Goal: Task Accomplishment & Management: Complete application form

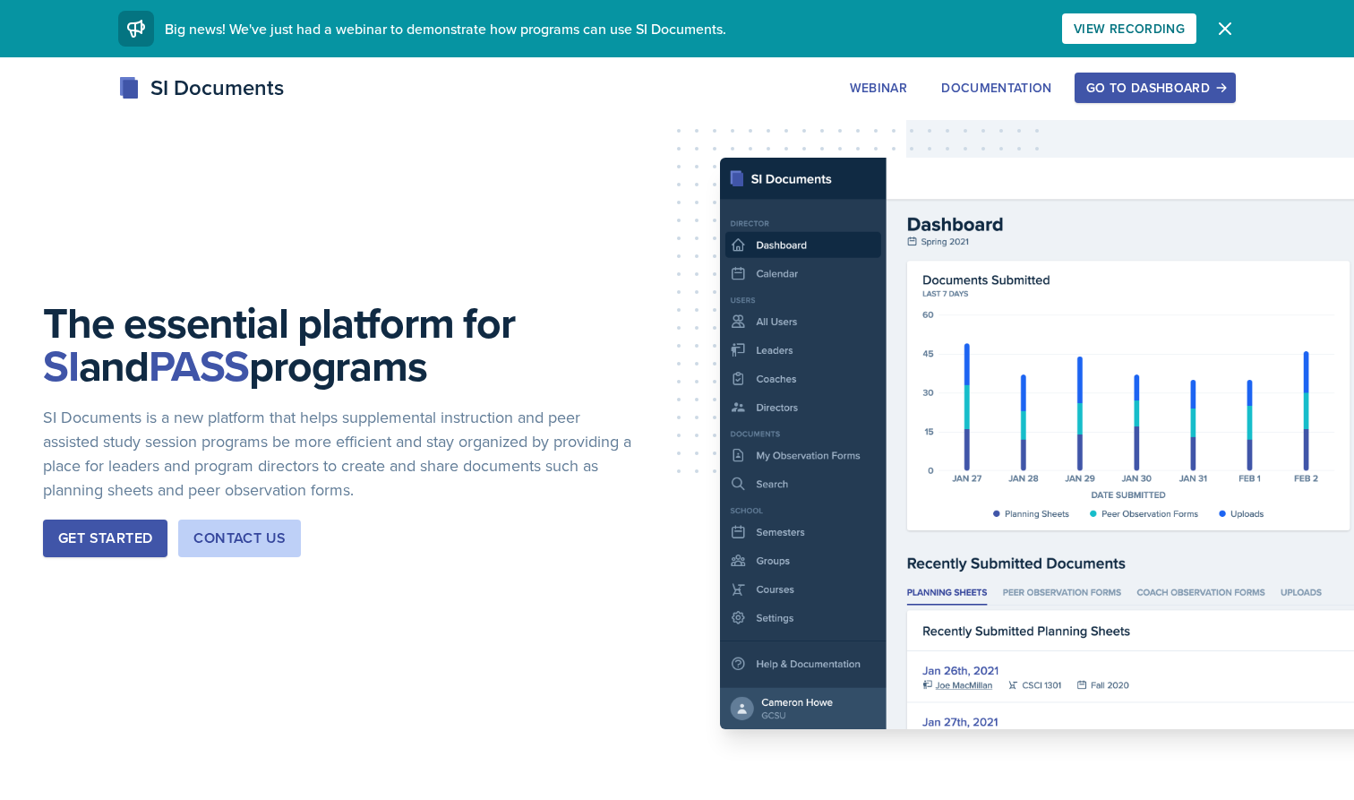
click at [1156, 88] on div "Go to Dashboard" at bounding box center [1155, 88] width 138 height 14
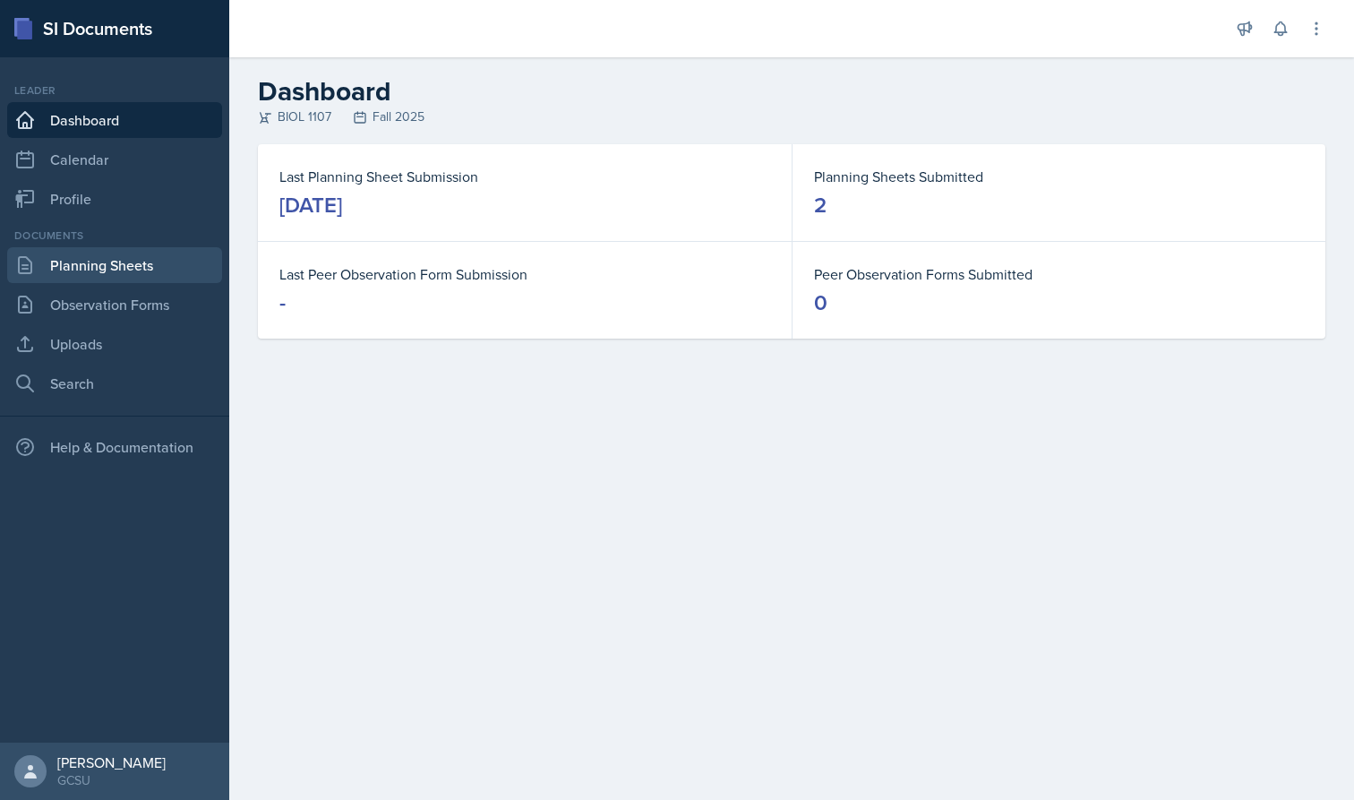
click at [129, 271] on link "Planning Sheets" at bounding box center [114, 265] width 215 height 36
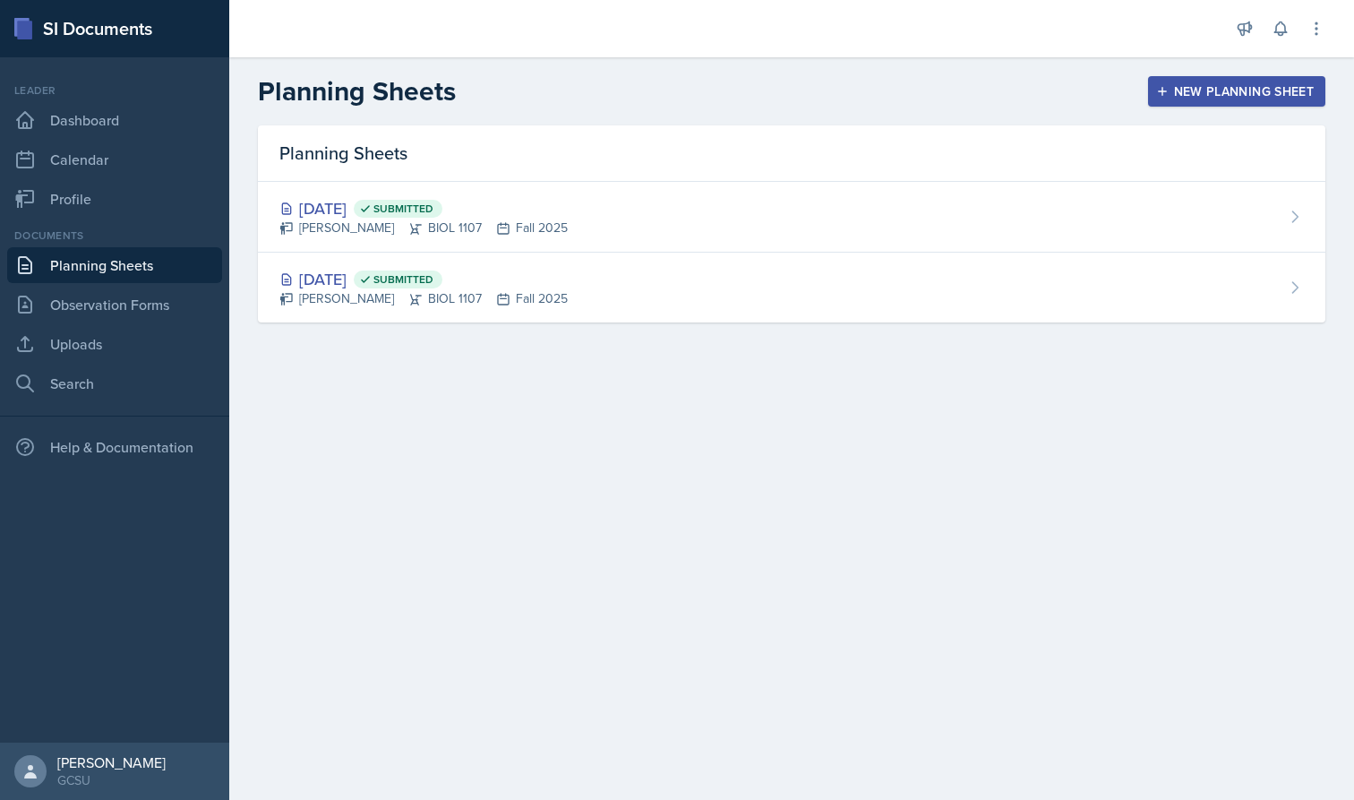
click at [1229, 86] on div "New Planning Sheet" at bounding box center [1237, 91] width 154 height 14
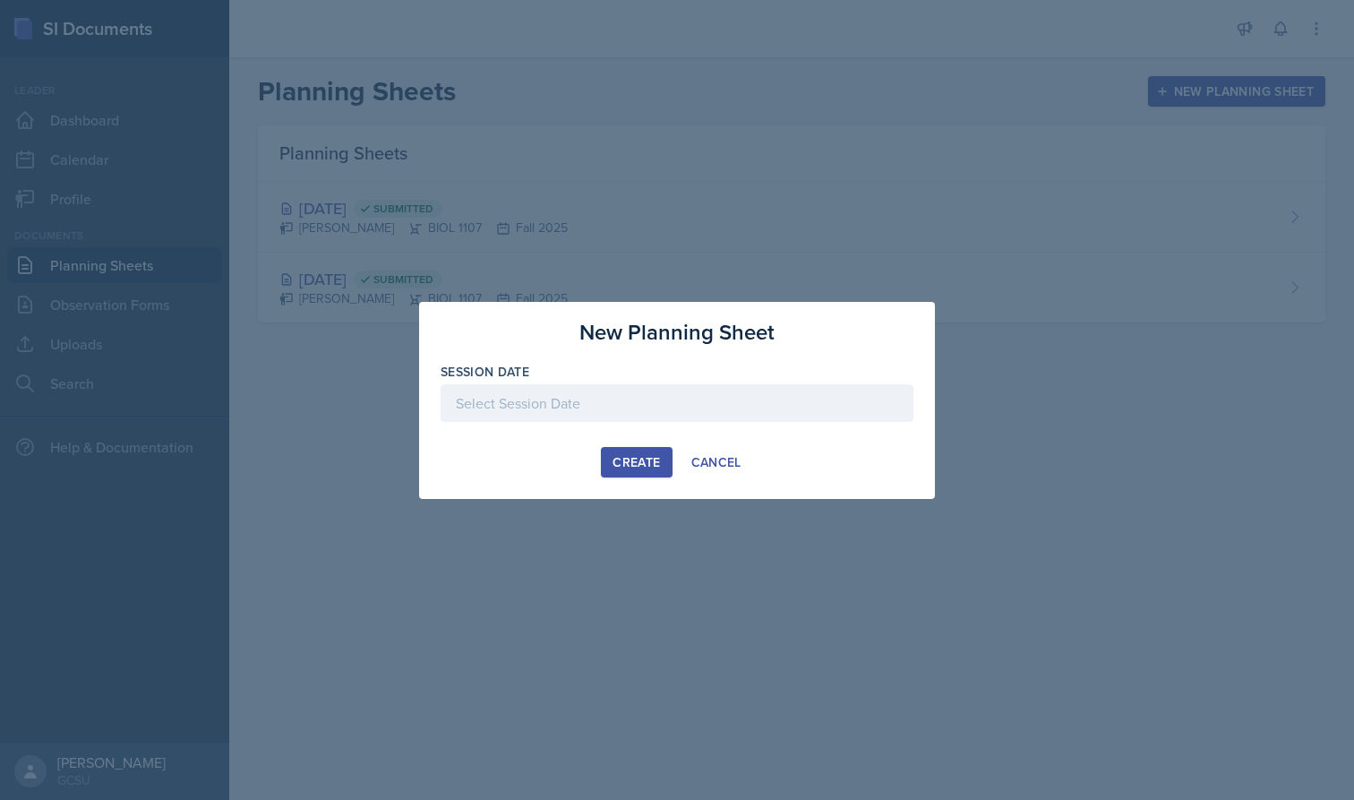
click at [560, 405] on div at bounding box center [677, 403] width 473 height 38
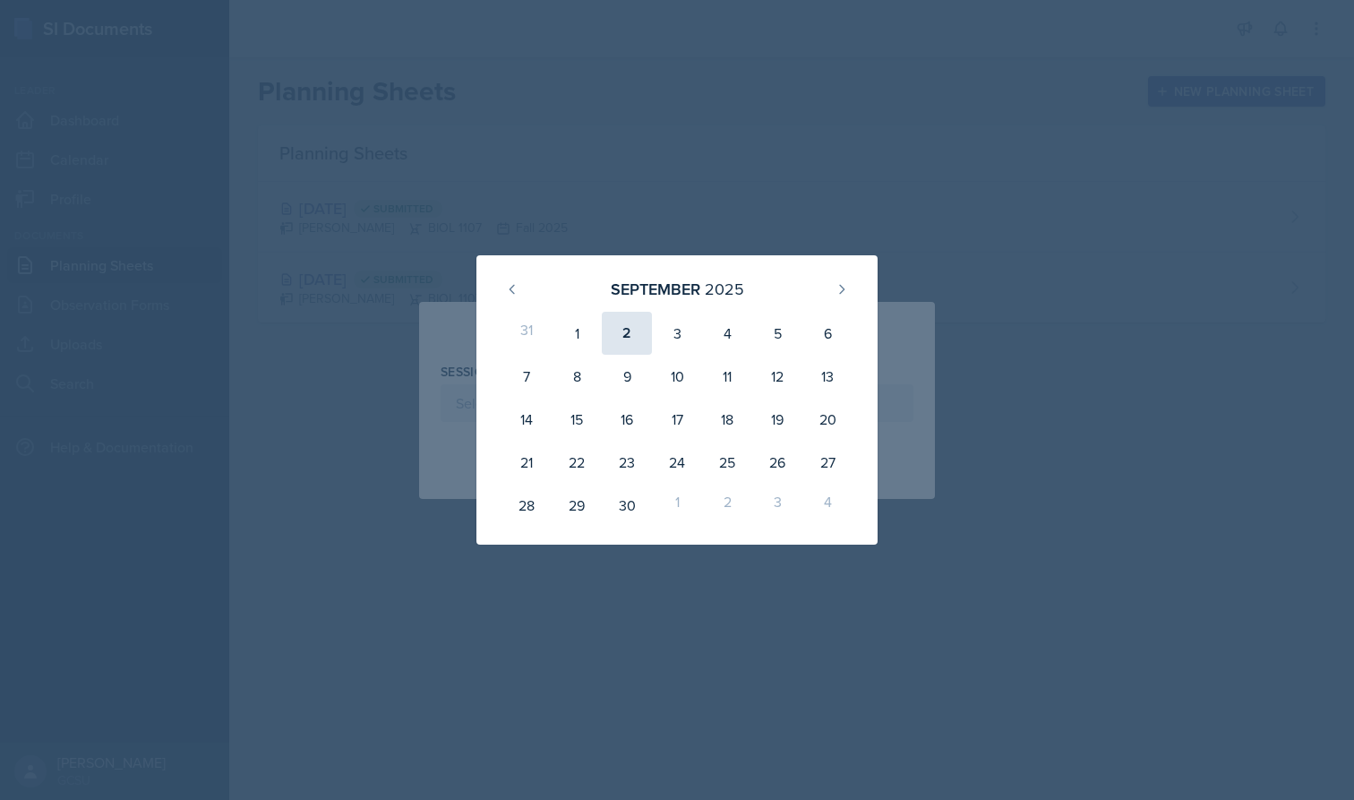
click at [621, 330] on div "2" at bounding box center [627, 333] width 50 height 43
type input "[DATE]"
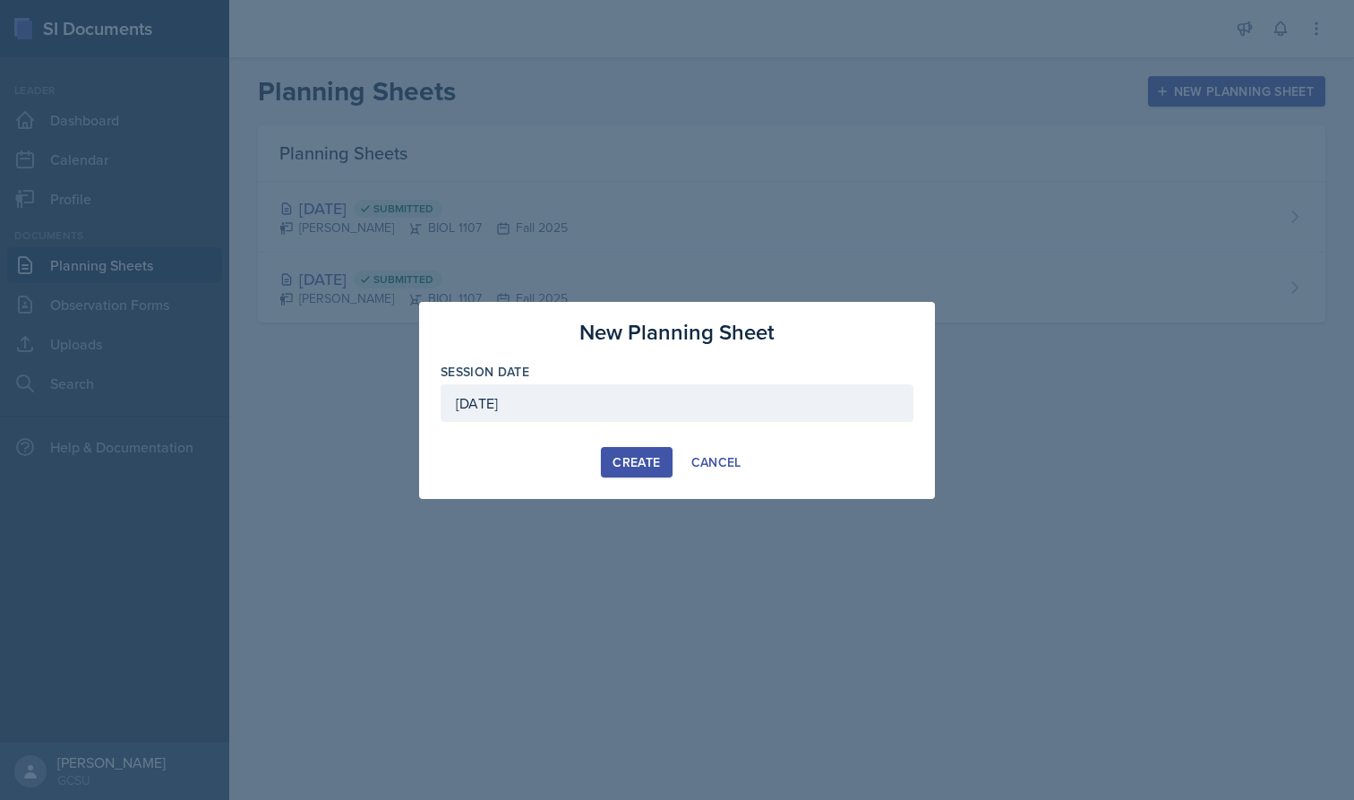
click at [653, 455] on div "Create" at bounding box center [635, 462] width 47 height 14
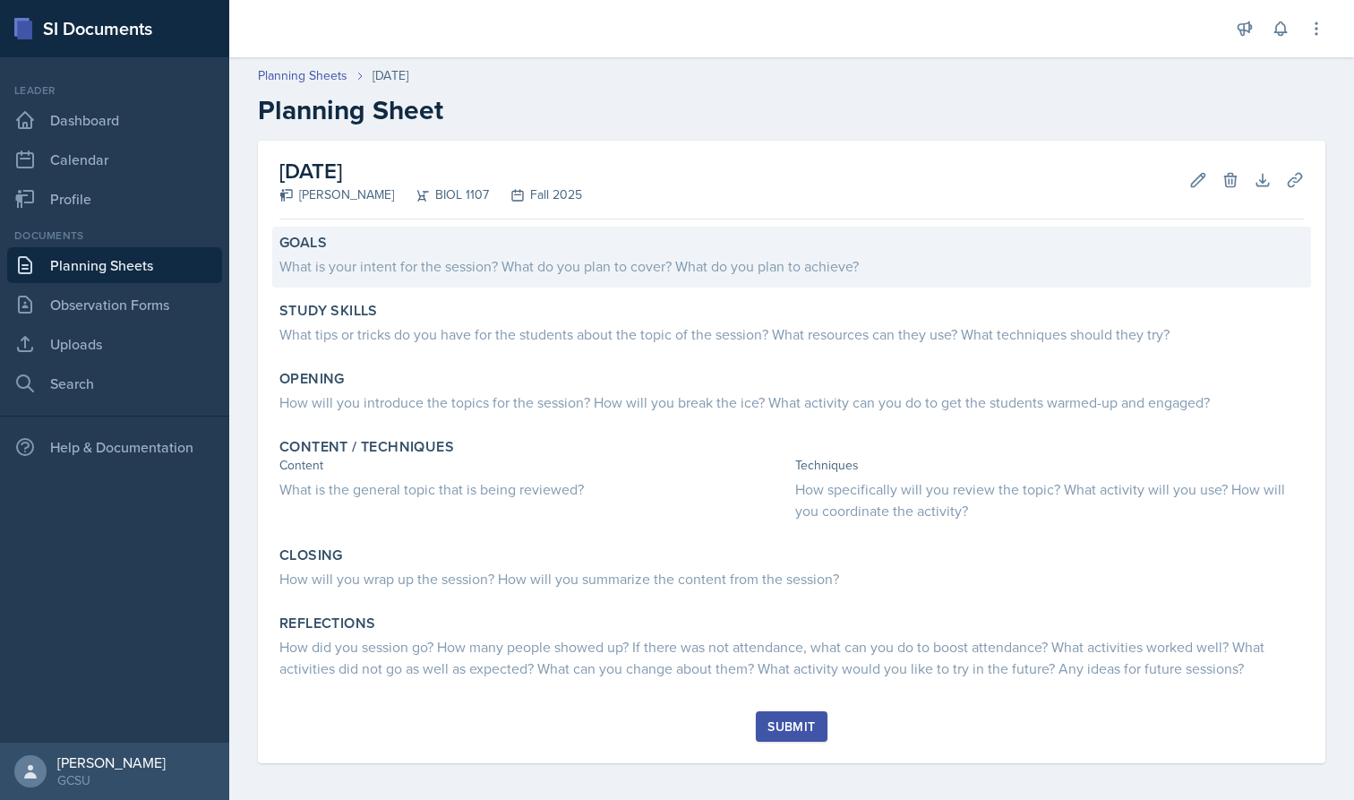
click at [433, 270] on div "What is your intent for the session? What do you plan to cover? What do you pla…" at bounding box center [791, 265] width 1024 height 21
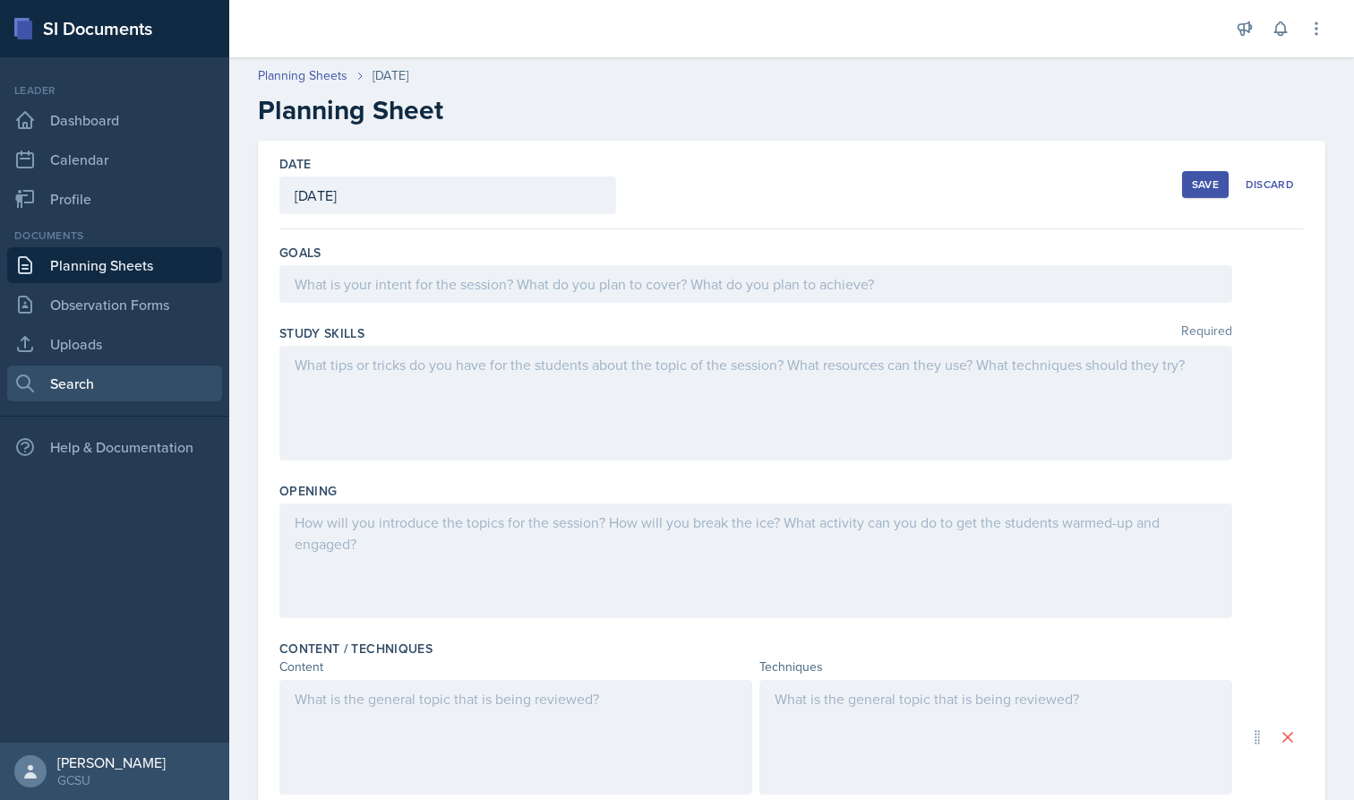
click at [138, 385] on link "Search" at bounding box center [114, 383] width 215 height 36
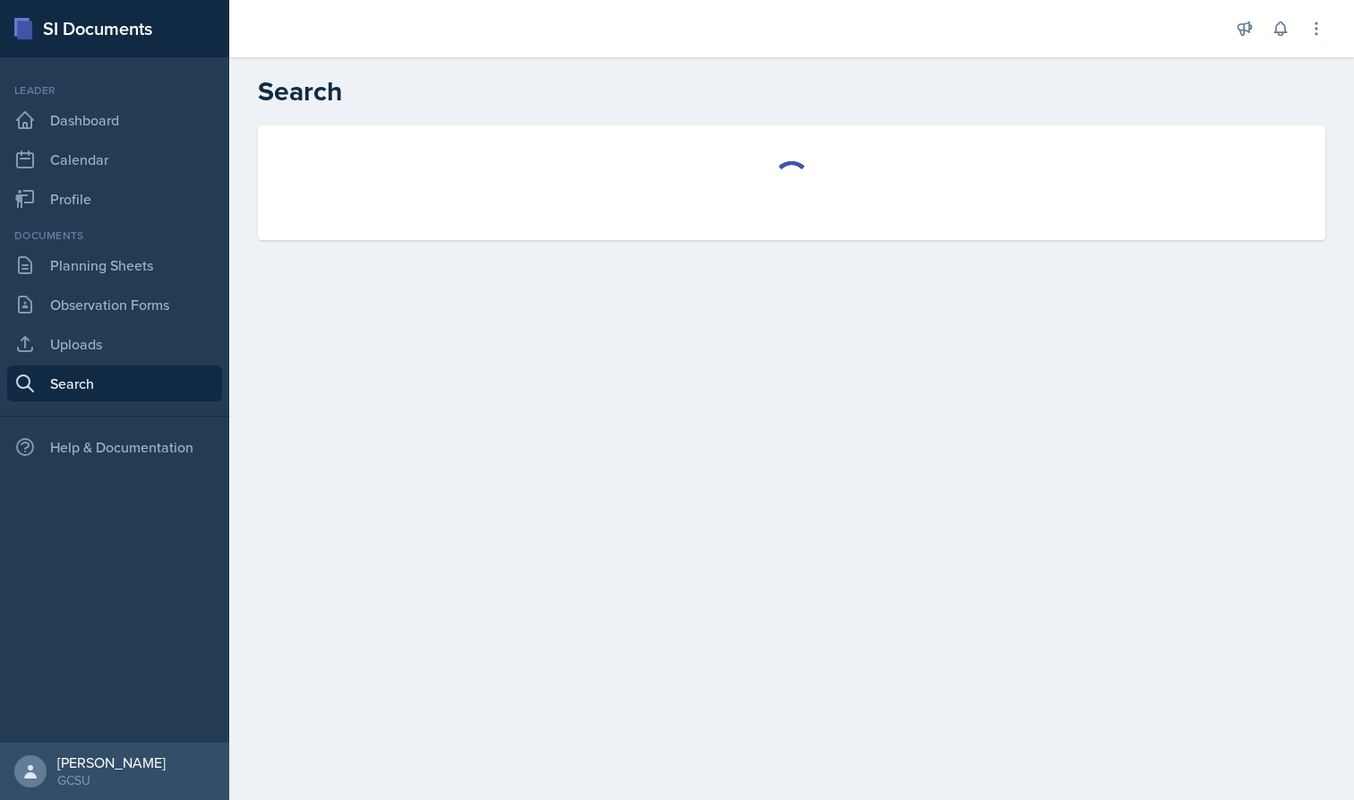
select select "all"
select select "1"
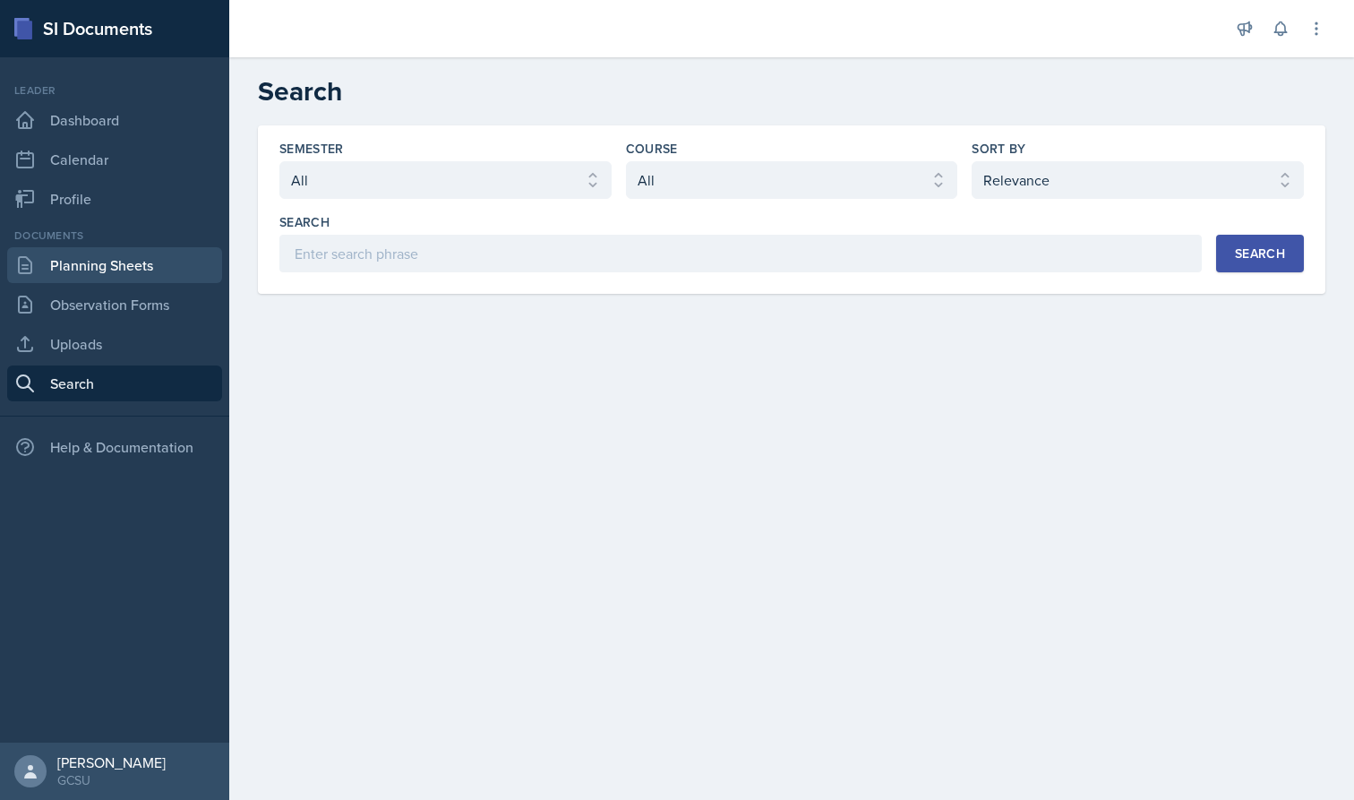
click at [169, 268] on link "Planning Sheets" at bounding box center [114, 265] width 215 height 36
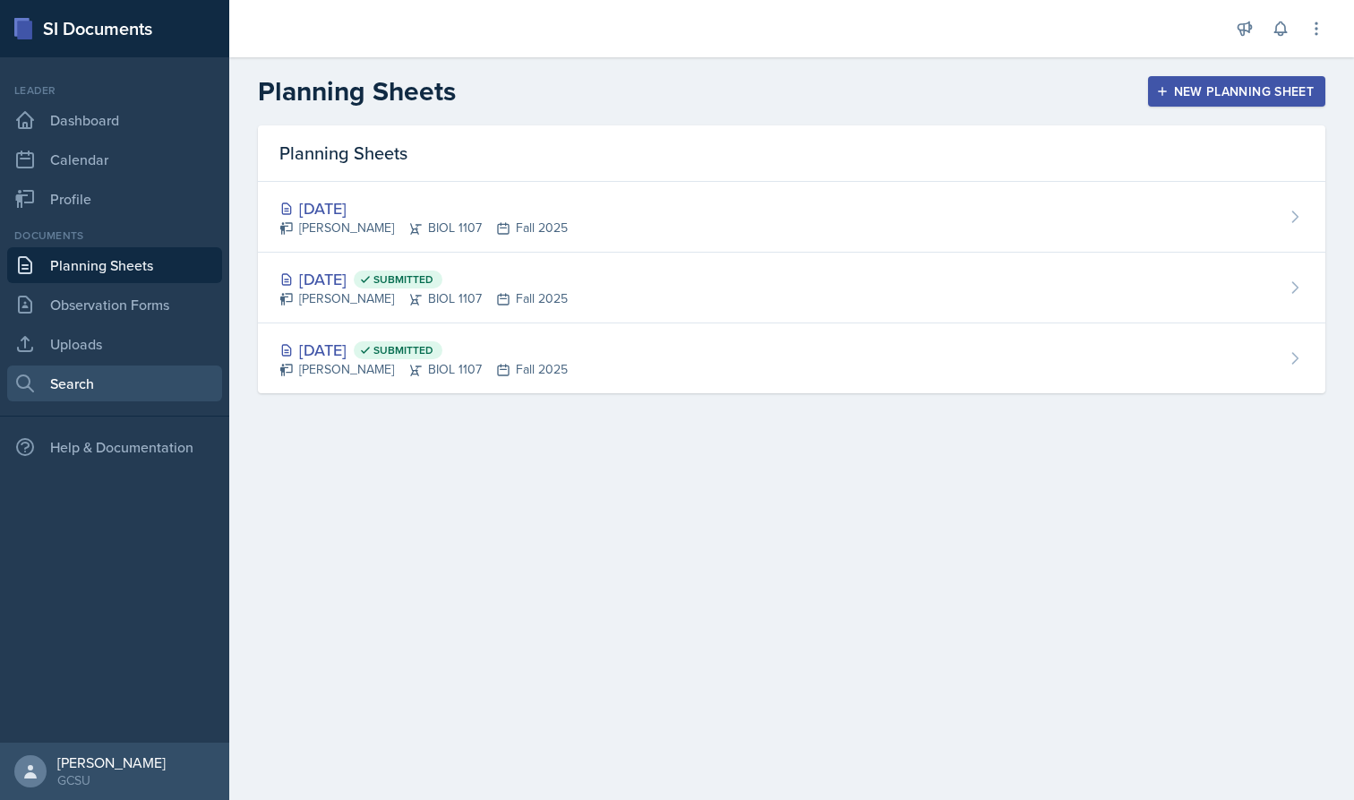
click at [136, 398] on link "Search" at bounding box center [114, 383] width 215 height 36
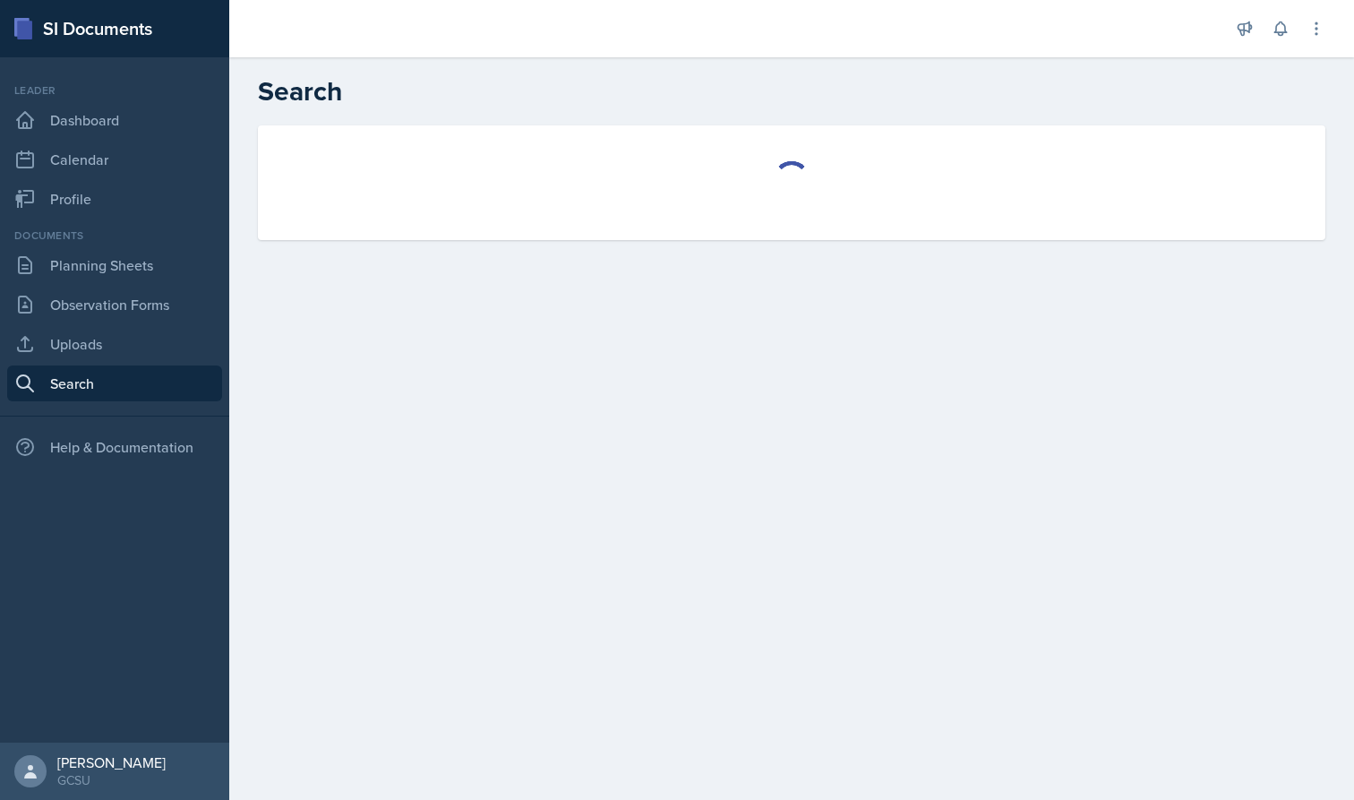
select select "all"
select select "1"
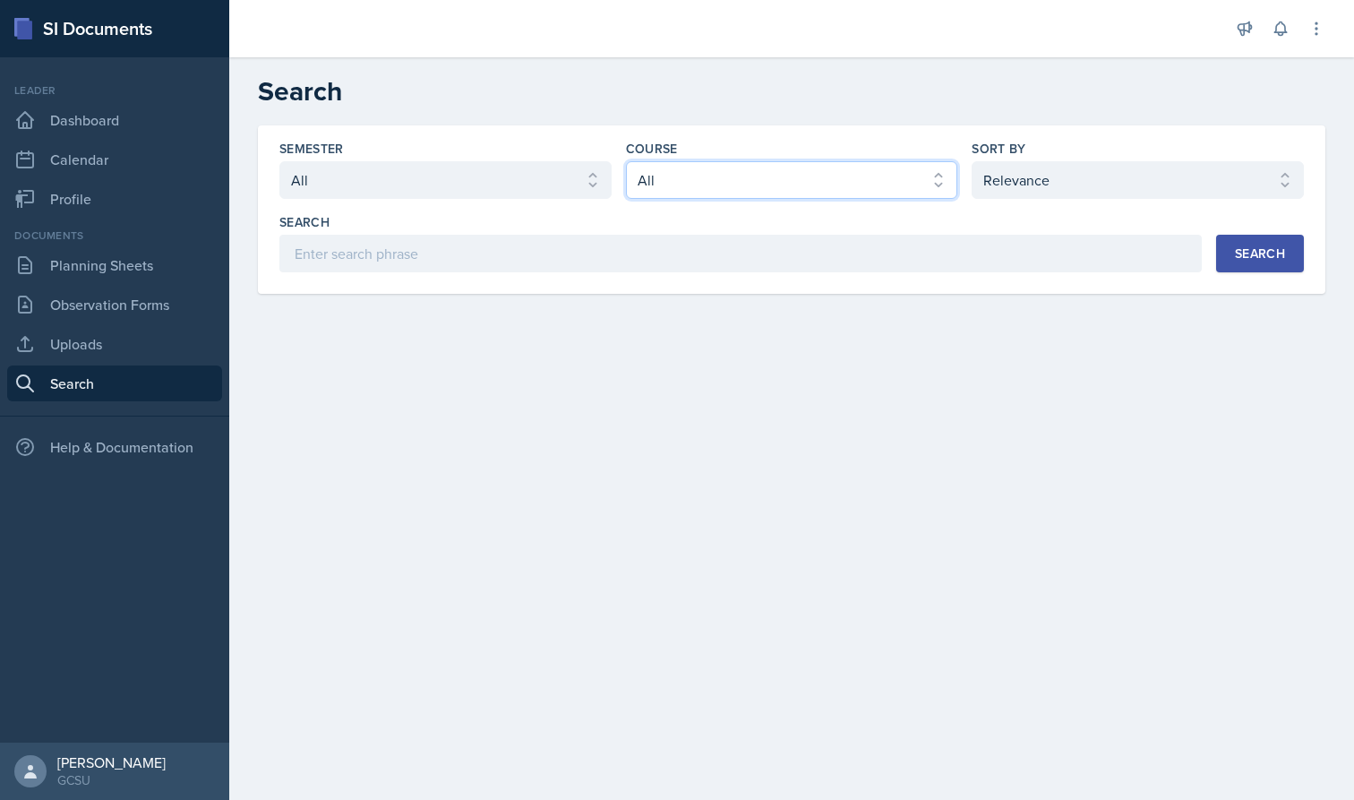
select select "6d02d006-d2ce-4ab3-bc11-53b48f3c94ca"
click at [1274, 263] on button "Search" at bounding box center [1260, 254] width 88 height 38
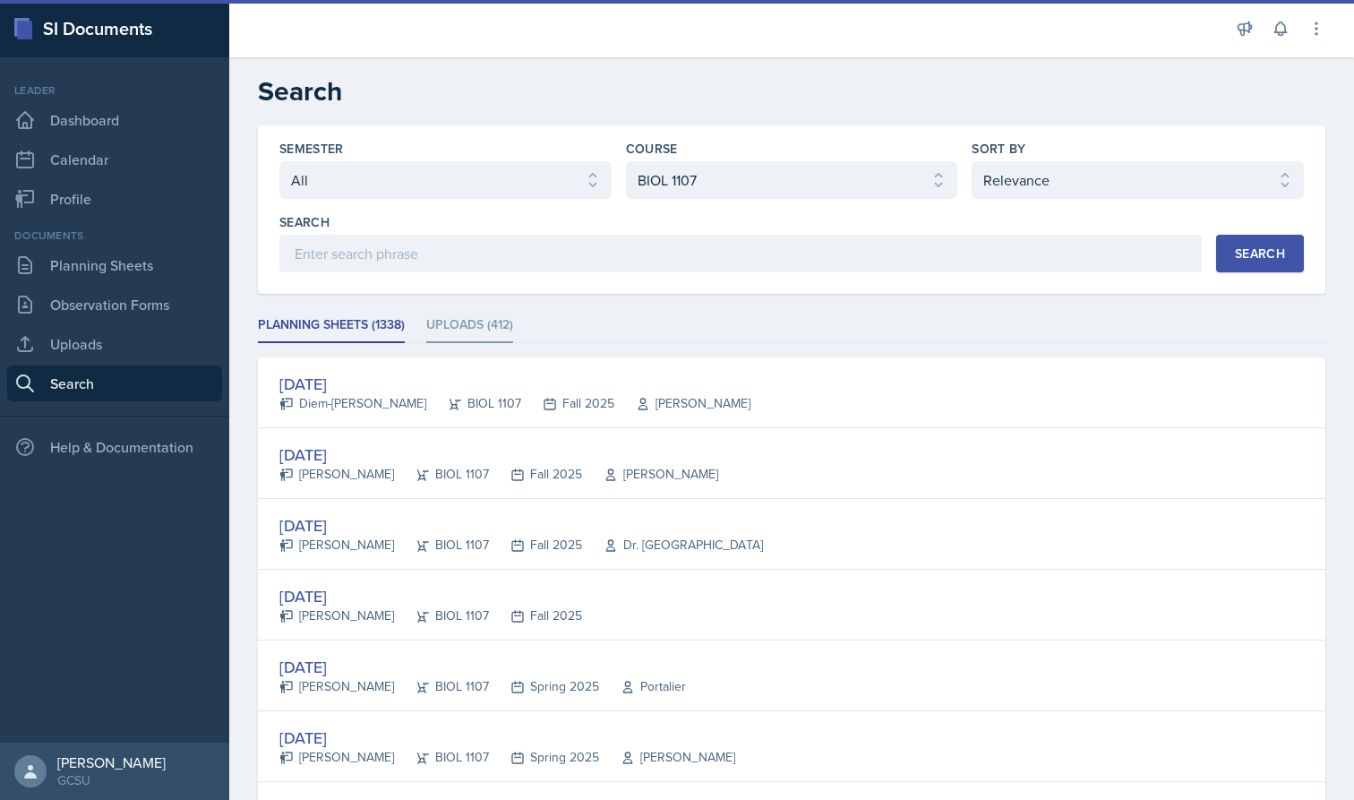
click at [450, 330] on li "Uploads (412)" at bounding box center [469, 325] width 87 height 35
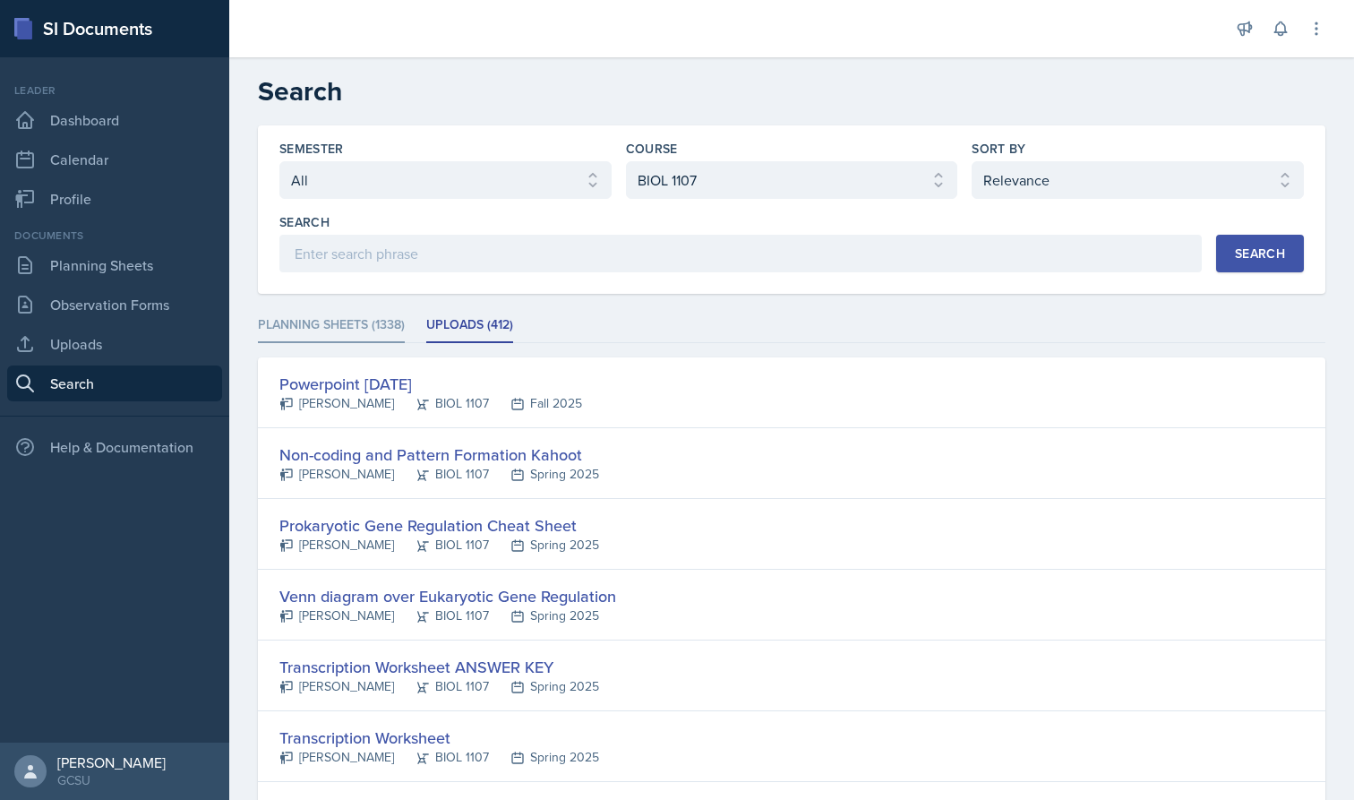
click at [371, 338] on li "Planning Sheets (1338)" at bounding box center [331, 325] width 147 height 35
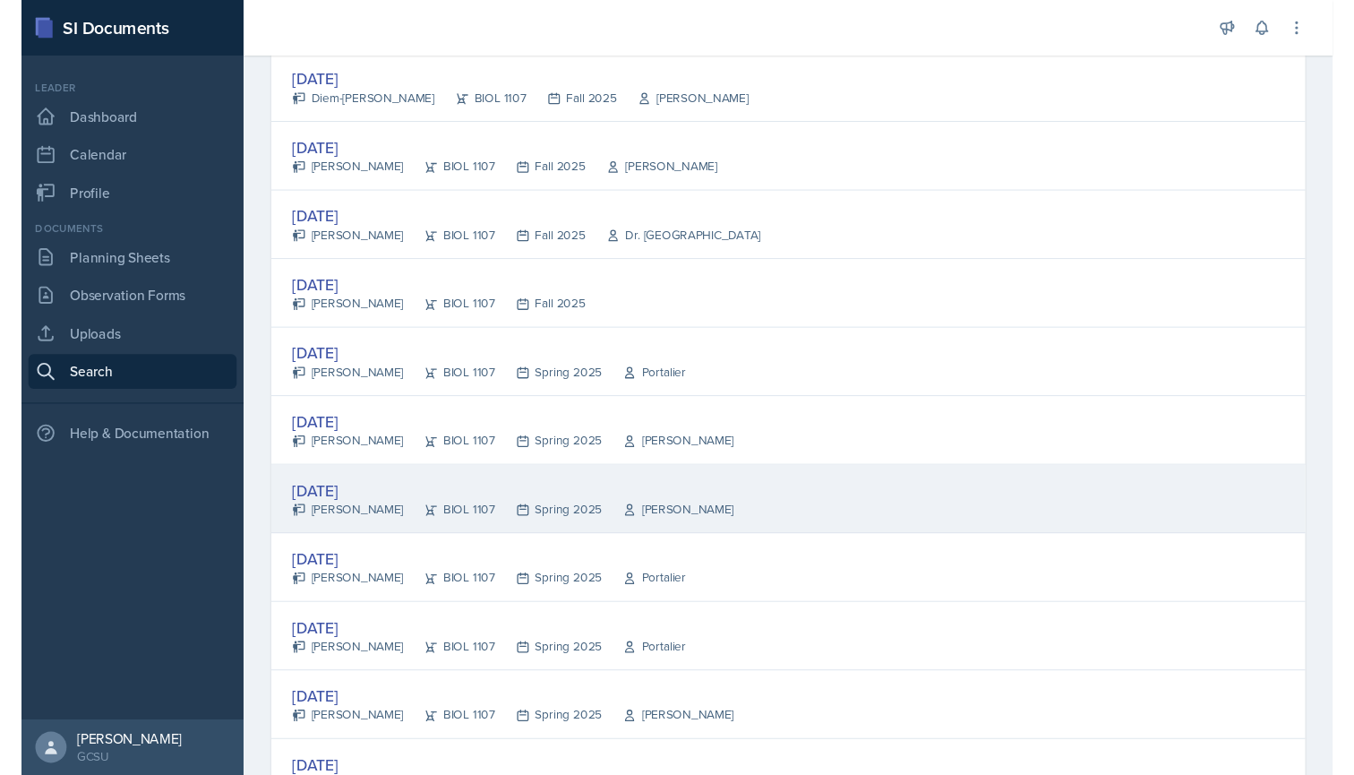
scroll to position [306, 0]
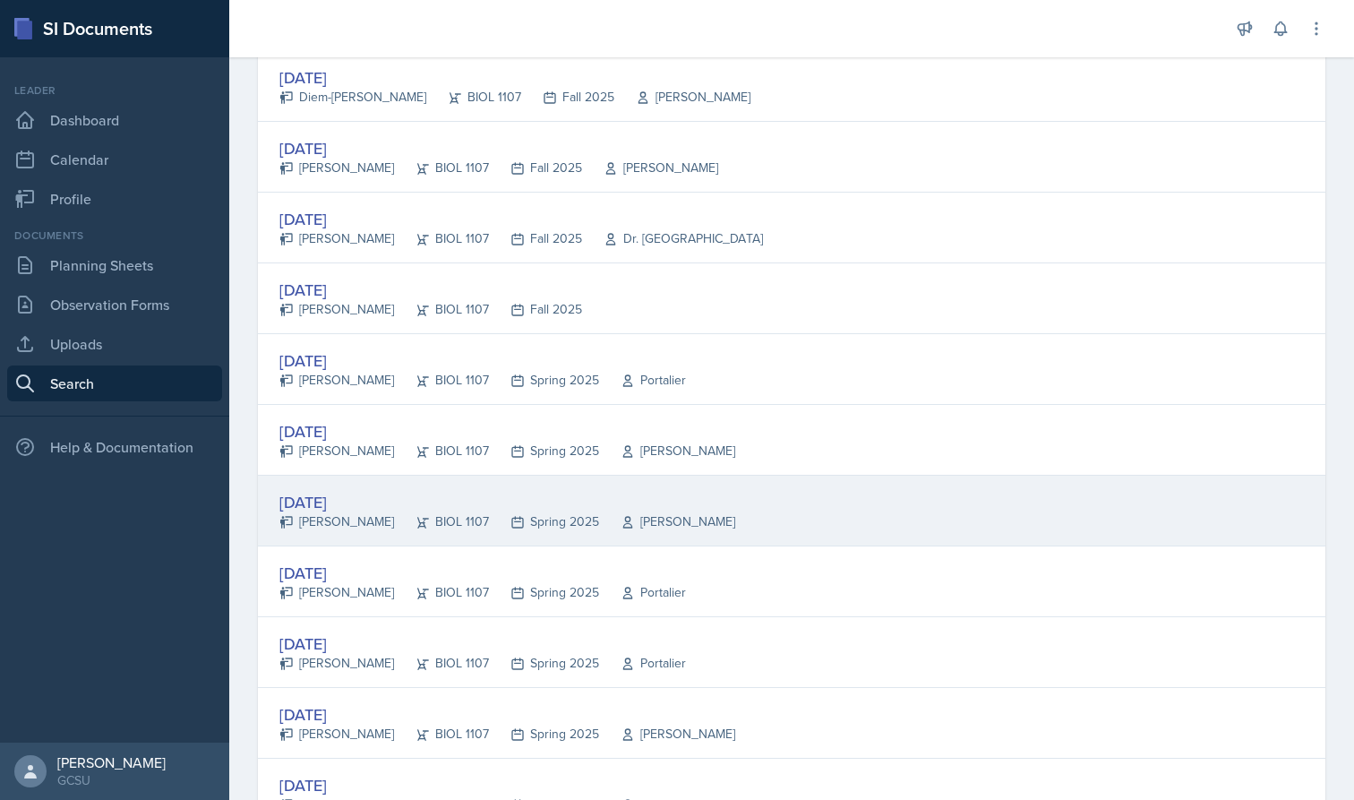
click at [448, 505] on div "[DATE]" at bounding box center [507, 502] width 456 height 24
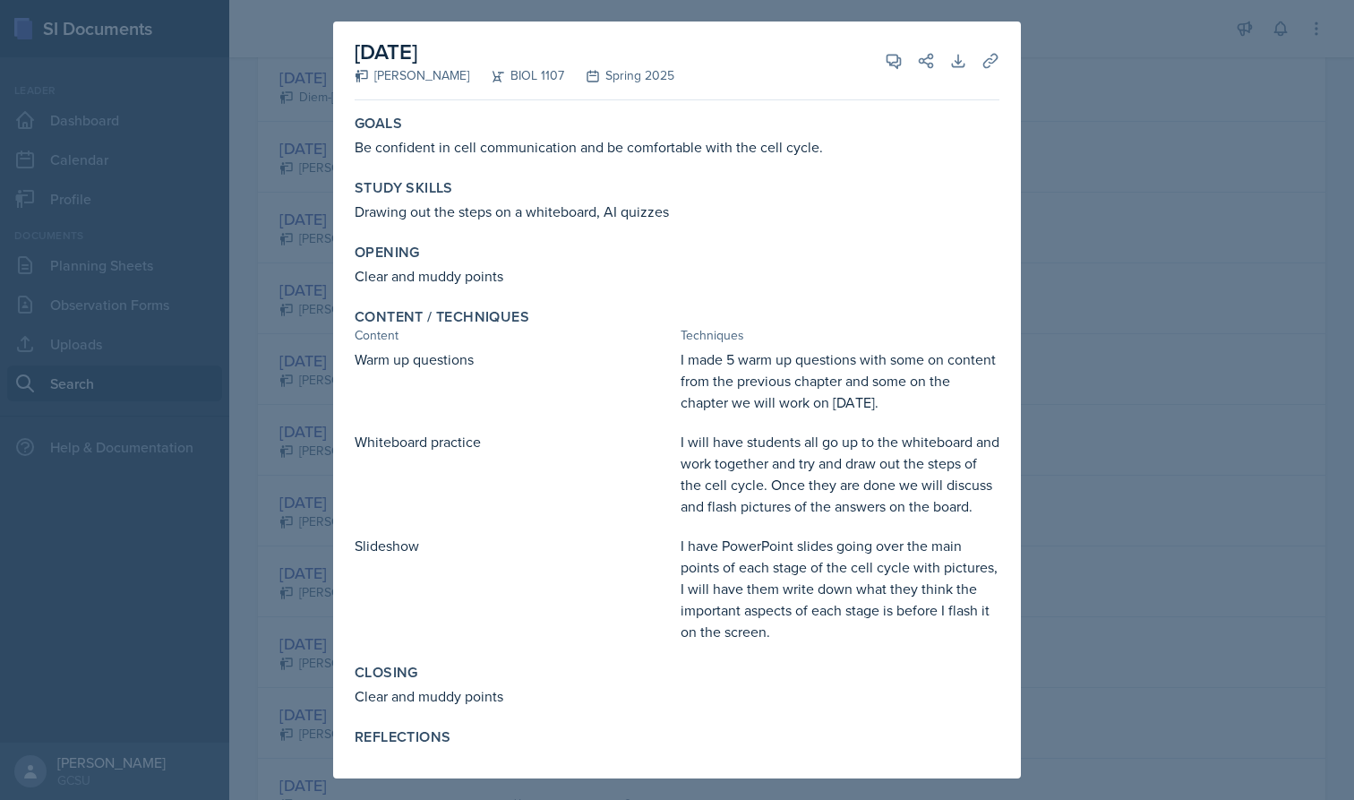
click at [305, 424] on div at bounding box center [677, 400] width 1354 height 800
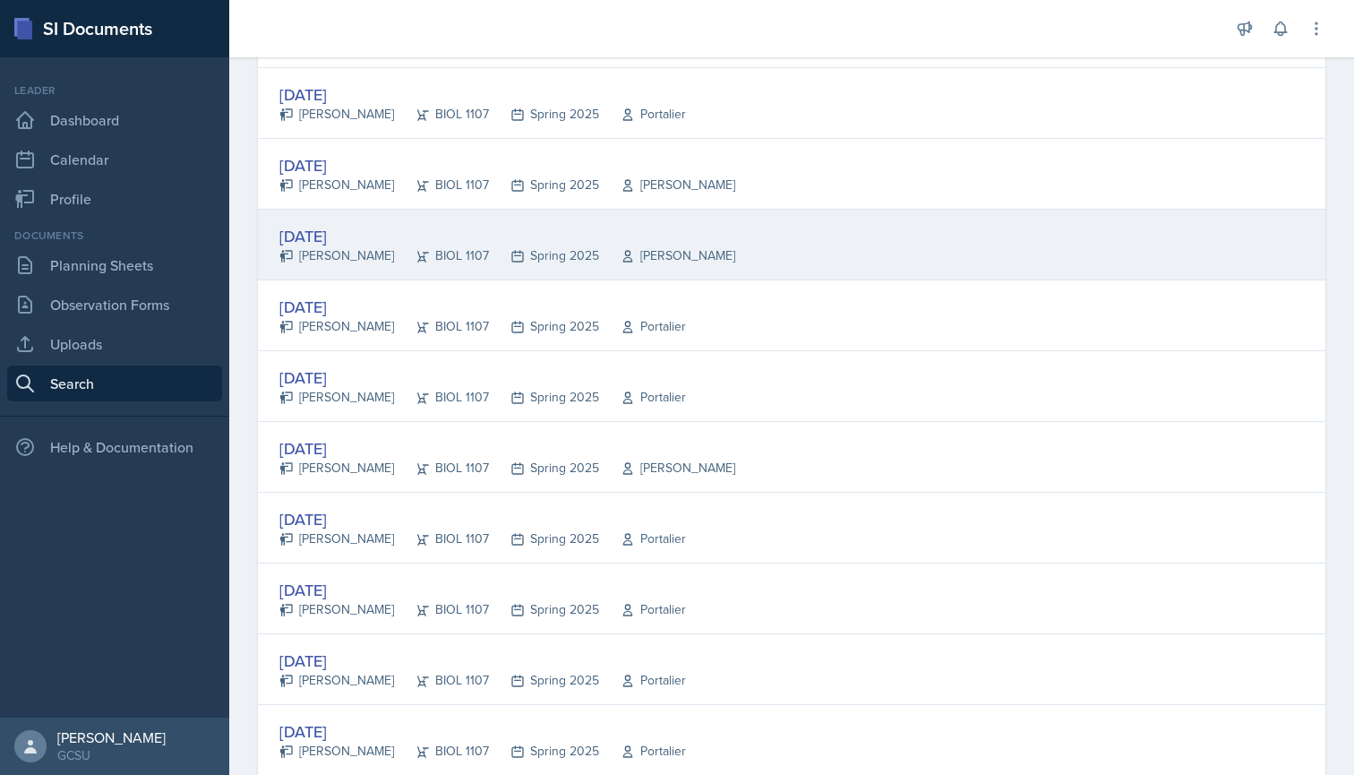
scroll to position [575, 0]
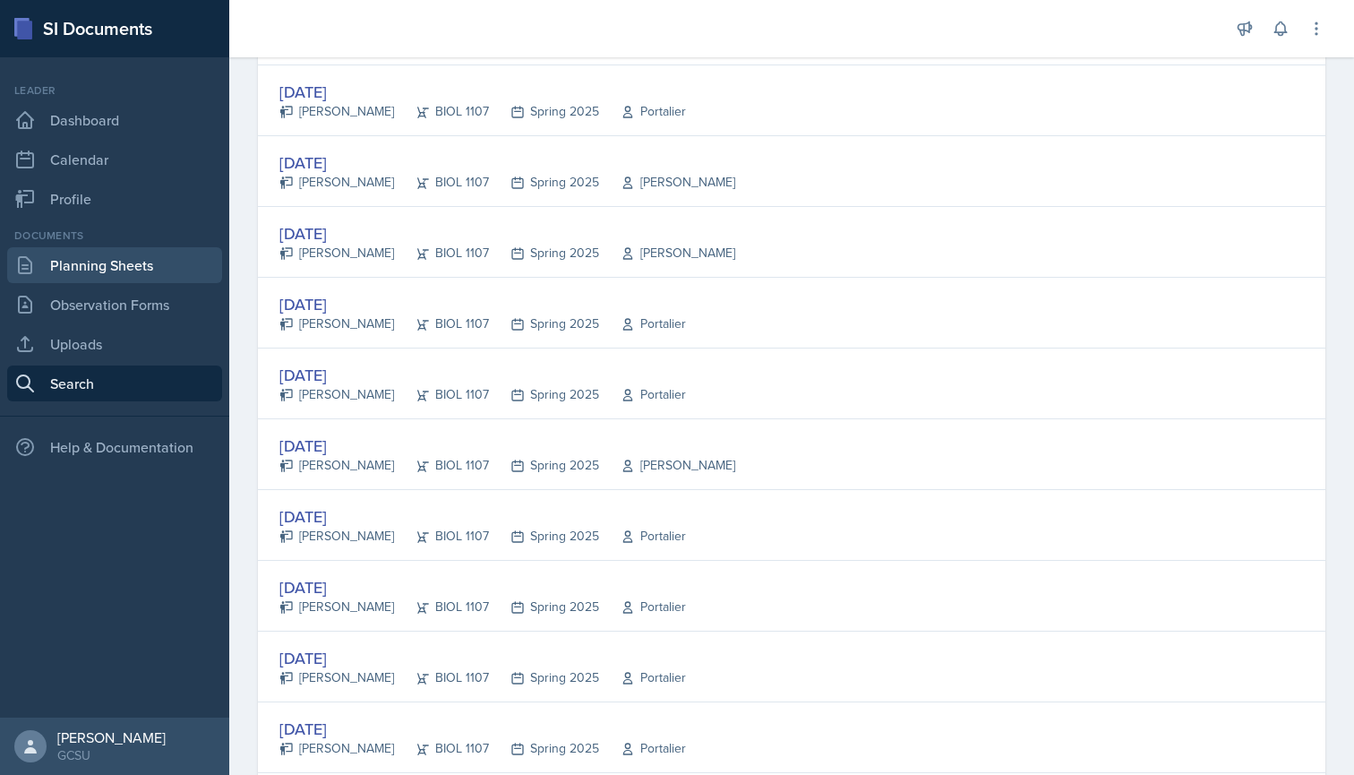
click at [127, 262] on link "Planning Sheets" at bounding box center [114, 265] width 215 height 36
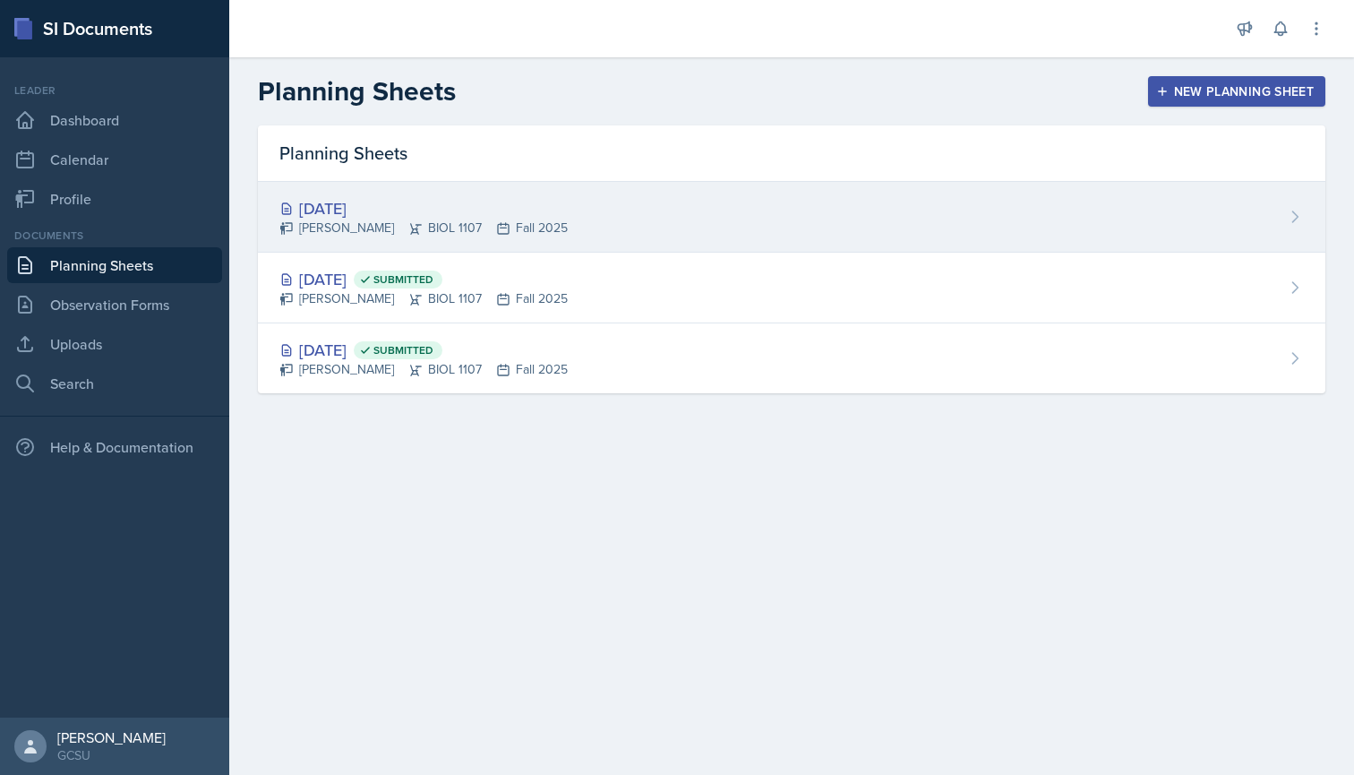
click at [393, 227] on div "[PERSON_NAME] BIOL 1107 Fall 2025" at bounding box center [423, 227] width 288 height 19
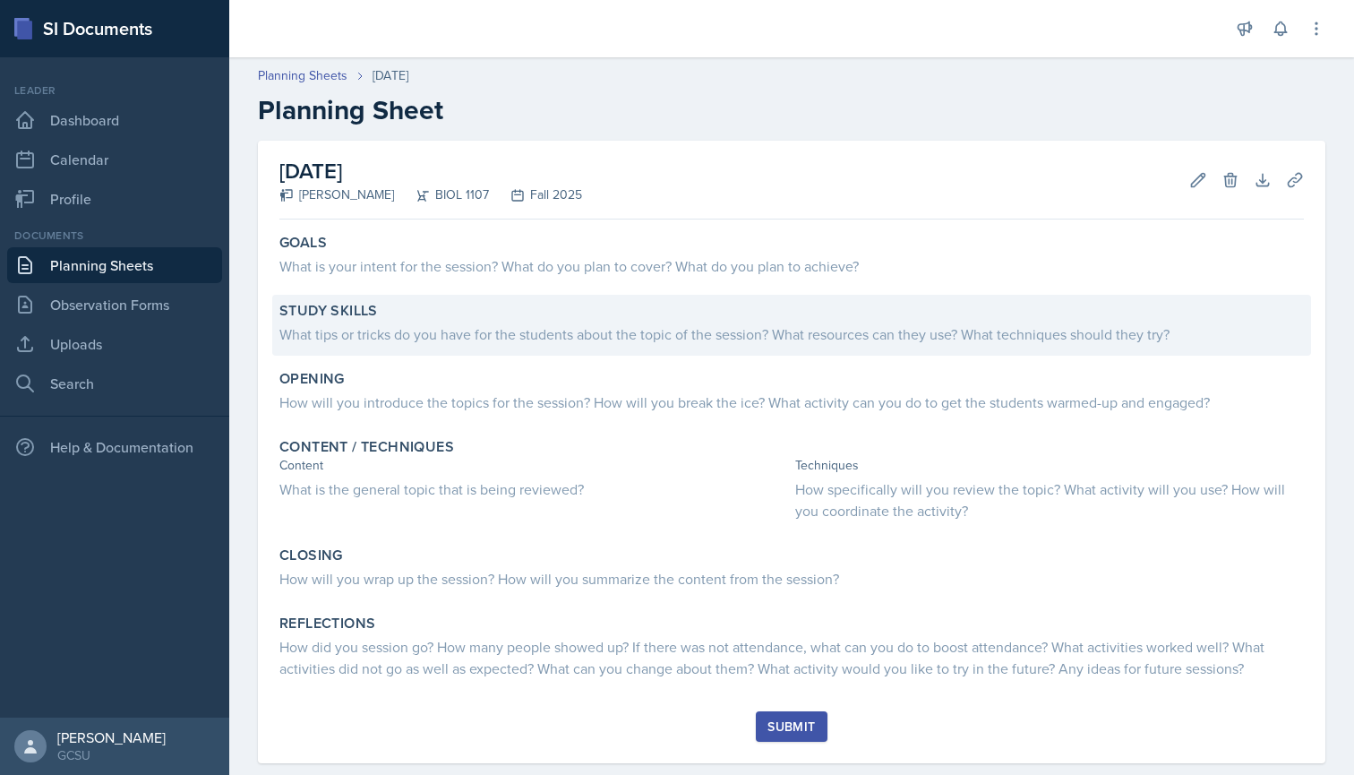
click at [616, 337] on div "What tips or tricks do you have for the students about the topic of the session…" at bounding box center [791, 333] width 1024 height 21
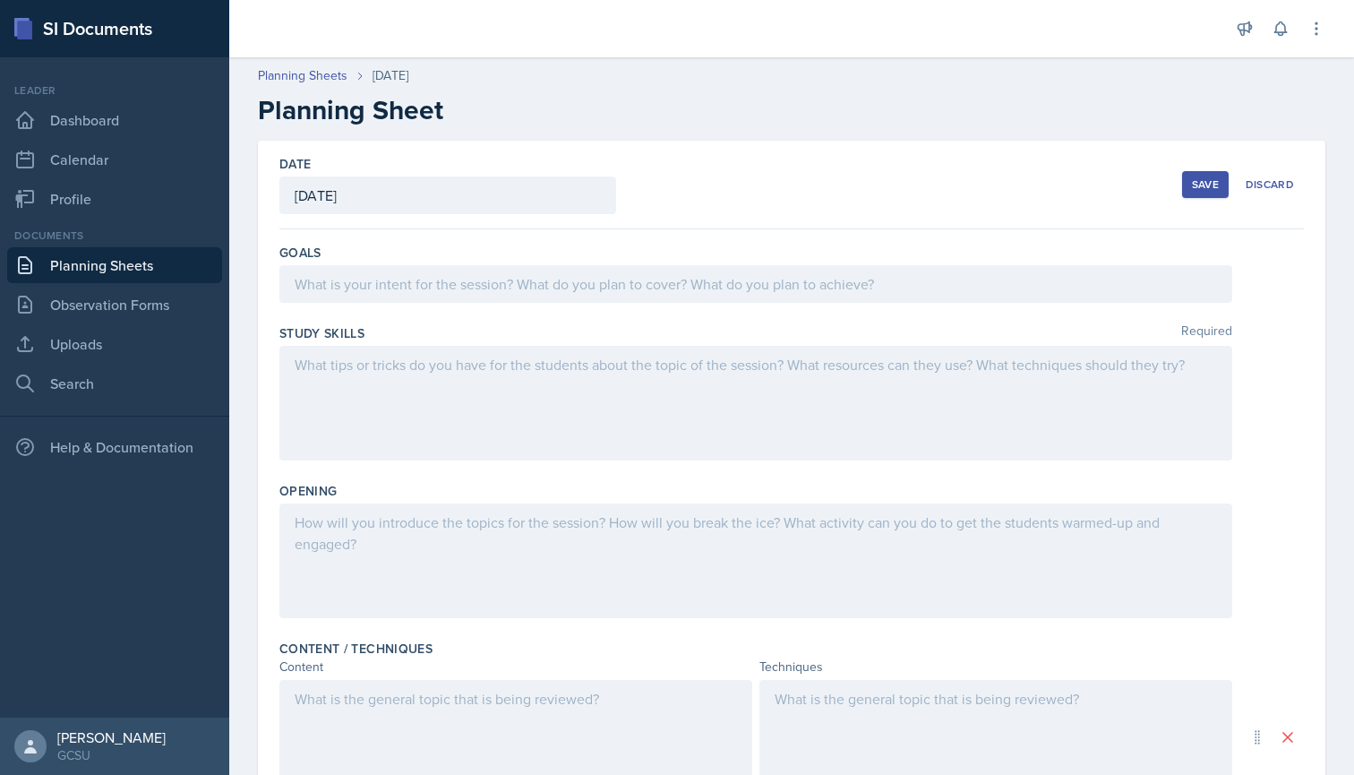
click at [644, 390] on div at bounding box center [755, 403] width 953 height 115
click at [538, 545] on div at bounding box center [755, 560] width 953 height 115
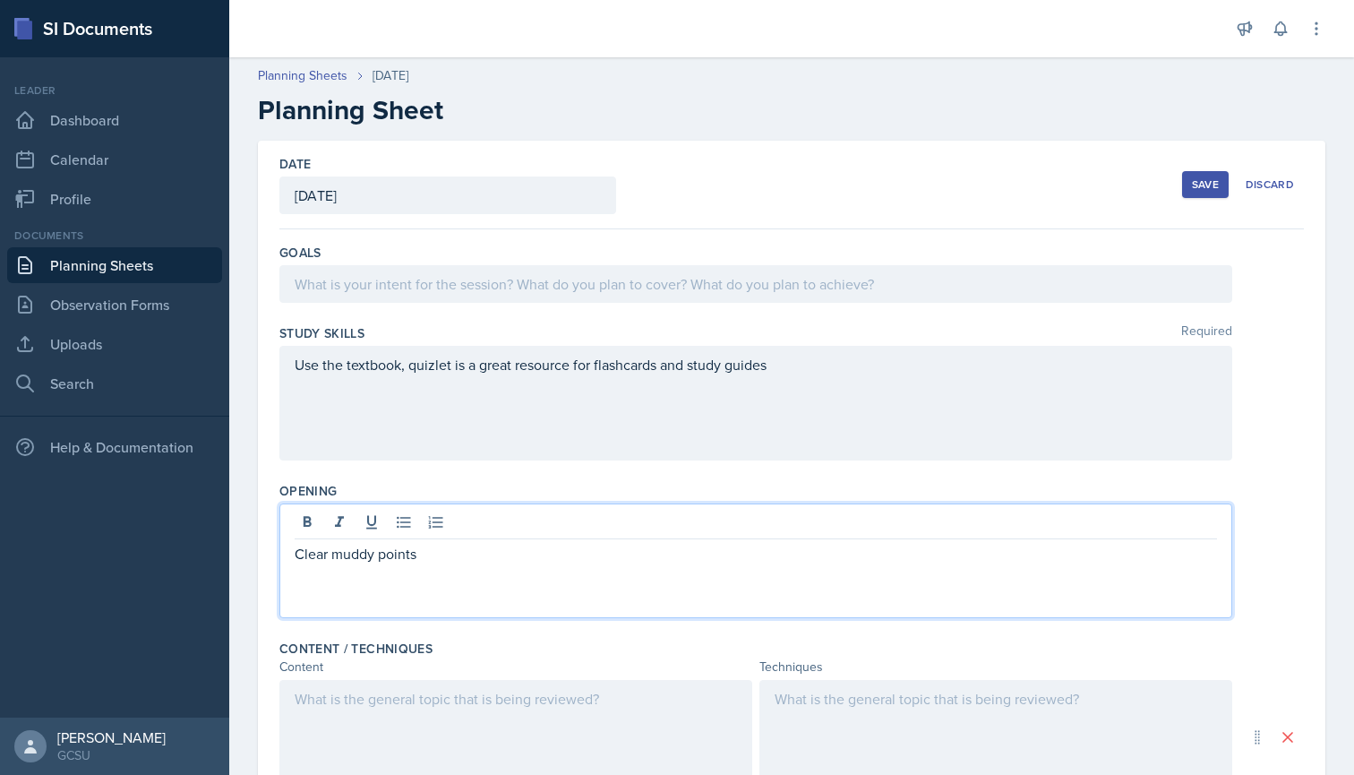
click at [376, 279] on div at bounding box center [755, 284] width 953 height 38
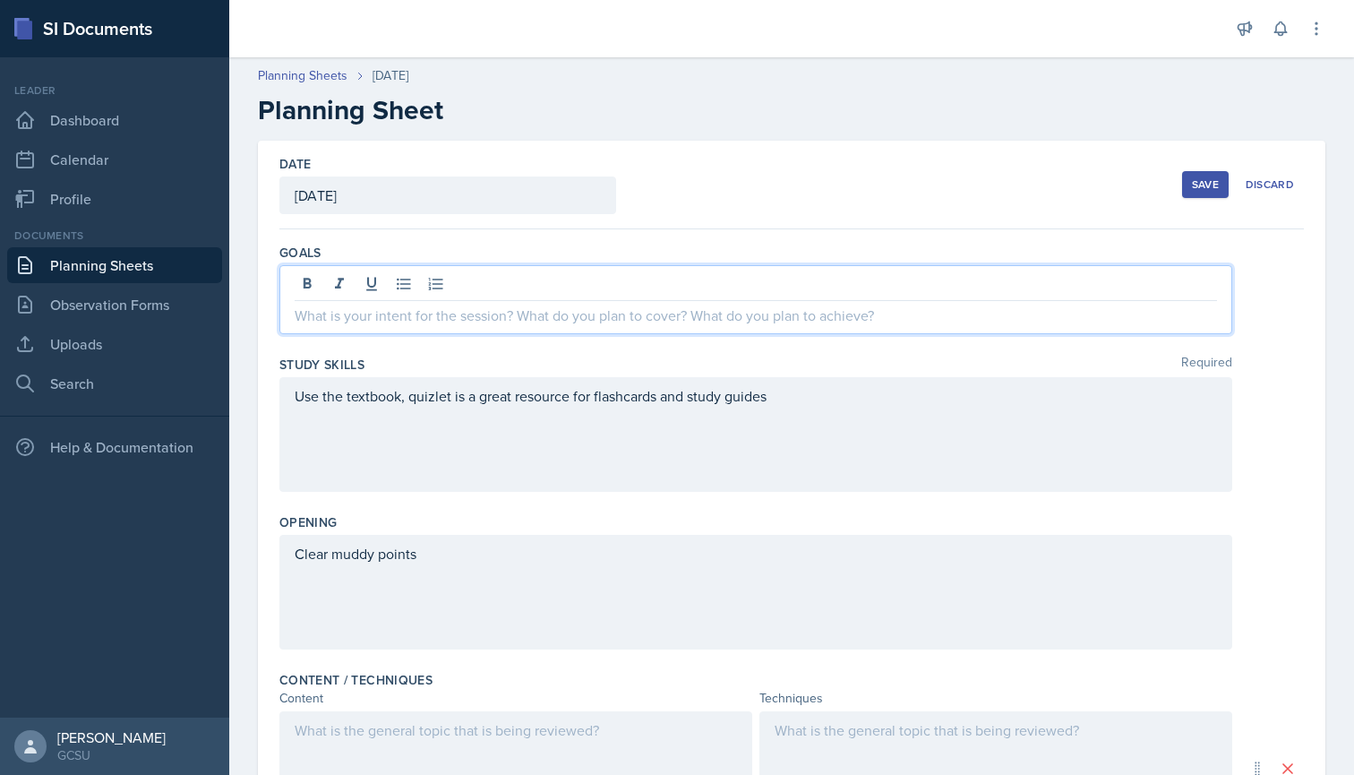
click at [442, 573] on div "Clear muddy points" at bounding box center [755, 592] width 953 height 115
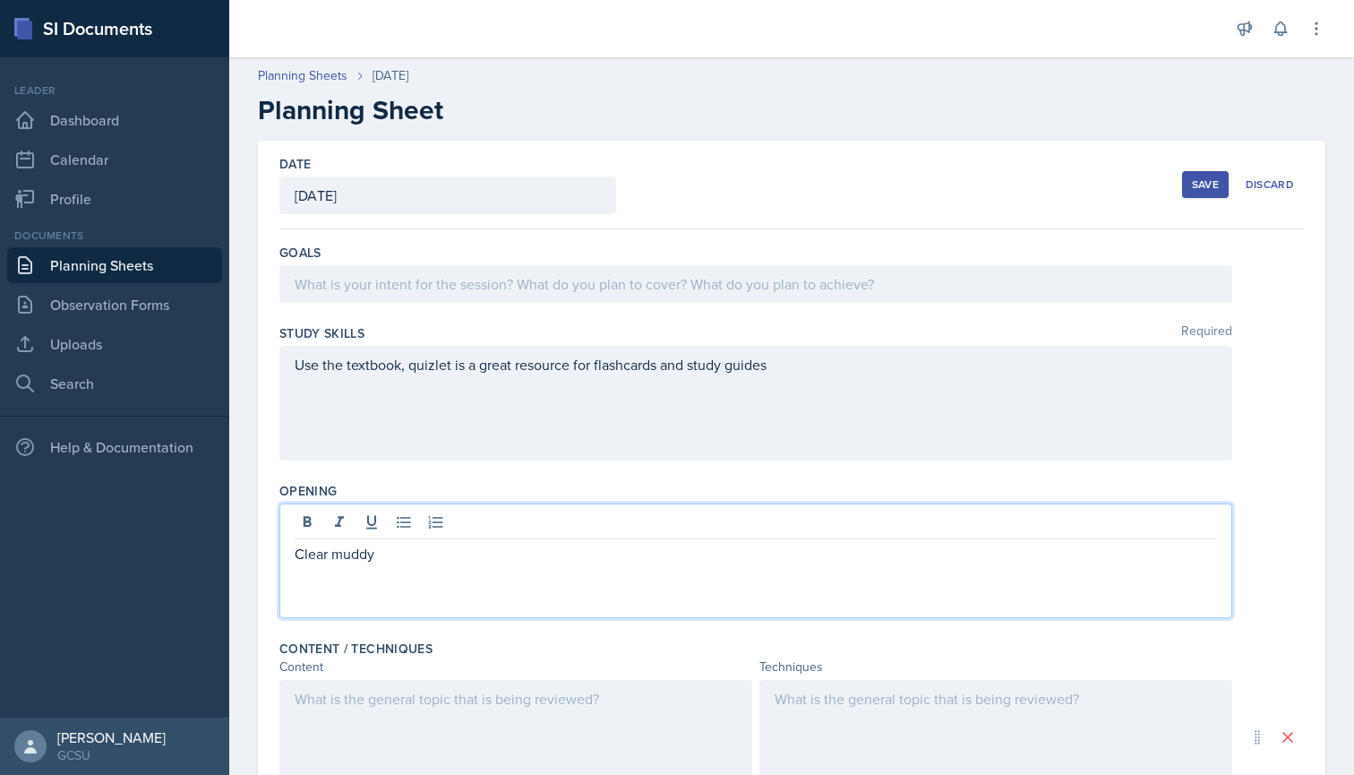
click at [444, 287] on div at bounding box center [755, 284] width 953 height 38
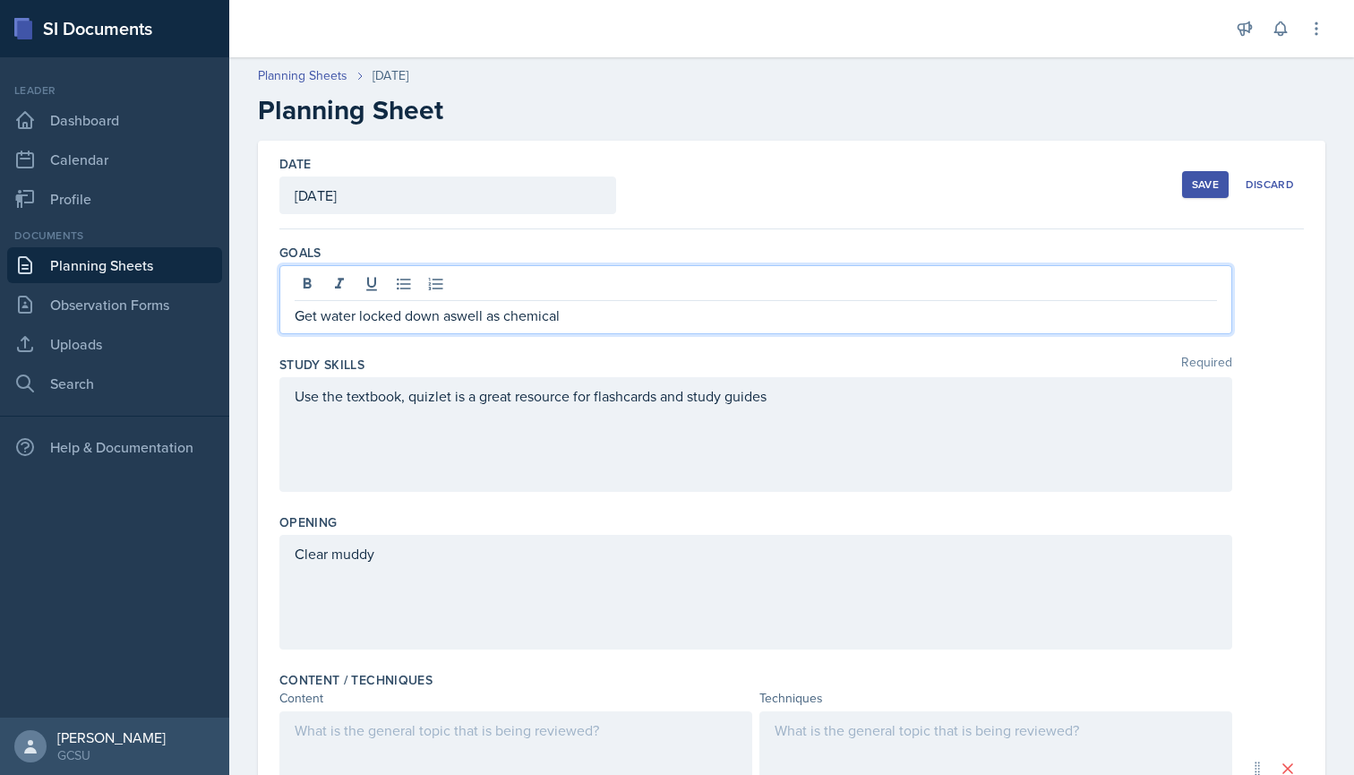
drag, startPoint x: 564, startPoint y: 313, endPoint x: 442, endPoint y: 317, distance: 121.9
click at [442, 317] on p "Get water locked down aswell as chemical" at bounding box center [756, 314] width 922 height 21
click at [121, 390] on link "Search" at bounding box center [114, 383] width 215 height 36
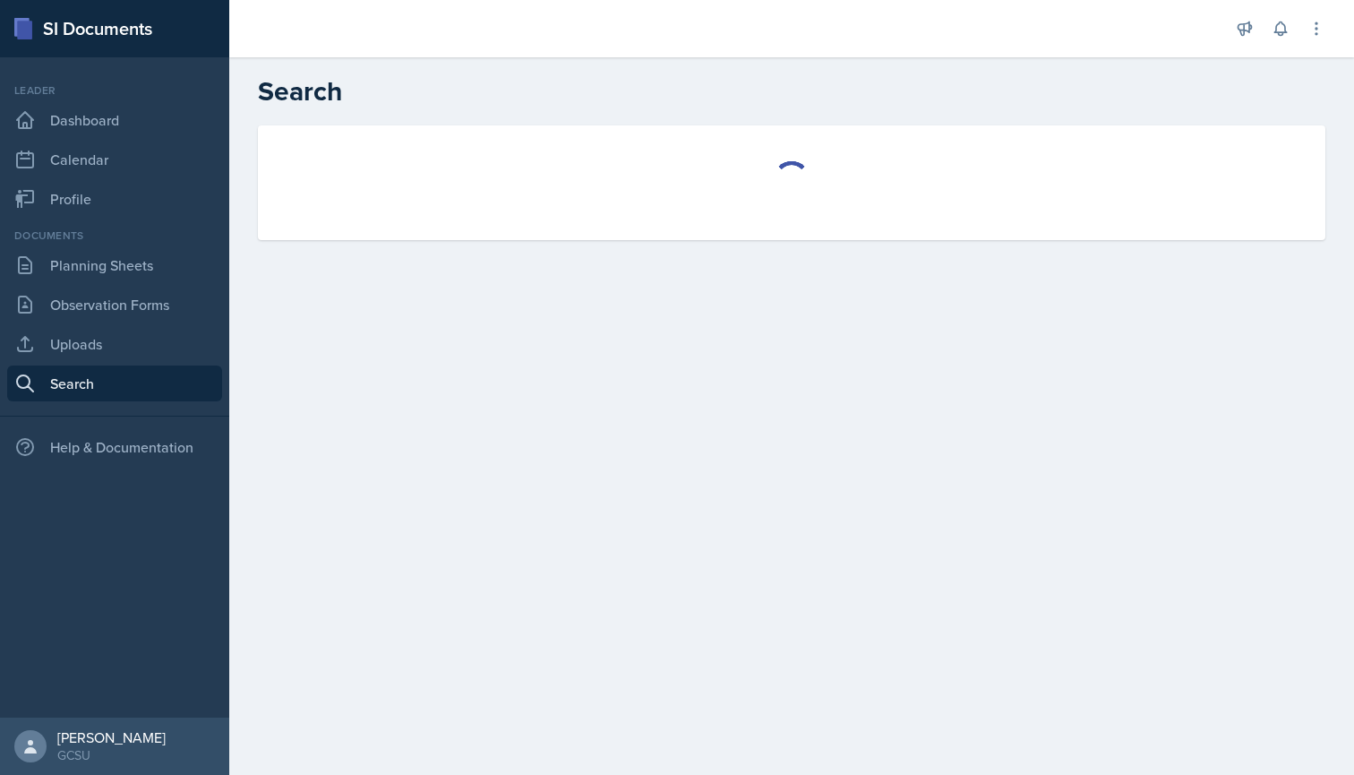
select select "all"
select select "1"
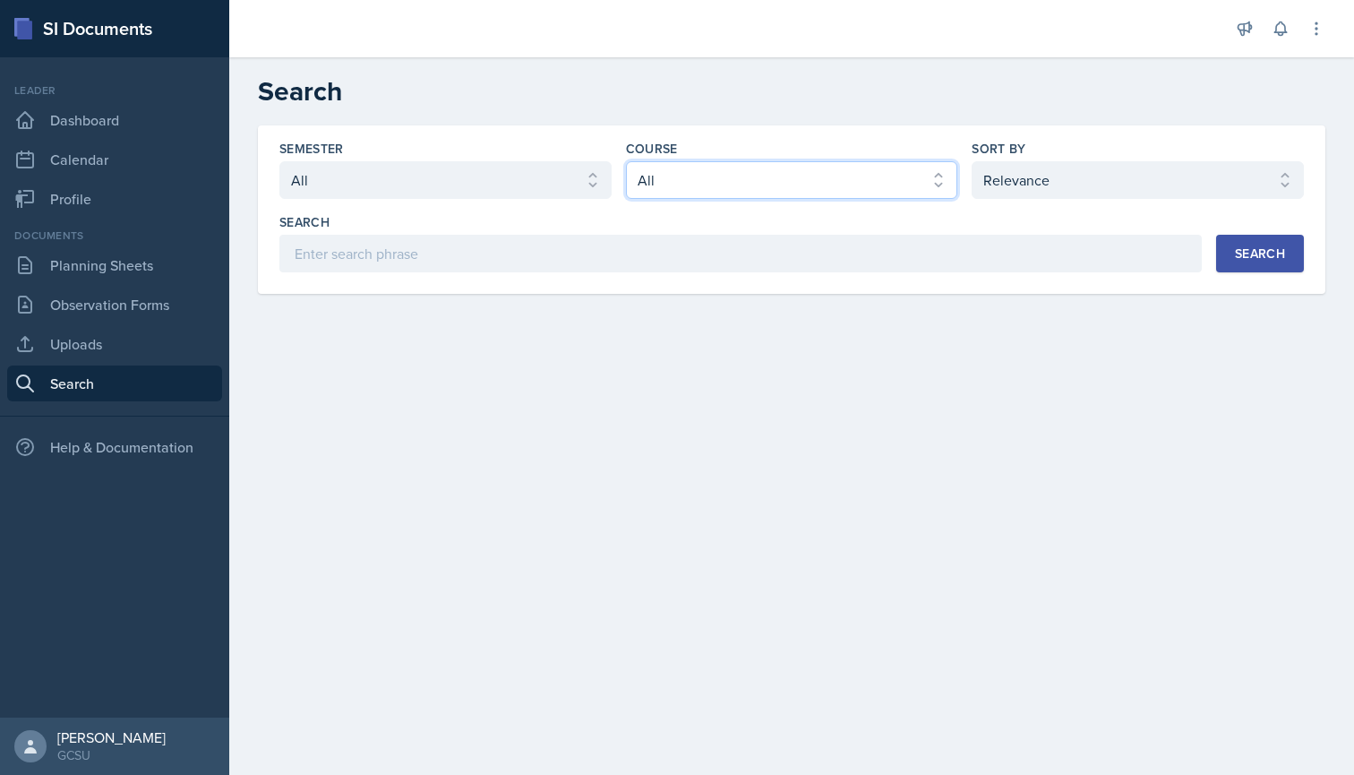
select select "f563b5ee-2306-4600-b49e-4e785f6b30e5"
click at [1266, 246] on div "Search" at bounding box center [1260, 253] width 50 height 14
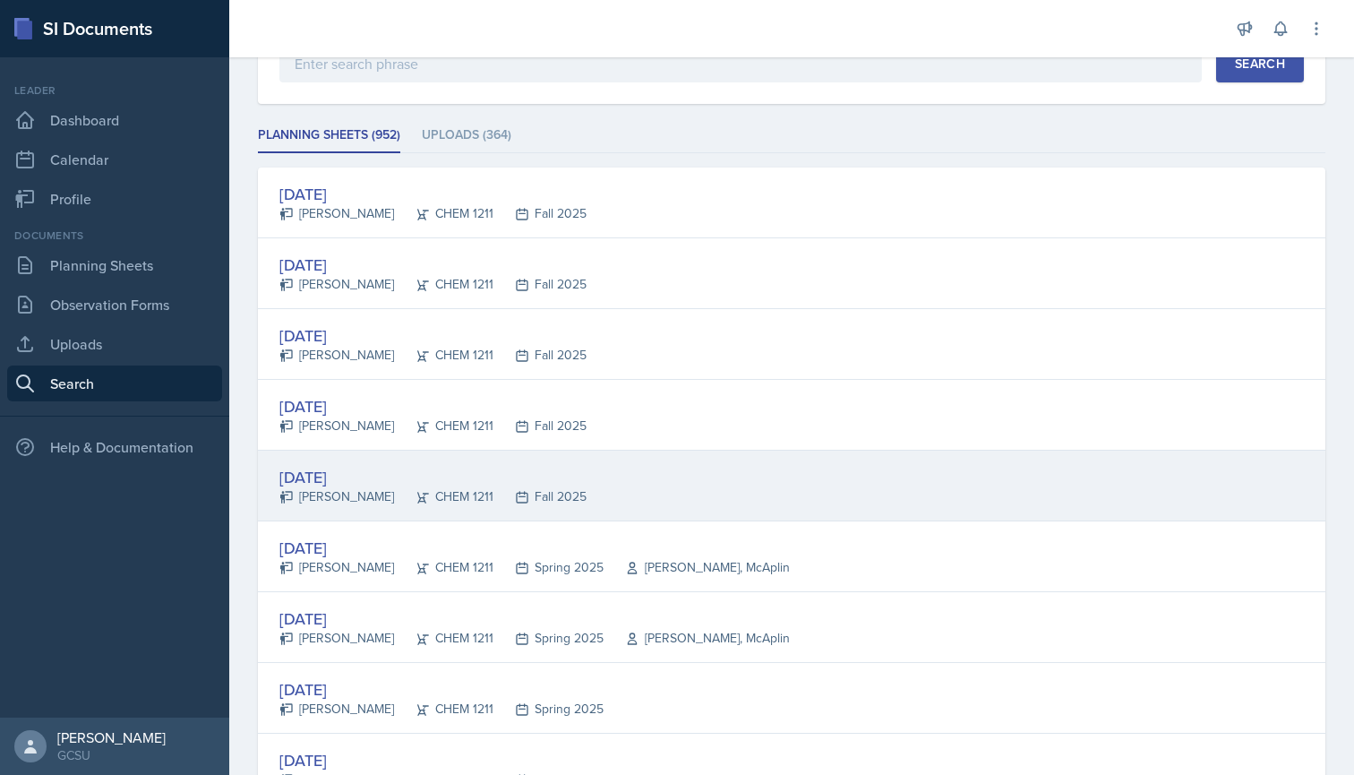
scroll to position [228, 0]
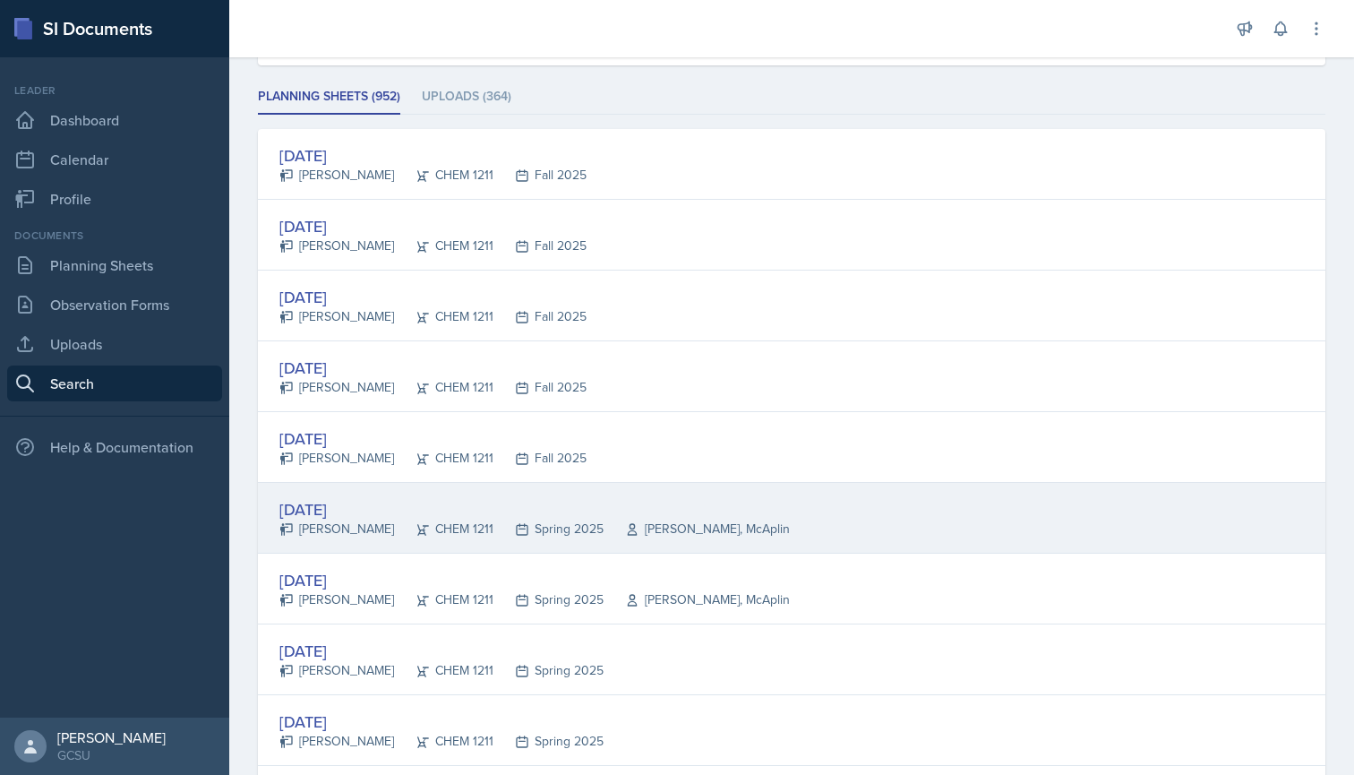
click at [366, 512] on div "[DATE]" at bounding box center [534, 509] width 510 height 24
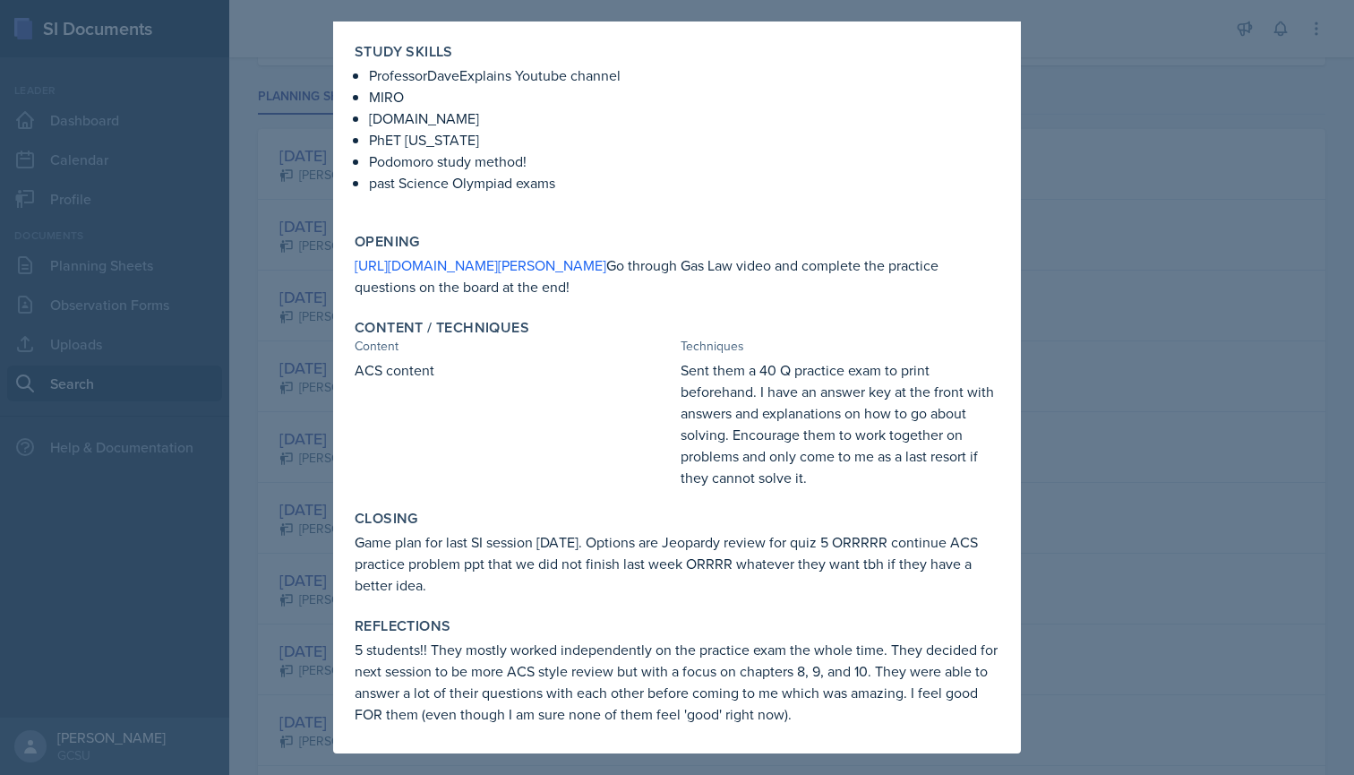
scroll to position [158, 0]
click at [321, 330] on div at bounding box center [677, 387] width 1354 height 775
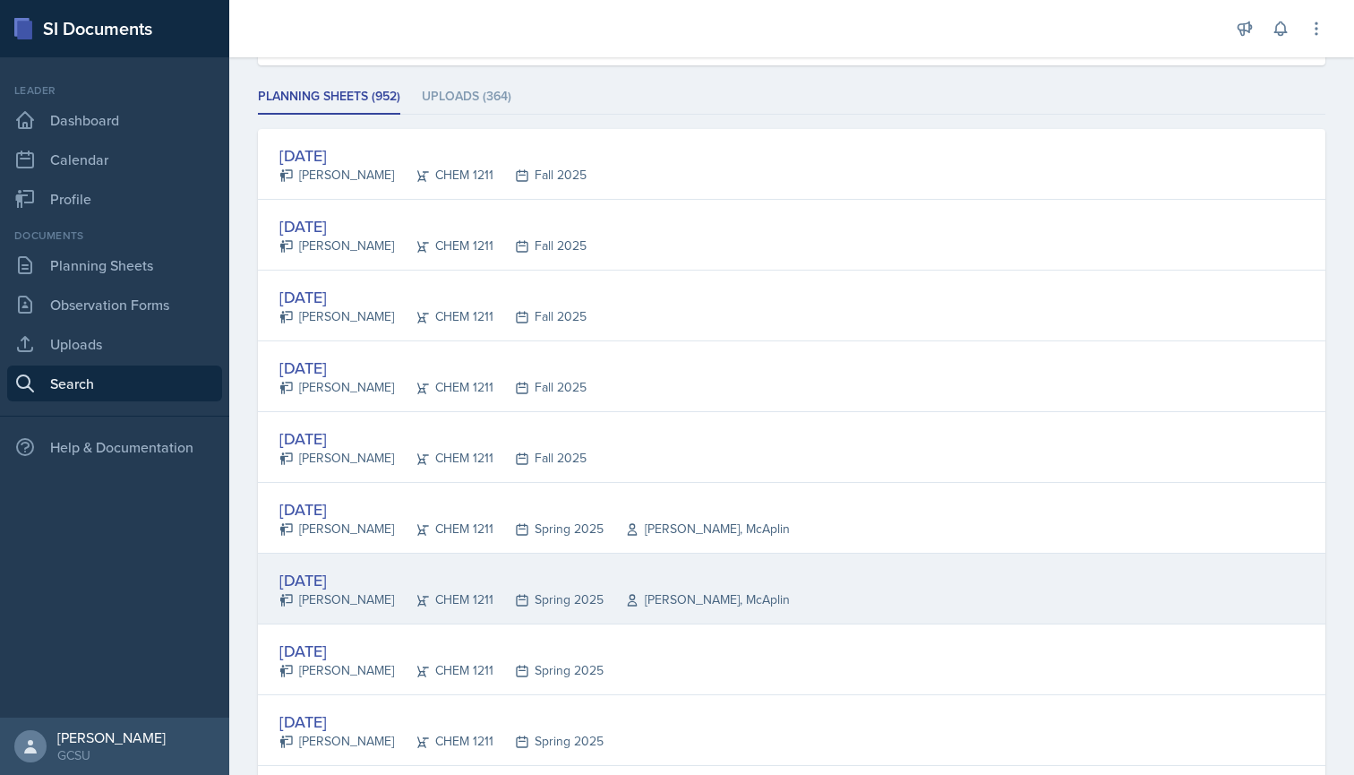
click at [444, 578] on div "[DATE]" at bounding box center [534, 580] width 510 height 24
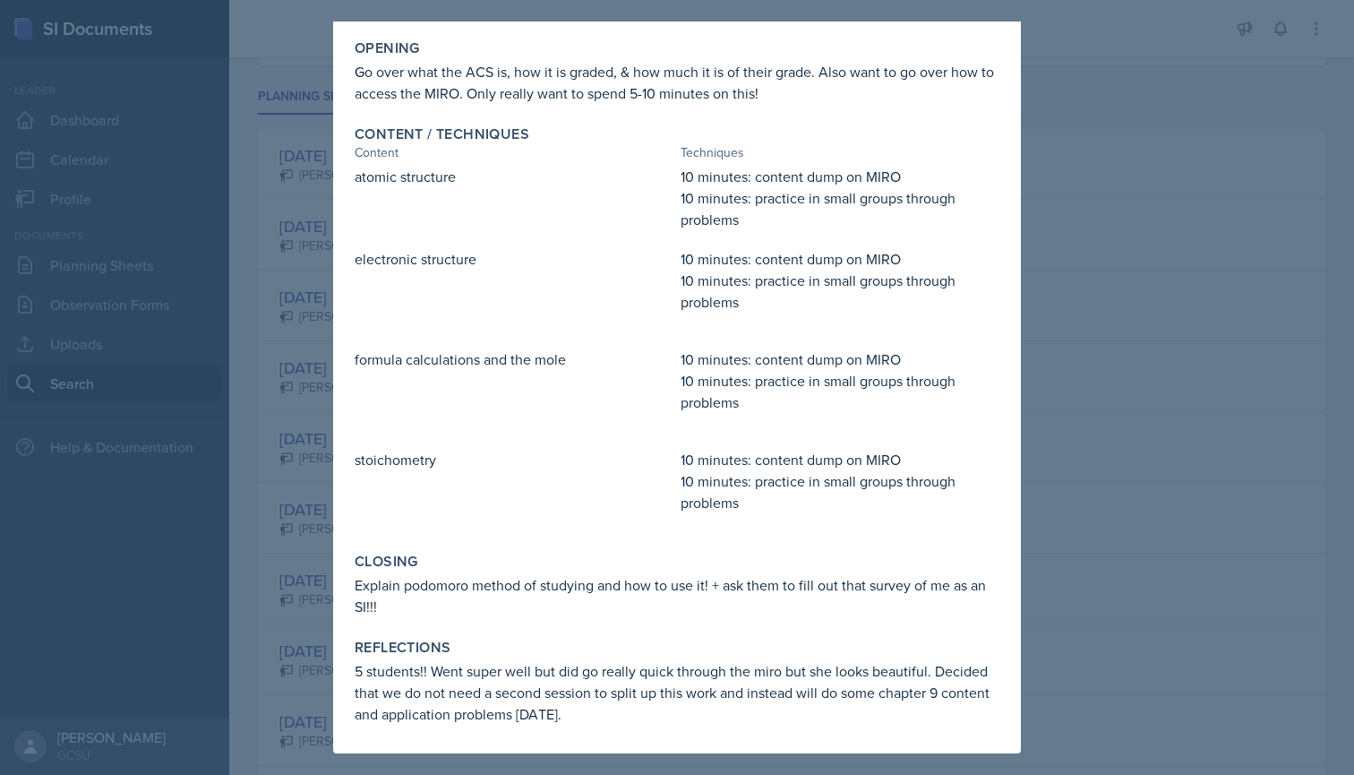
scroll to position [312, 0]
click at [286, 474] on div at bounding box center [677, 387] width 1354 height 775
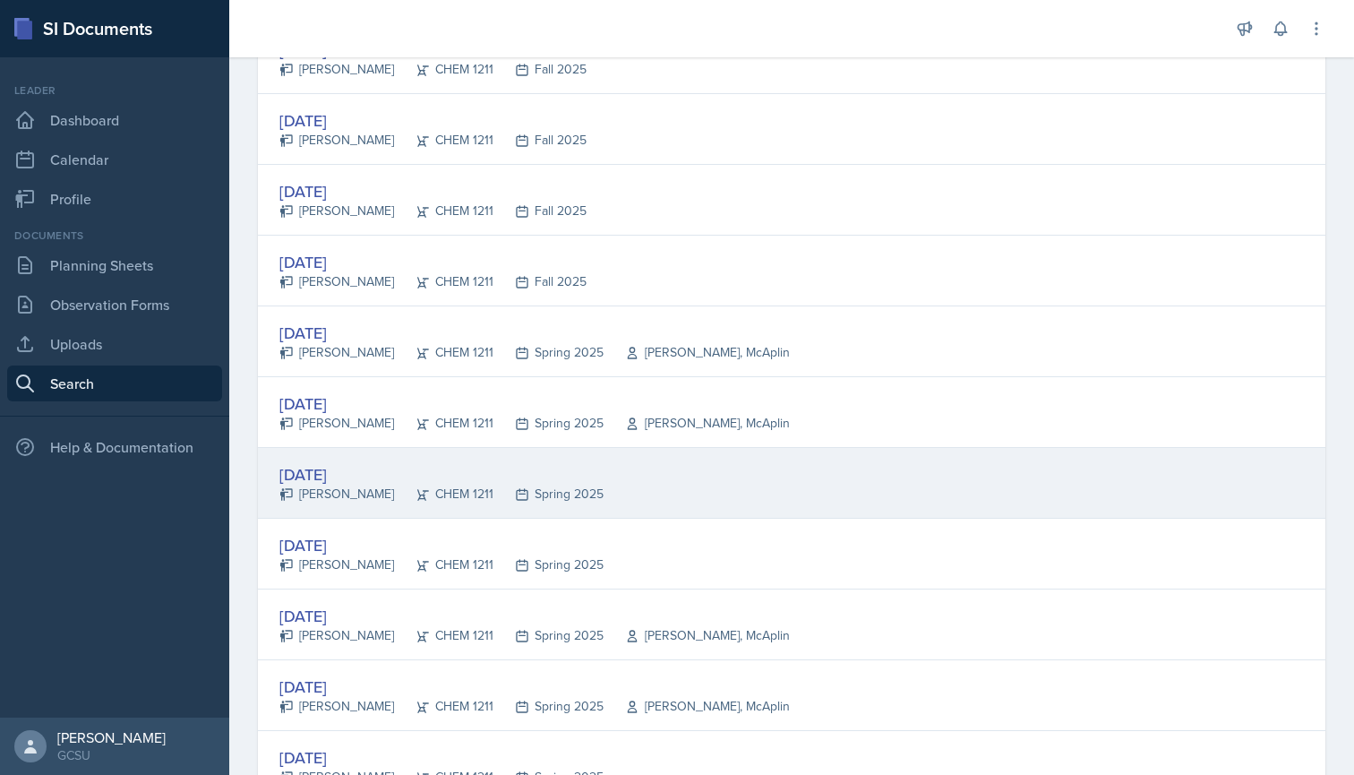
scroll to position [465, 0]
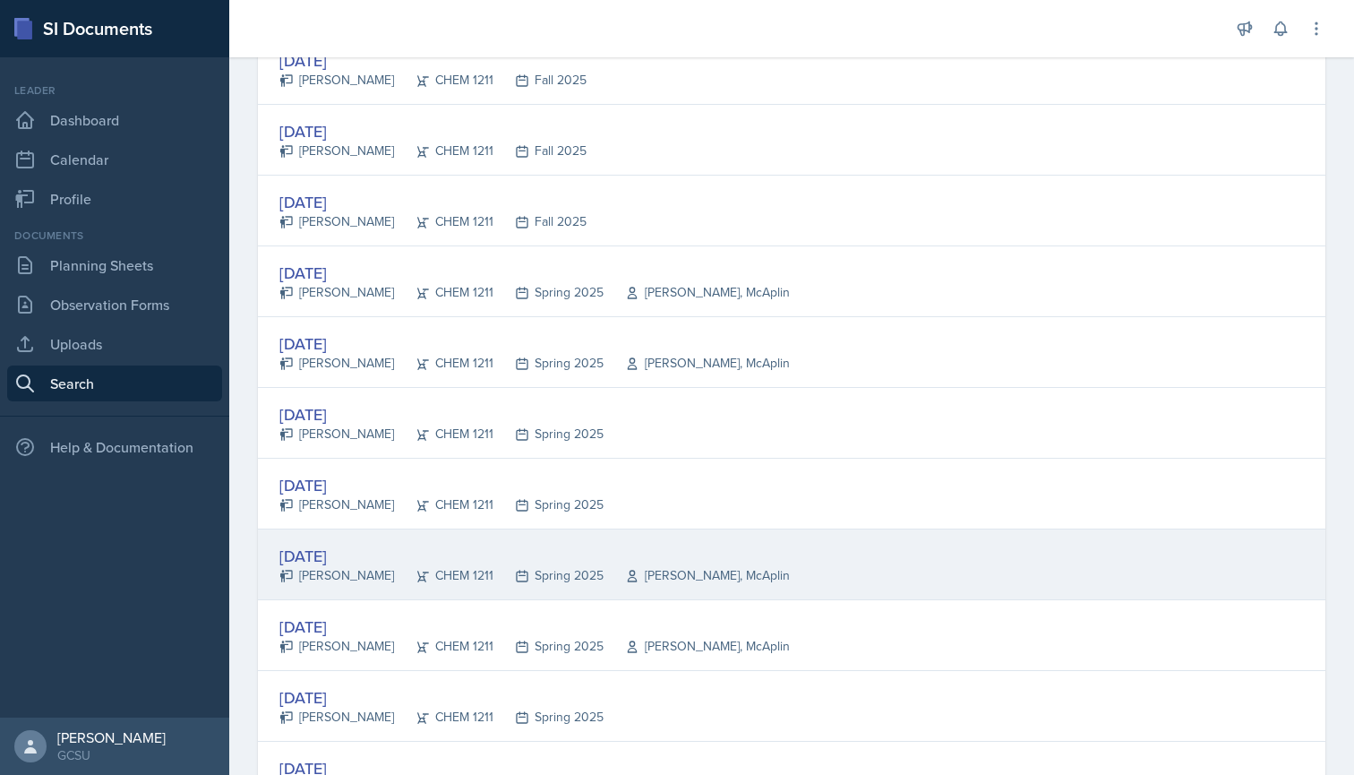
click at [444, 569] on div "CHEM 1211" at bounding box center [443, 575] width 99 height 19
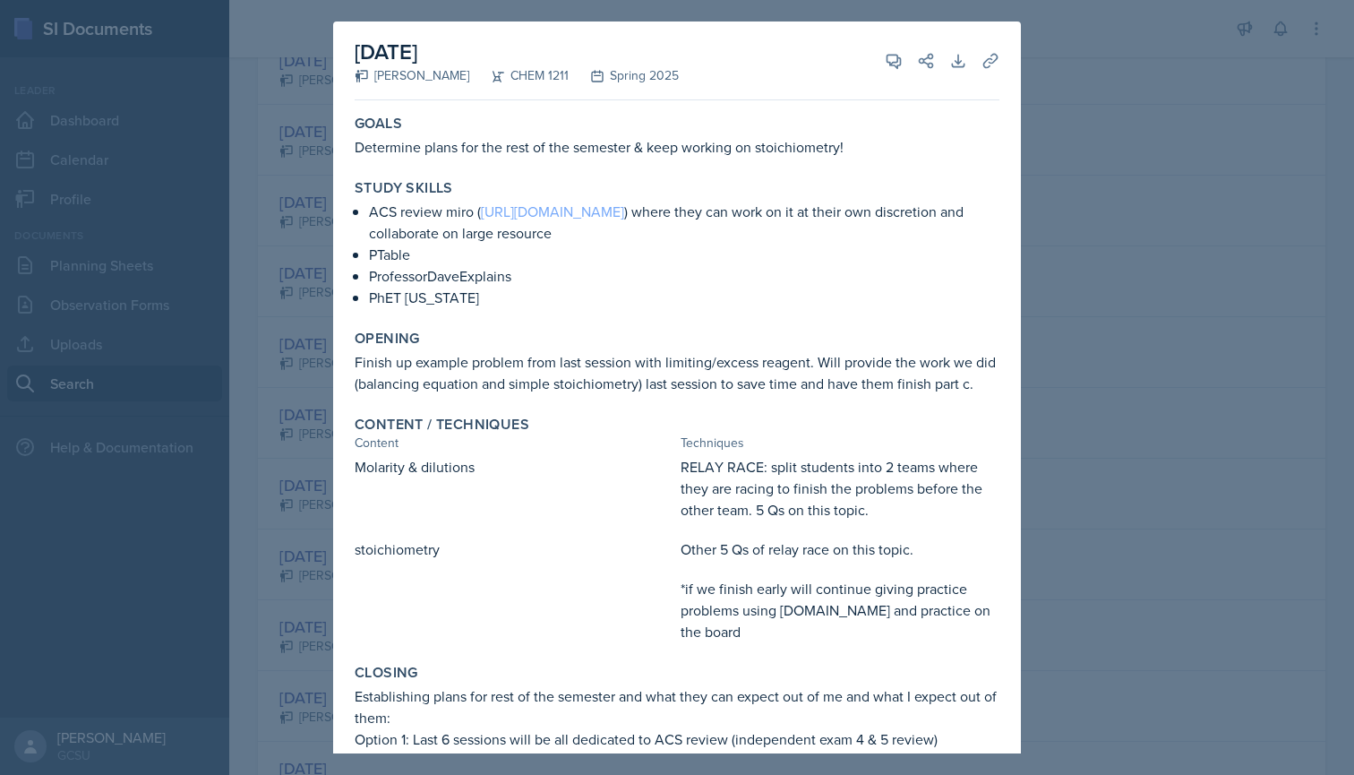
click at [595, 212] on link "[URL][DOMAIN_NAME]" at bounding box center [552, 211] width 143 height 20
click at [249, 194] on div at bounding box center [677, 387] width 1354 height 775
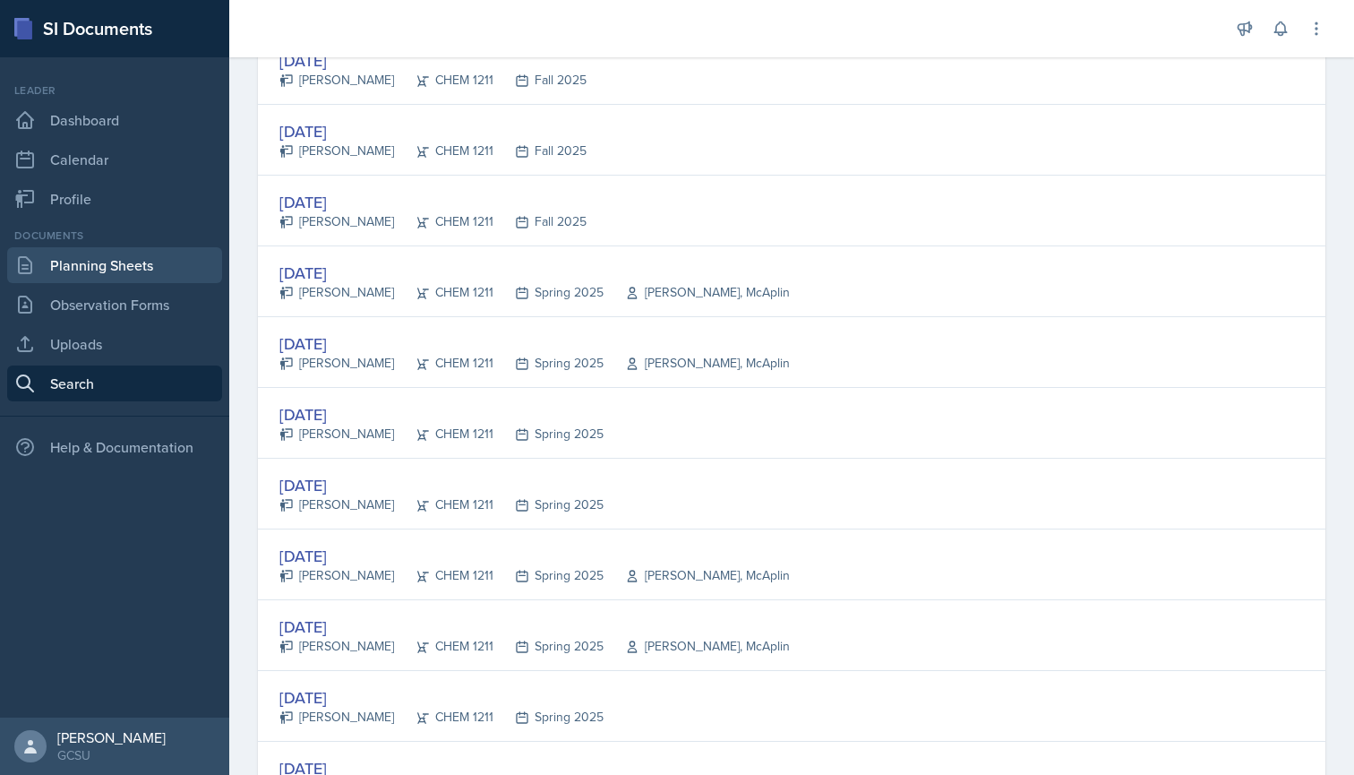
click at [116, 257] on link "Planning Sheets" at bounding box center [114, 265] width 215 height 36
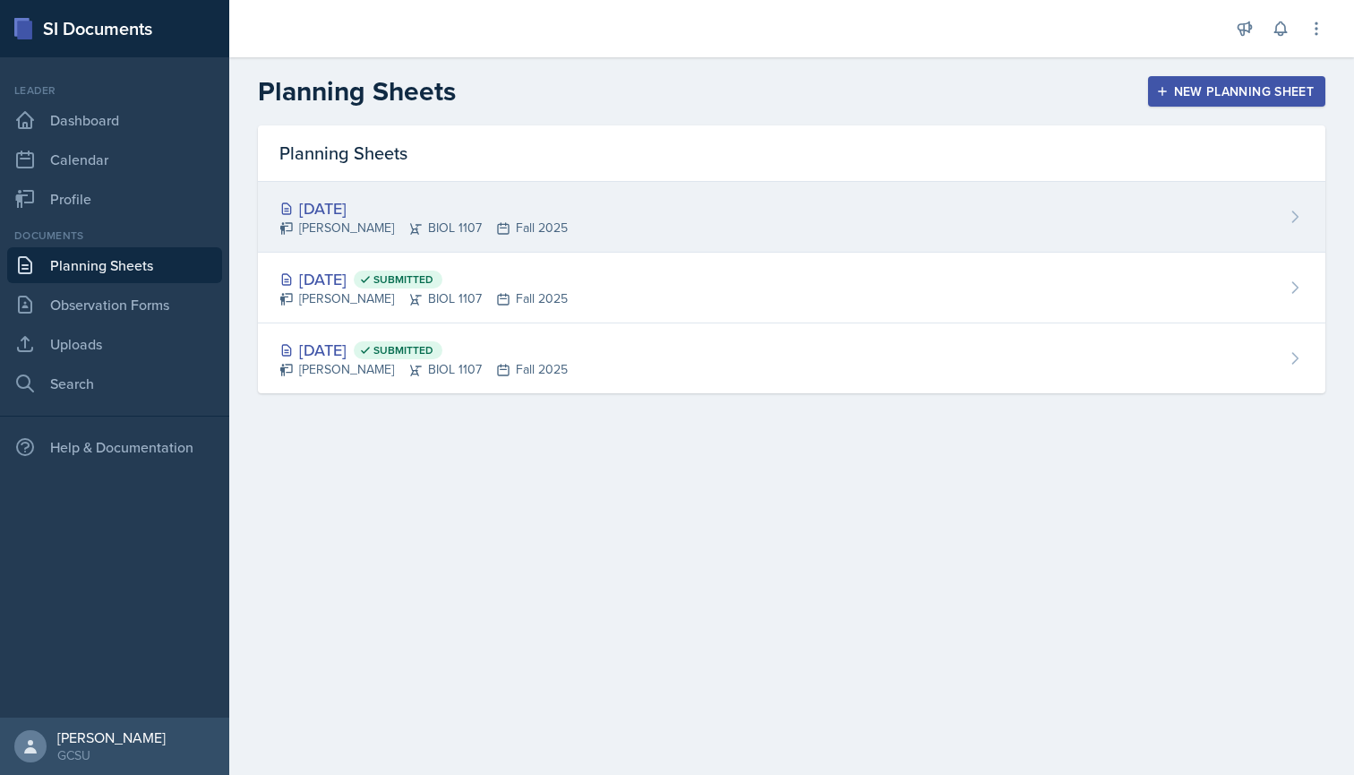
click at [381, 214] on div "[DATE]" at bounding box center [423, 208] width 288 height 24
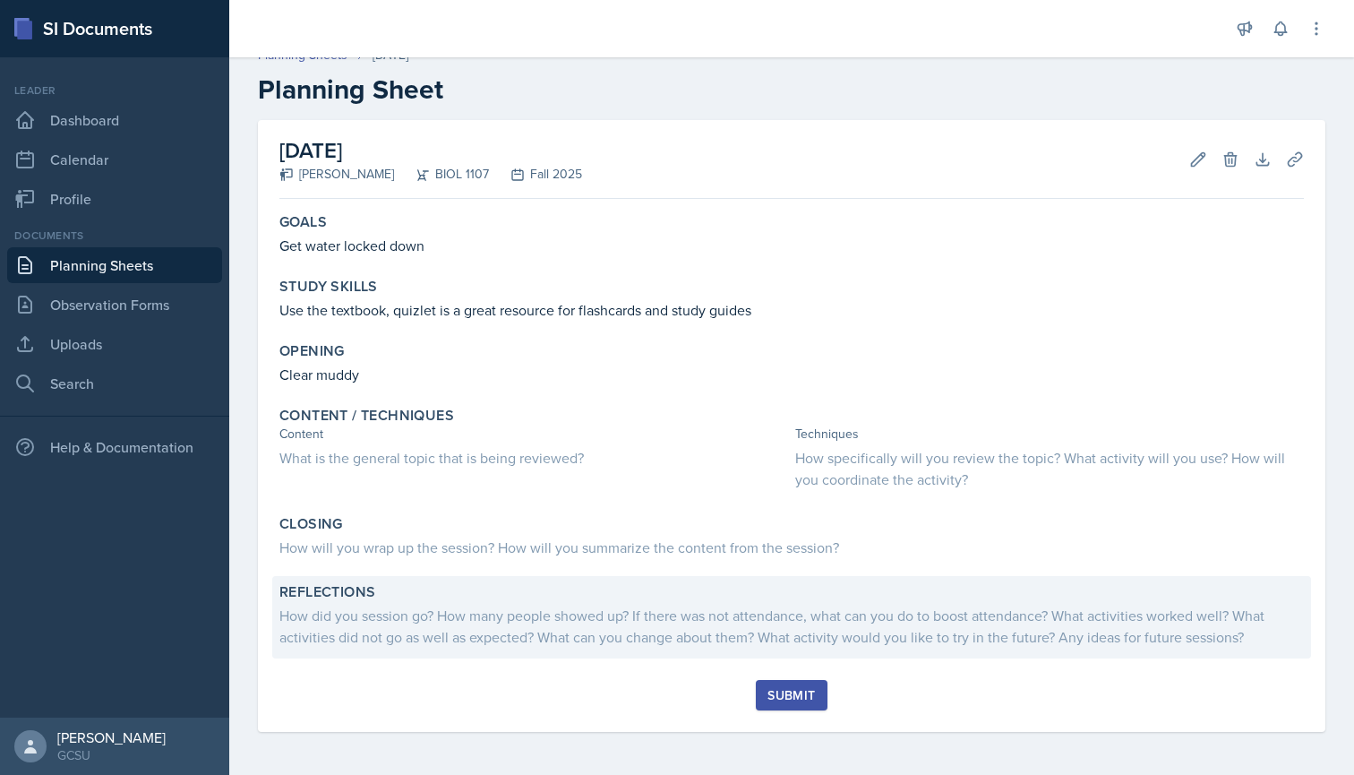
scroll to position [21, 0]
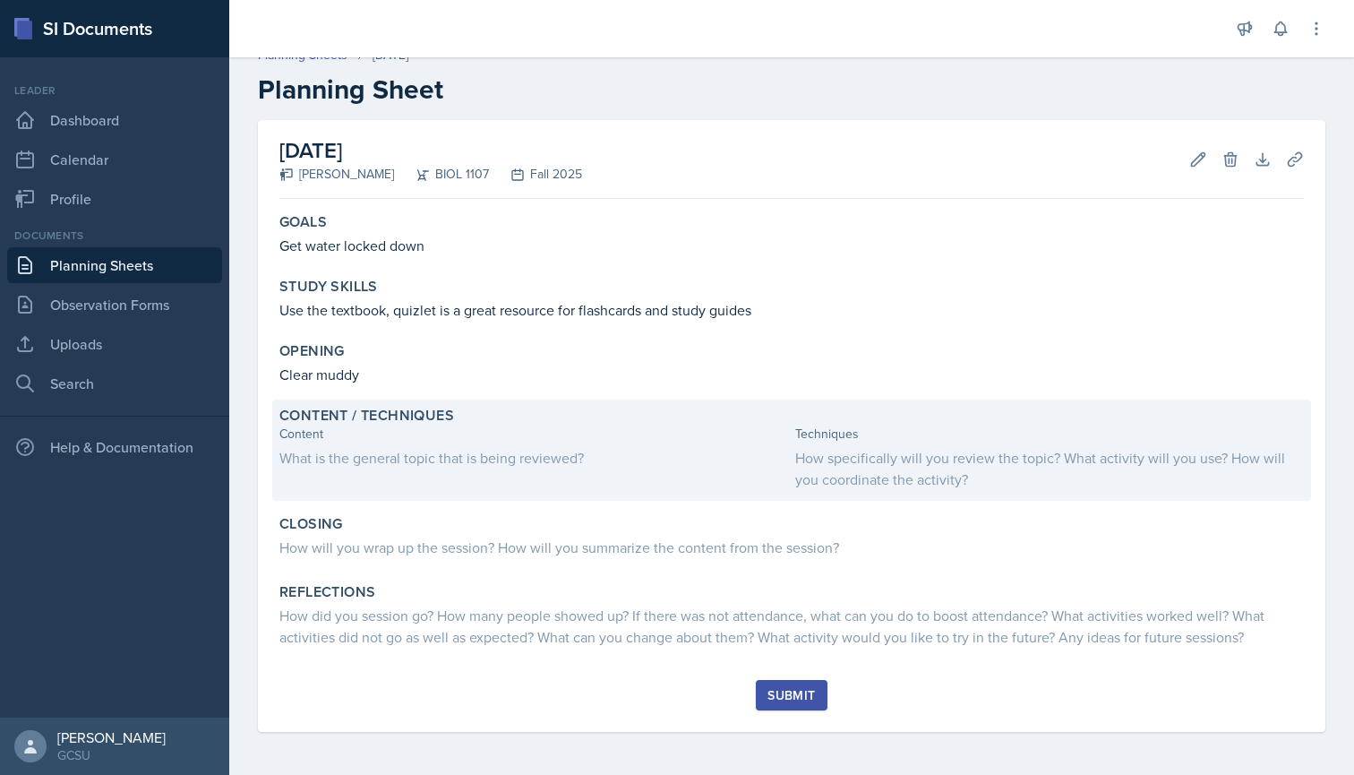
click at [433, 464] on div "What is the general topic that is being reviewed?" at bounding box center [533, 457] width 509 height 21
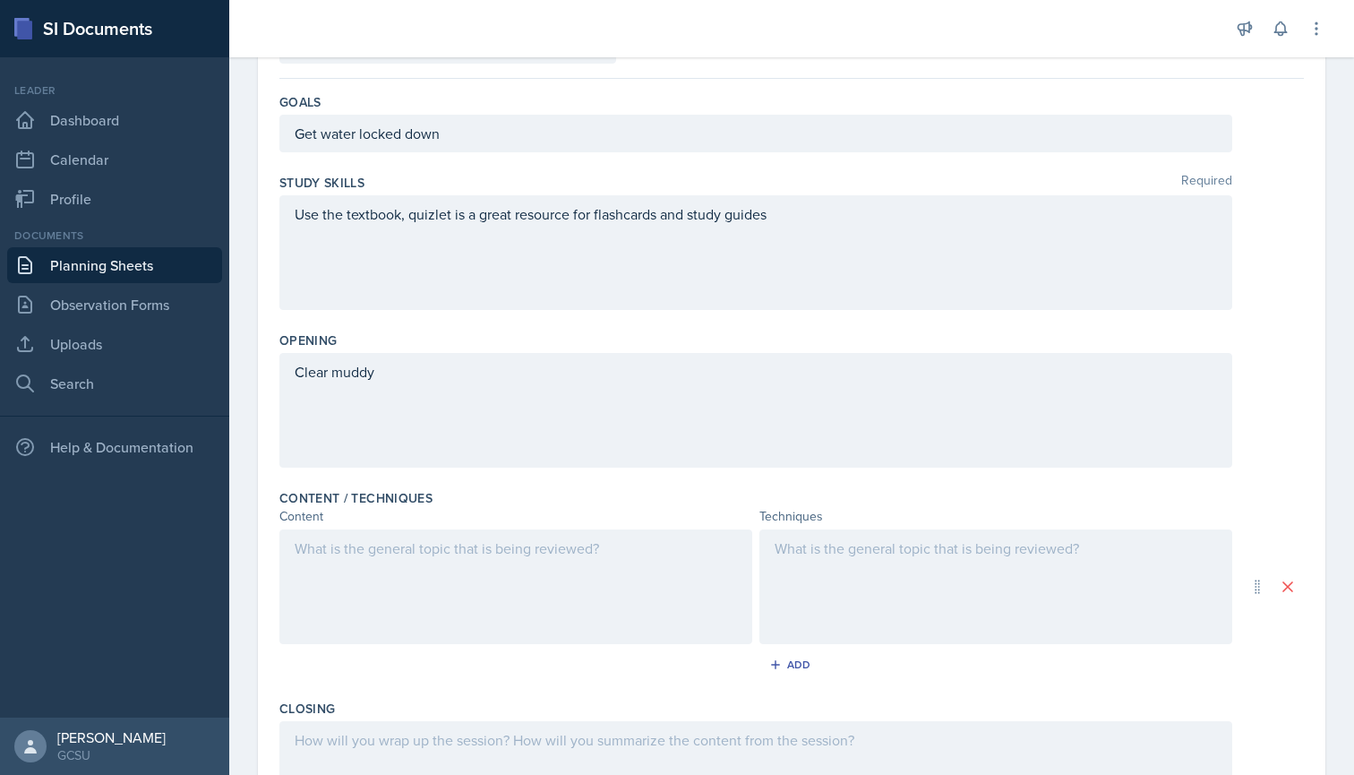
scroll to position [171, 0]
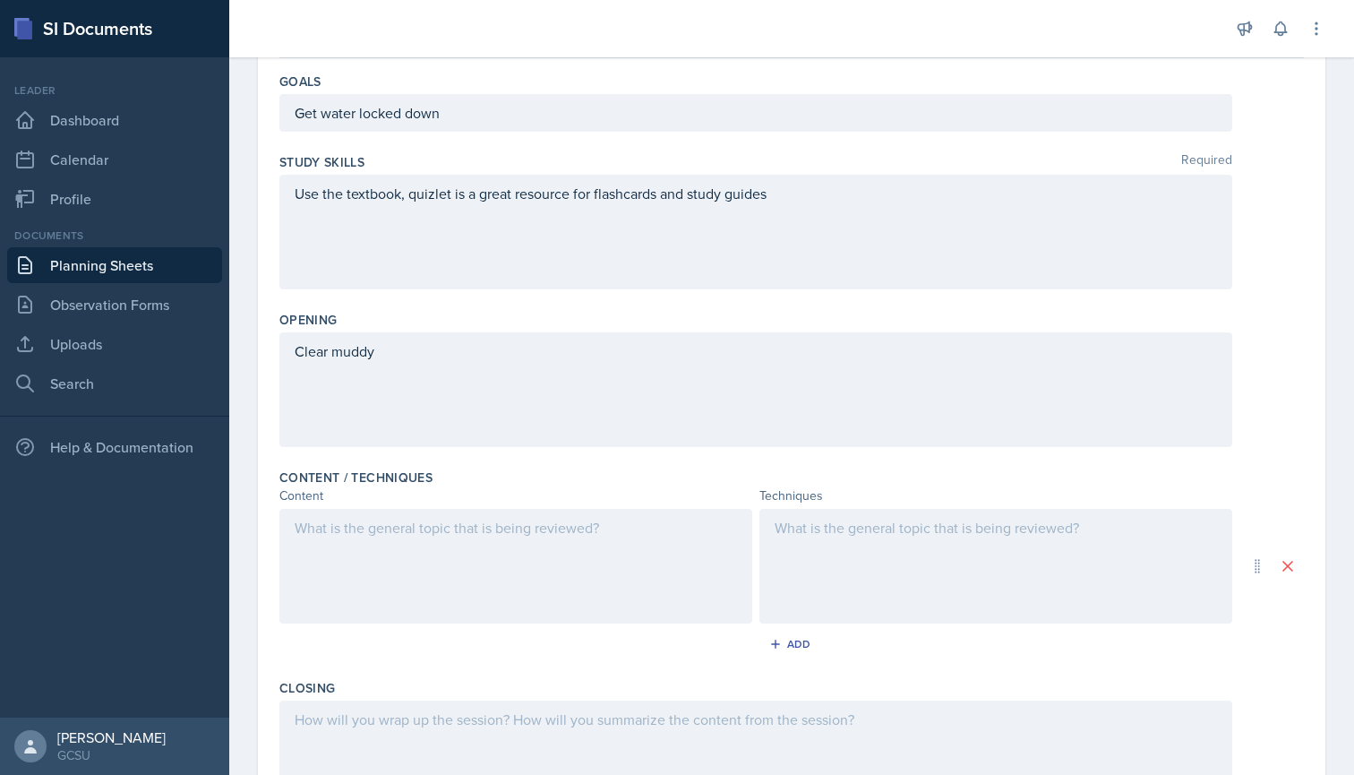
click at [420, 349] on div "Clear muddy" at bounding box center [755, 389] width 953 height 115
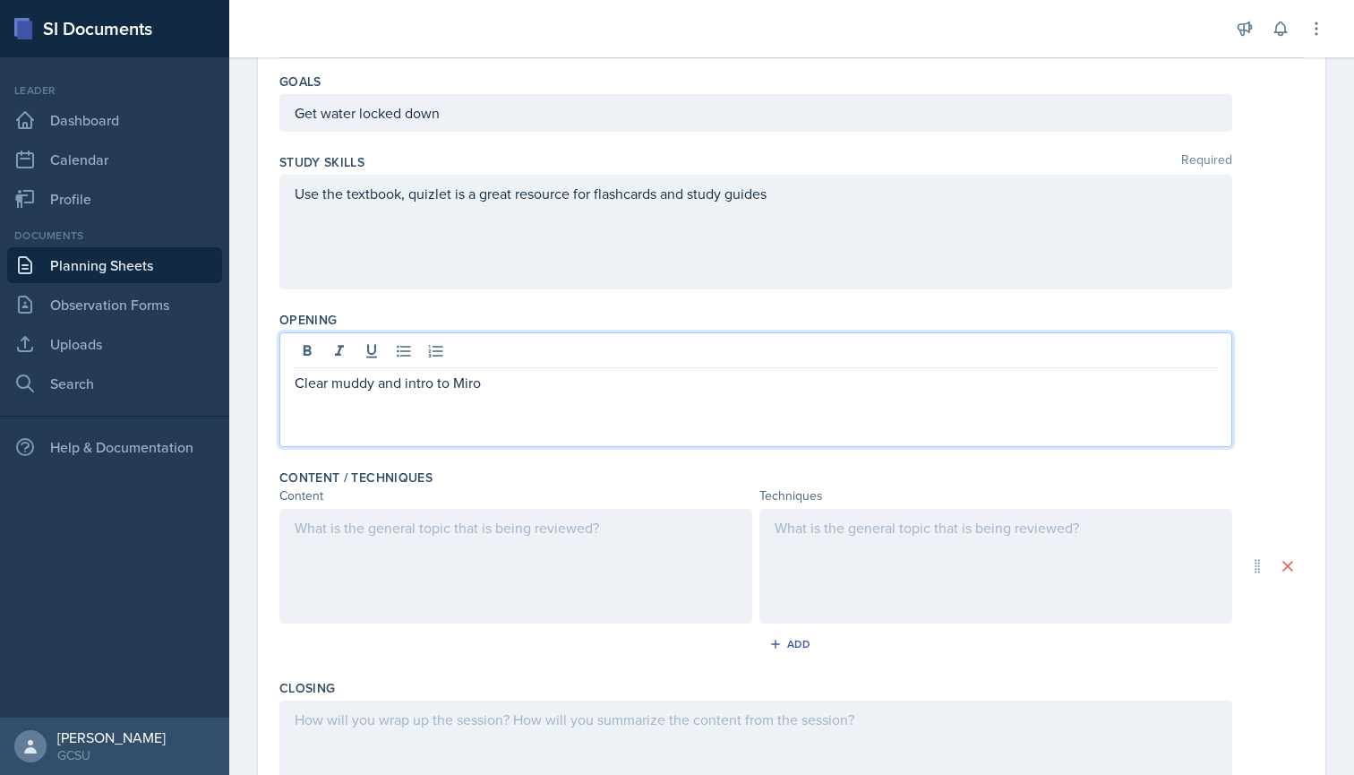
click at [392, 378] on p "Clear muddy and intro to Miro" at bounding box center [756, 382] width 922 height 21
click at [319, 391] on p "Clear muddy, and intro to Miro" at bounding box center [756, 382] width 922 height 21
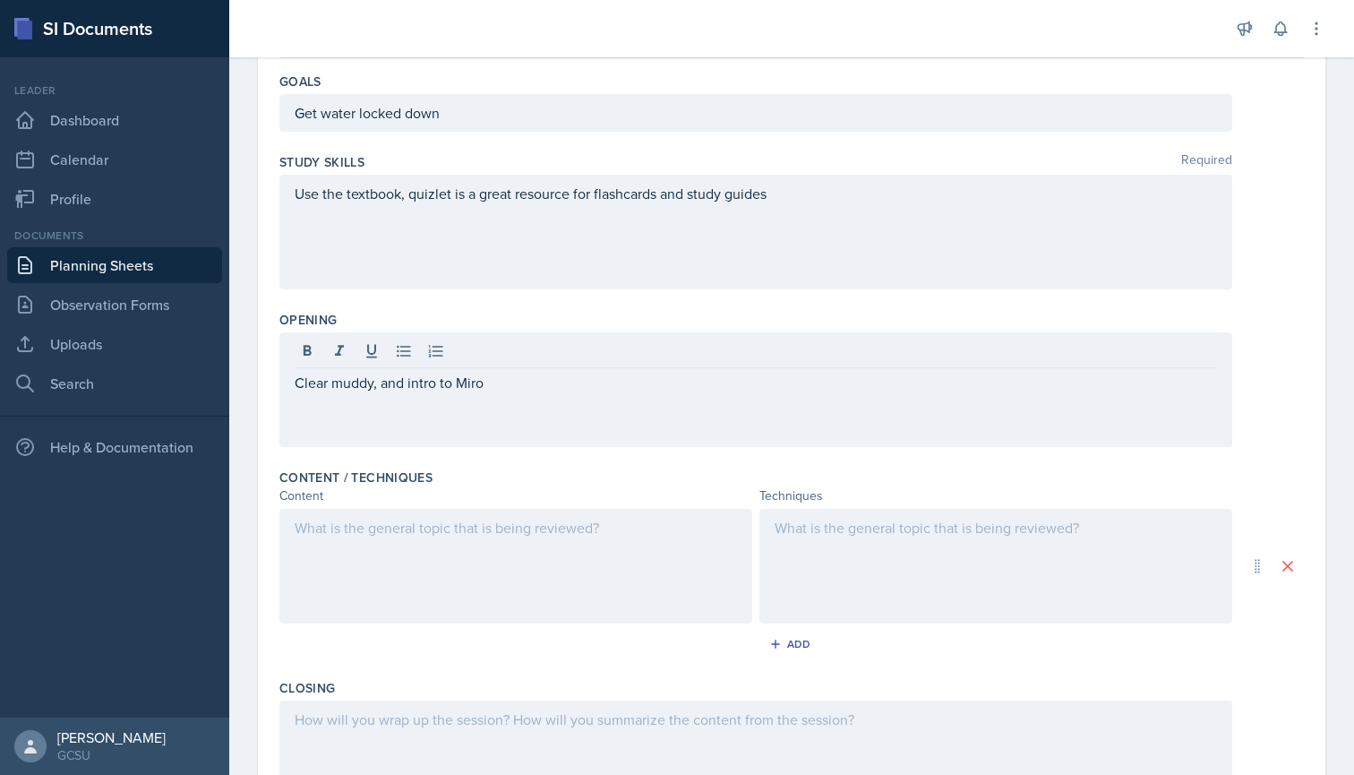
click at [459, 463] on div "Content / Techniques Content Techniques Add" at bounding box center [791, 566] width 1024 height 210
click at [470, 520] on div at bounding box center [515, 566] width 473 height 115
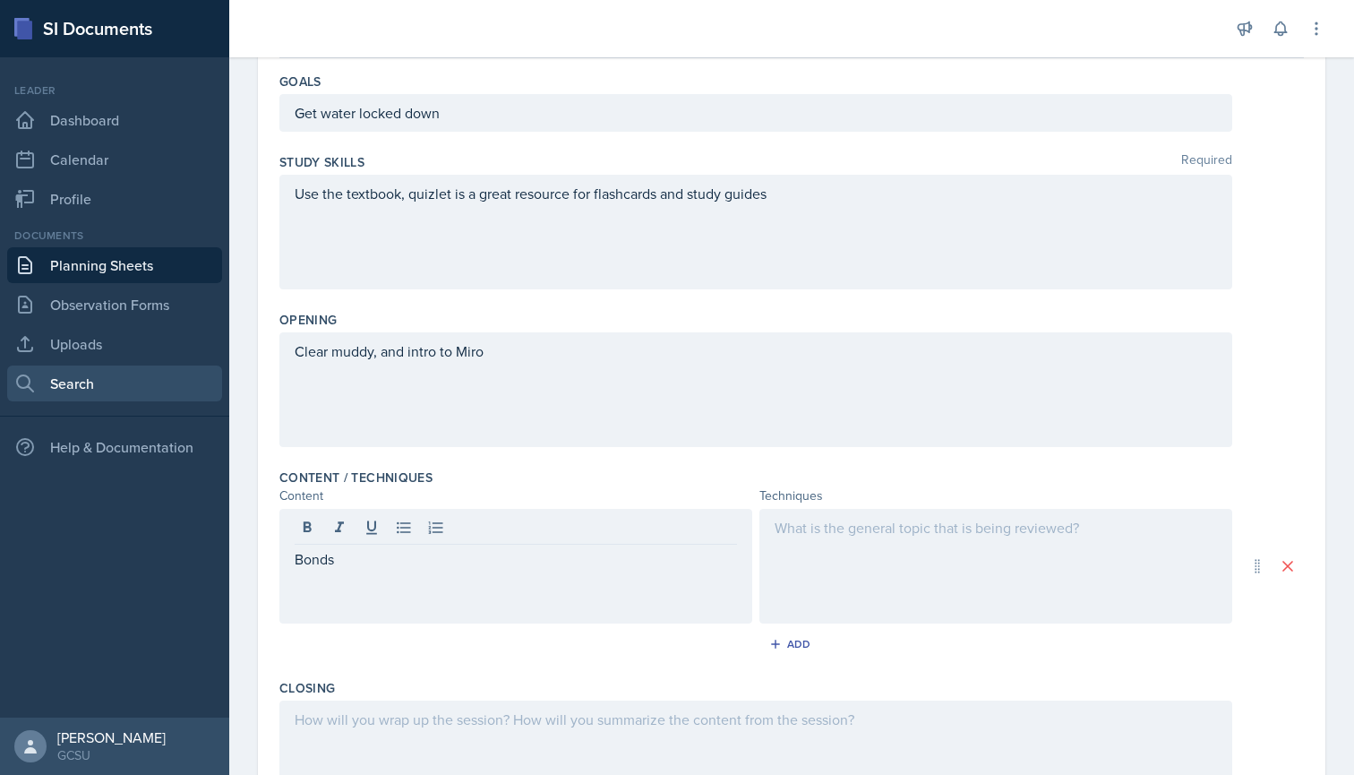
click at [87, 376] on link "Search" at bounding box center [114, 383] width 215 height 36
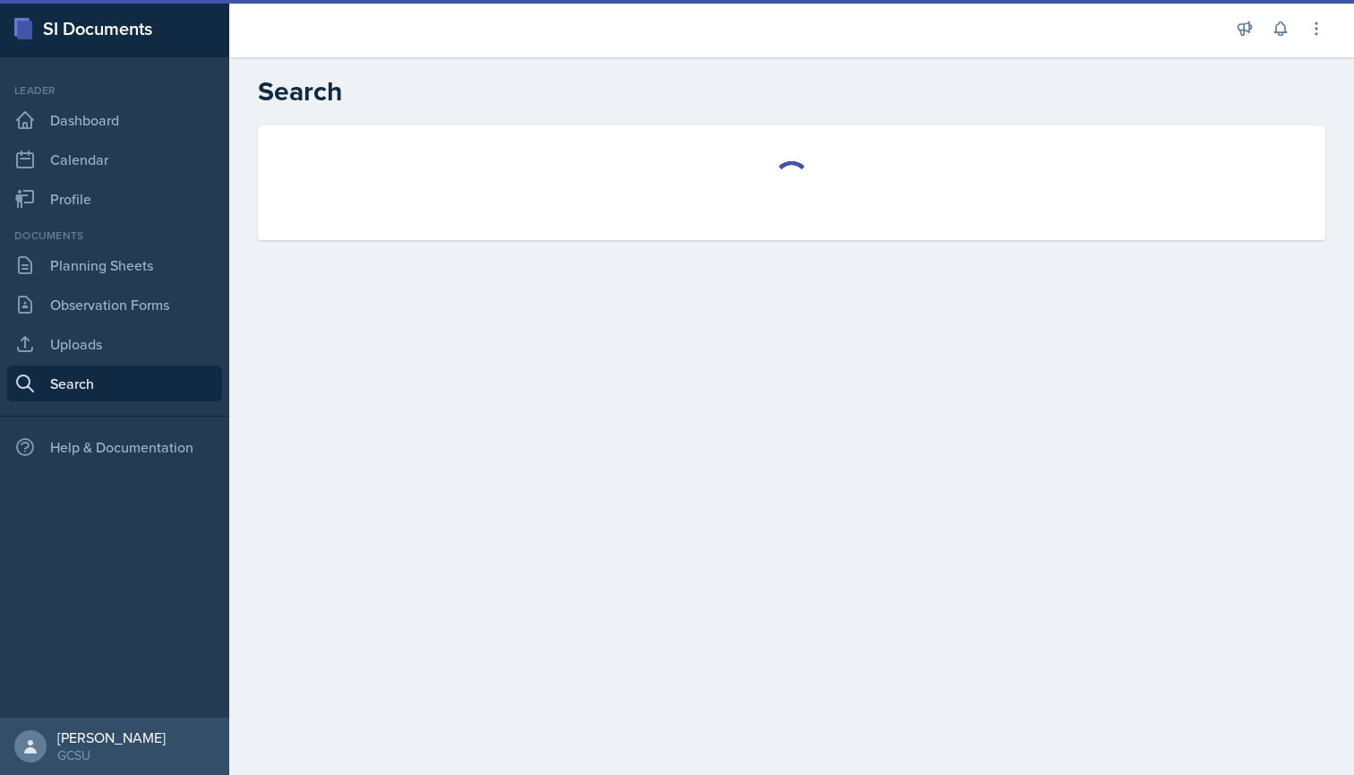
select select "all"
select select "1"
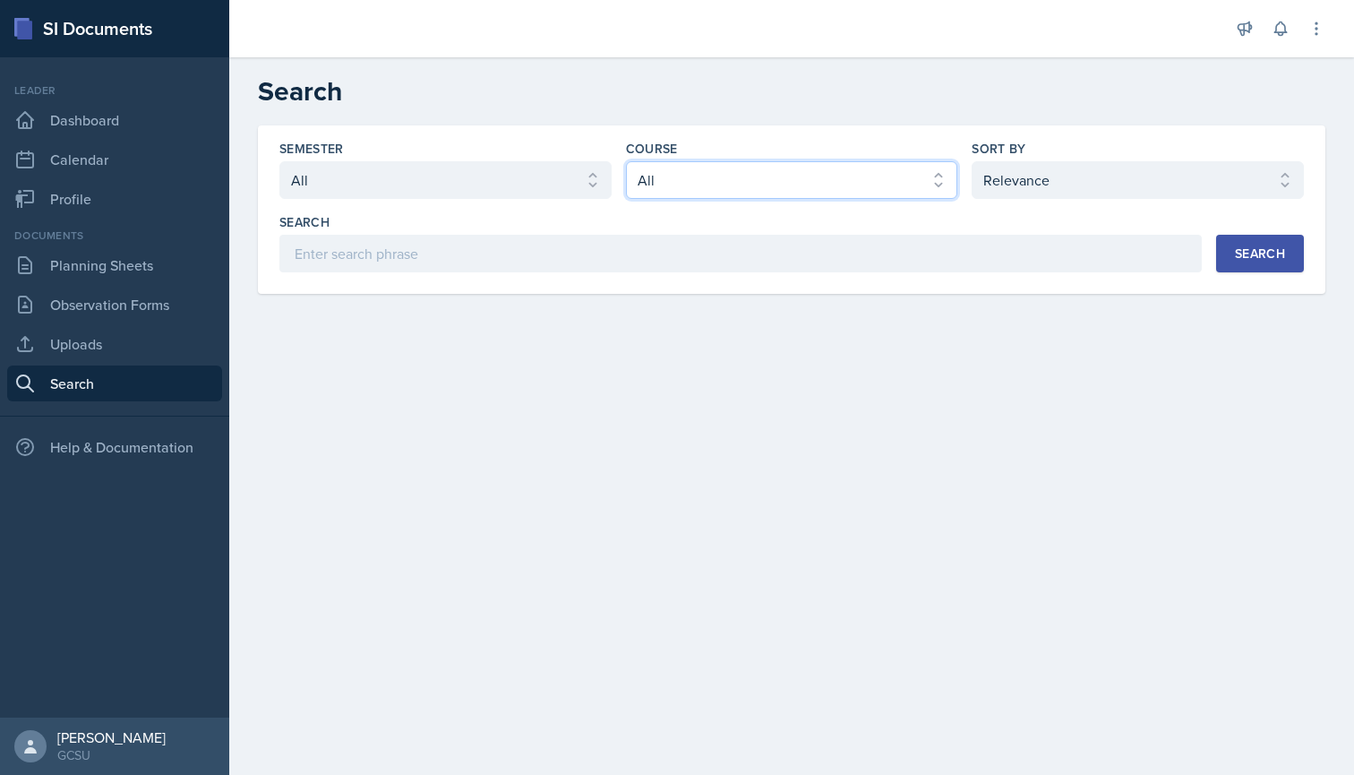
select select "f563b5ee-2306-4600-b49e-4e785f6b30e5"
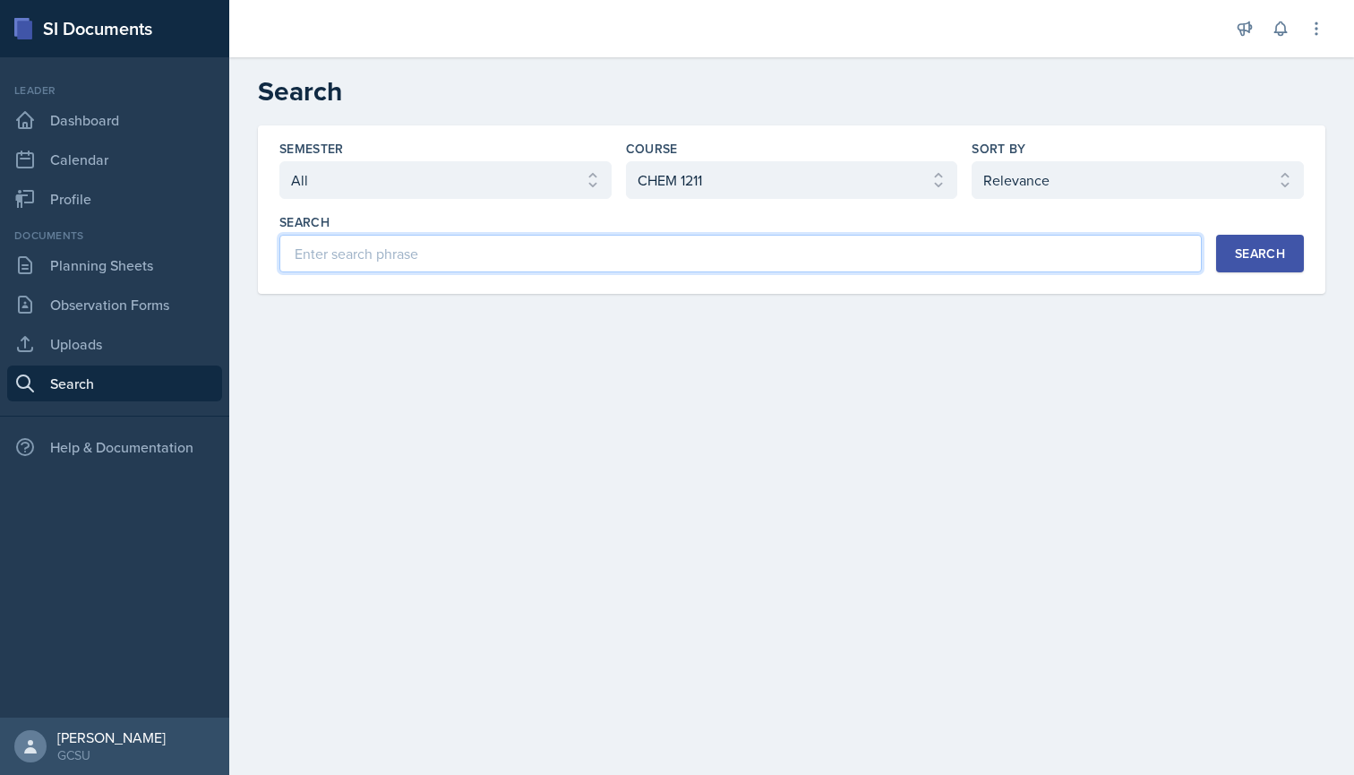
click at [735, 243] on input at bounding box center [740, 254] width 922 height 38
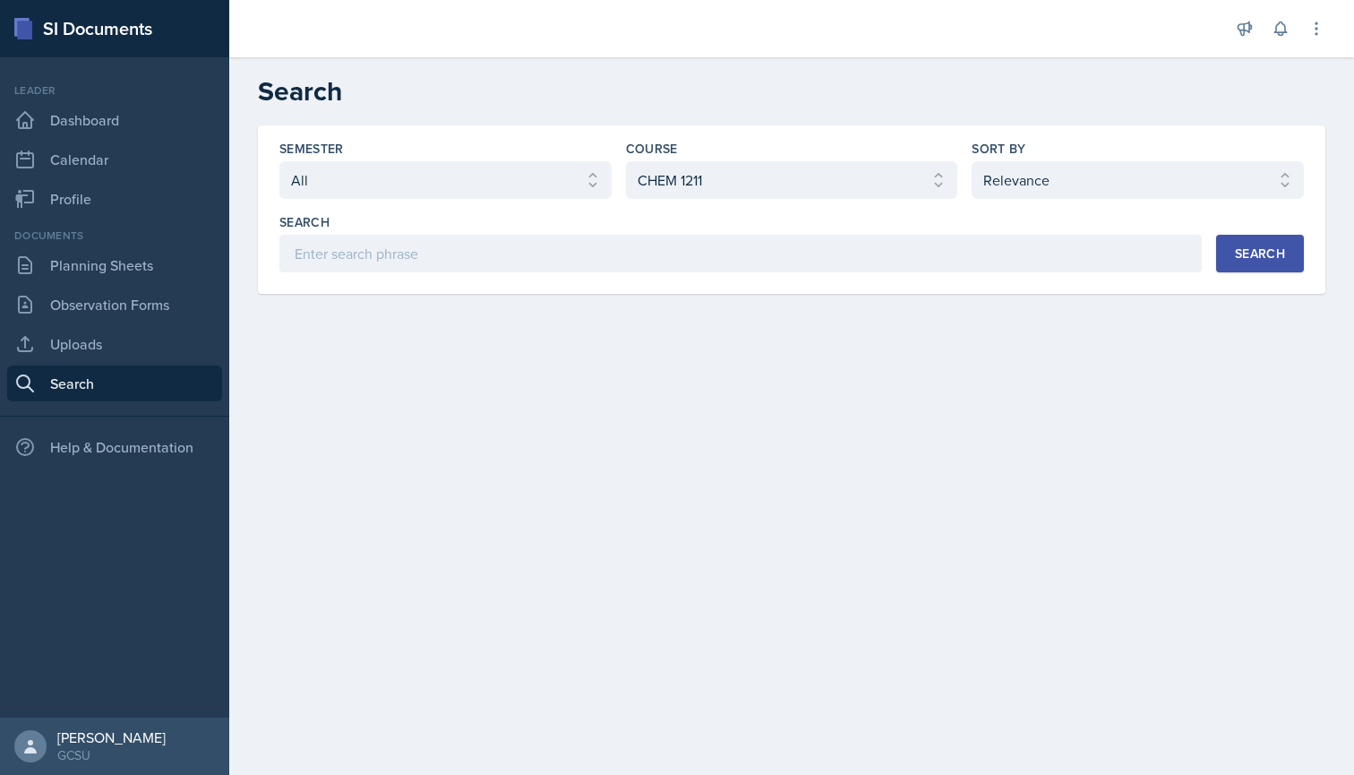
click at [1274, 258] on div "Search" at bounding box center [1260, 253] width 50 height 14
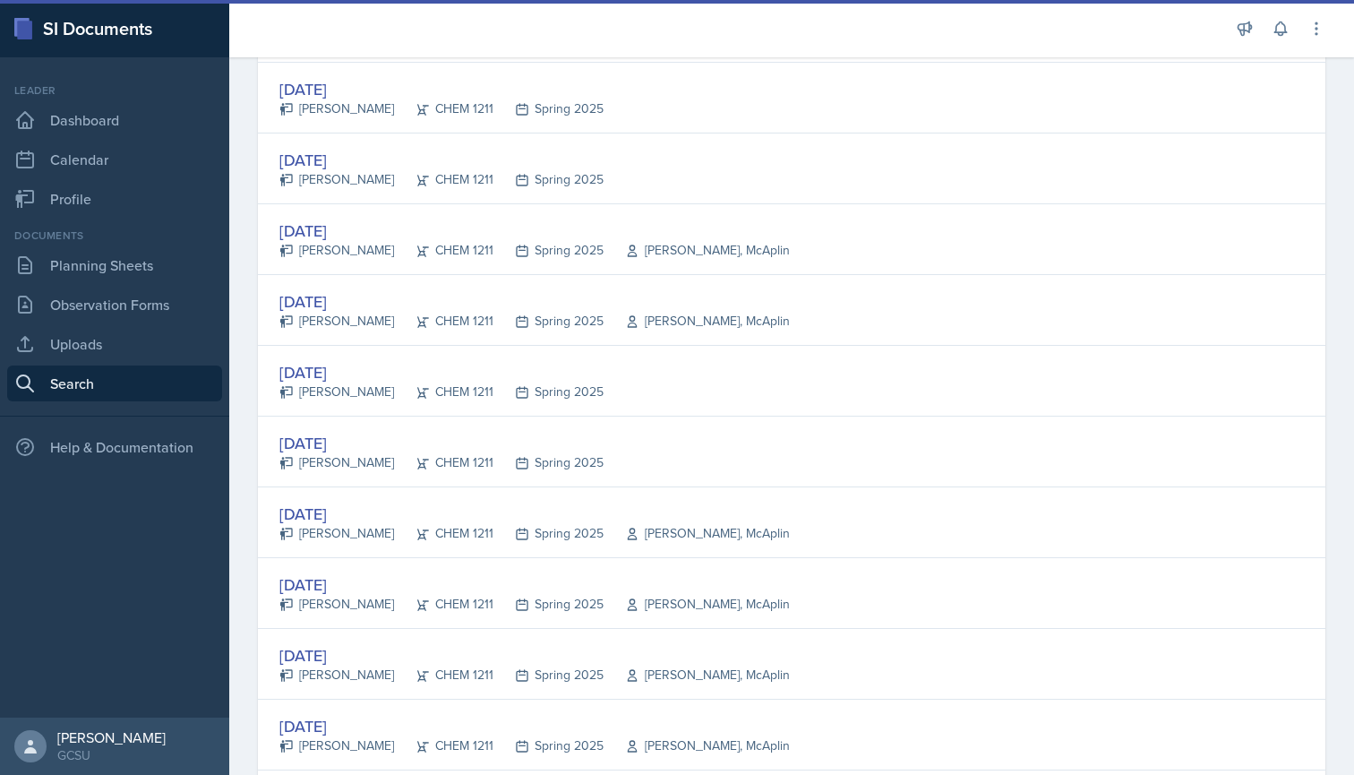
scroll to position [806, 0]
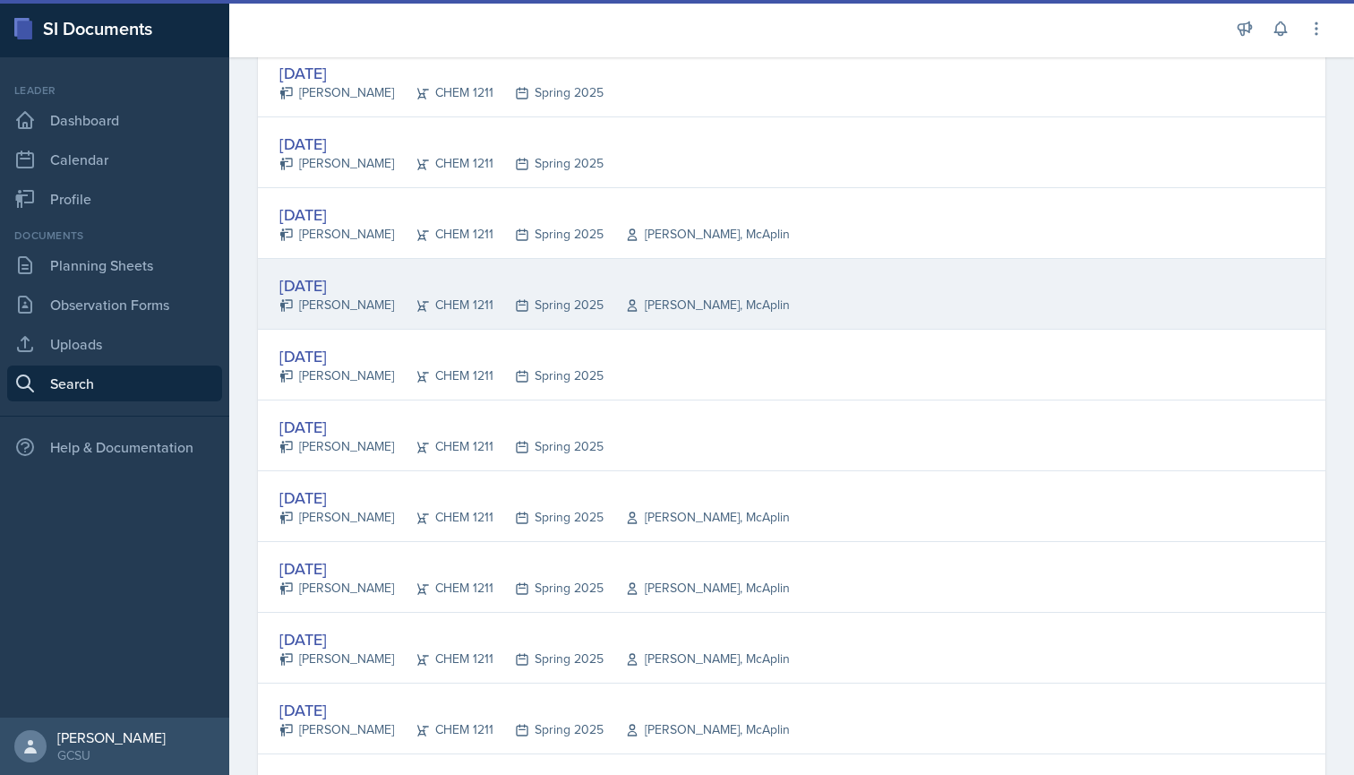
click at [399, 294] on div "[DATE]" at bounding box center [534, 285] width 510 height 24
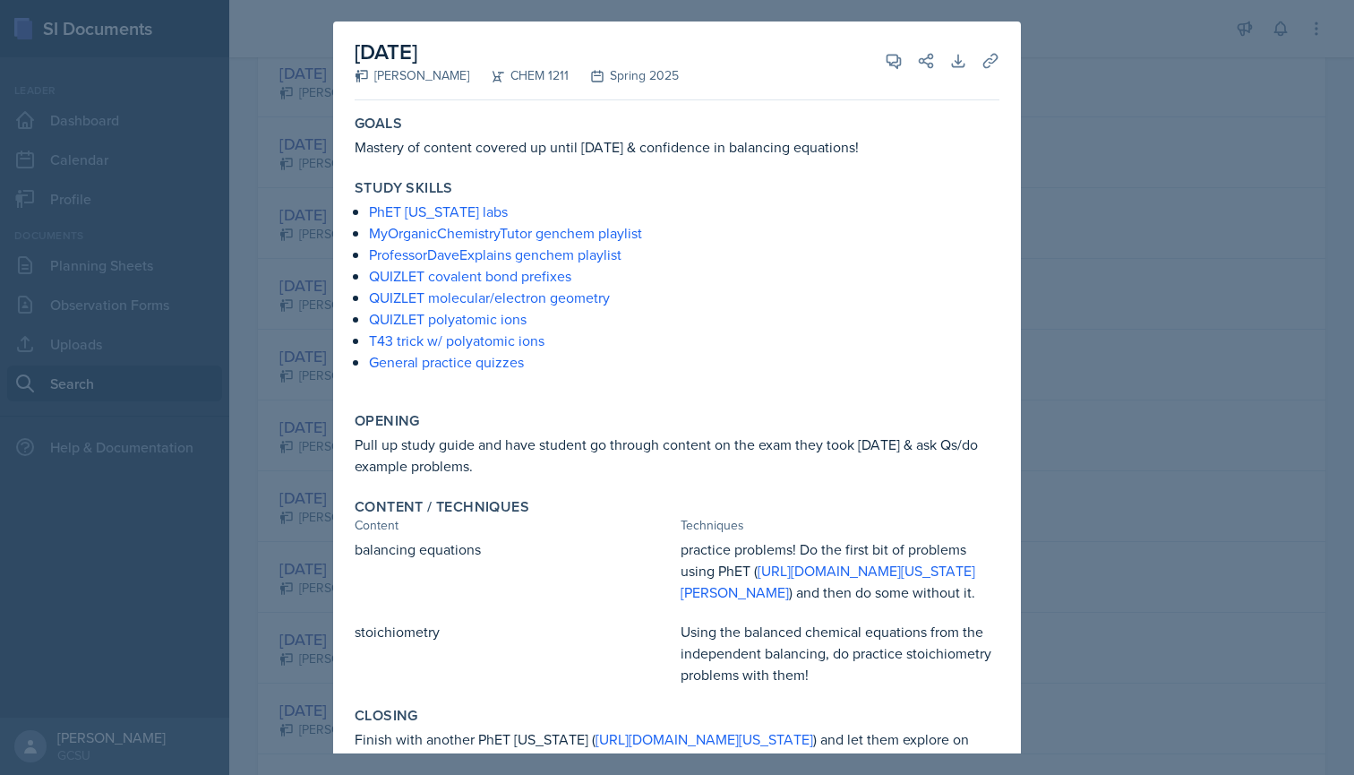
click at [243, 325] on div at bounding box center [677, 387] width 1354 height 775
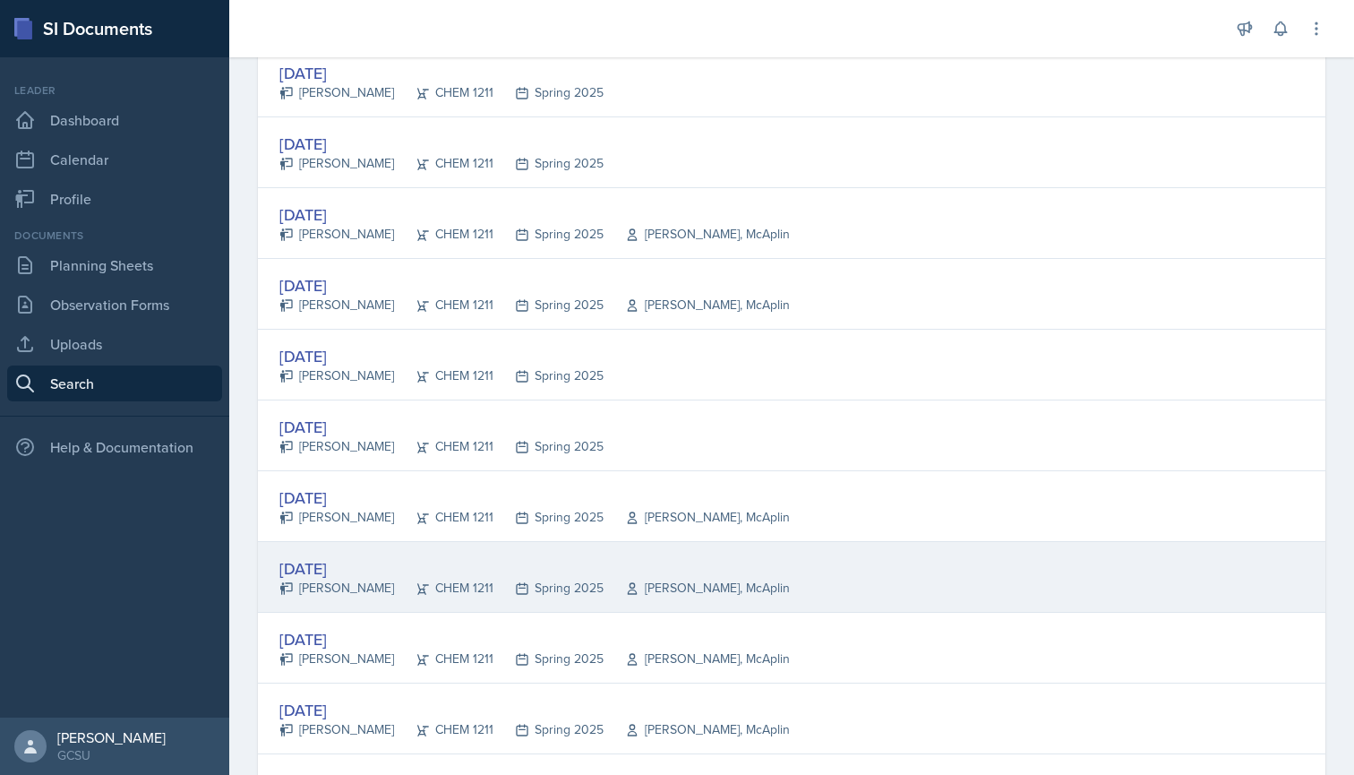
click at [395, 581] on div "CHEM 1211" at bounding box center [443, 587] width 99 height 19
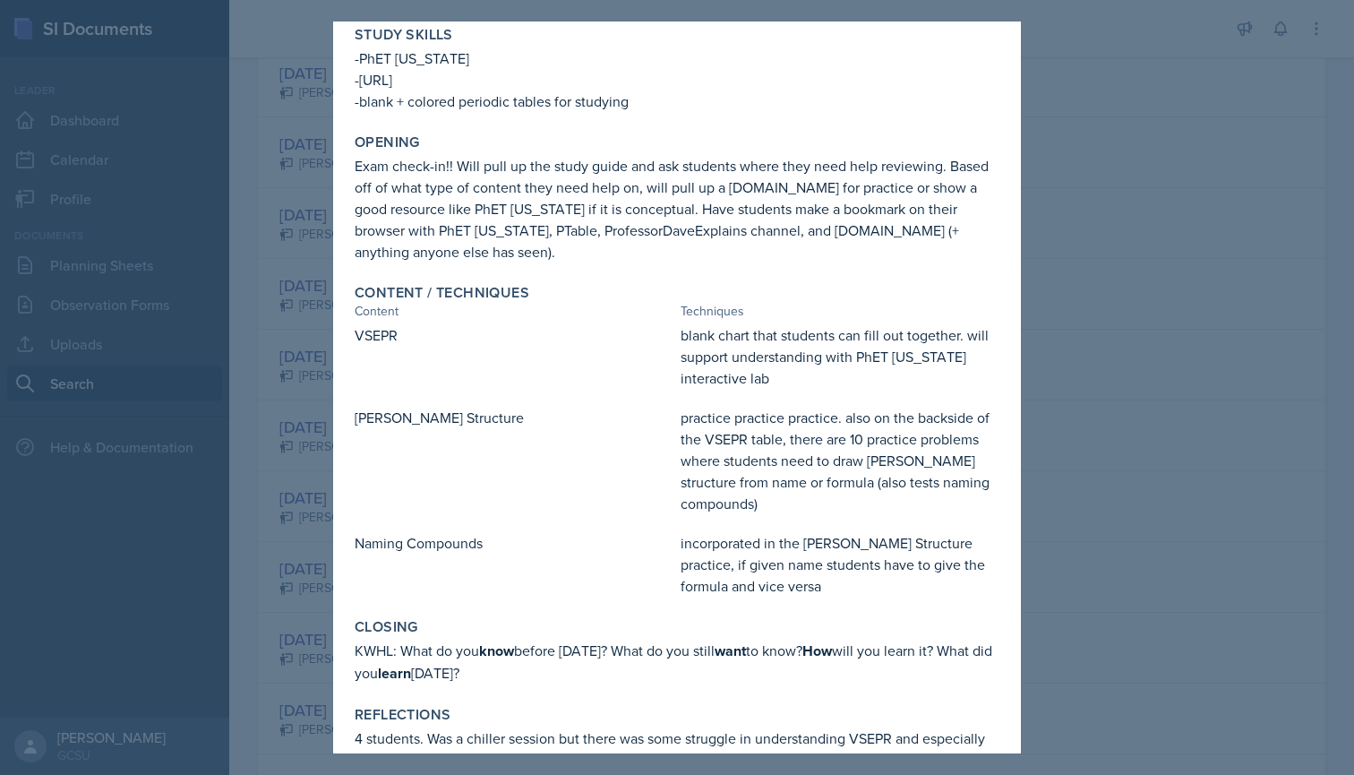
scroll to position [212, 0]
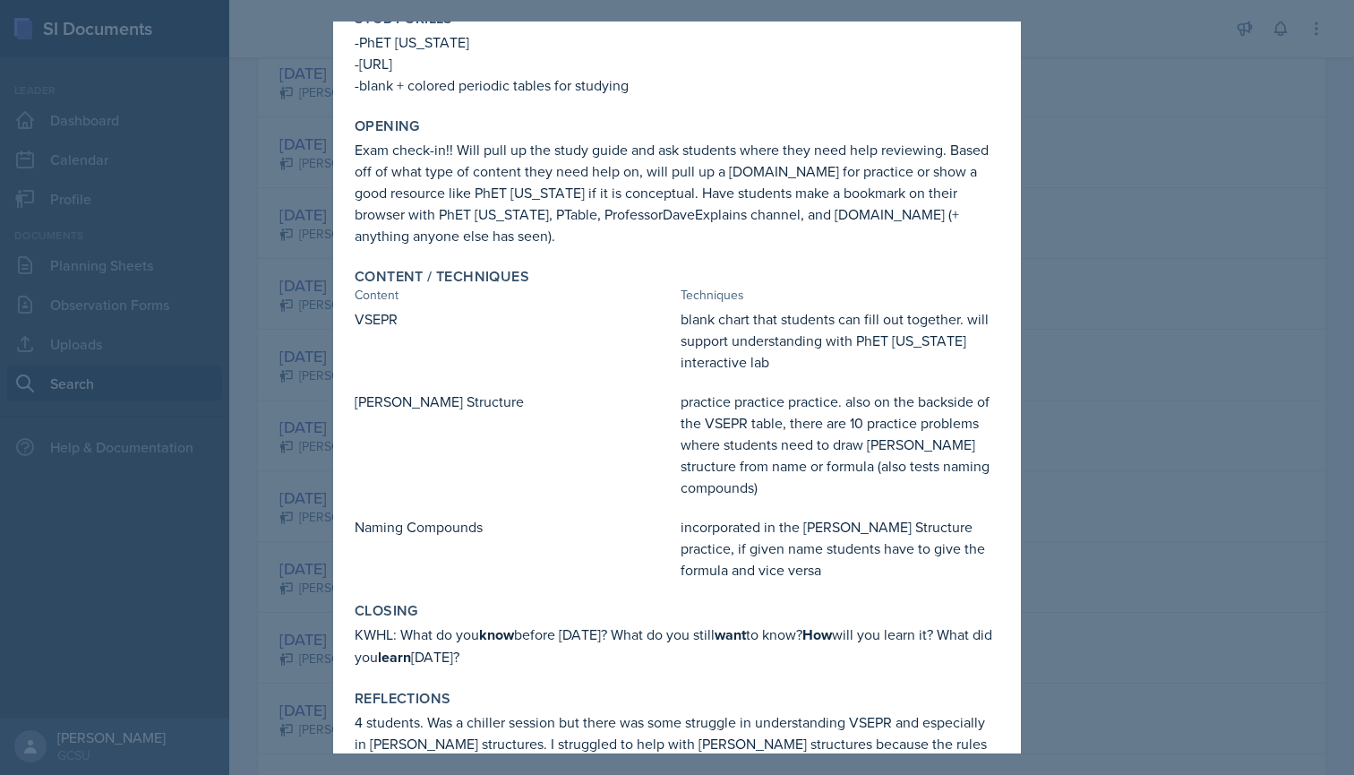
click at [292, 489] on div at bounding box center [677, 387] width 1354 height 775
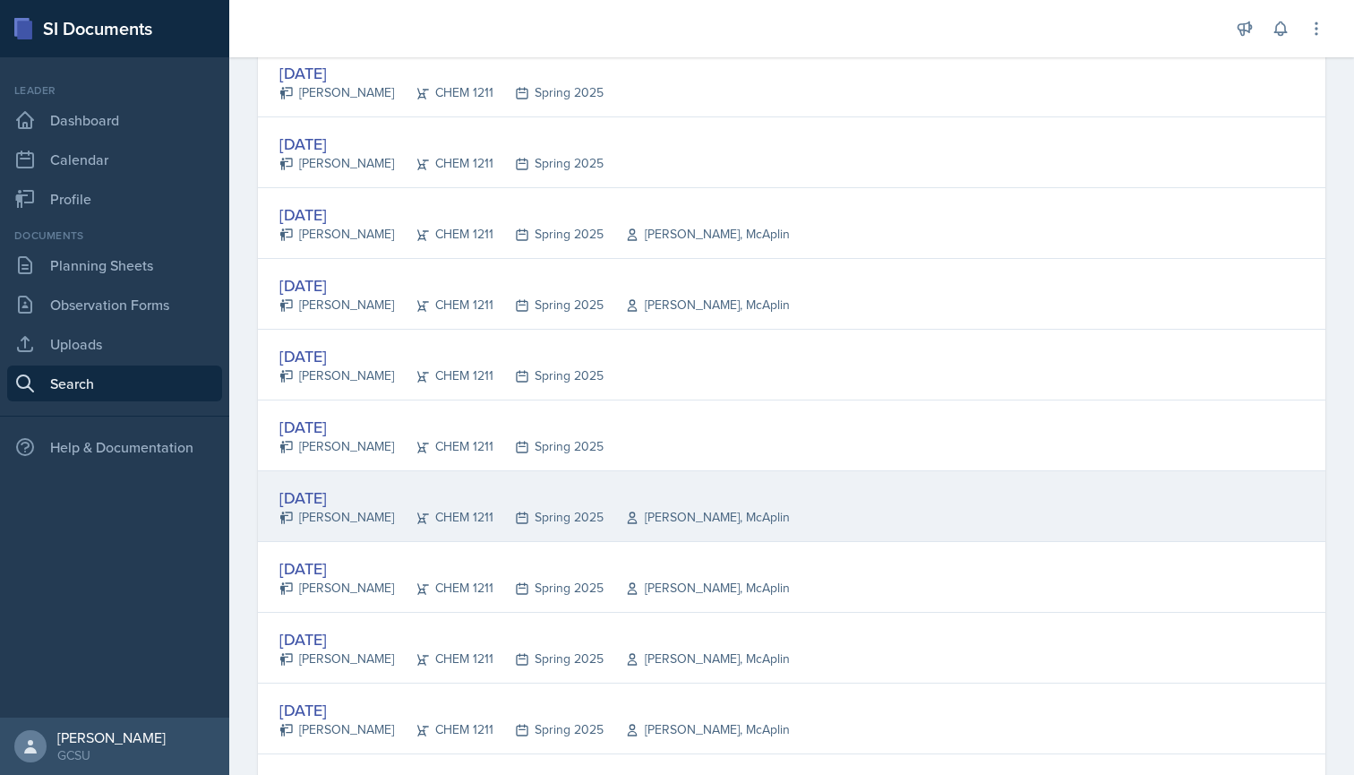
click at [350, 505] on div "[DATE]" at bounding box center [534, 497] width 510 height 24
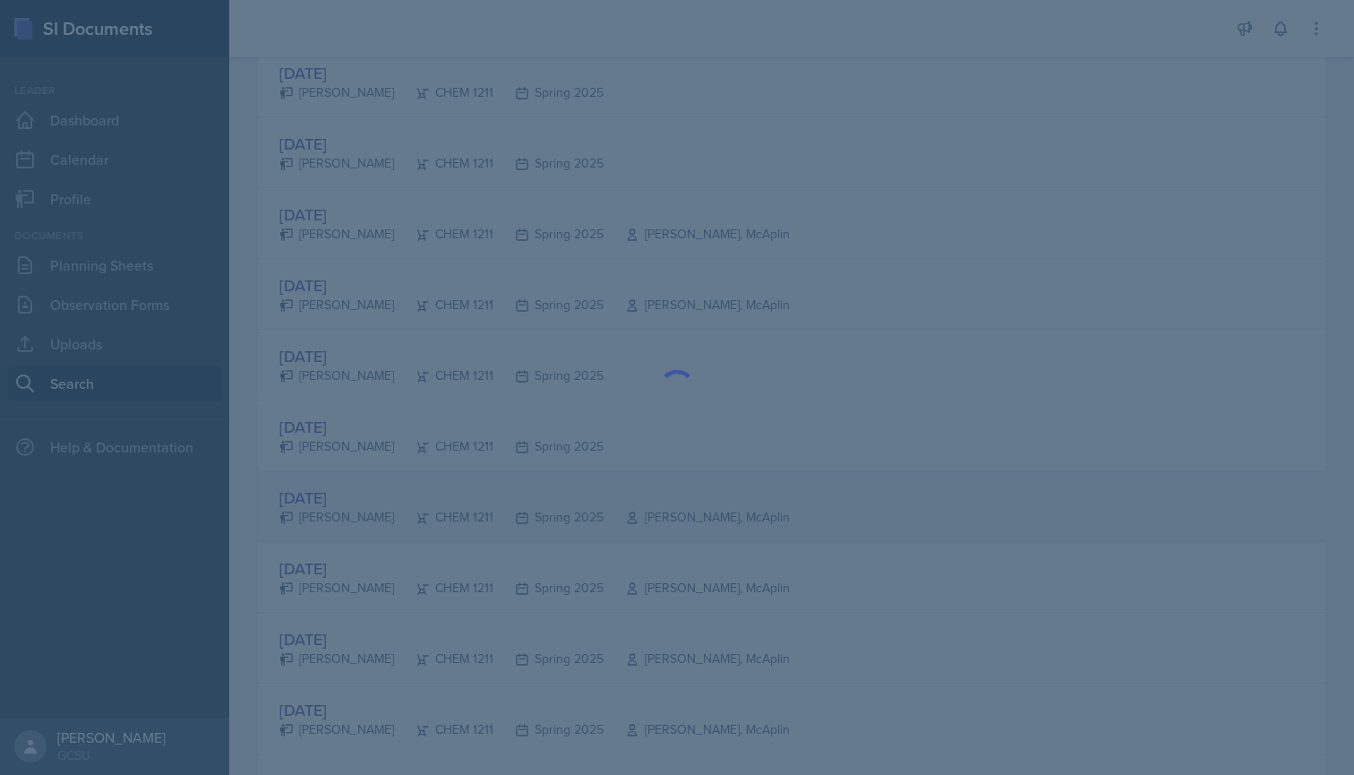
scroll to position [0, 0]
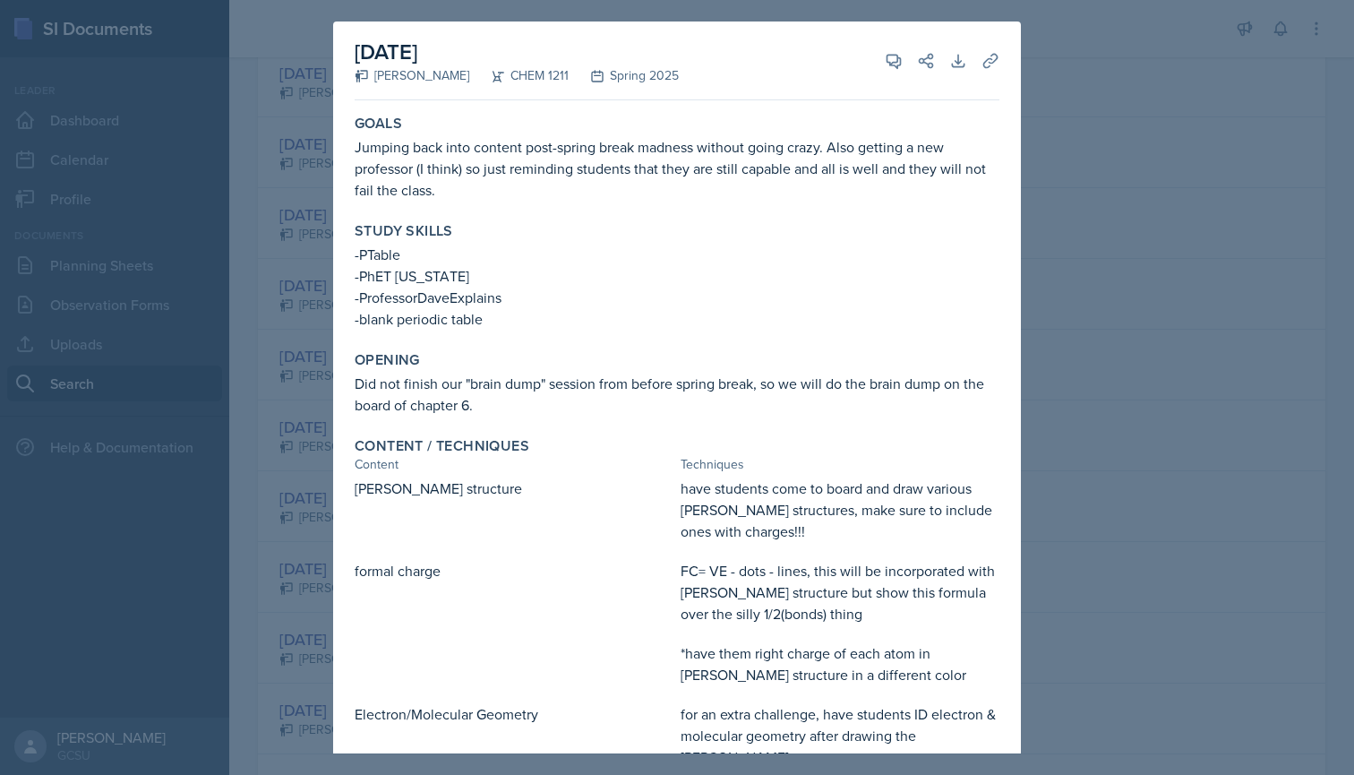
click at [334, 509] on div "[DATE] [PERSON_NAME] CHEM 1211 Spring 2025 View Comments Comments Send Share Do…" at bounding box center [677, 494] width 688 height 946
click at [305, 476] on div at bounding box center [677, 387] width 1354 height 775
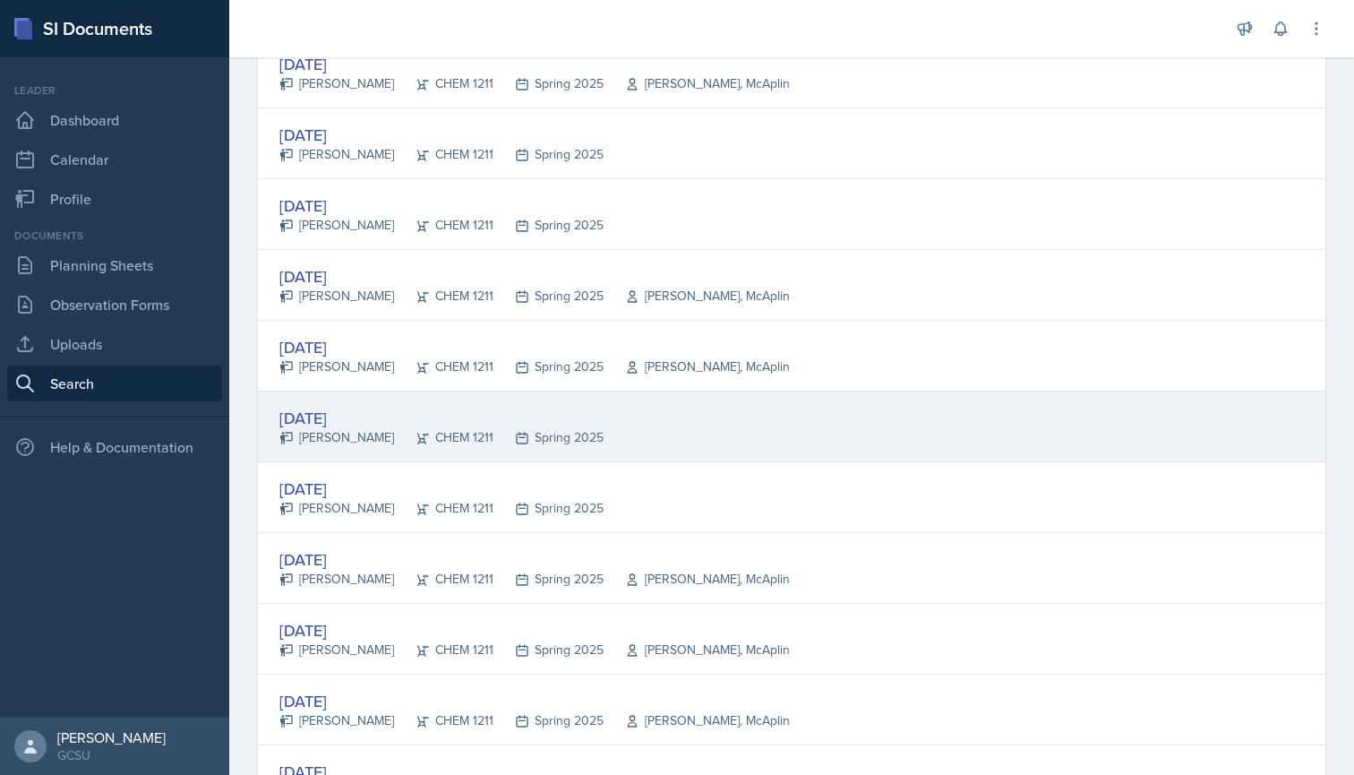
scroll to position [743, 0]
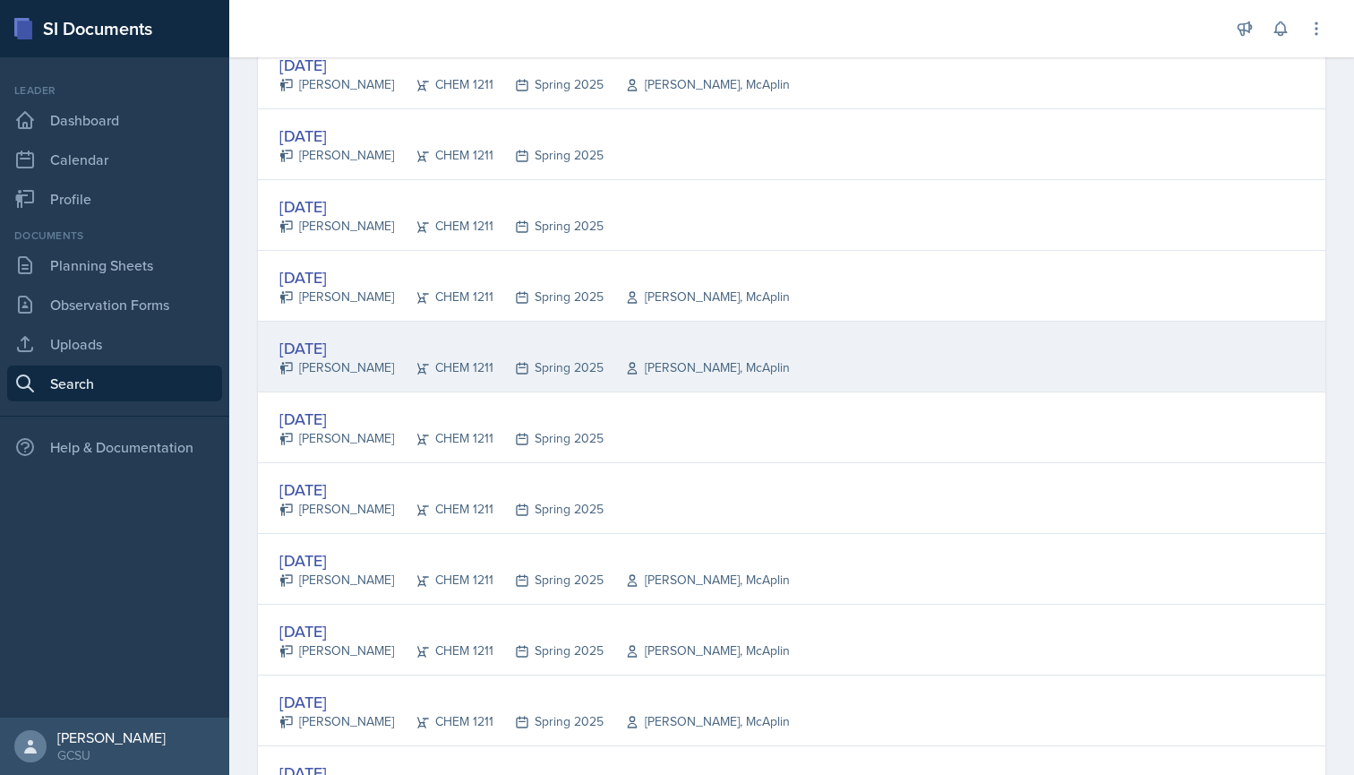
click at [359, 351] on div "[DATE]" at bounding box center [534, 348] width 510 height 24
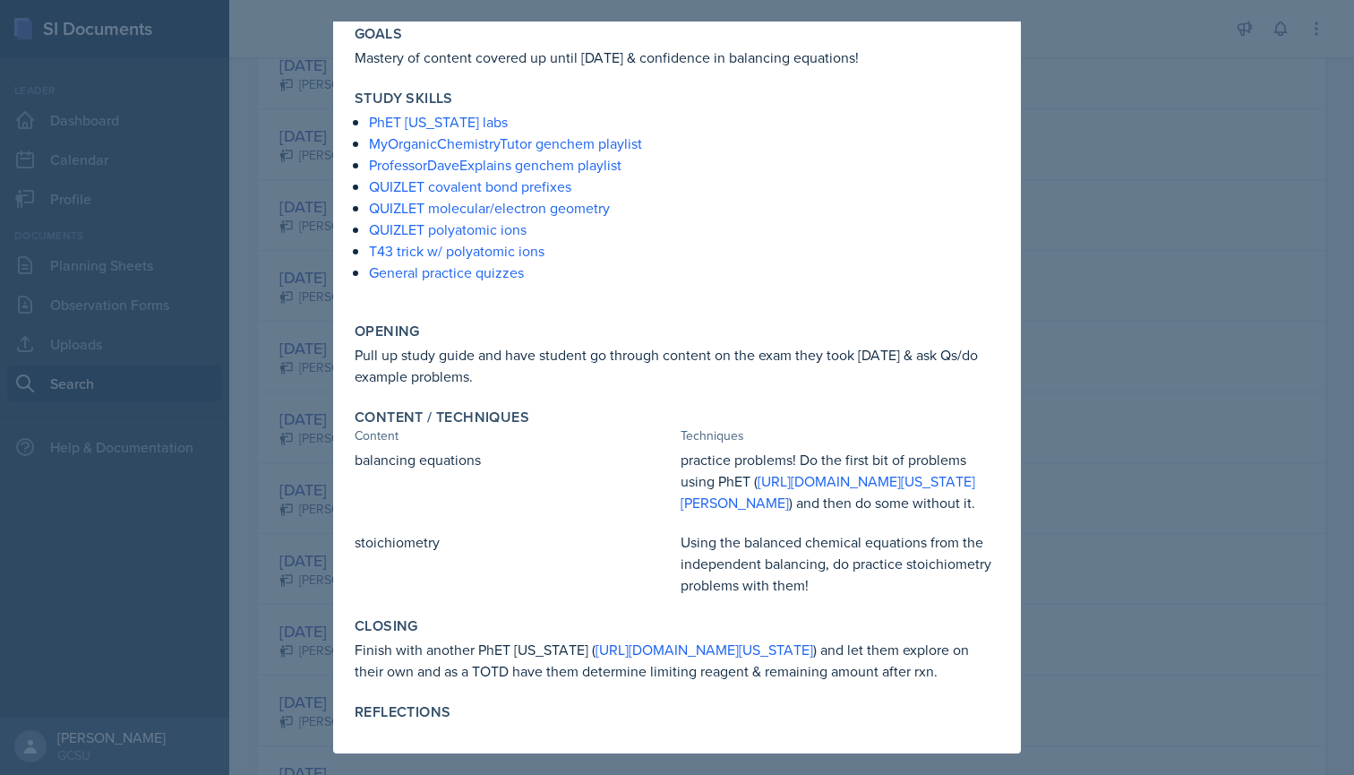
scroll to position [154, 0]
click at [302, 462] on div at bounding box center [677, 387] width 1354 height 775
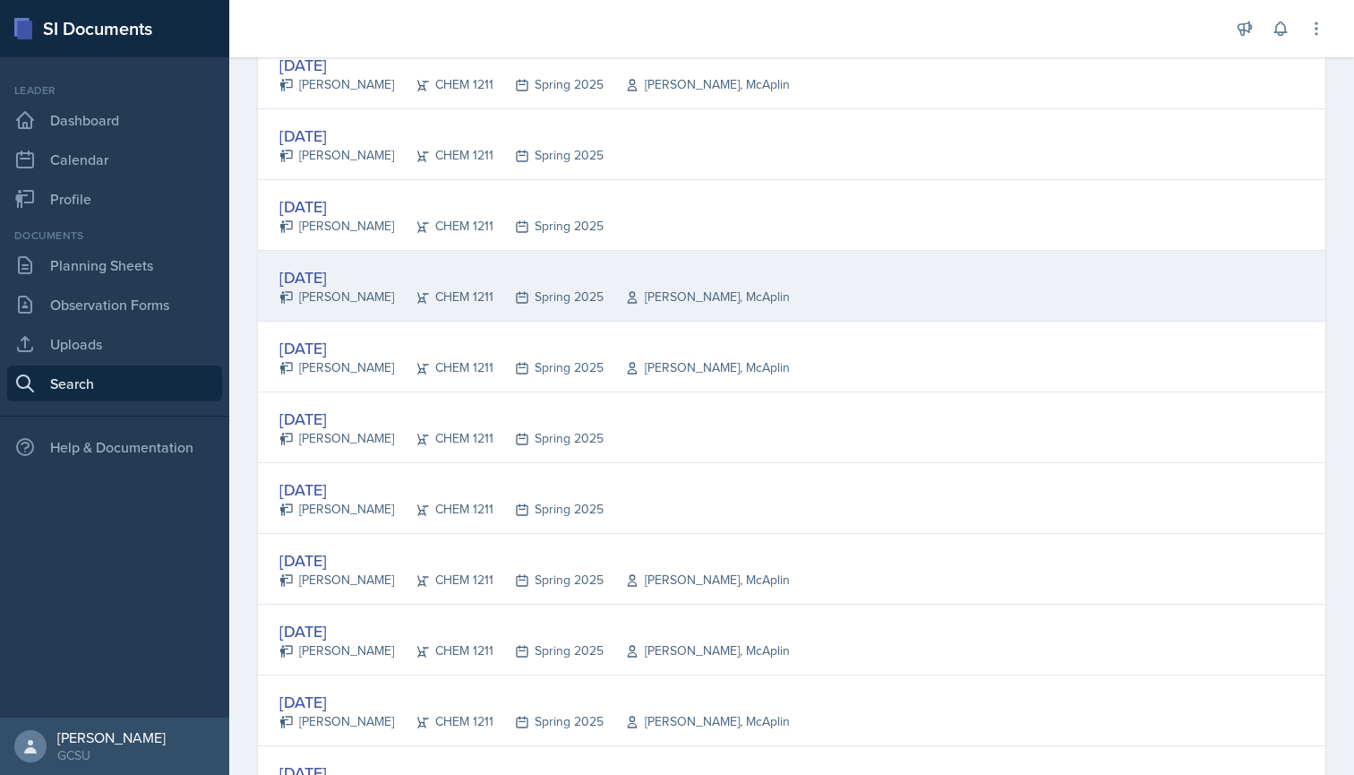
click at [415, 293] on icon at bounding box center [422, 297] width 14 height 14
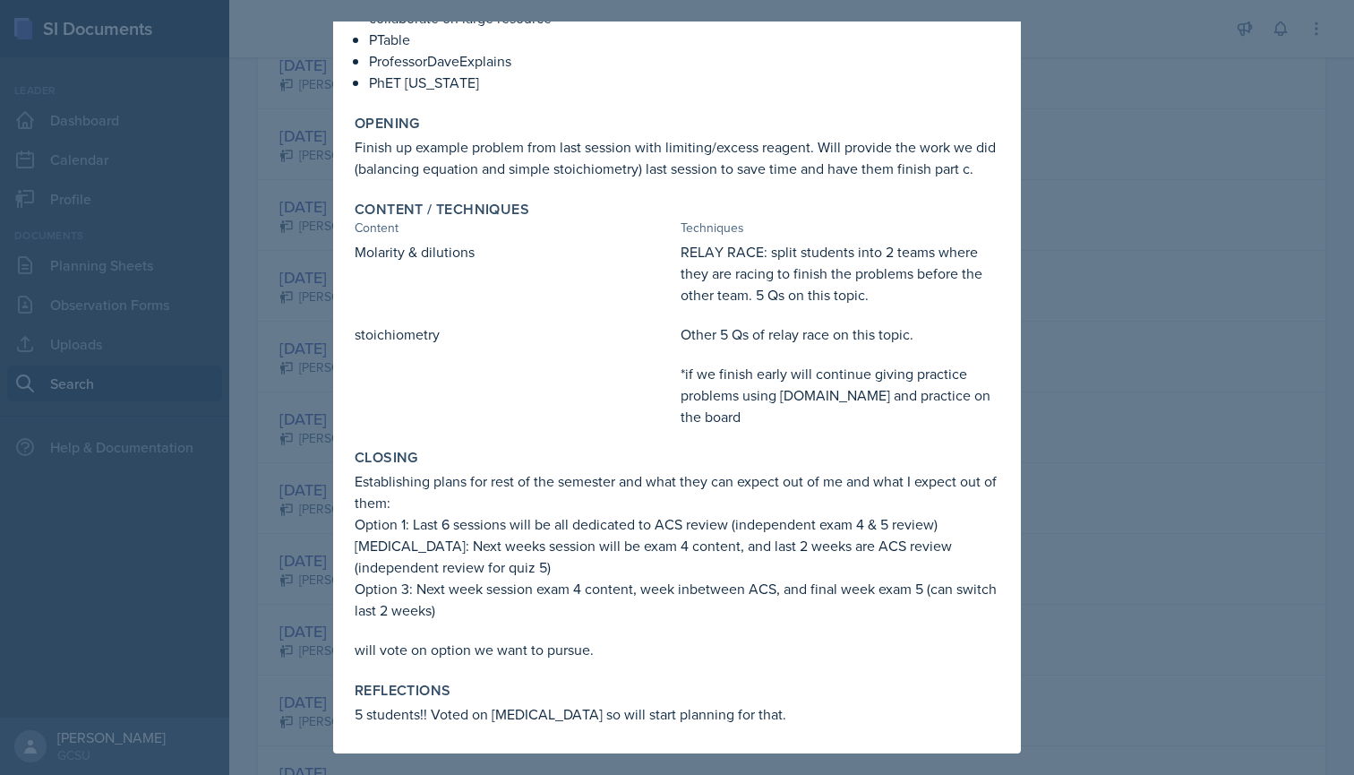
scroll to position [215, 0]
click at [258, 478] on div at bounding box center [677, 387] width 1354 height 775
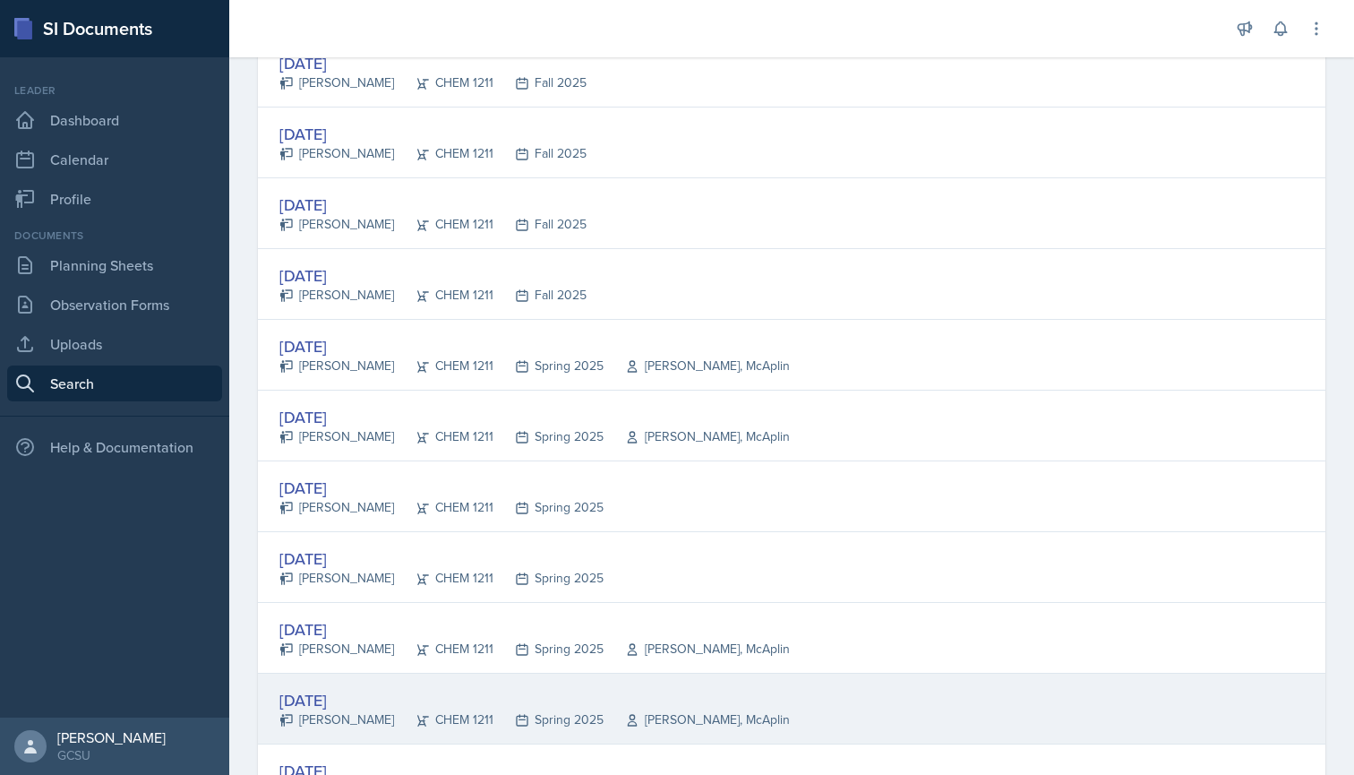
scroll to position [343, 0]
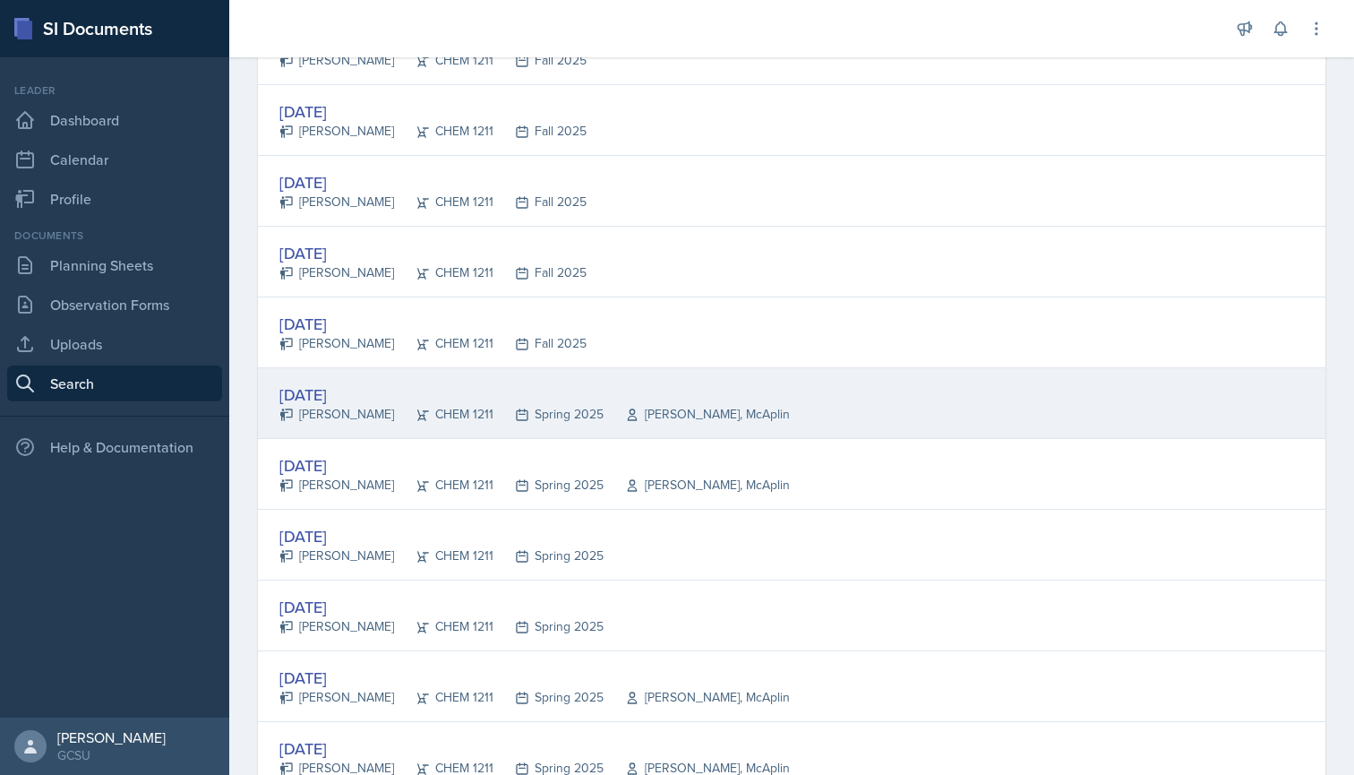
click at [336, 393] on div "[DATE]" at bounding box center [534, 394] width 510 height 24
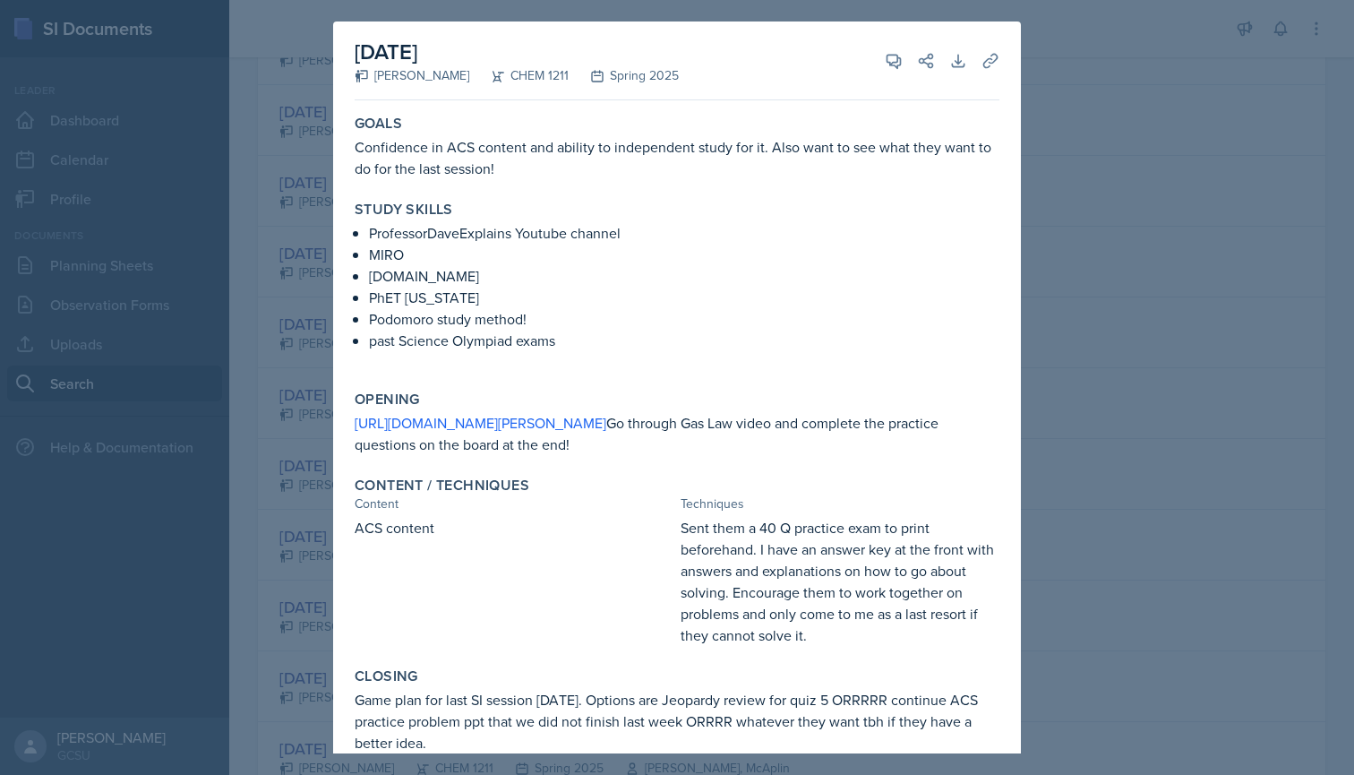
scroll to position [0, 0]
click at [304, 482] on div at bounding box center [677, 387] width 1354 height 775
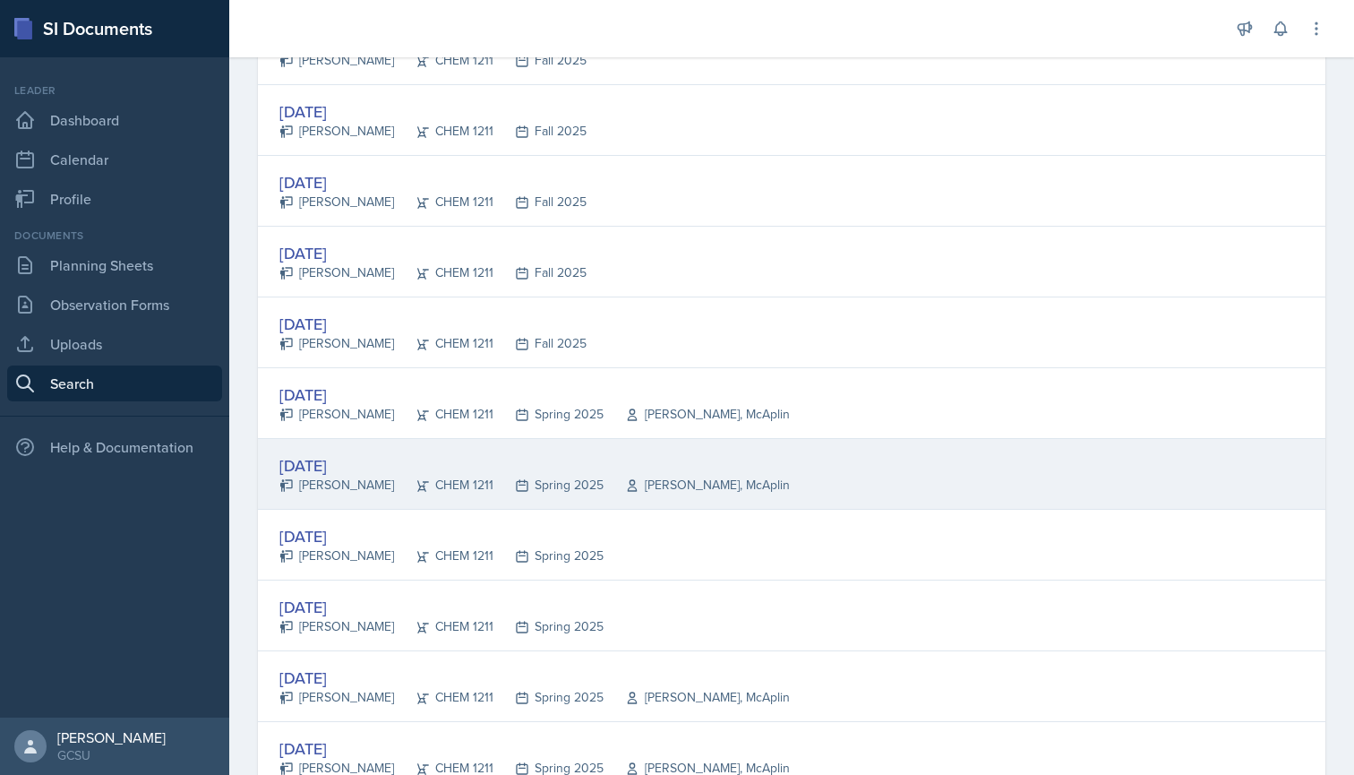
click at [339, 467] on div "[DATE]" at bounding box center [534, 465] width 510 height 24
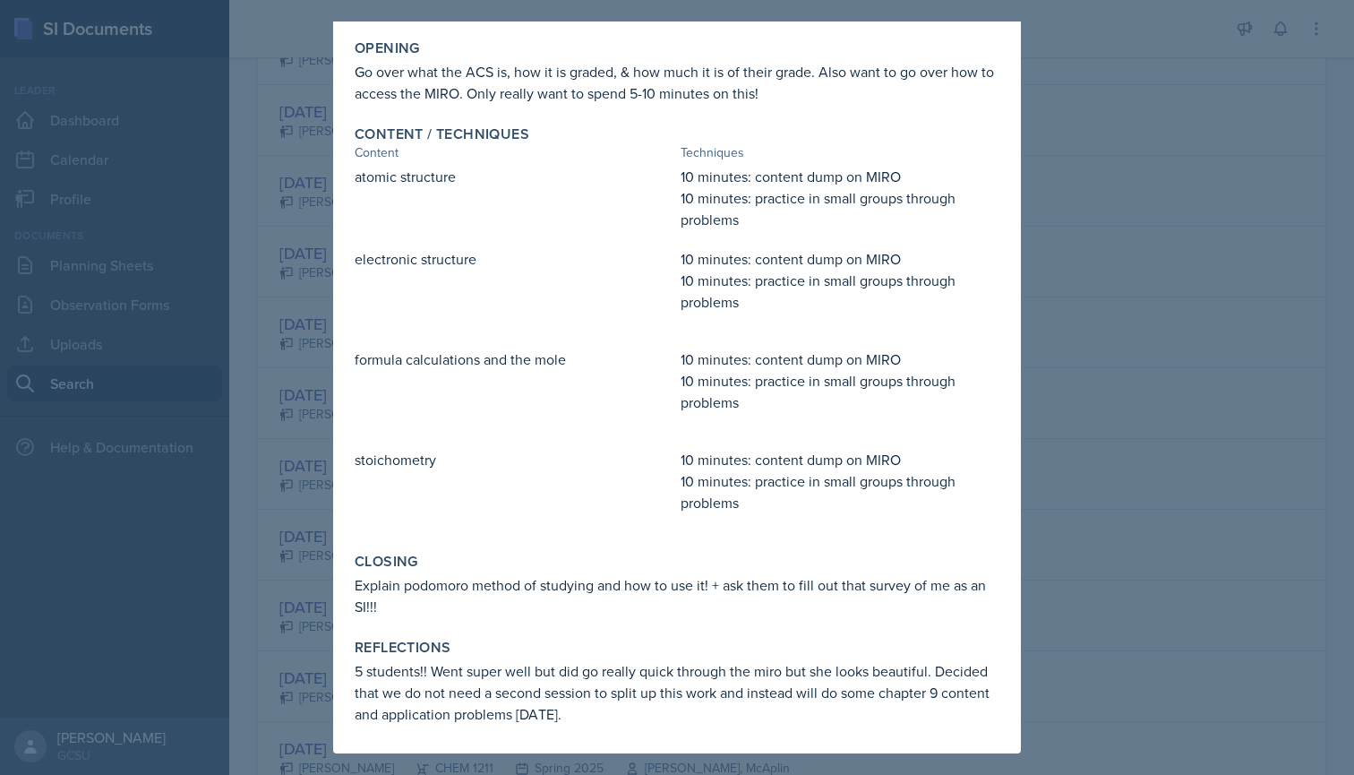
scroll to position [312, 0]
click at [324, 551] on div at bounding box center [677, 387] width 1354 height 775
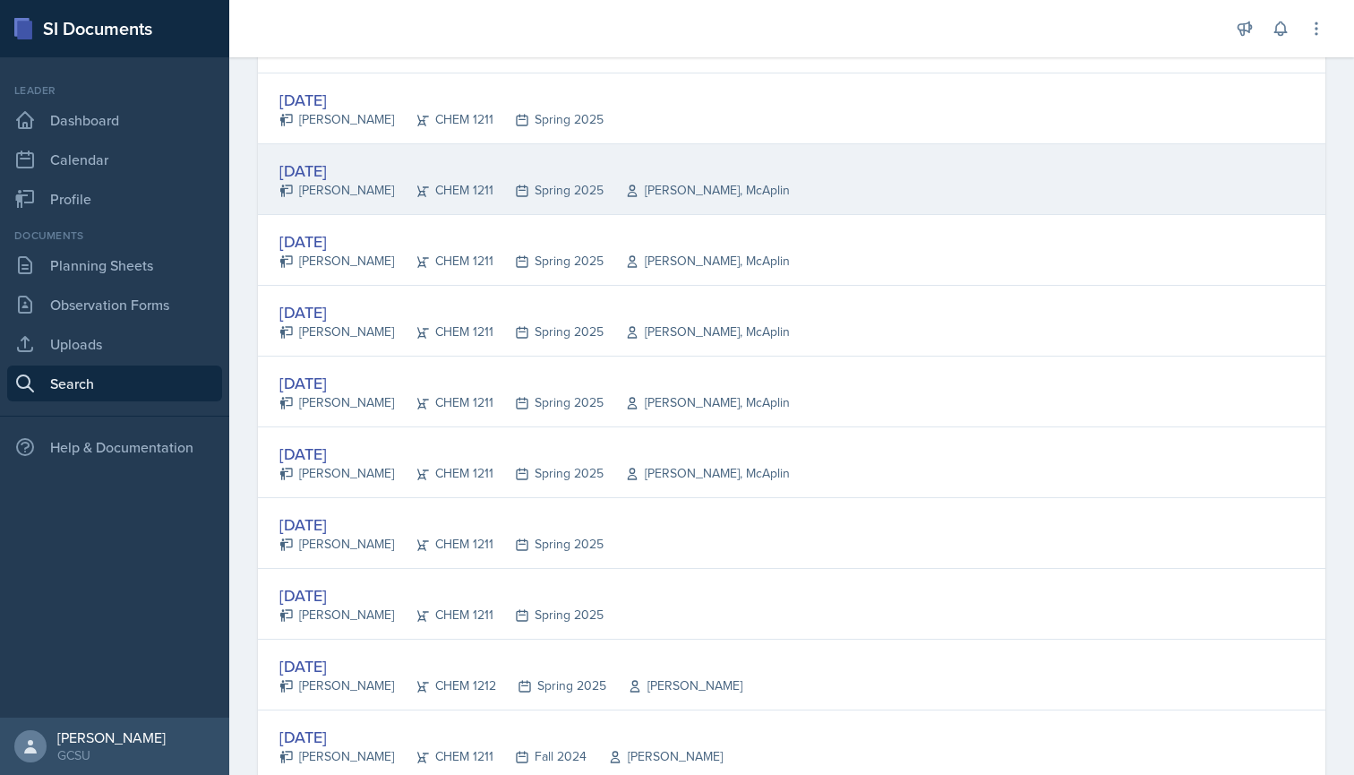
scroll to position [1139, 0]
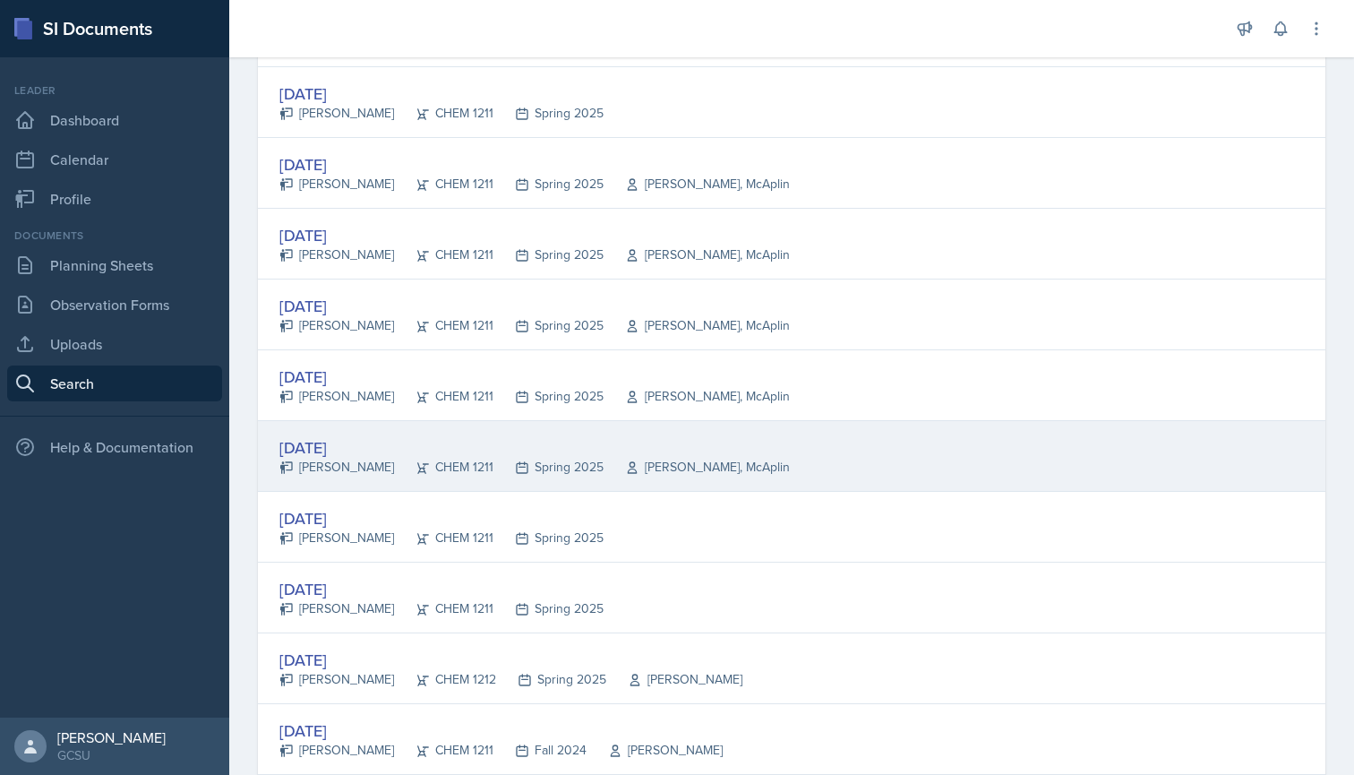
click at [452, 453] on div "[DATE]" at bounding box center [534, 447] width 510 height 24
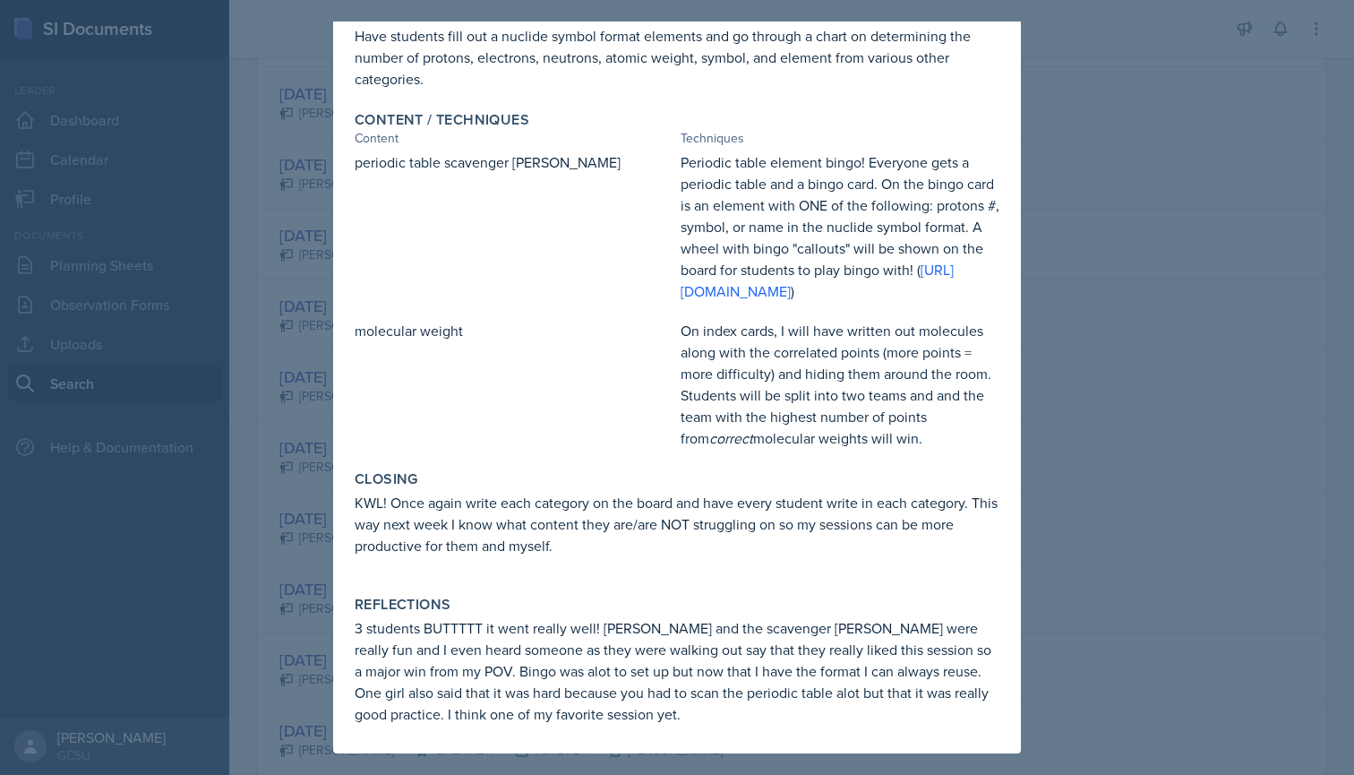
scroll to position [304, 0]
click at [276, 398] on div at bounding box center [677, 387] width 1354 height 775
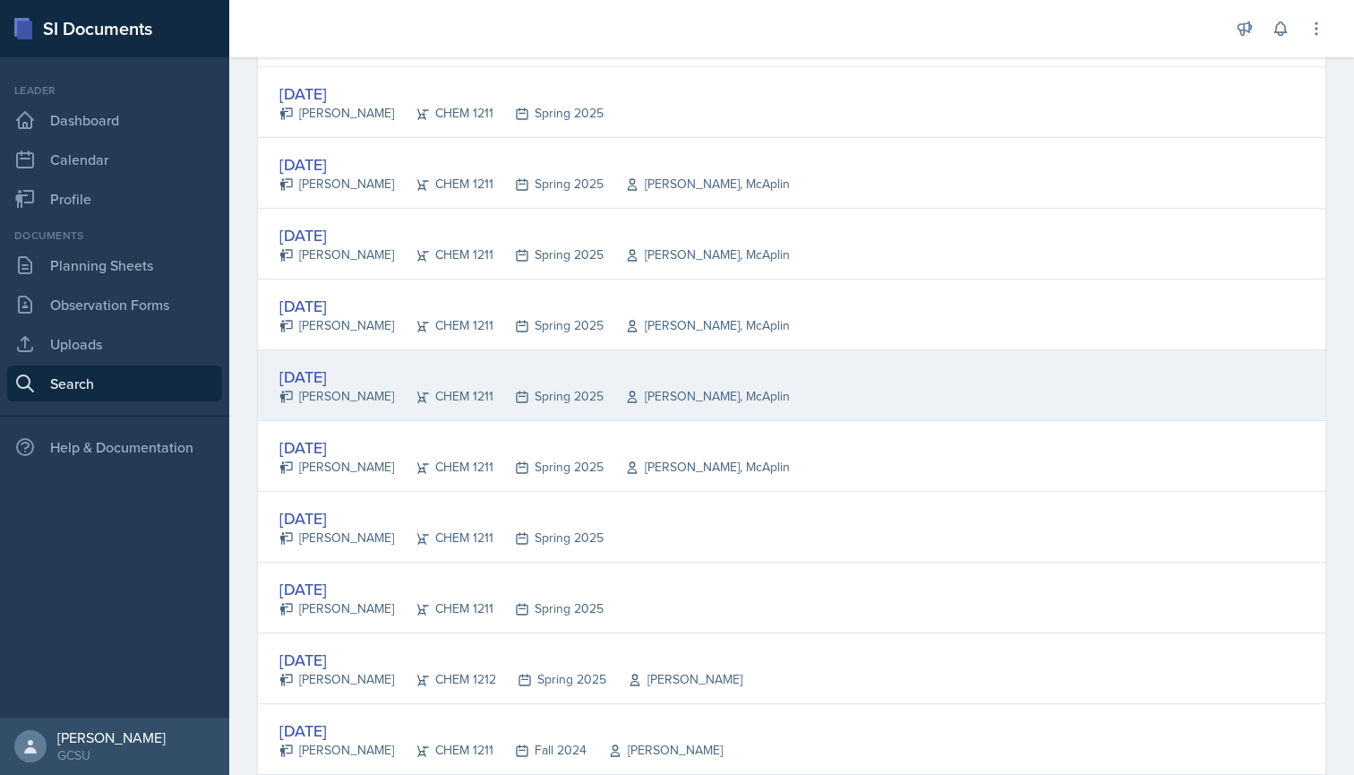
click at [410, 385] on div "[DATE]" at bounding box center [534, 376] width 510 height 24
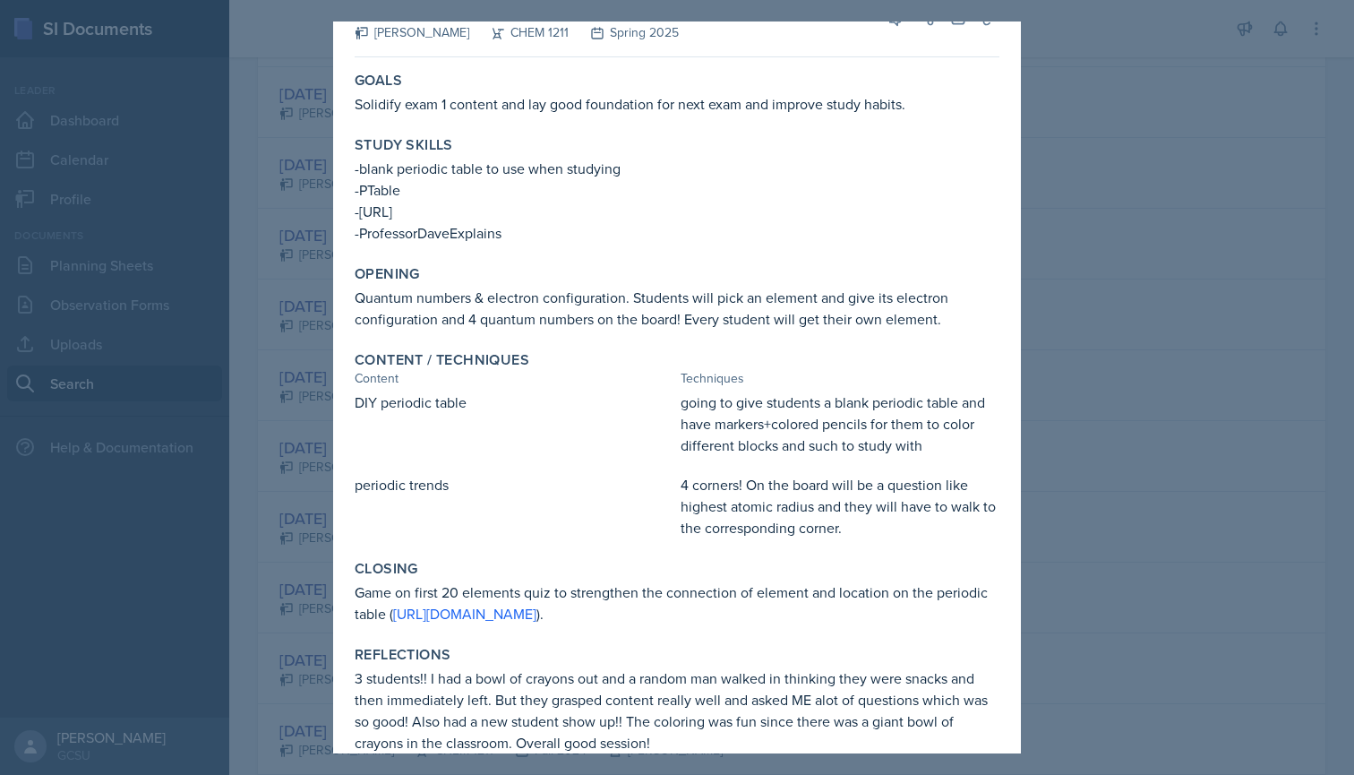
scroll to position [47, 0]
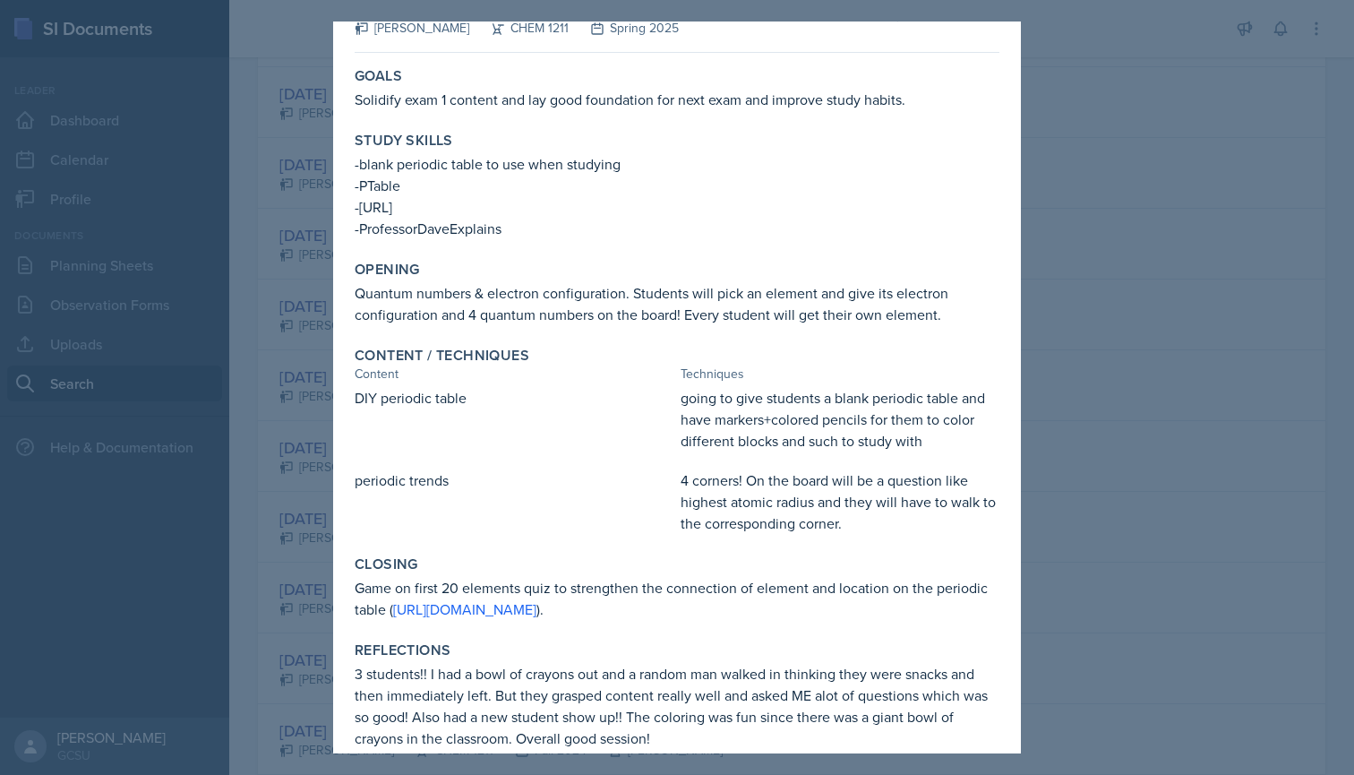
click at [315, 462] on div at bounding box center [677, 387] width 1354 height 775
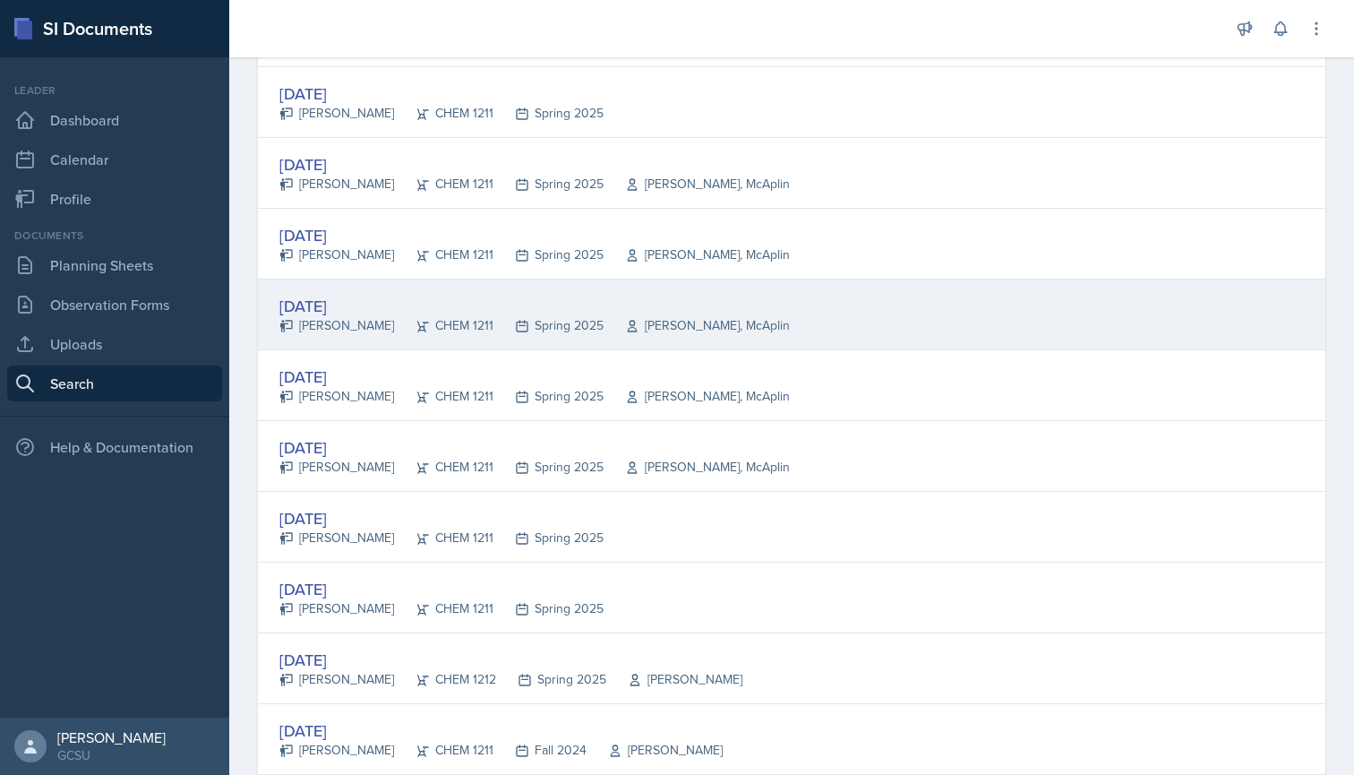
click at [370, 347] on div "[DATE] [PERSON_NAME] CHEM 1211 Spring 2025 [PERSON_NAME]" at bounding box center [791, 314] width 1067 height 71
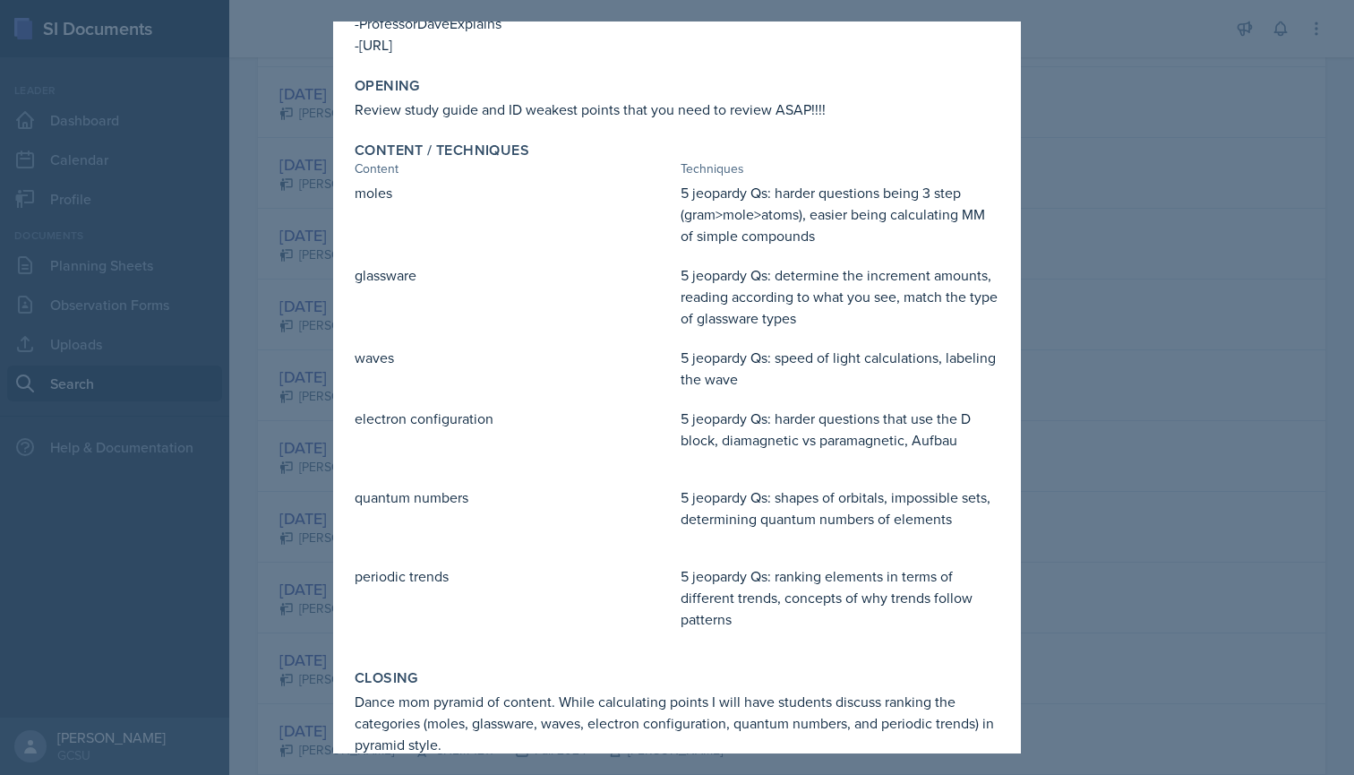
scroll to position [227, 0]
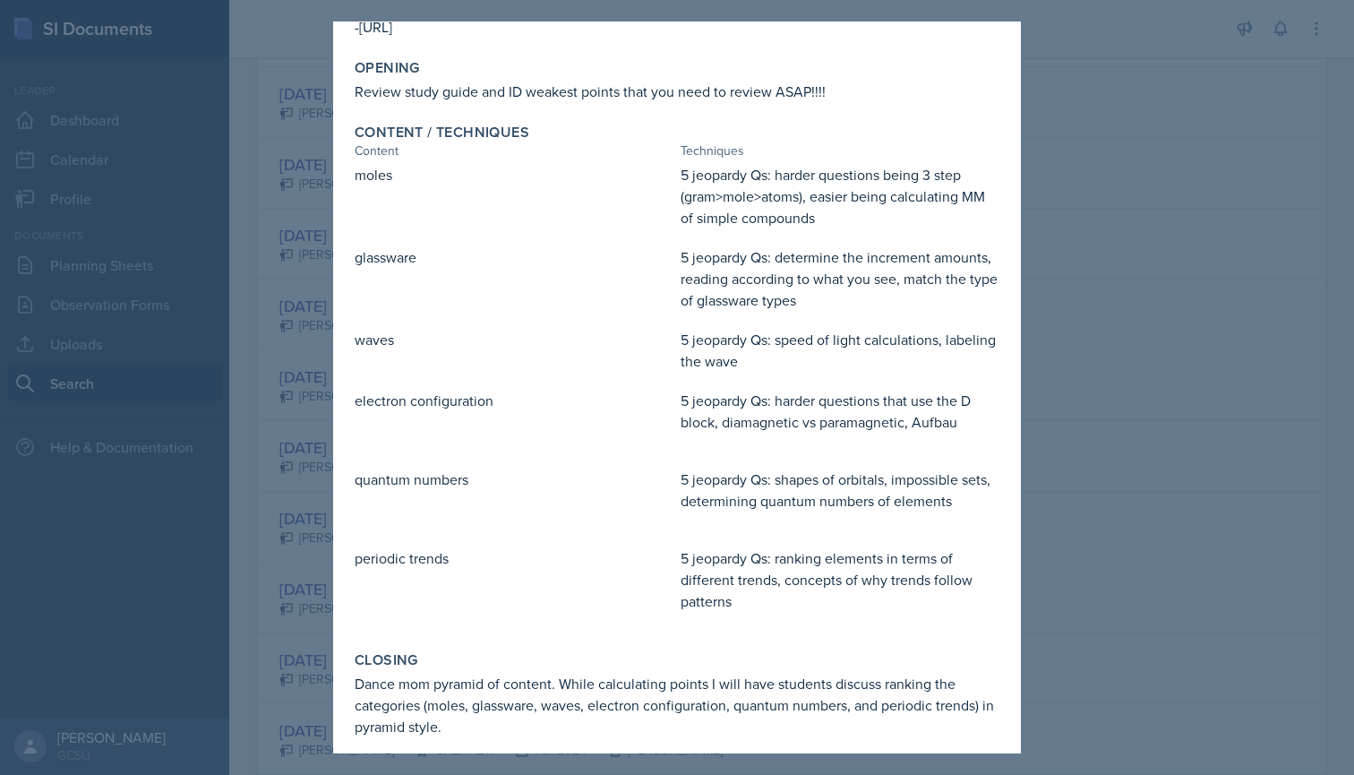
click at [297, 239] on div at bounding box center [677, 387] width 1354 height 775
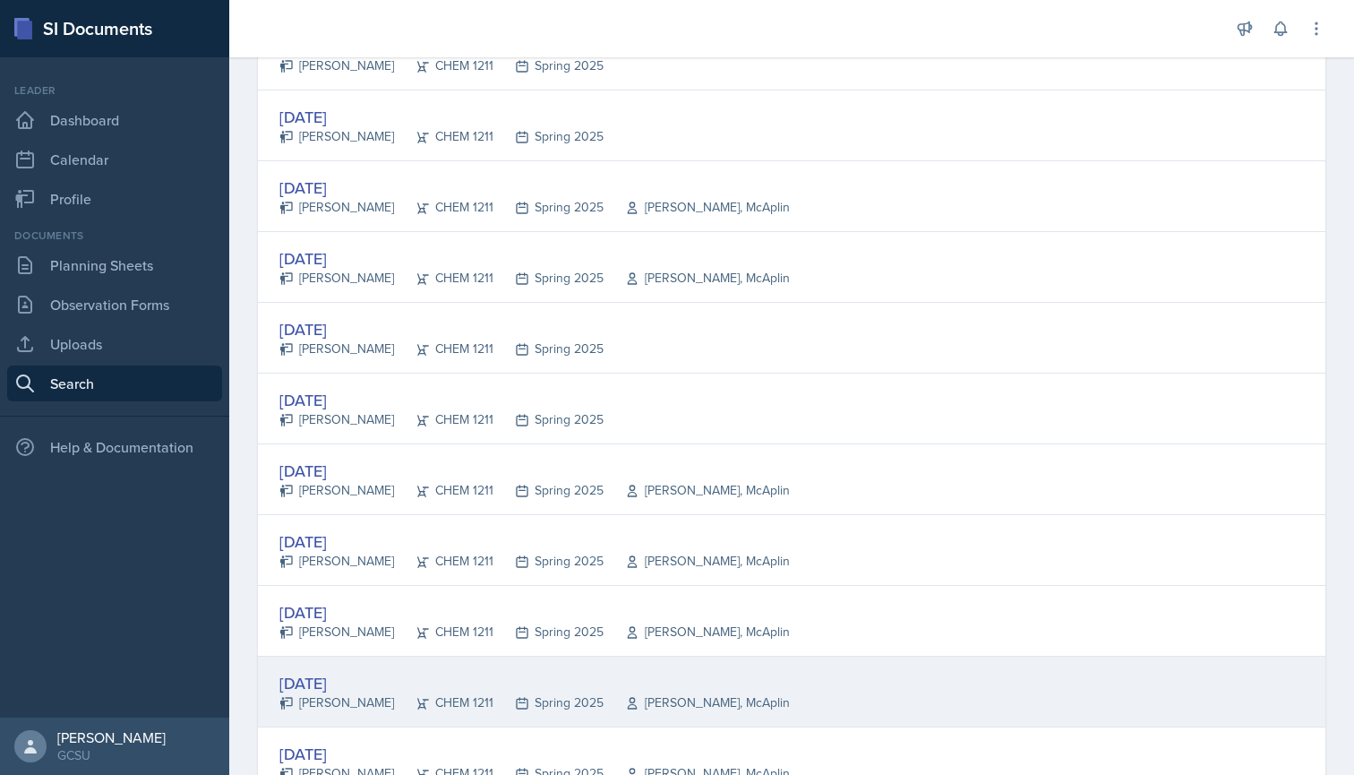
scroll to position [834, 0]
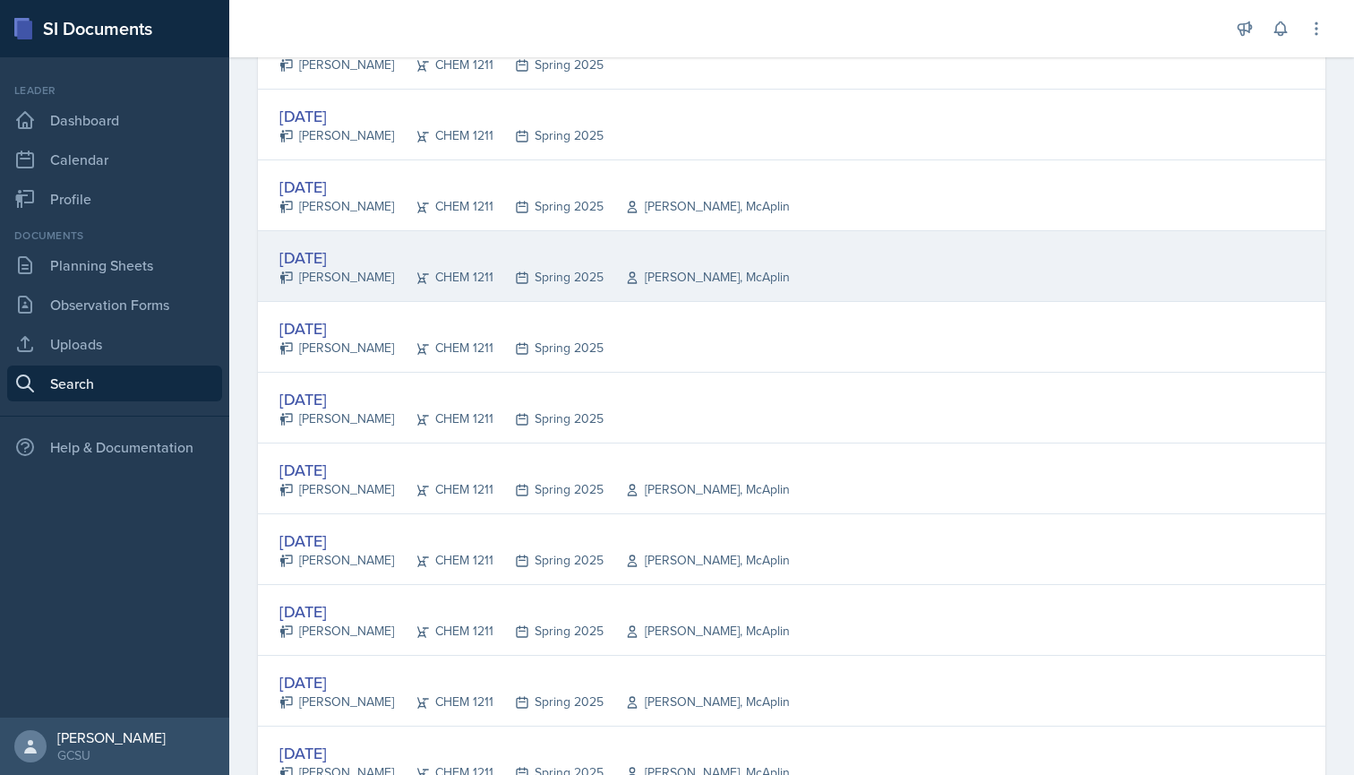
click at [464, 255] on div "[DATE]" at bounding box center [534, 257] width 510 height 24
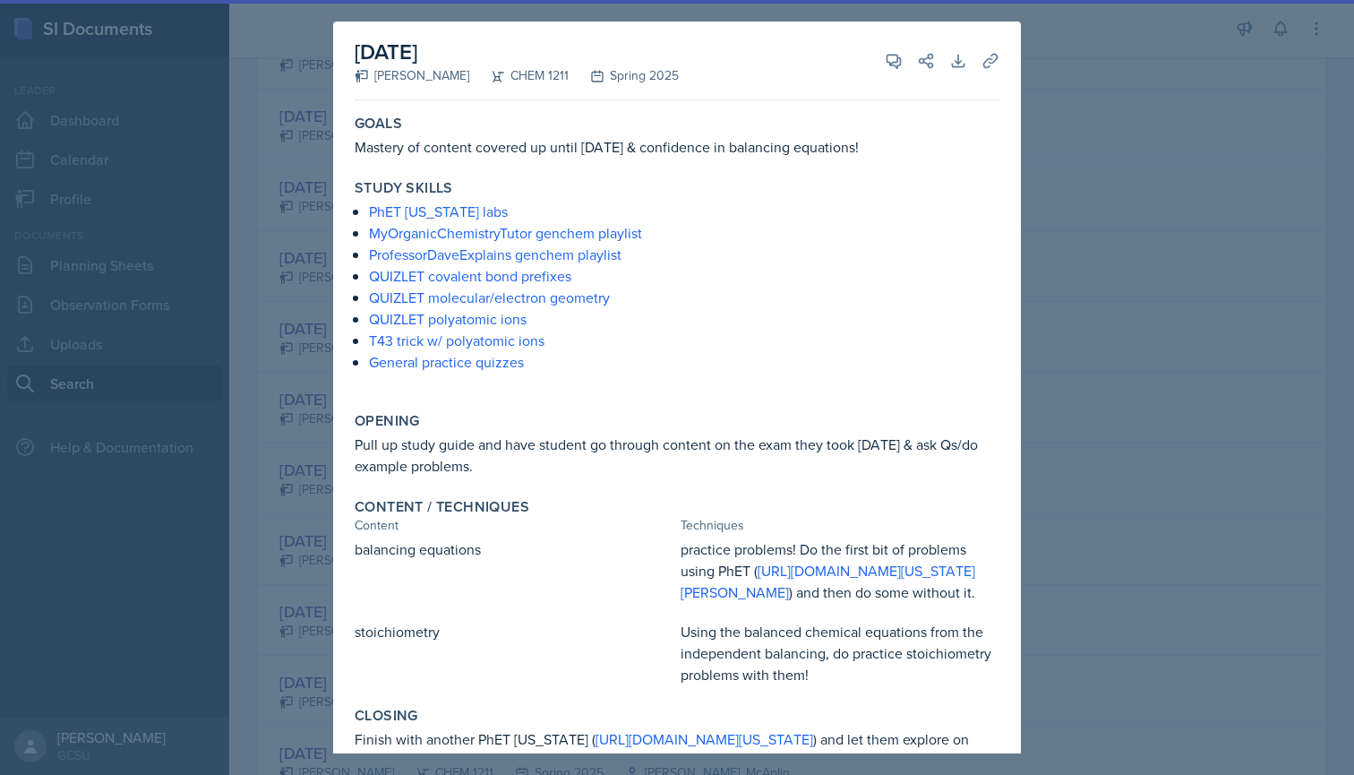
click at [281, 304] on div at bounding box center [677, 387] width 1354 height 775
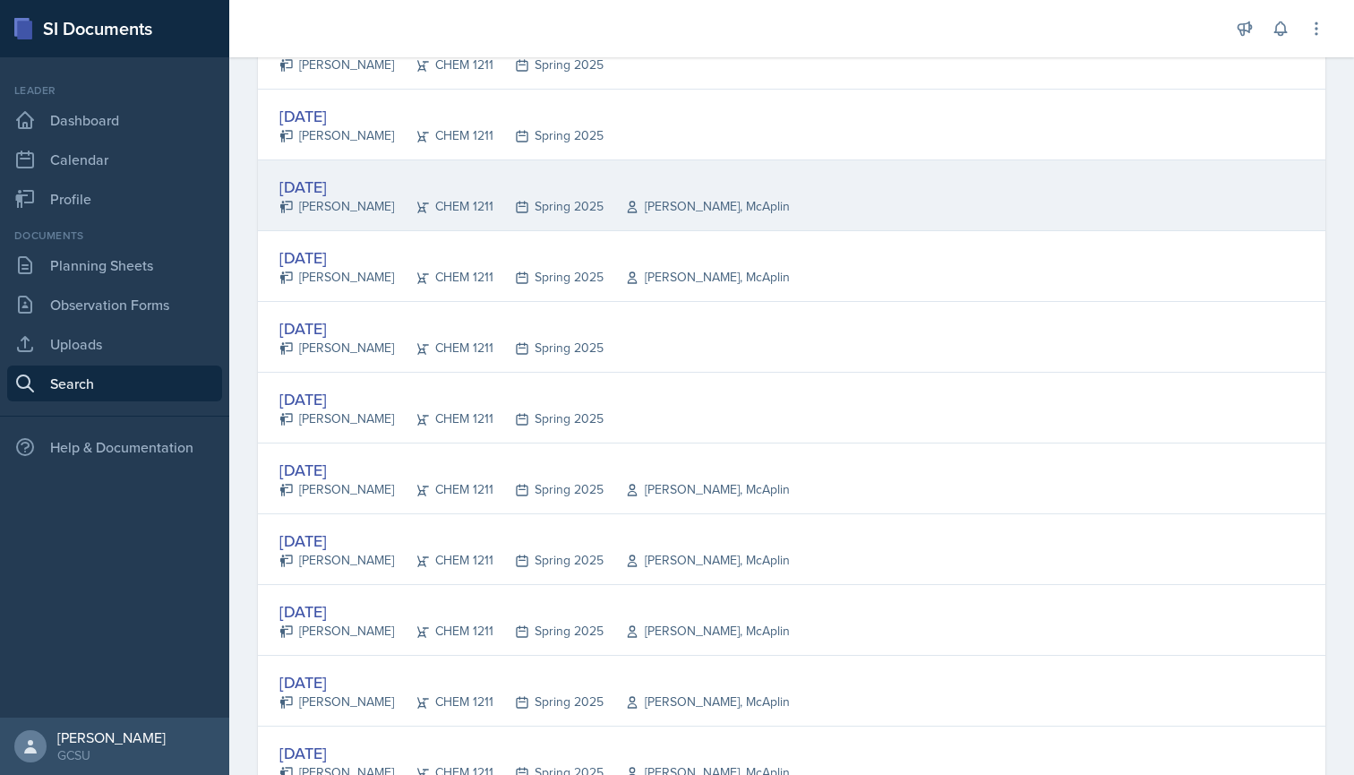
click at [429, 186] on div "[DATE]" at bounding box center [534, 187] width 510 height 24
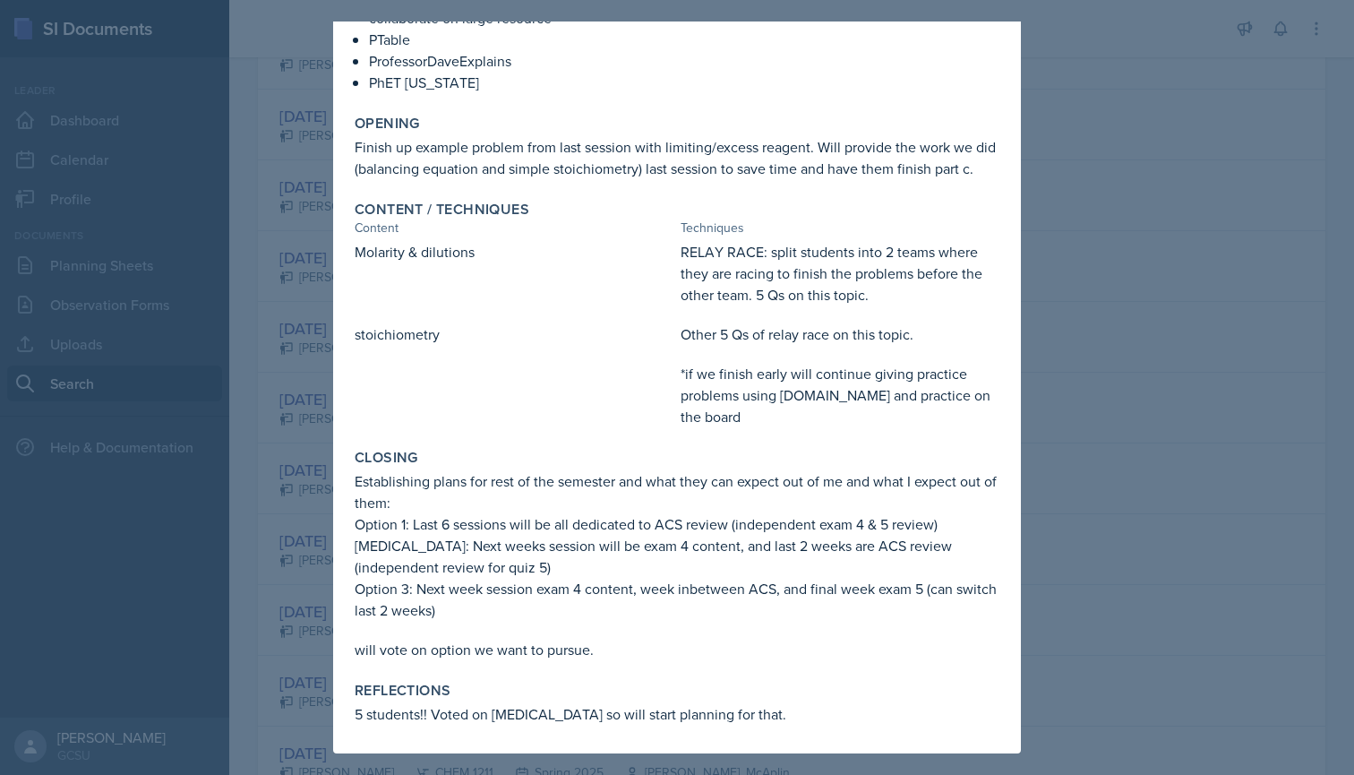
scroll to position [215, 0]
click at [246, 422] on div at bounding box center [677, 387] width 1354 height 775
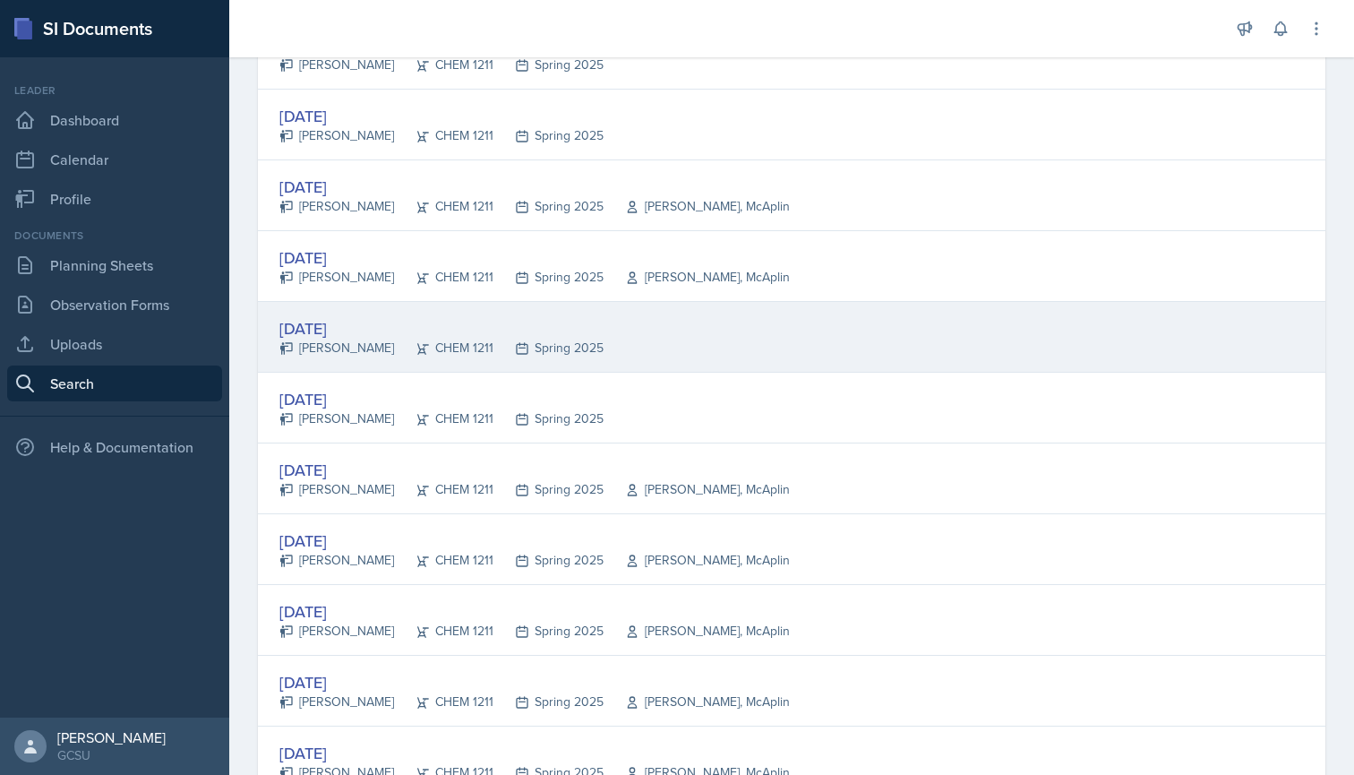
scroll to position [777, 0]
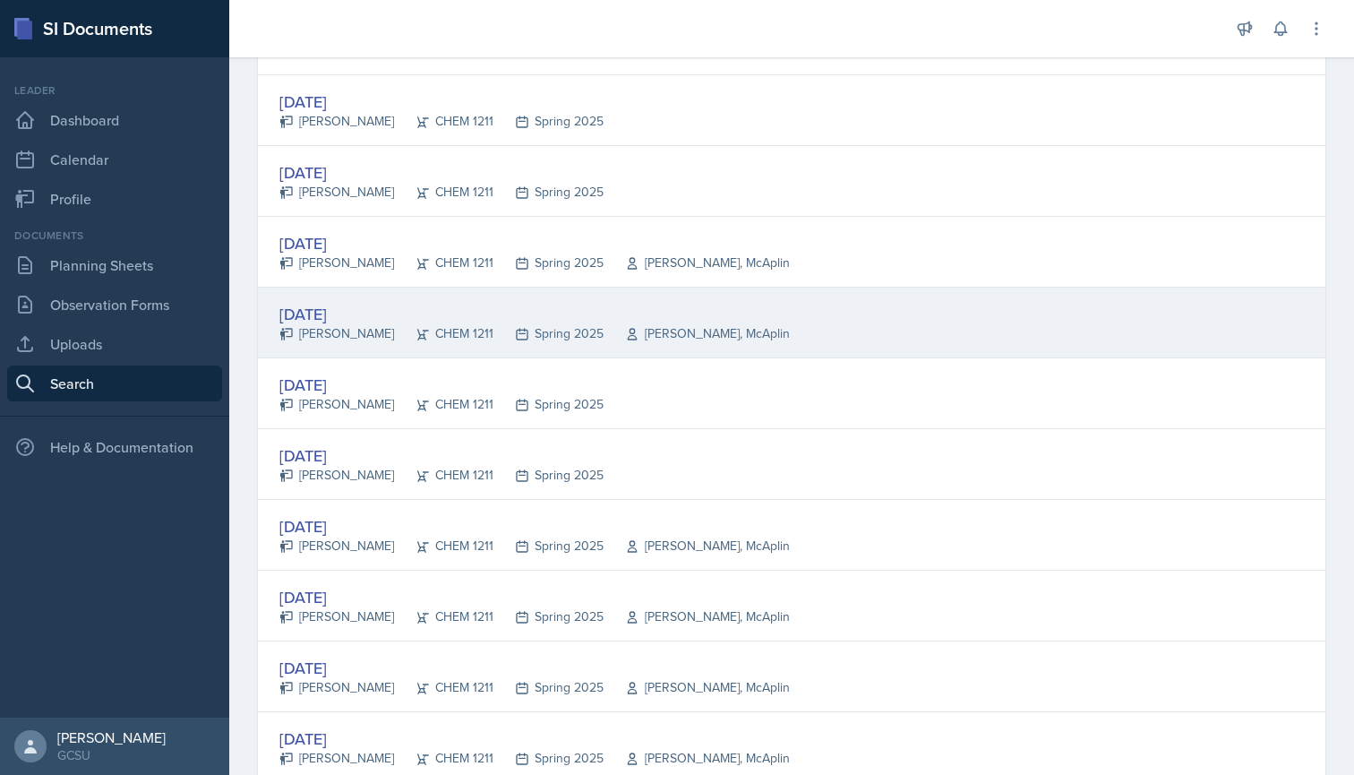
click at [434, 313] on div "[DATE]" at bounding box center [534, 314] width 510 height 24
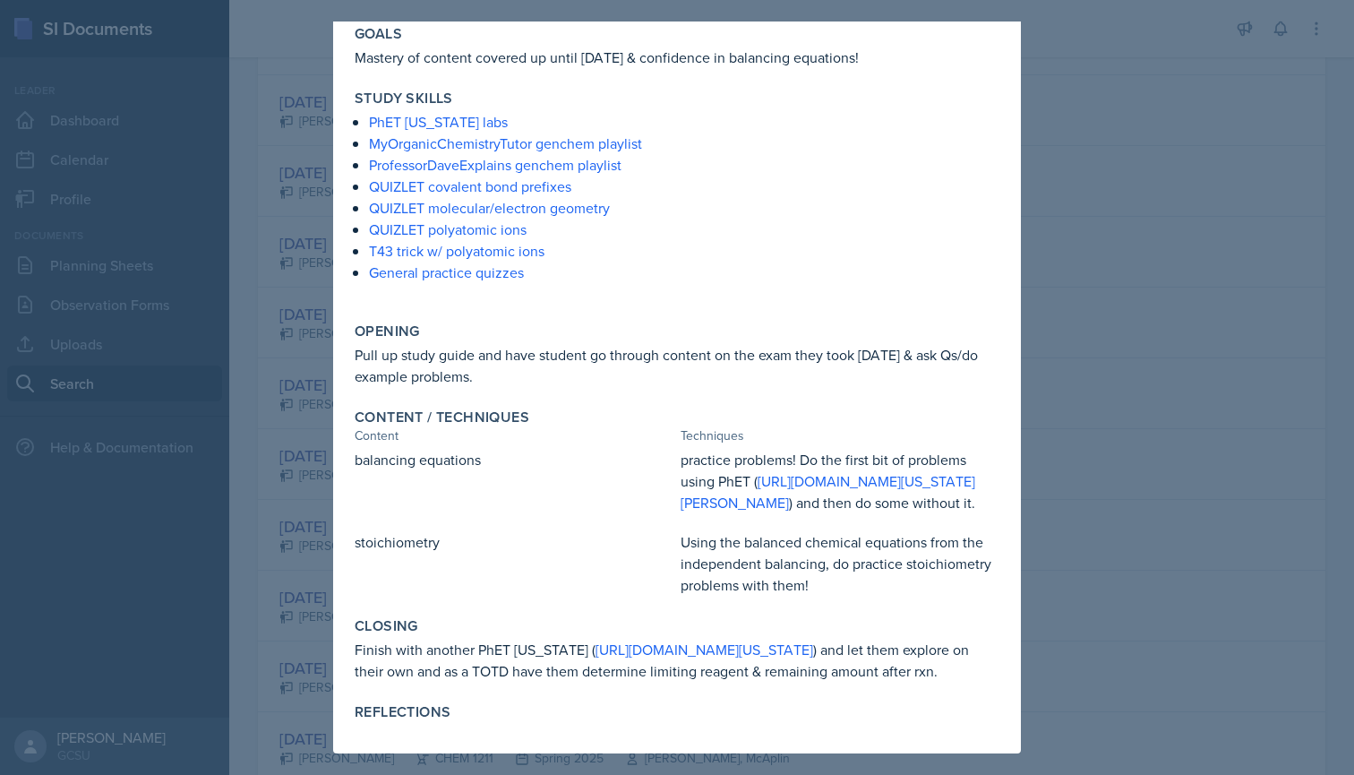
scroll to position [154, 0]
click at [287, 445] on div at bounding box center [677, 387] width 1354 height 775
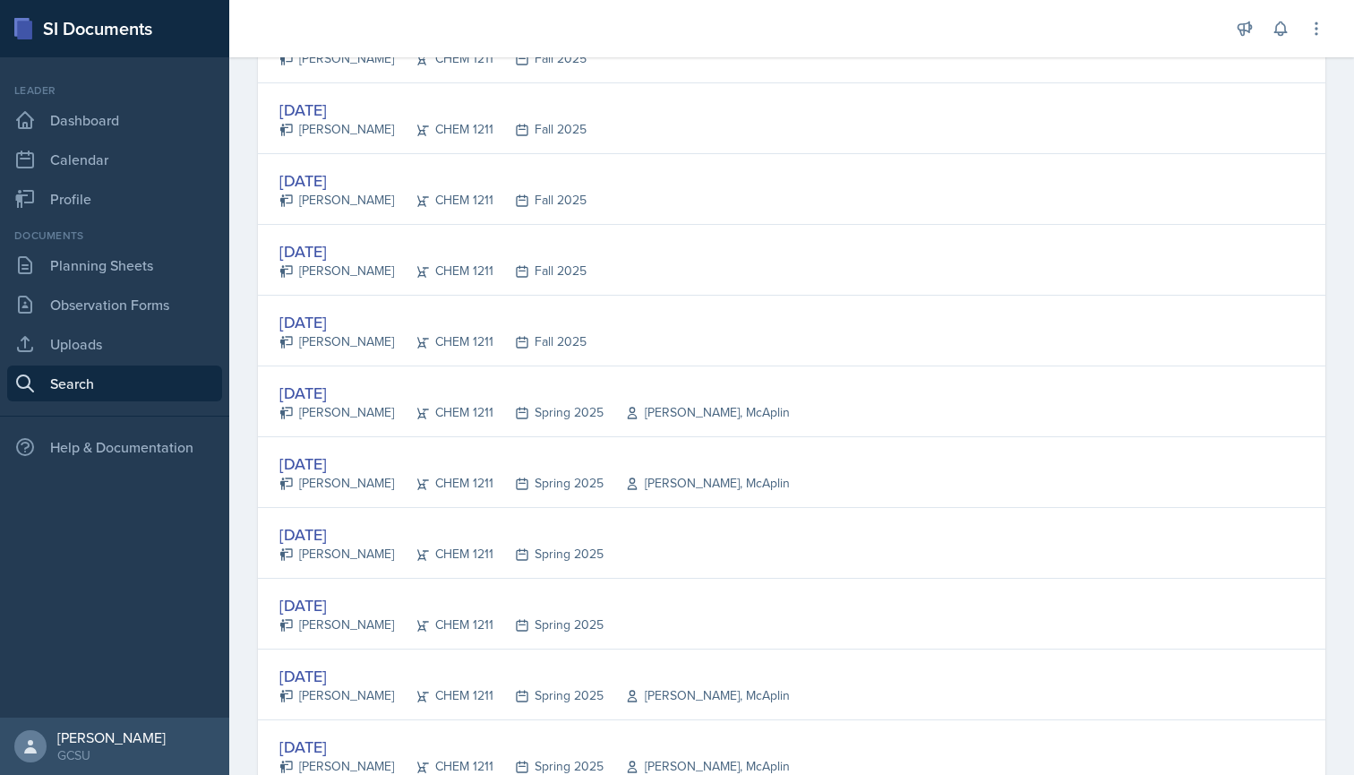
scroll to position [323, 0]
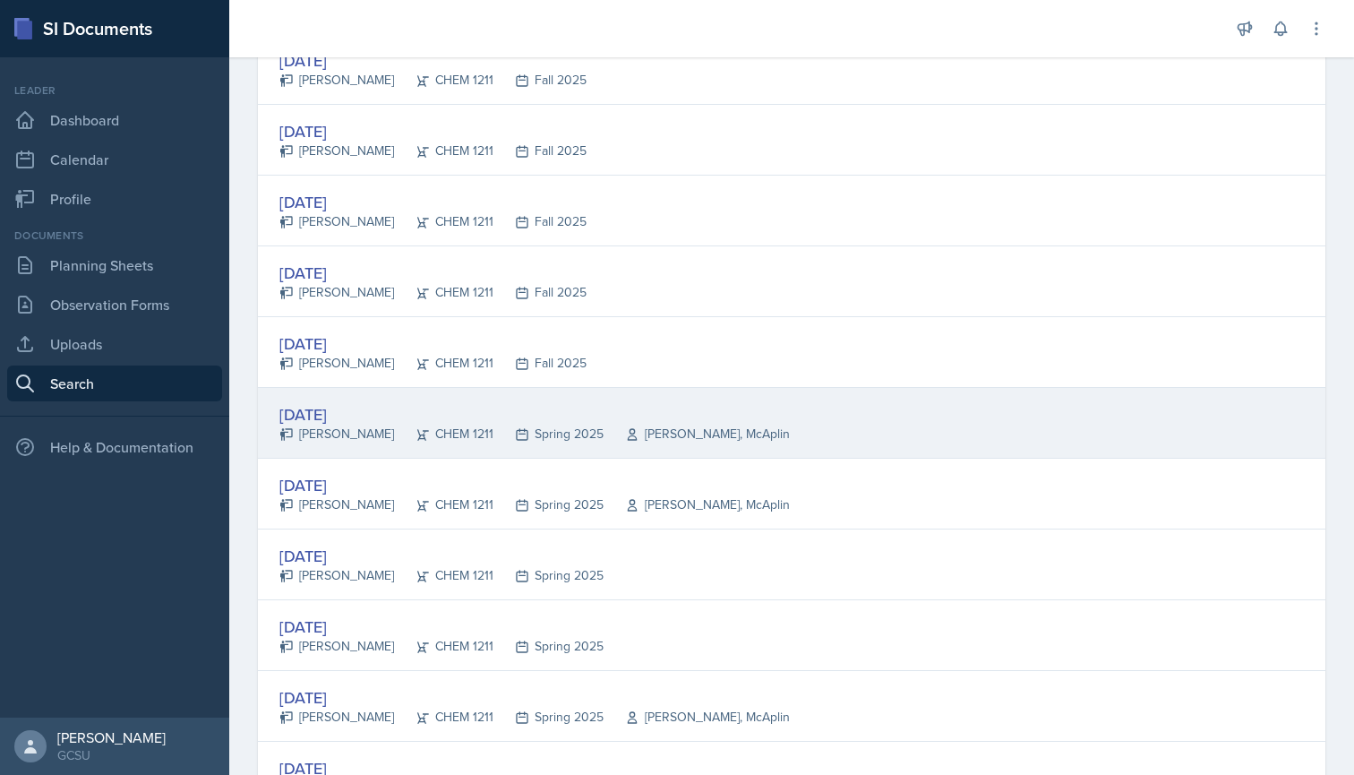
click at [373, 422] on div "[DATE]" at bounding box center [534, 414] width 510 height 24
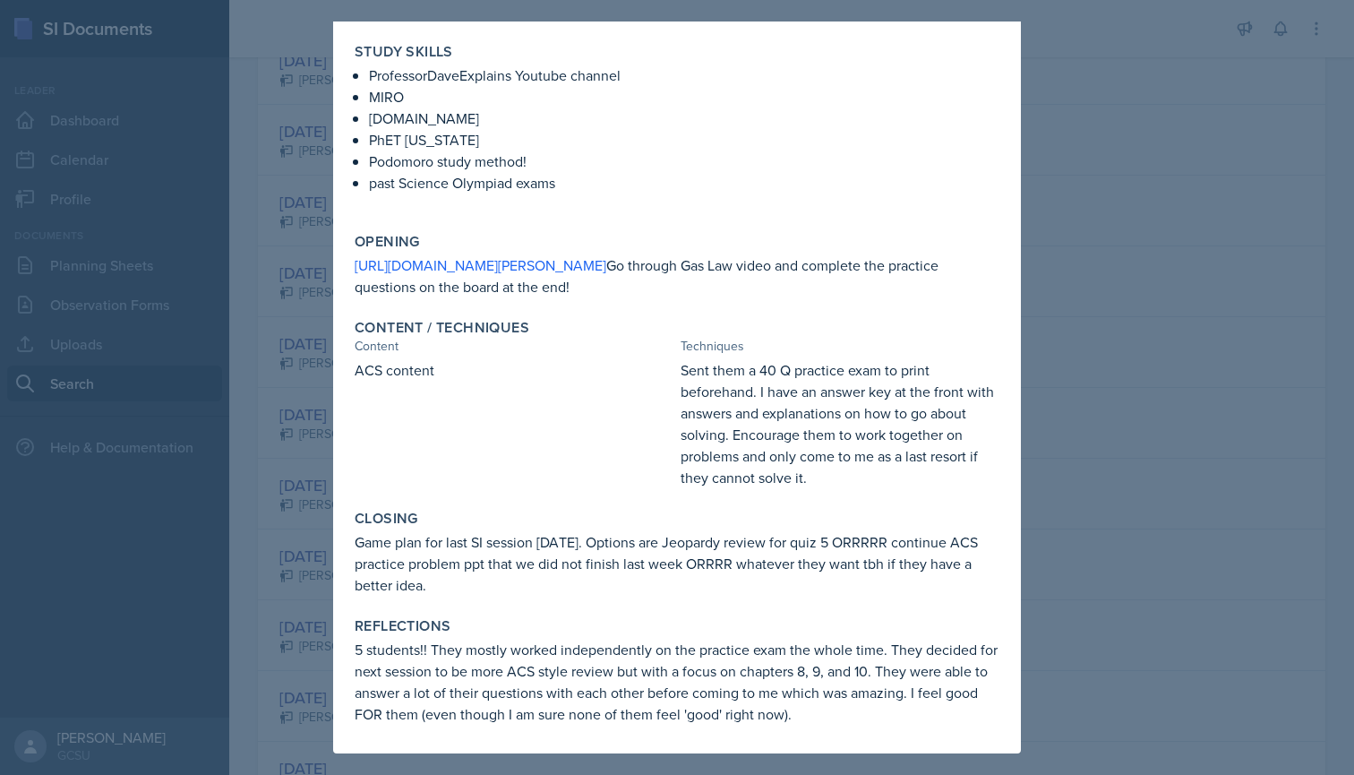
scroll to position [158, 0]
click at [245, 476] on div at bounding box center [677, 387] width 1354 height 775
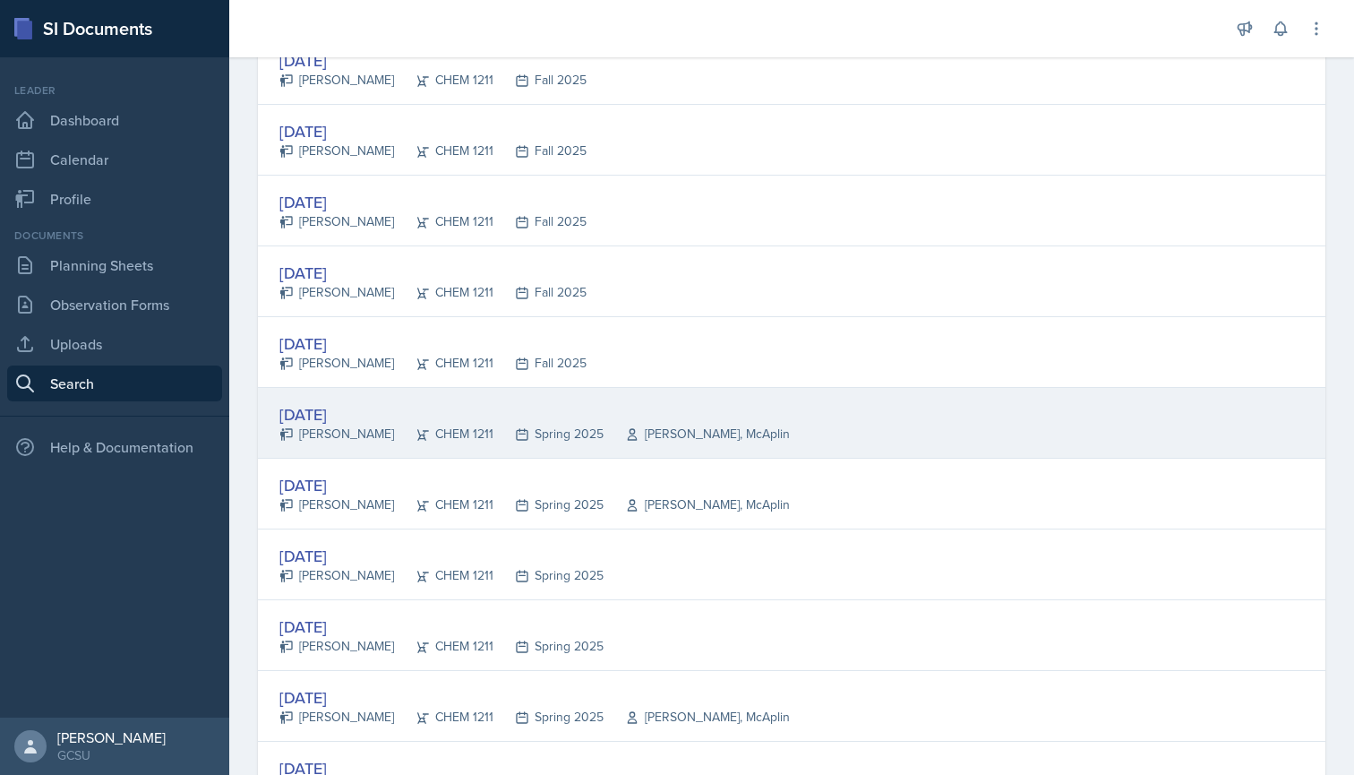
click at [372, 411] on div "[DATE]" at bounding box center [534, 414] width 510 height 24
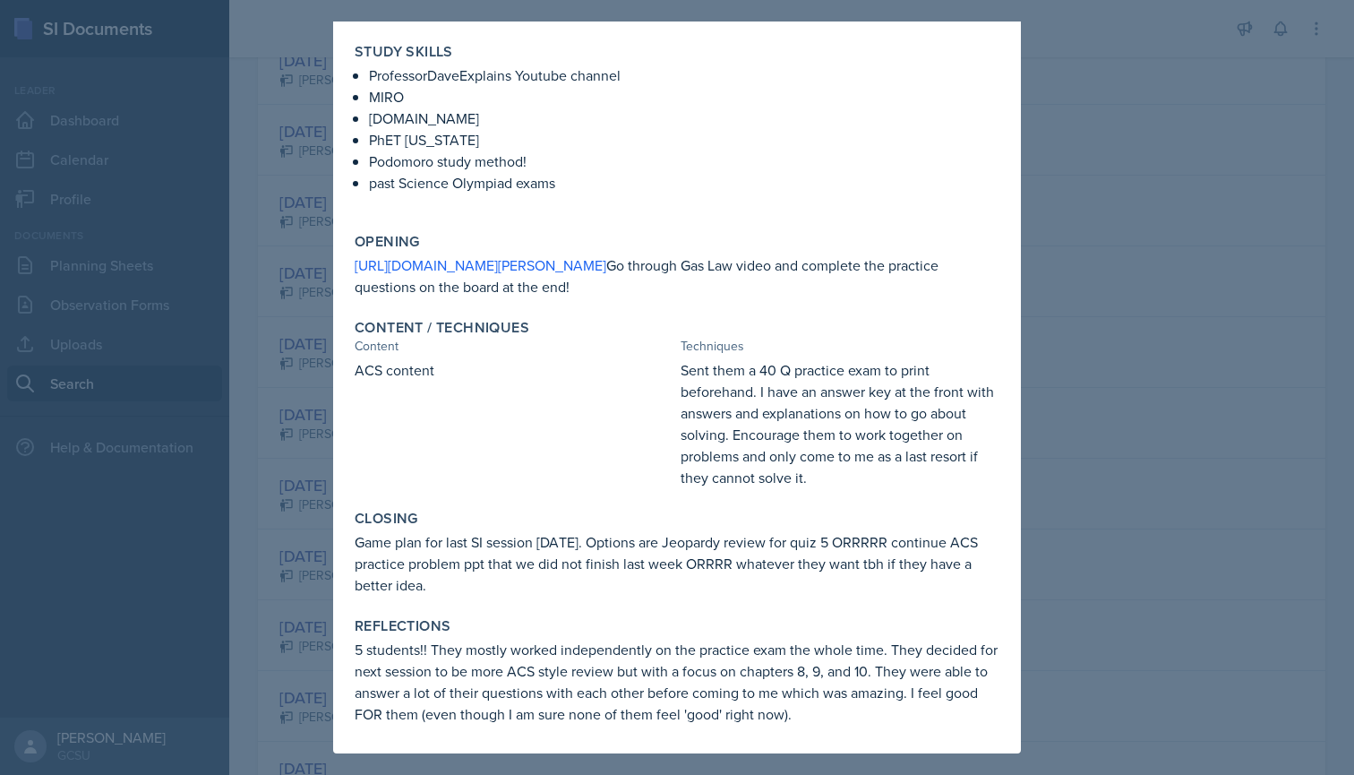
click at [227, 391] on div at bounding box center [677, 387] width 1354 height 775
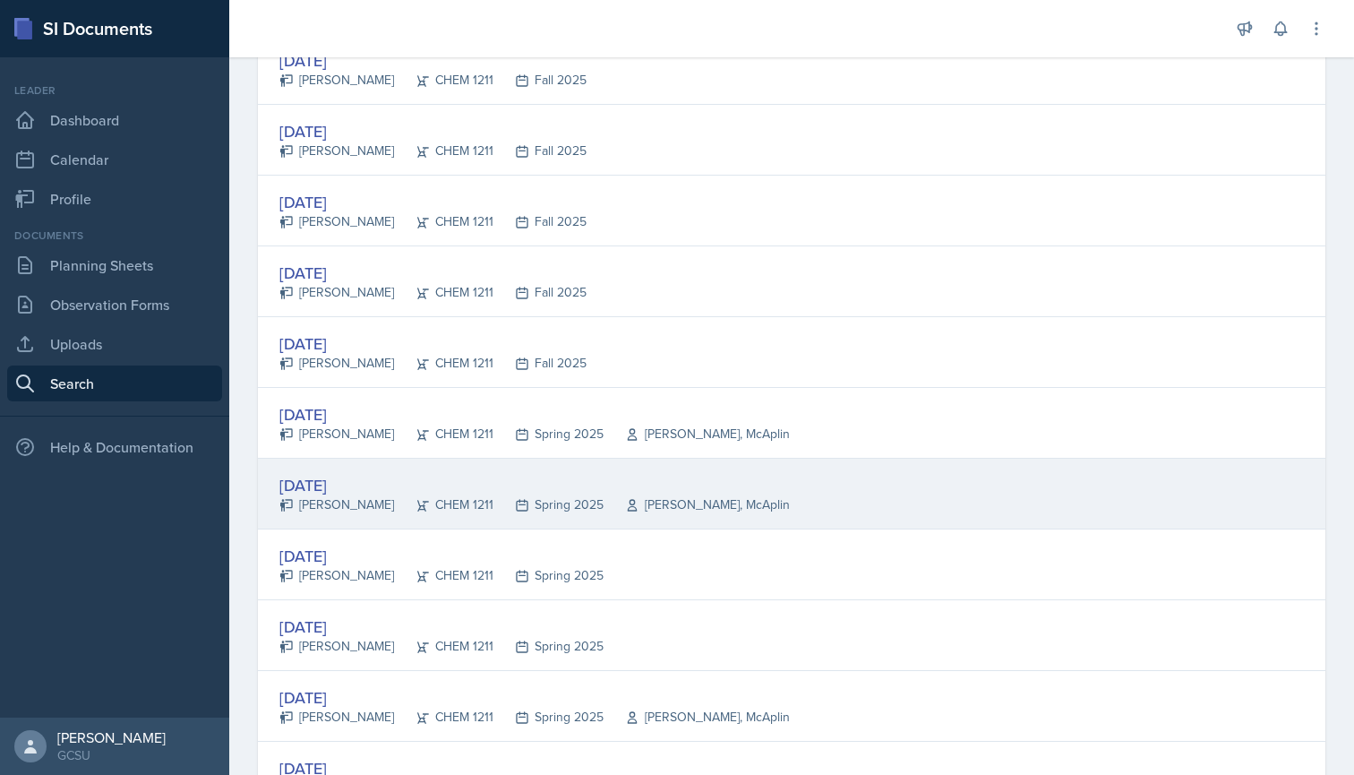
click at [339, 496] on div "[PERSON_NAME]" at bounding box center [336, 504] width 115 height 19
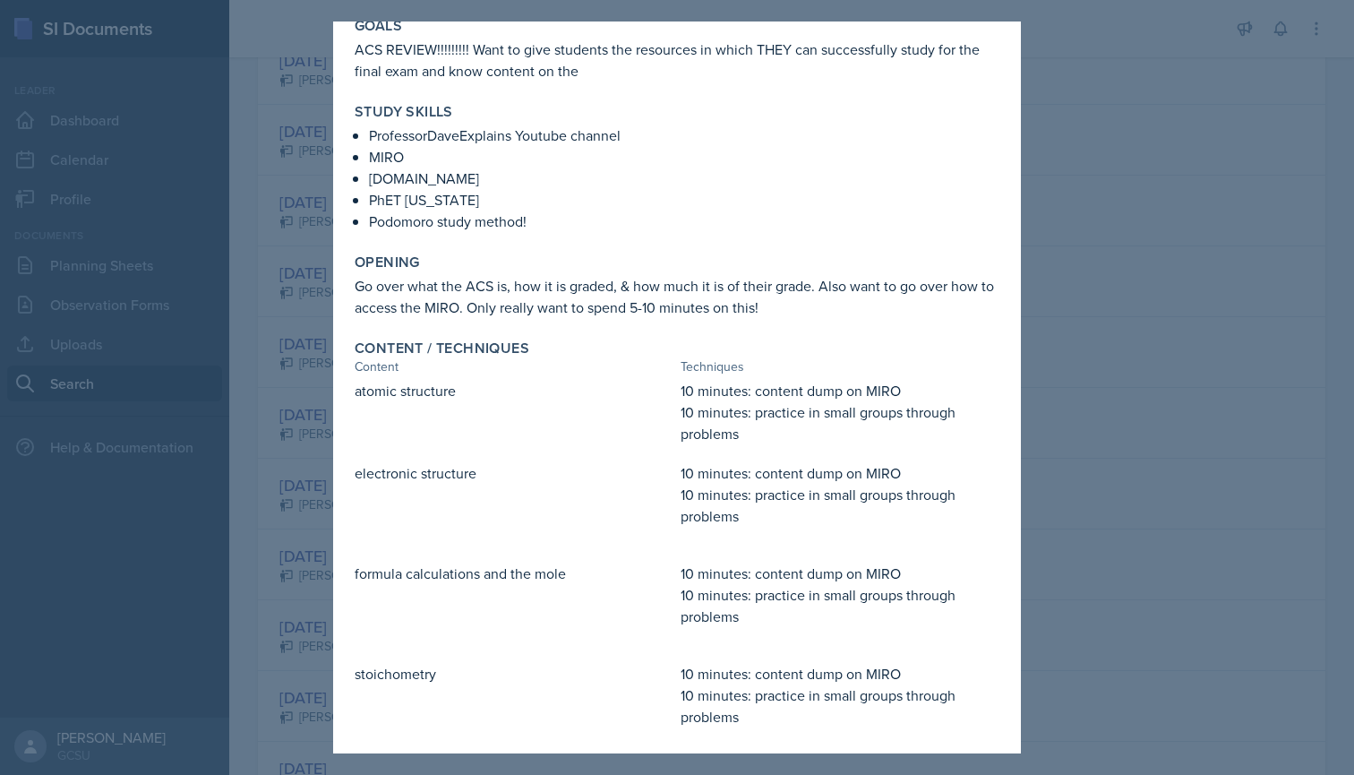
scroll to position [98, 0]
click at [274, 446] on div at bounding box center [677, 387] width 1354 height 775
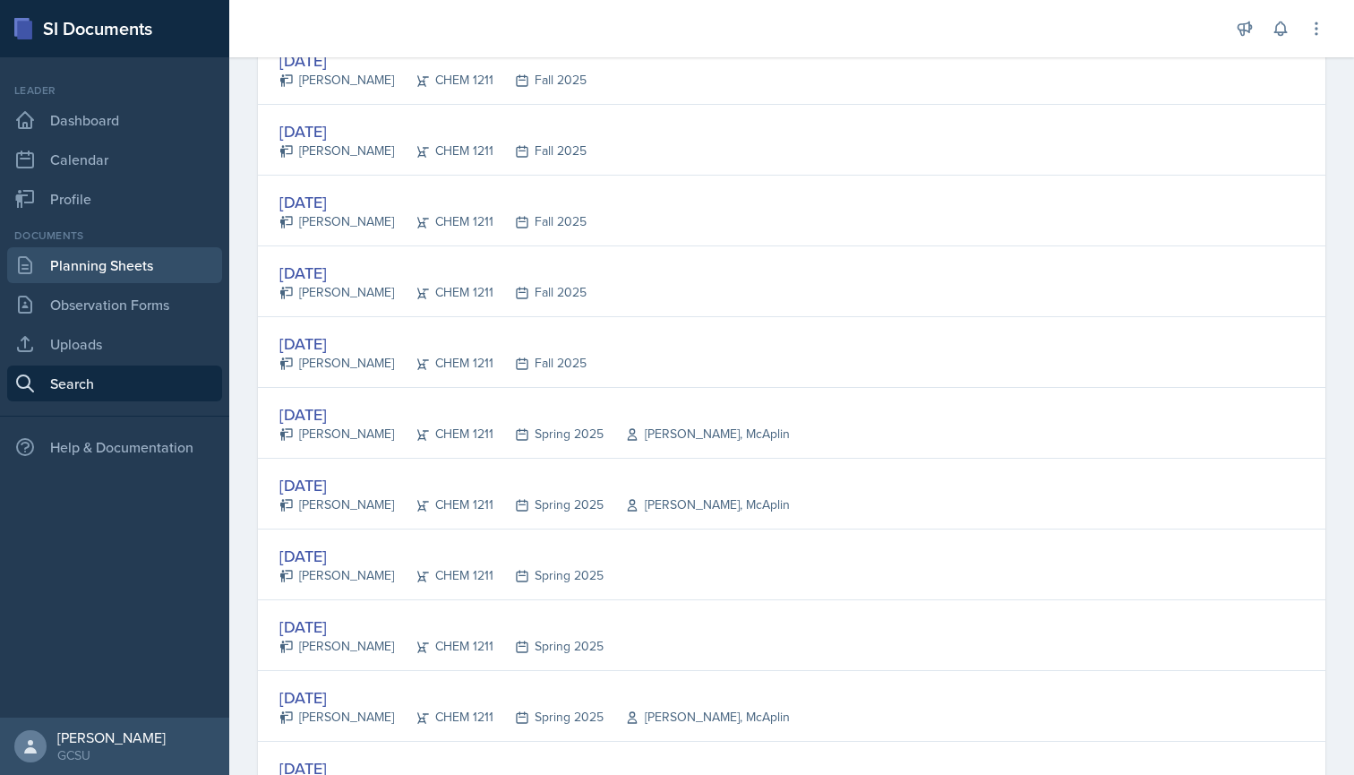
click at [101, 264] on link "Planning Sheets" at bounding box center [114, 265] width 215 height 36
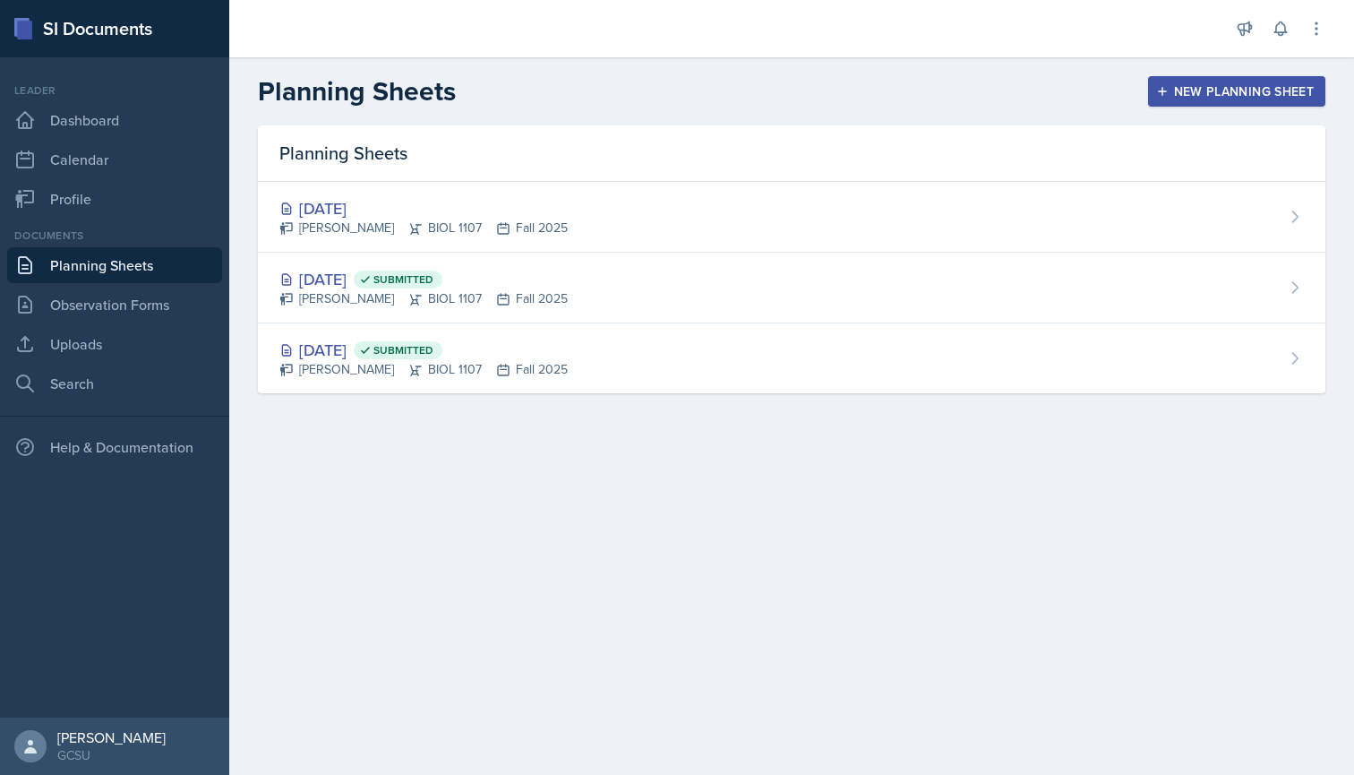
click at [427, 176] on div "Planning Sheets" at bounding box center [791, 153] width 1067 height 56
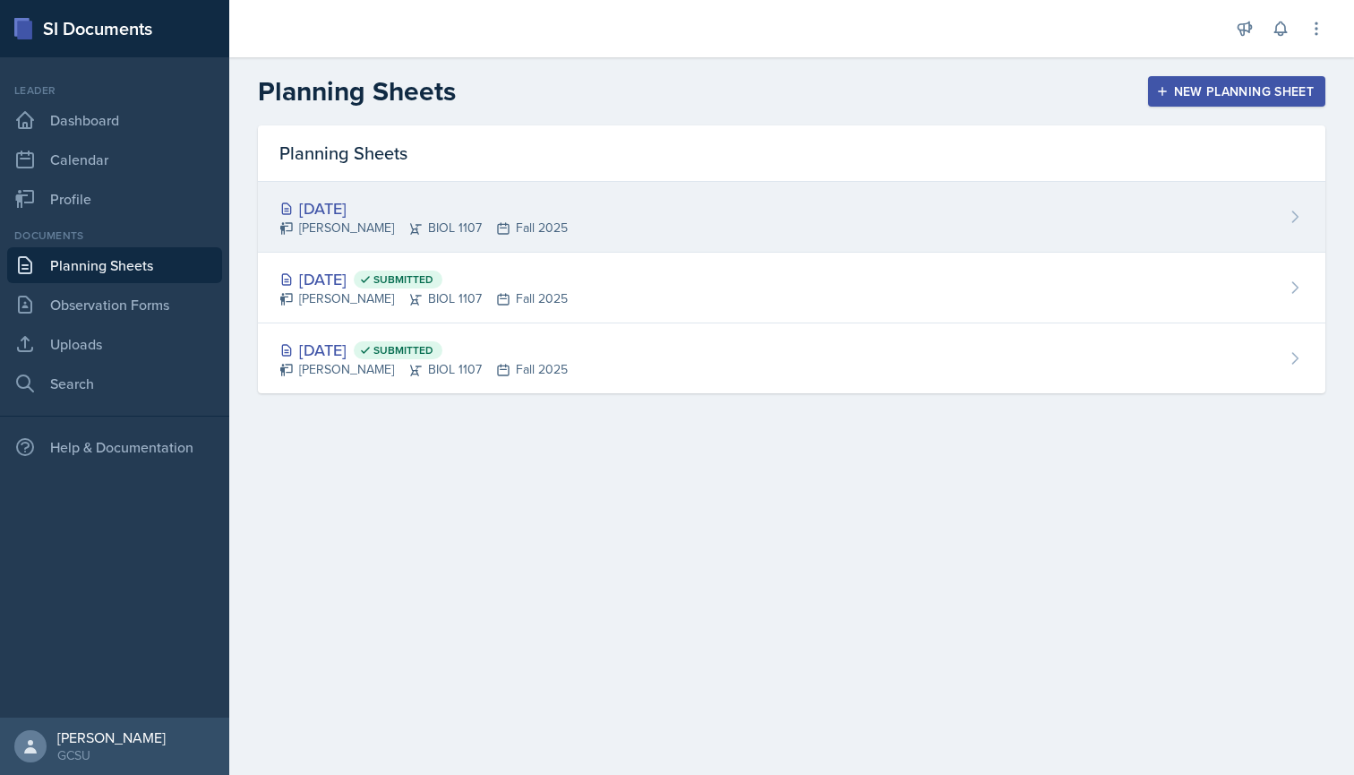
click at [438, 193] on div "[DATE] [PERSON_NAME] BIOL 1107 Fall 2025" at bounding box center [791, 217] width 1067 height 71
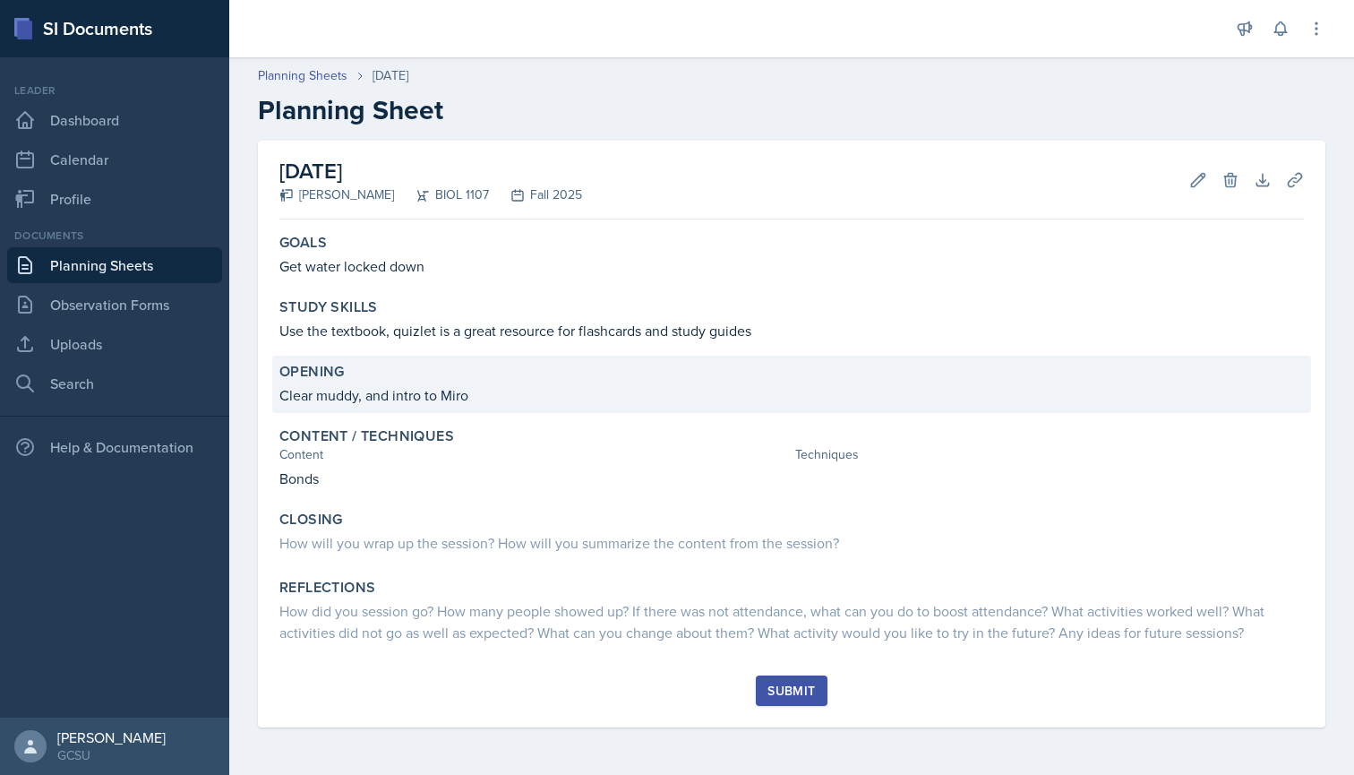
click at [490, 395] on p "Clear muddy, and intro to Miro" at bounding box center [791, 394] width 1024 height 21
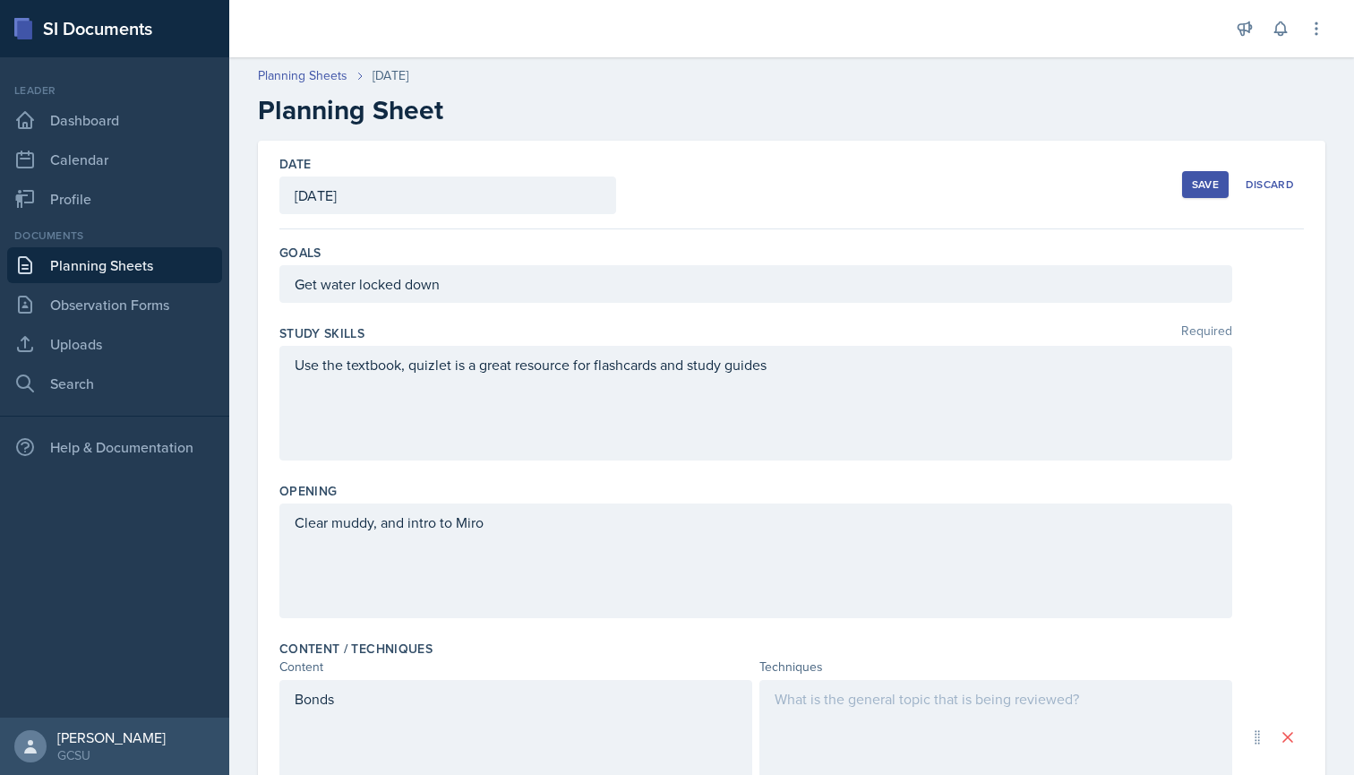
click at [490, 395] on div "Use the textbook, quizlet is a great resource for flashcards and study guides" at bounding box center [755, 403] width 953 height 115
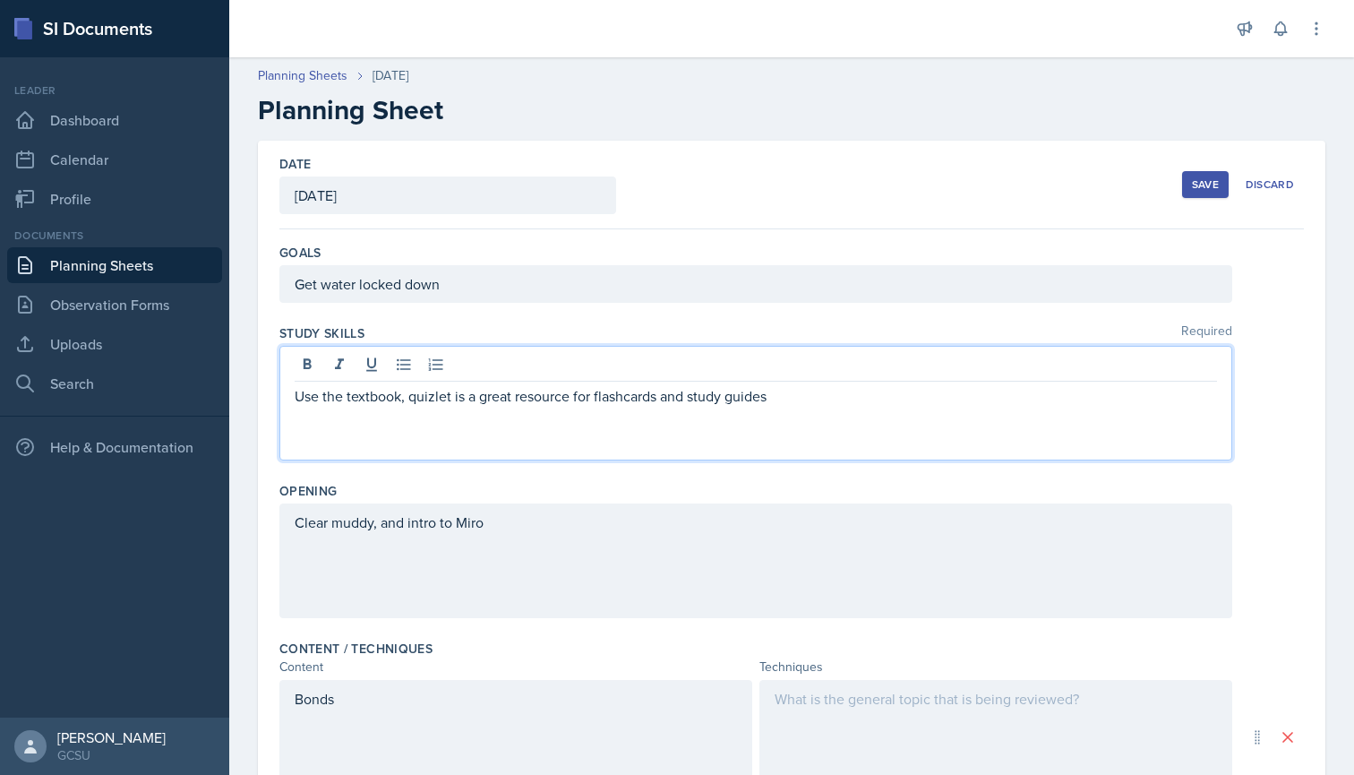
scroll to position [110, 0]
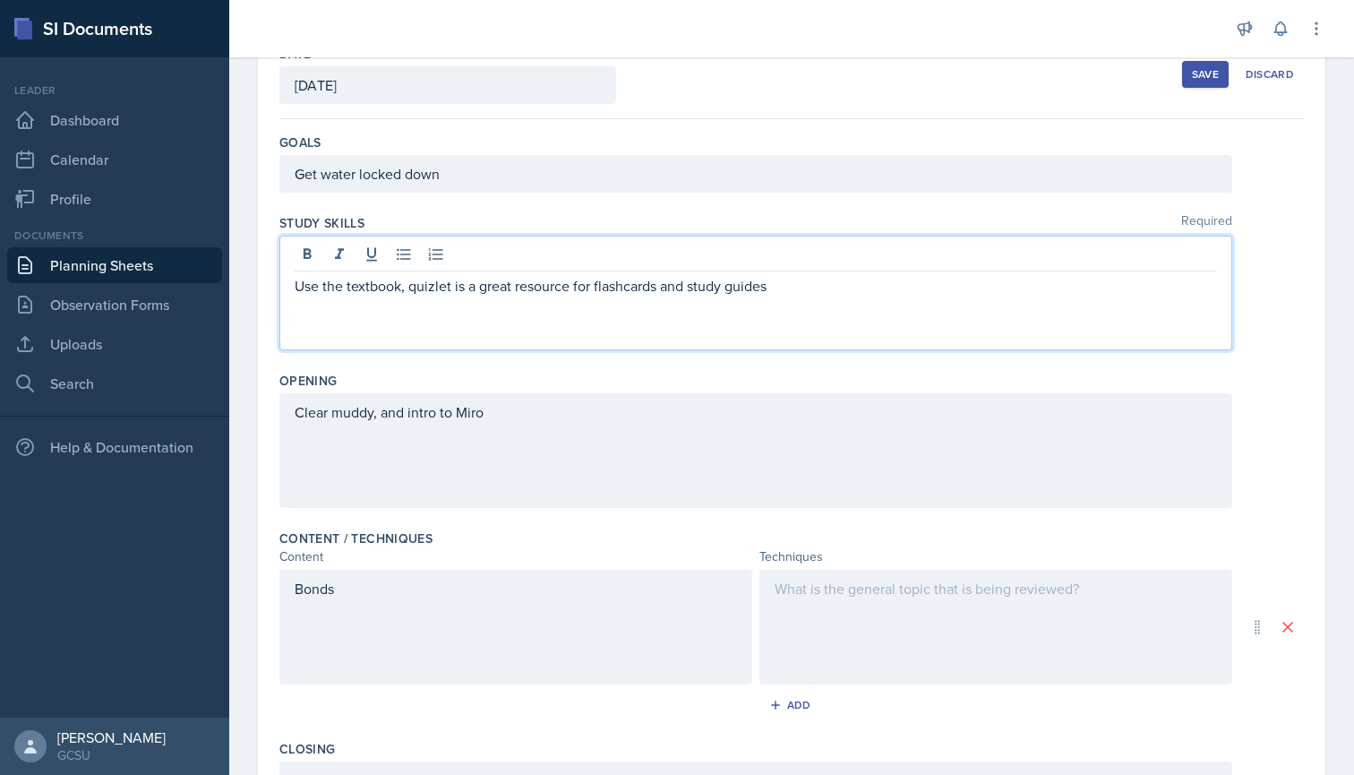
click at [490, 414] on div "Clear muddy, and intro to Miro" at bounding box center [755, 450] width 953 height 115
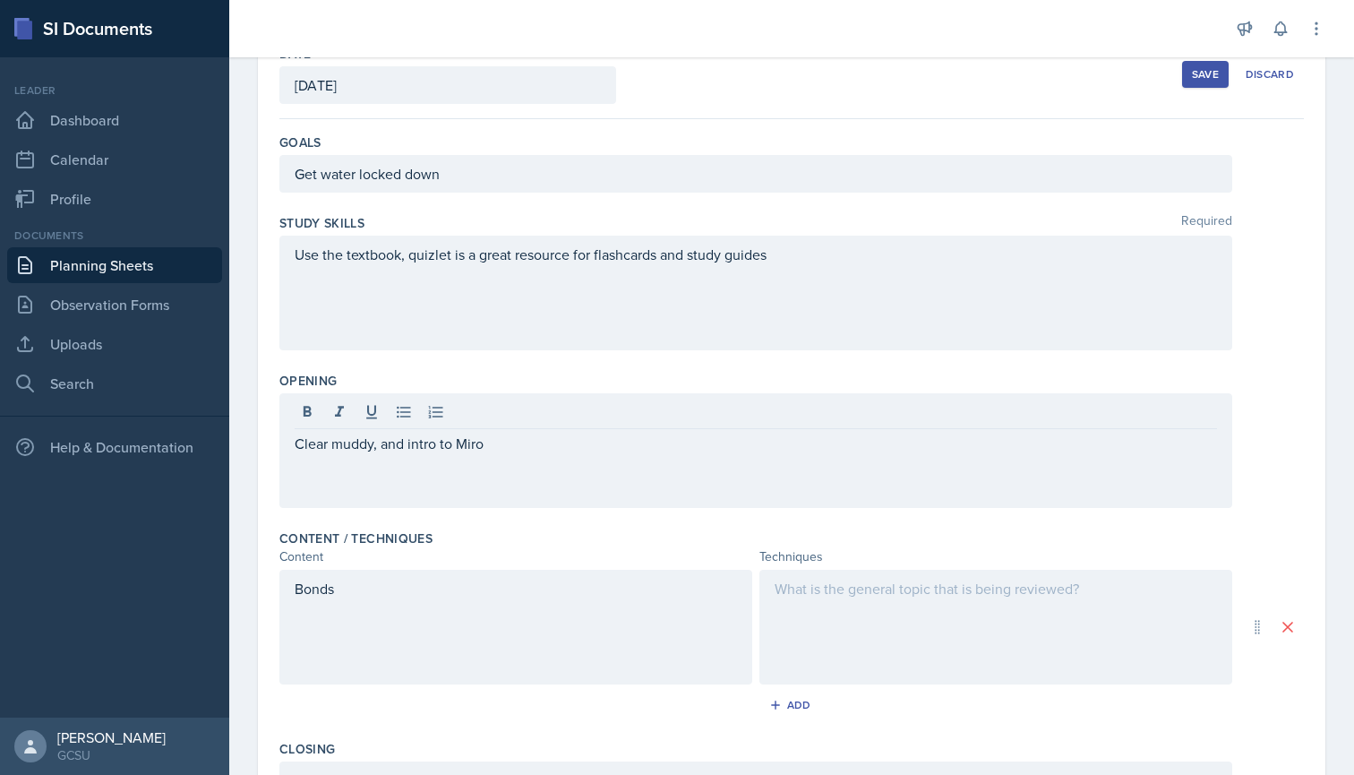
click at [490, 414] on div at bounding box center [756, 414] width 922 height 30
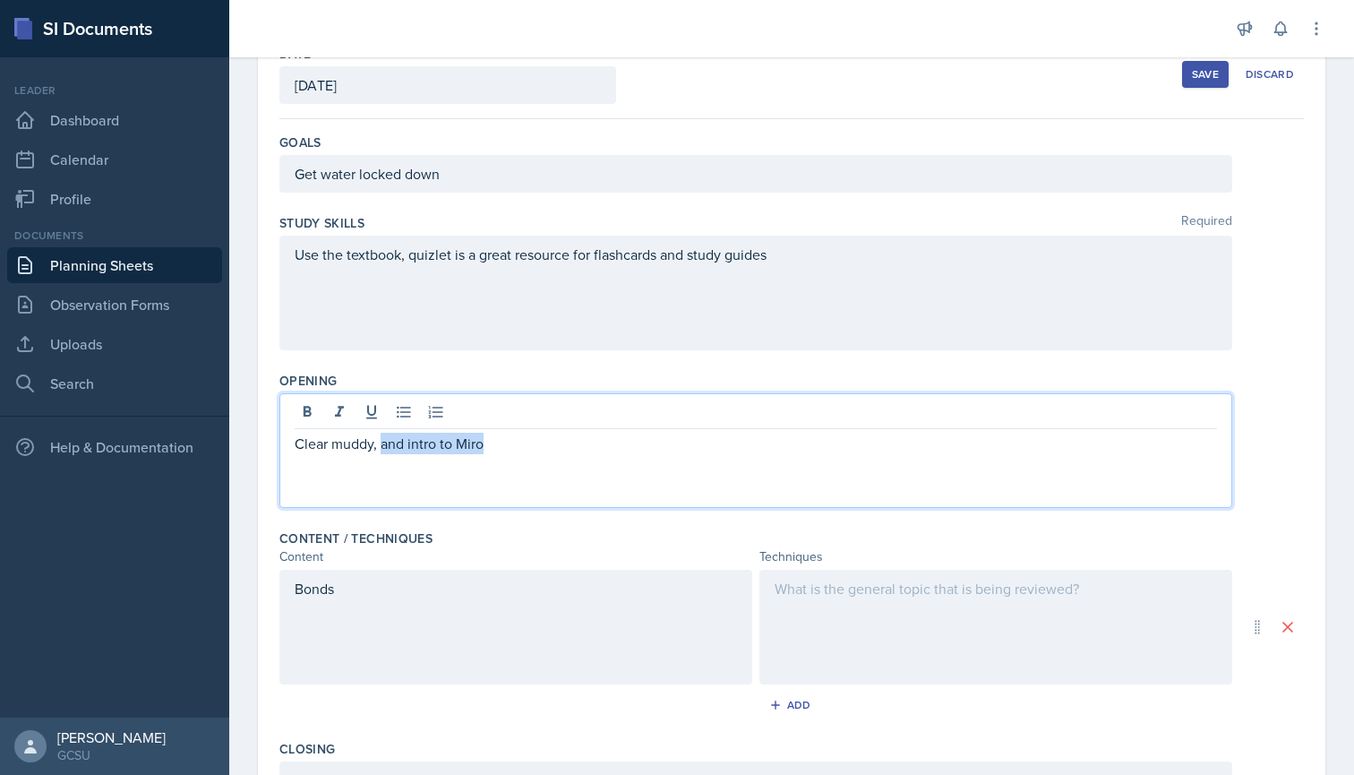
drag, startPoint x: 380, startPoint y: 443, endPoint x: 492, endPoint y: 441, distance: 111.9
click at [492, 441] on p "Clear muddy, and intro to Miro" at bounding box center [756, 442] width 922 height 21
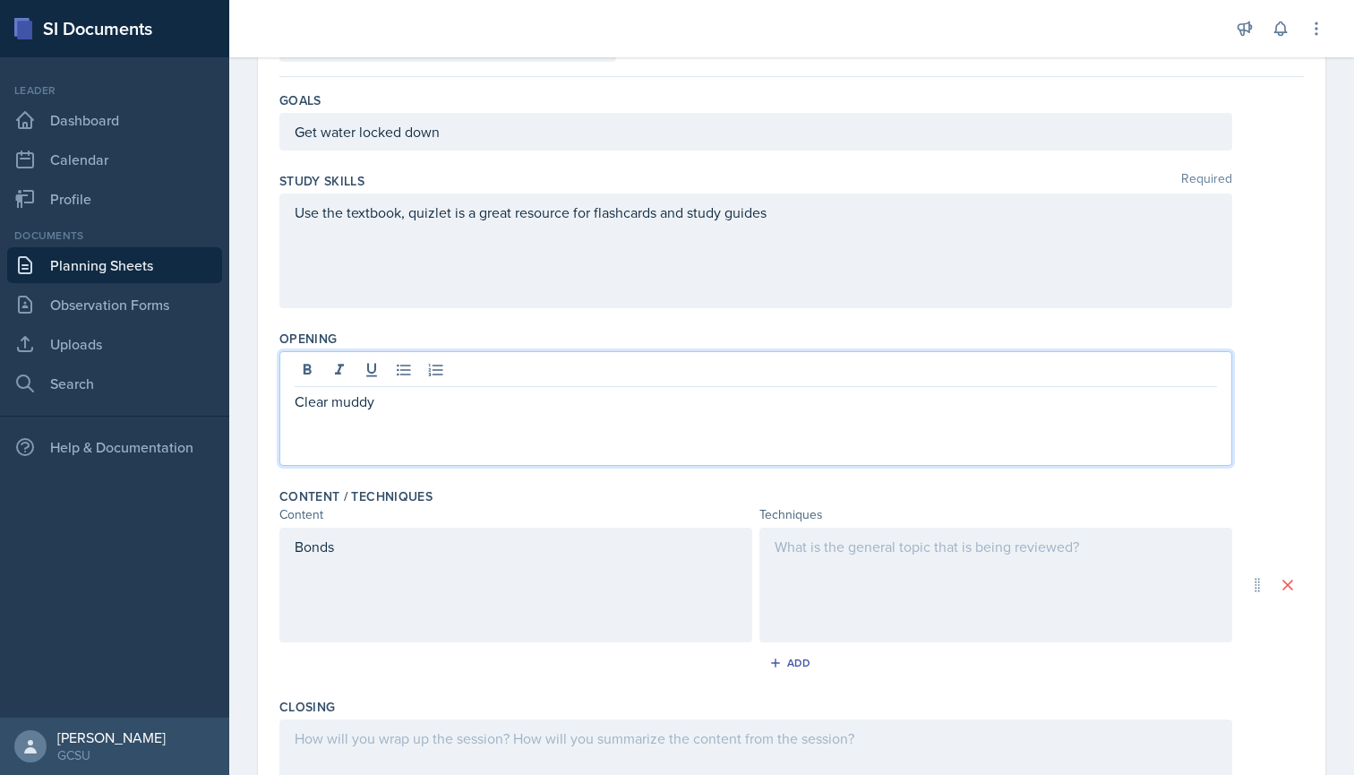
scroll to position [154, 0]
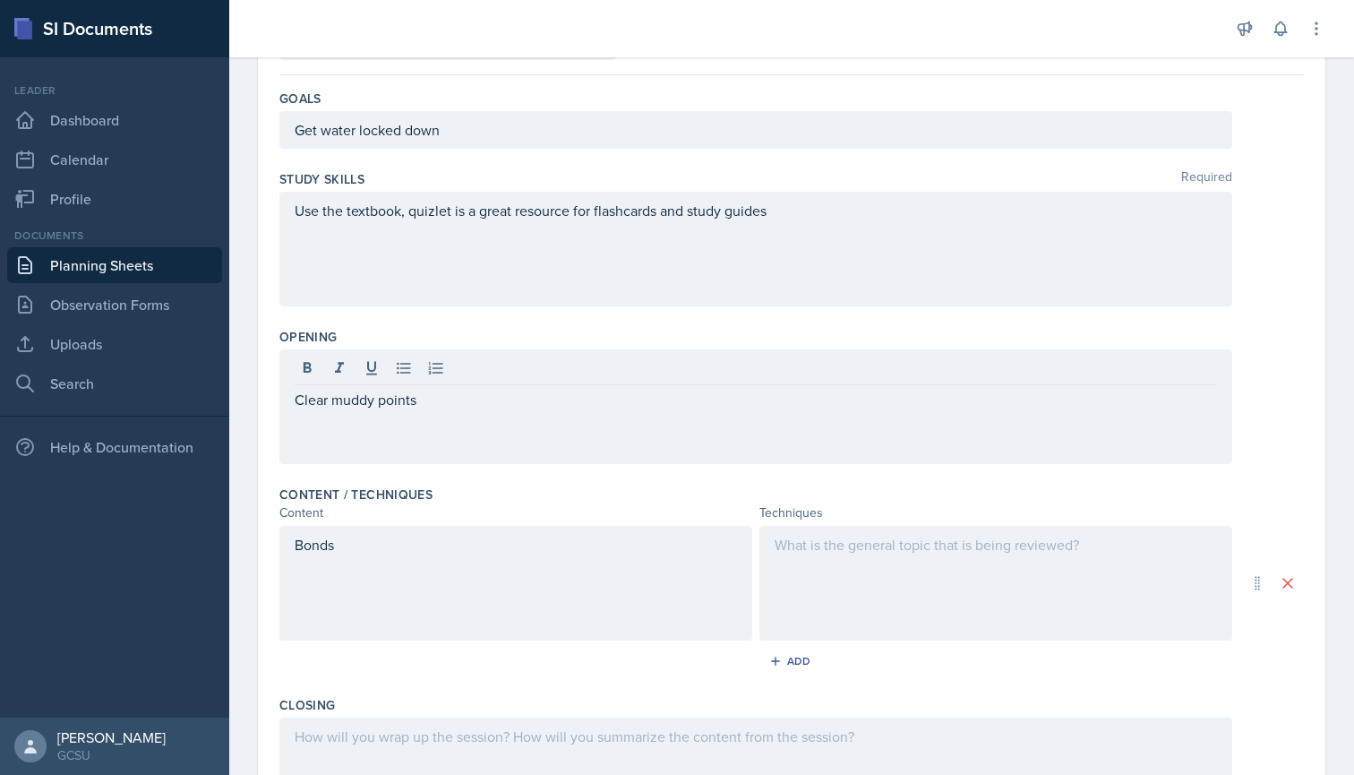
click at [558, 569] on div "Bonds" at bounding box center [515, 583] width 473 height 115
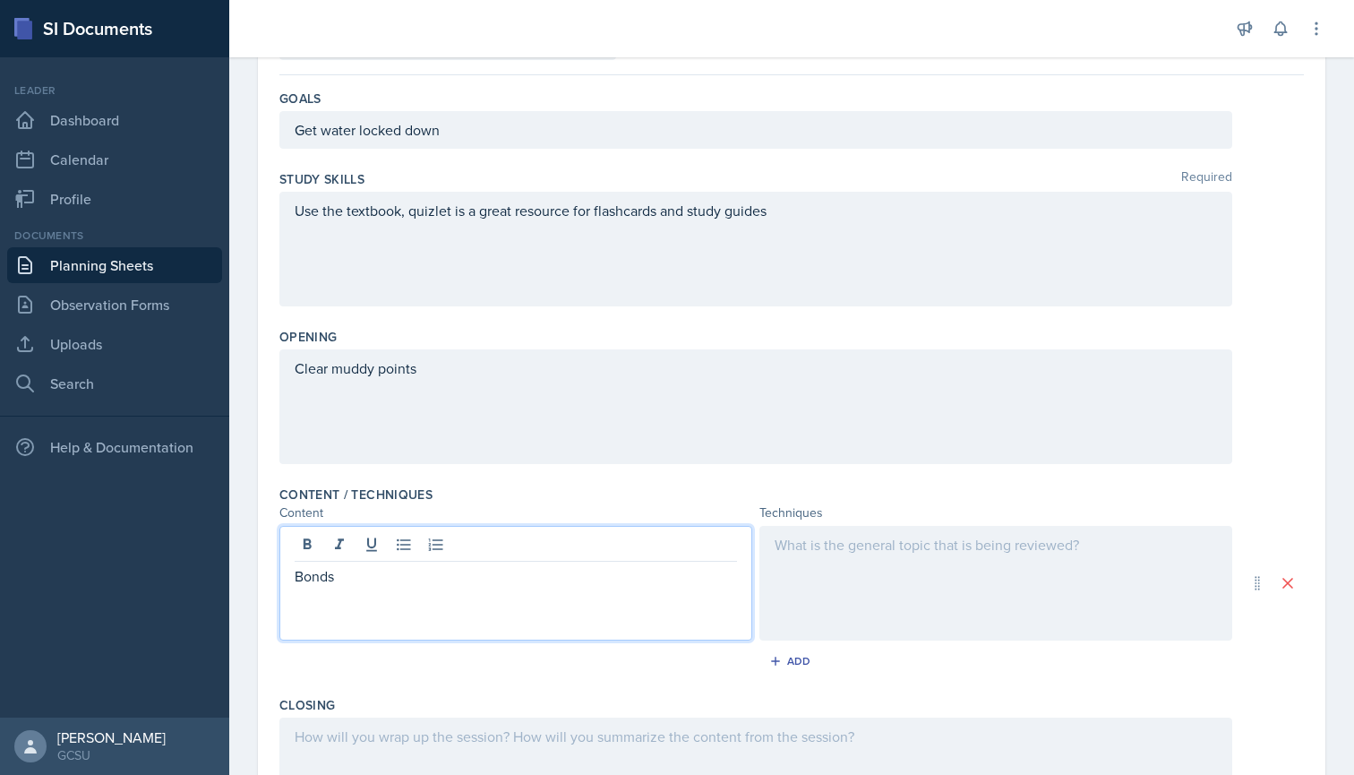
click at [476, 582] on p "Bonds" at bounding box center [516, 575] width 442 height 21
click at [884, 546] on div at bounding box center [995, 583] width 473 height 115
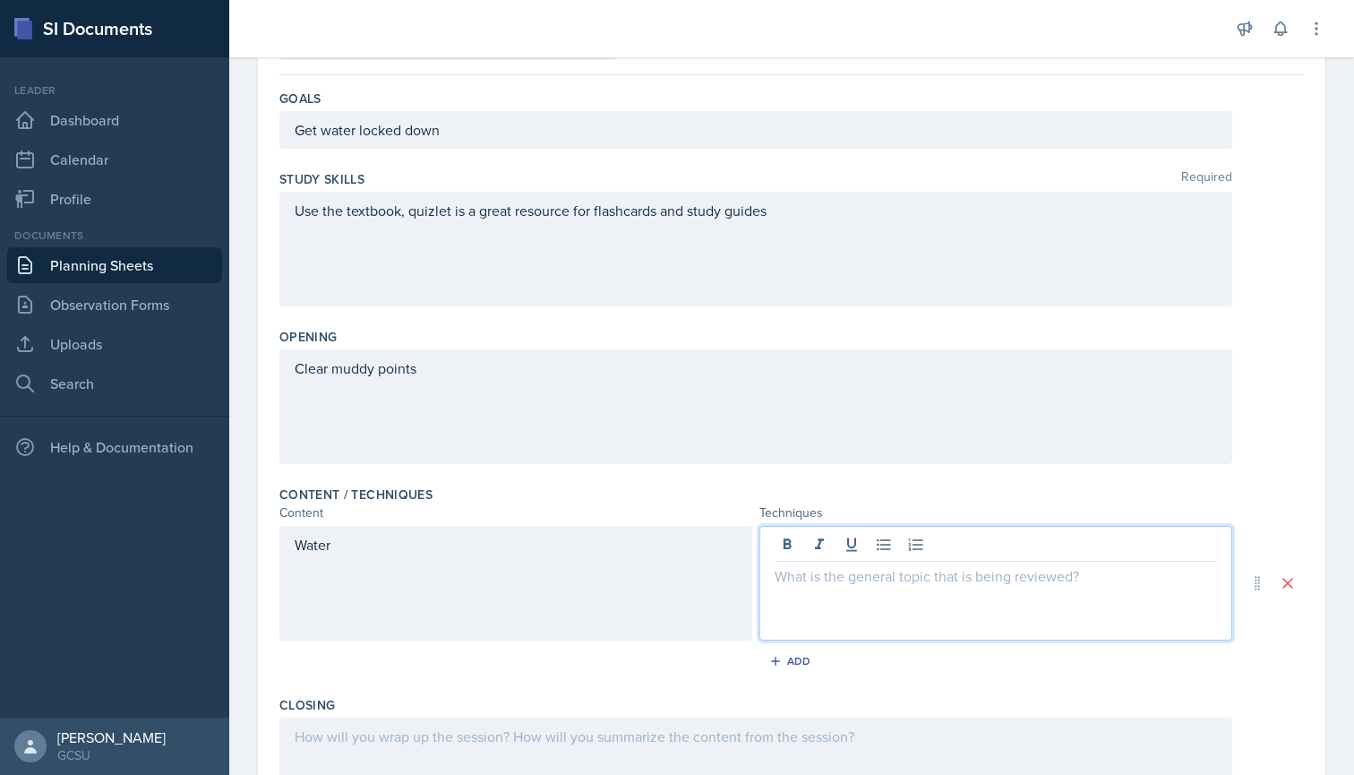
drag, startPoint x: 824, startPoint y: 580, endPoint x: 745, endPoint y: 580, distance: 78.8
click at [801, 580] on p at bounding box center [996, 575] width 442 height 21
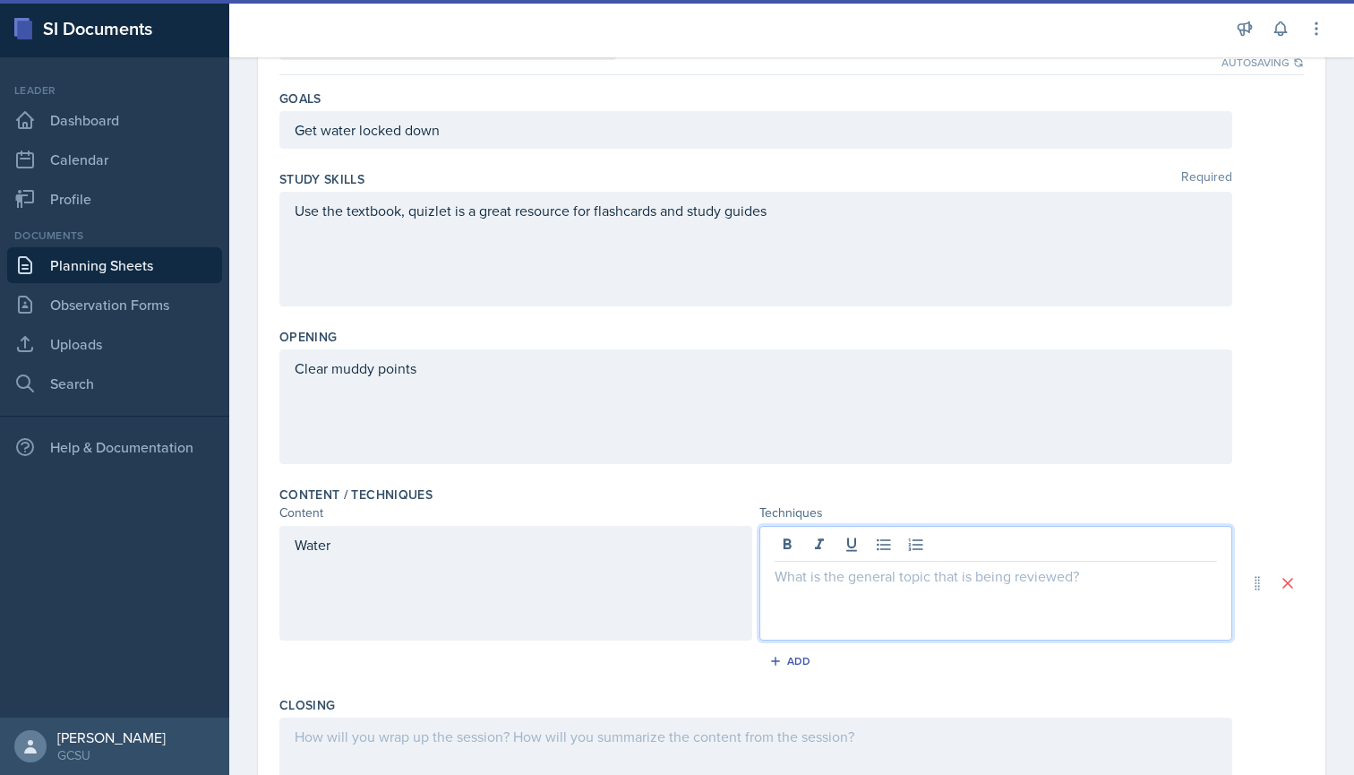
click at [463, 571] on div "Water" at bounding box center [515, 583] width 473 height 115
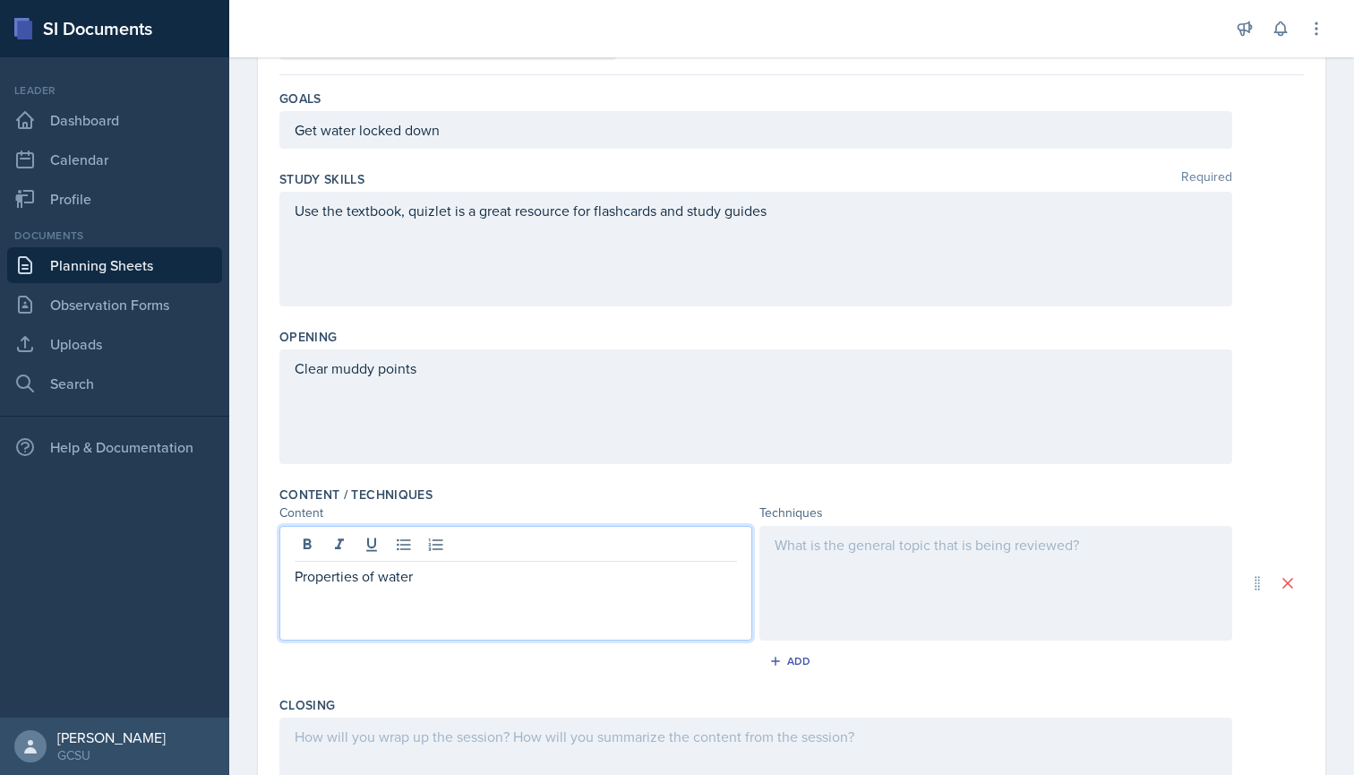
click at [906, 555] on div at bounding box center [995, 583] width 473 height 115
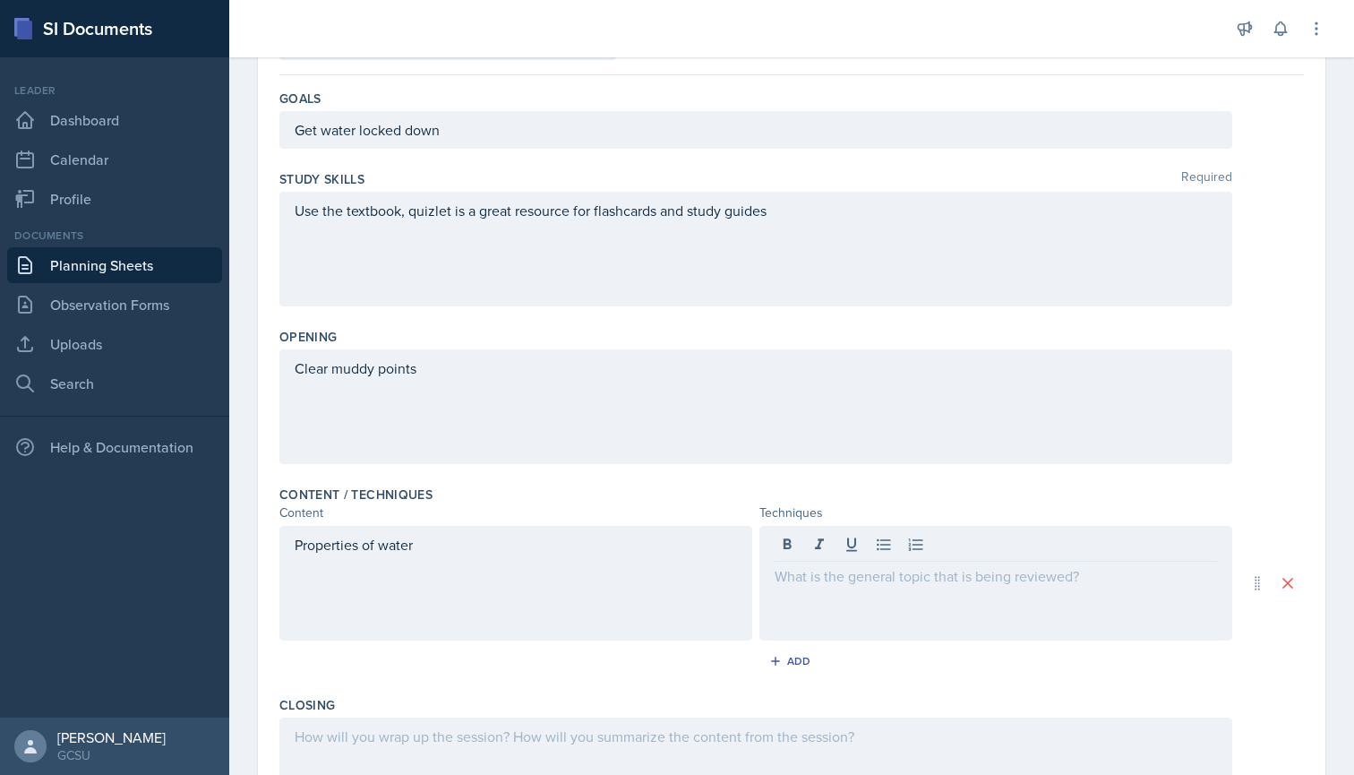
click at [645, 564] on div "Properties of water" at bounding box center [515, 583] width 473 height 115
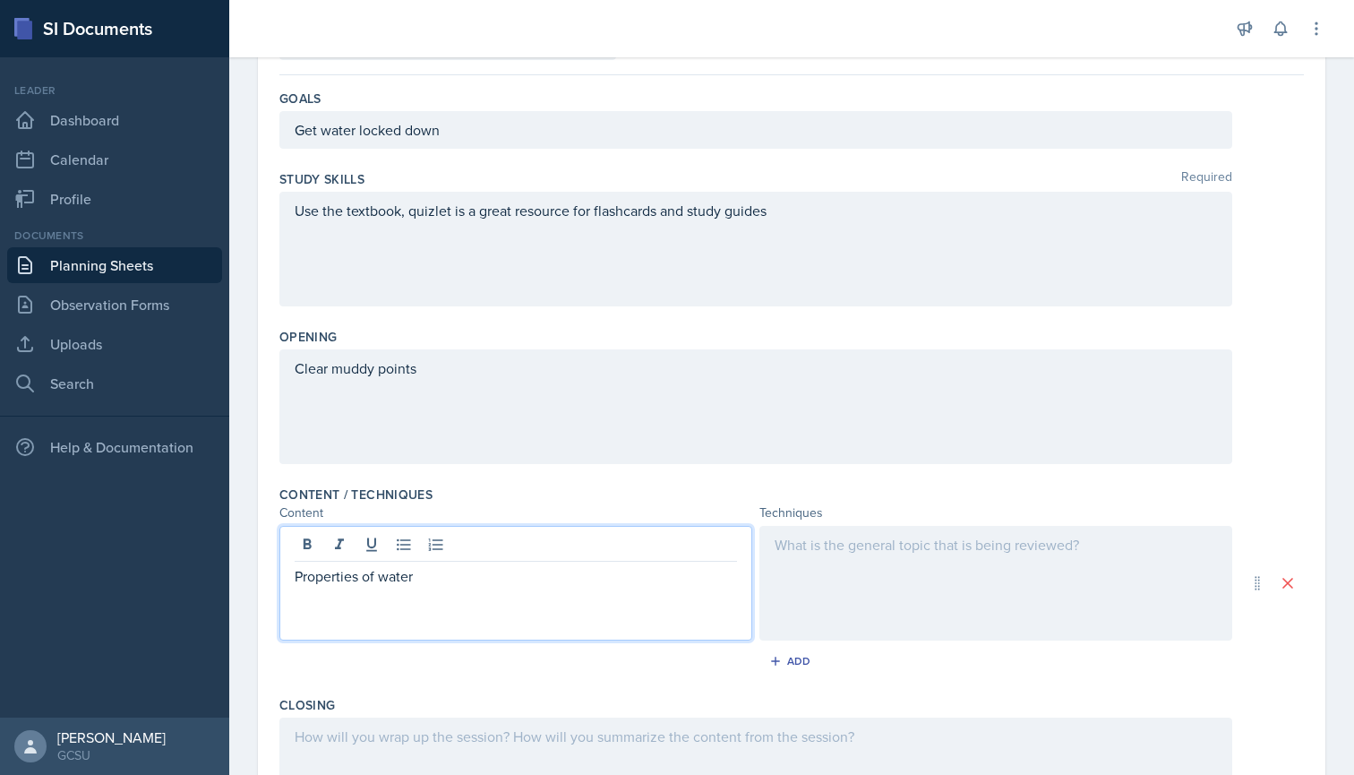
click at [889, 574] on div at bounding box center [995, 583] width 473 height 115
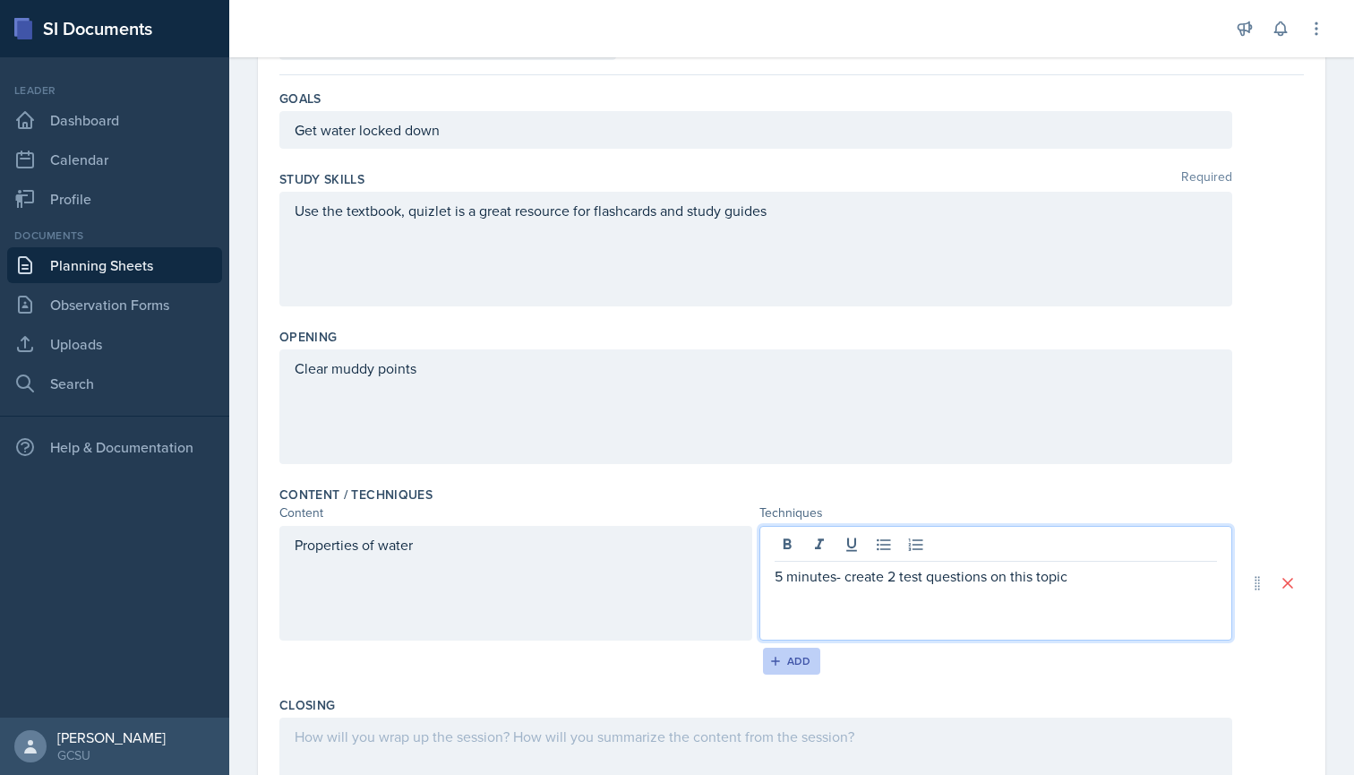
click at [803, 667] on div "Add" at bounding box center [792, 661] width 39 height 14
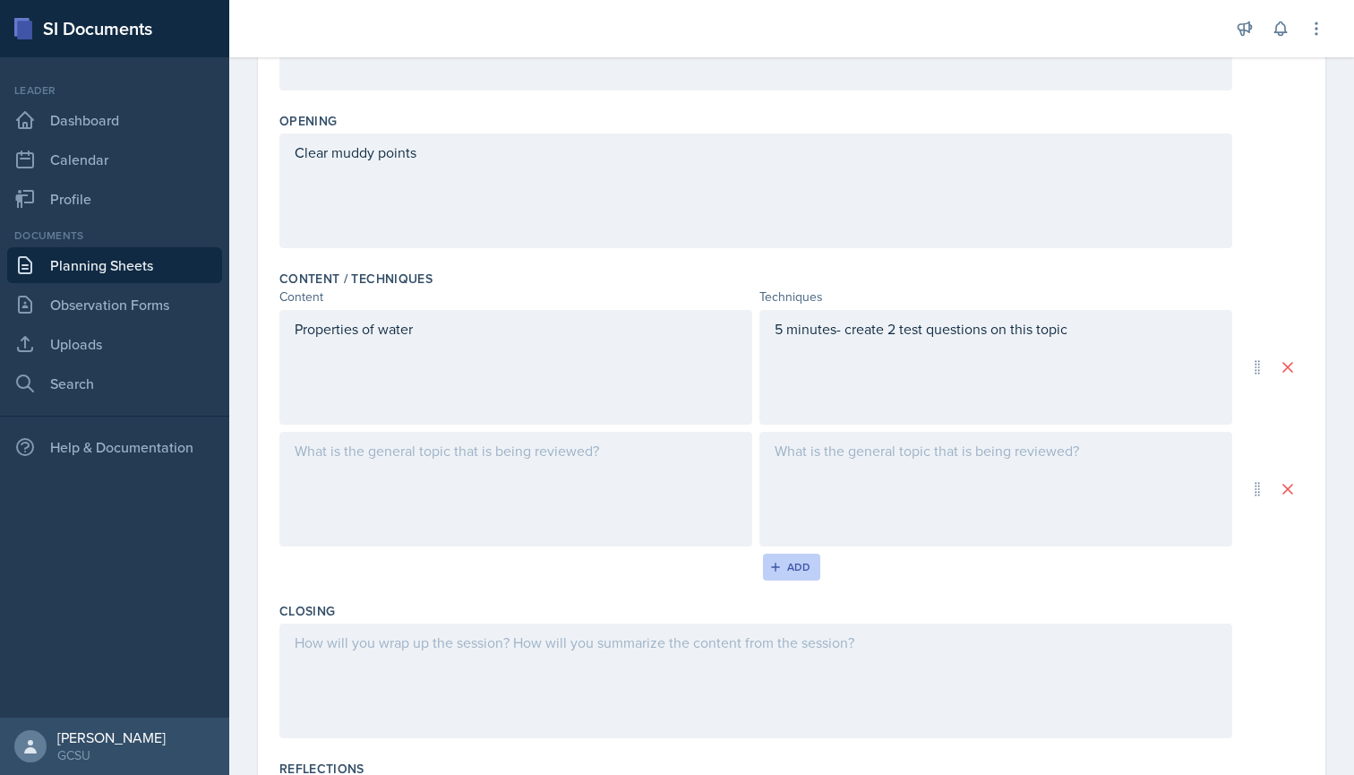
click at [790, 569] on div "Add" at bounding box center [792, 567] width 39 height 14
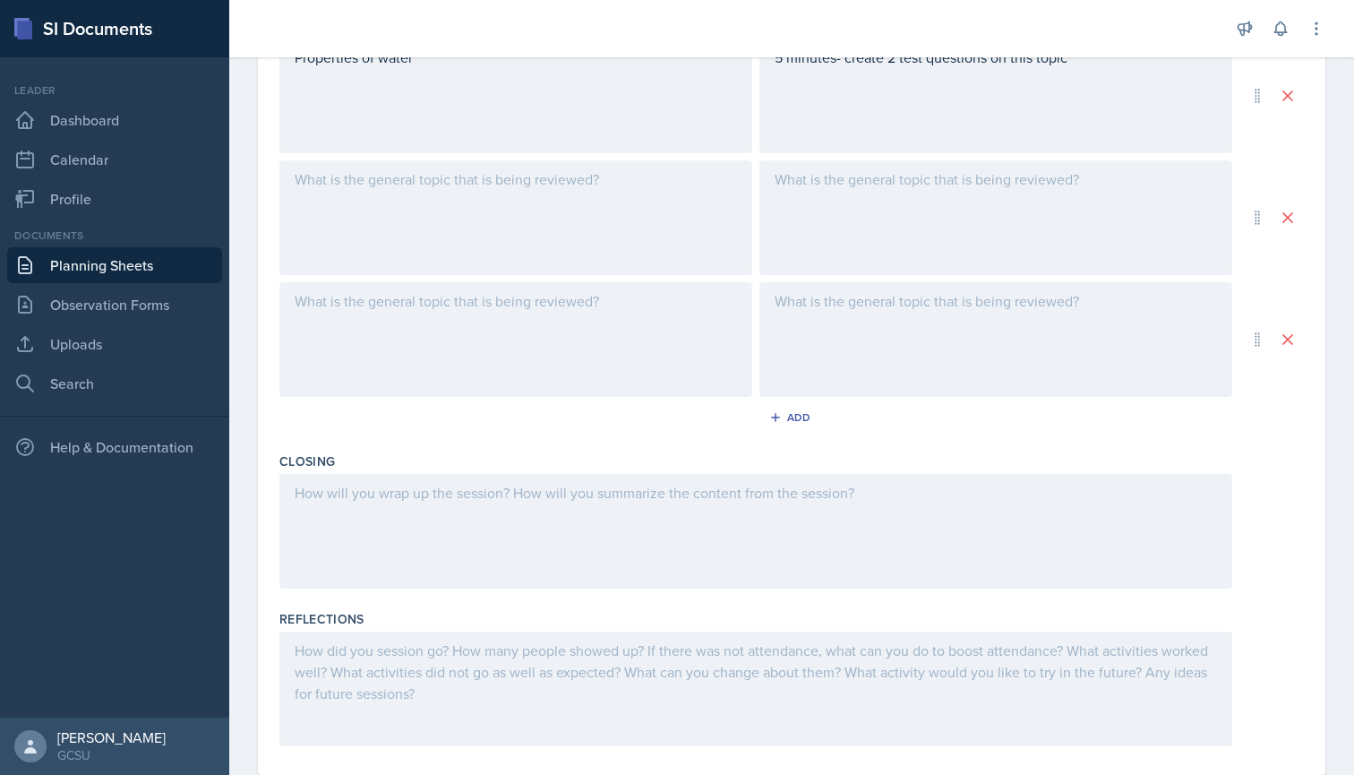
scroll to position [643, 0]
click at [411, 489] on div at bounding box center [755, 529] width 953 height 115
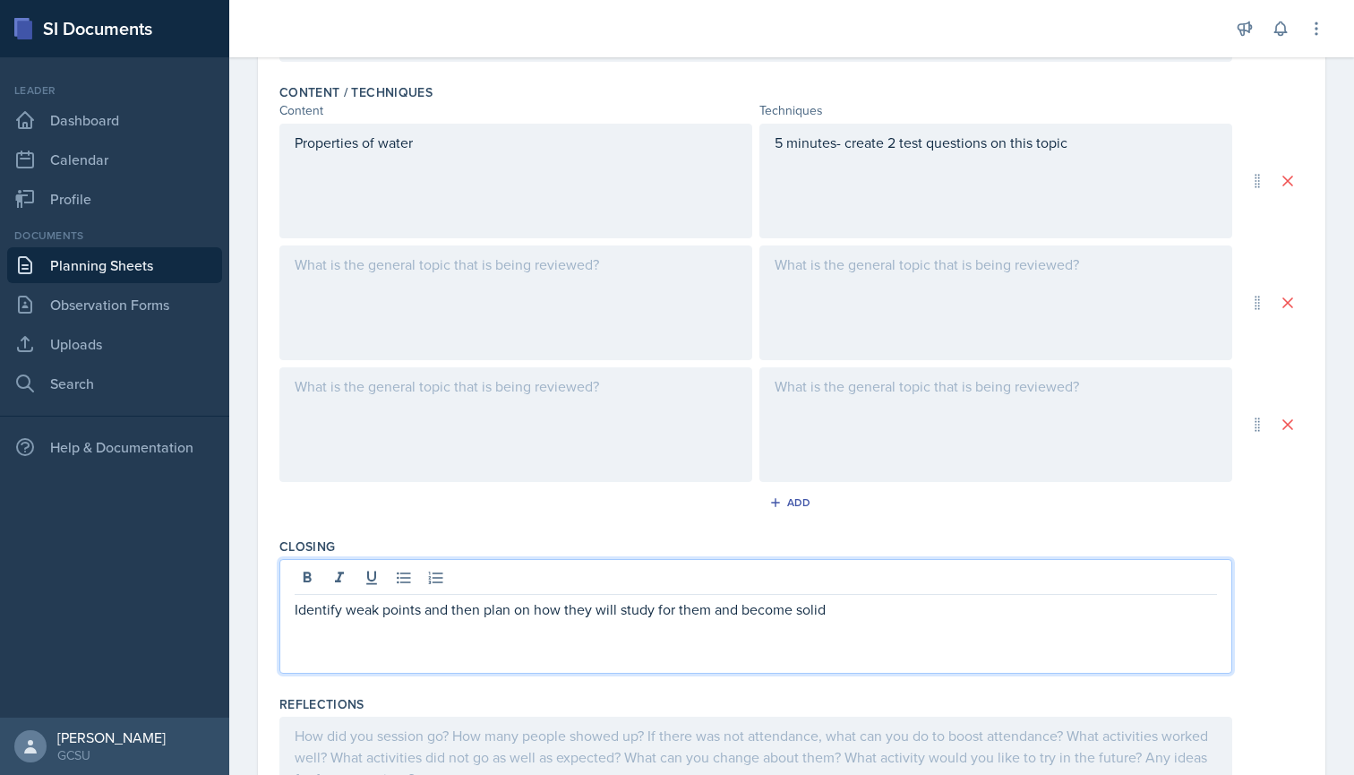
scroll to position [555, 0]
click at [523, 274] on div at bounding box center [515, 303] width 473 height 115
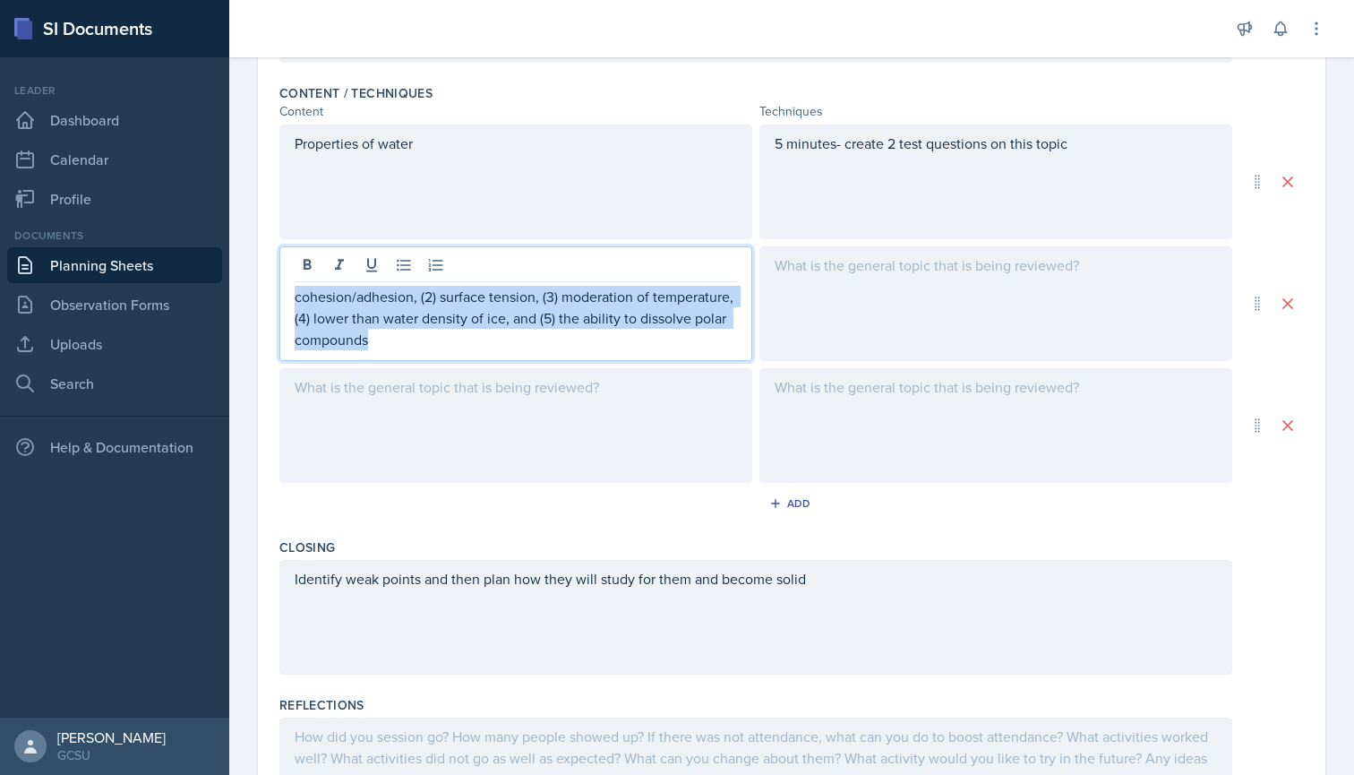
drag, startPoint x: 293, startPoint y: 303, endPoint x: 401, endPoint y: 357, distance: 121.3
click at [401, 357] on div "cohesion/adhesion, (2) surface tension, (3) moderation of temperature, (4) lowe…" at bounding box center [515, 303] width 473 height 115
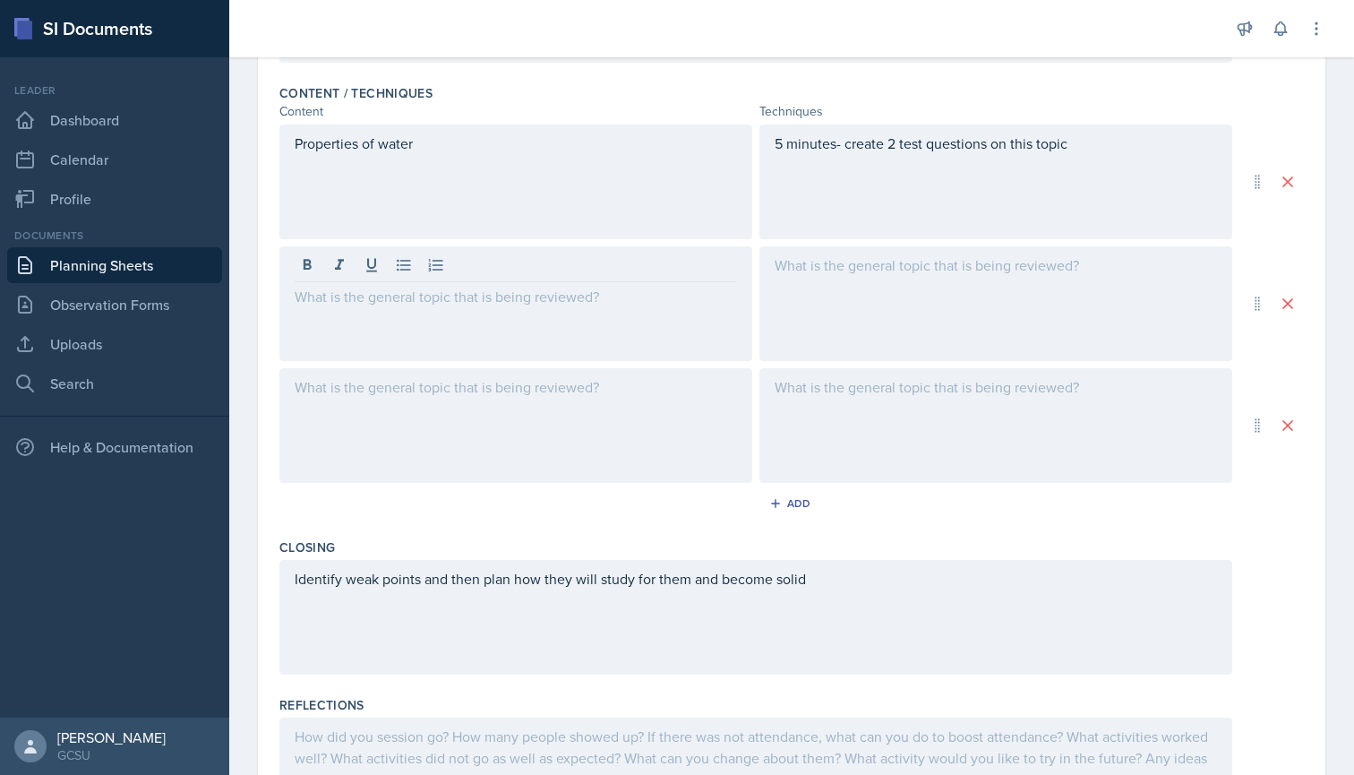
click at [345, 193] on div "Properties of water" at bounding box center [515, 181] width 473 height 115
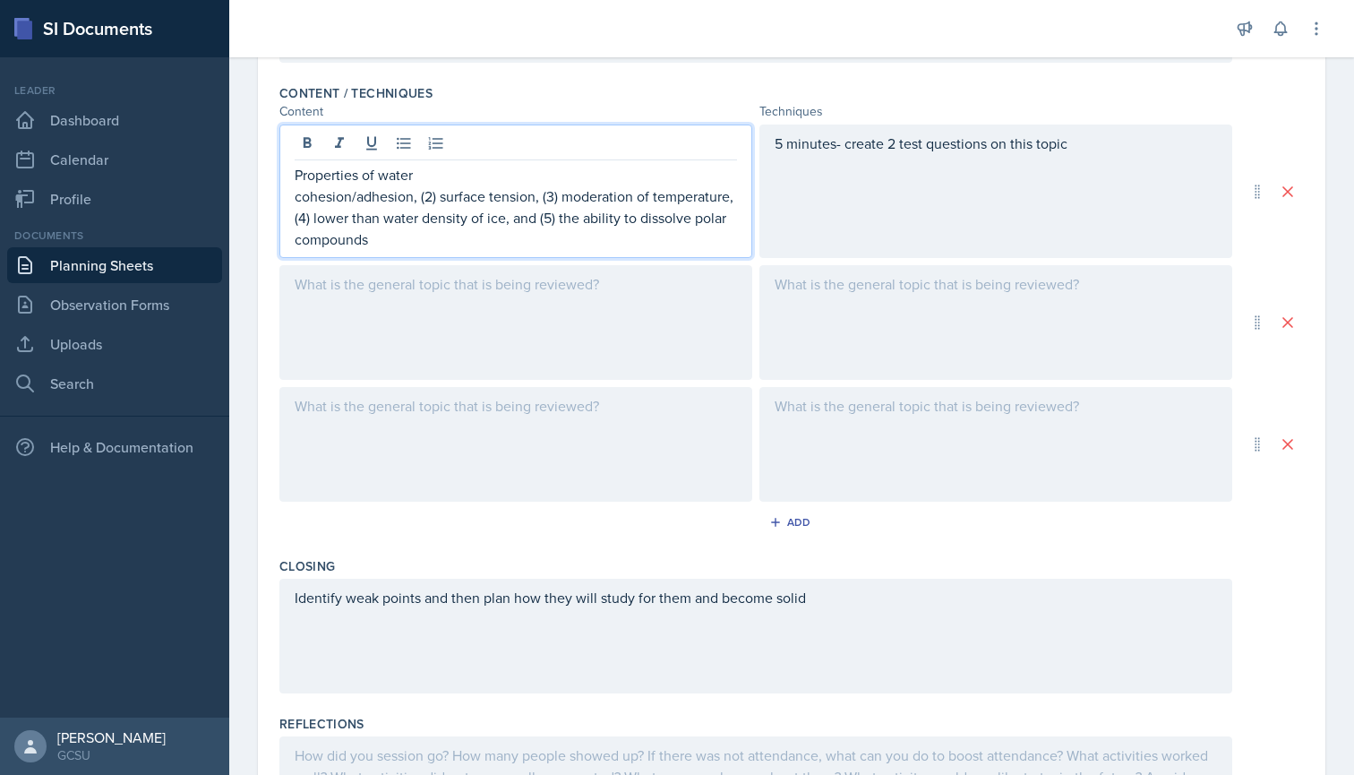
click at [438, 198] on p "cohesion/adhesion, (2) surface tension, (3) moderation of temperature, (4) lowe…" at bounding box center [516, 217] width 442 height 64
click at [542, 196] on p "cohesion/adhesion surface tension, (3) moderation of temperature, (4) lower tha…" at bounding box center [516, 217] width 442 height 64
click at [426, 199] on p "cohesion/adhesion surface tension,moderation of temperature, (4) lower than wat…" at bounding box center [516, 217] width 442 height 64
click at [518, 201] on p "cohesion/adhesion, surface tension,moderation of temperature, (4) lower than wa…" at bounding box center [516, 217] width 442 height 64
drag, startPoint x: 717, startPoint y: 195, endPoint x: 700, endPoint y: 195, distance: 17.0
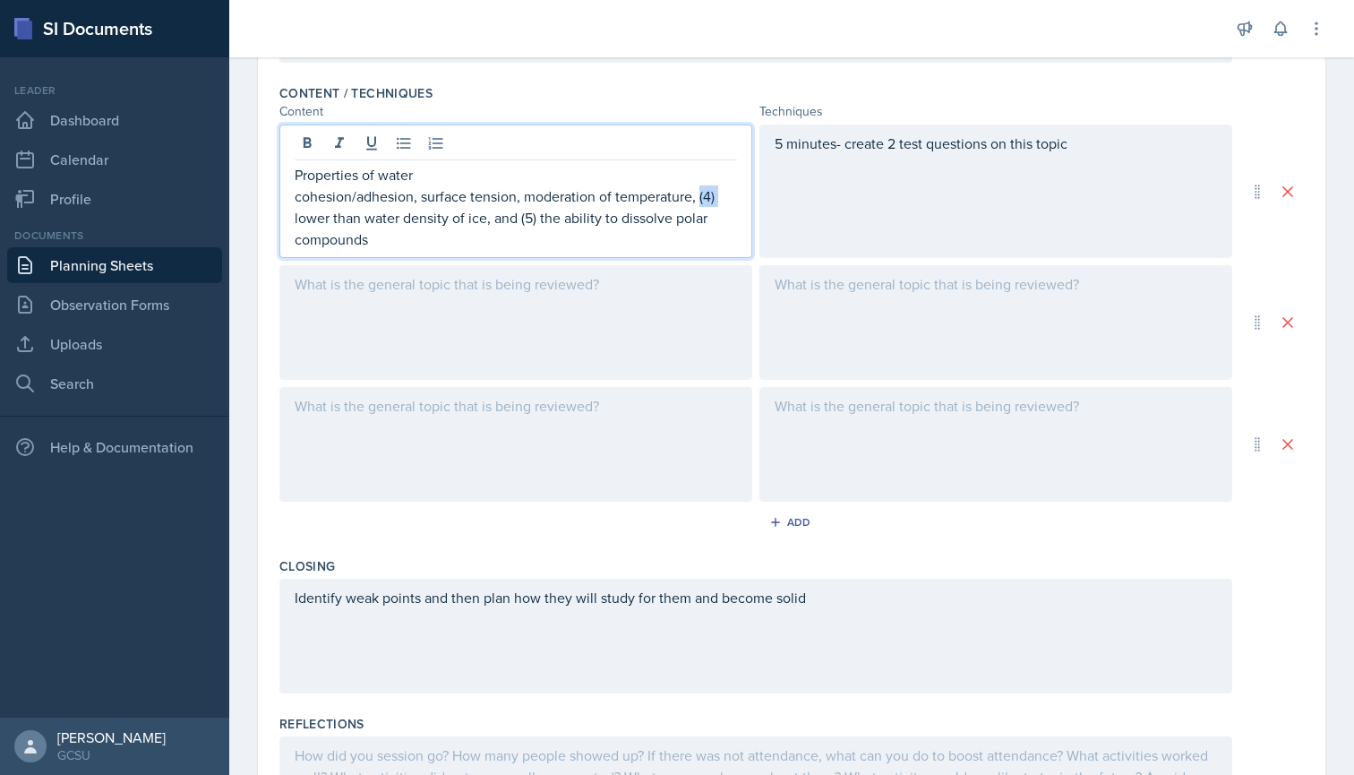
click at [700, 195] on p "cohesion/adhesion, surface tension, moderation of temperature, (4) lower than w…" at bounding box center [516, 217] width 442 height 64
click at [501, 220] on p "cohesion/adhesion, surface tension, moderation of temperature, lower than water…" at bounding box center [516, 217] width 442 height 64
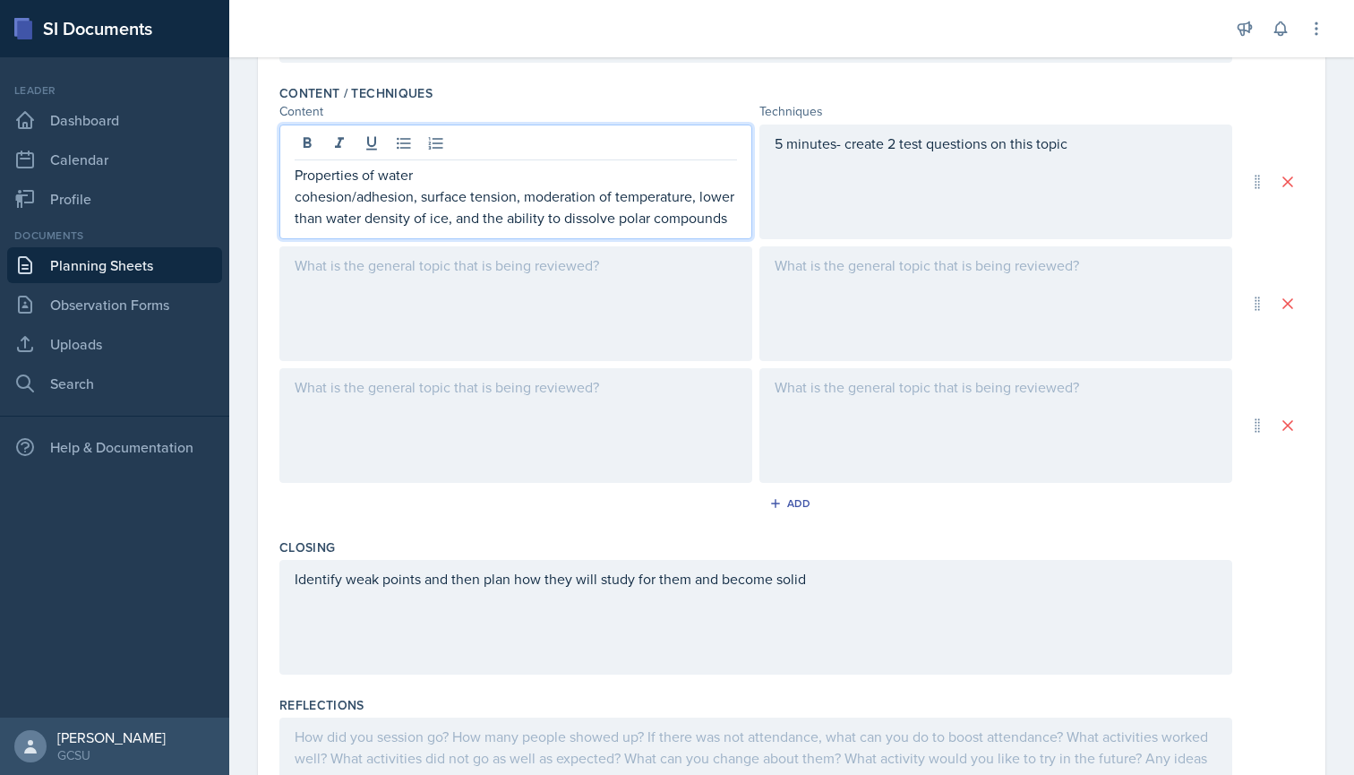
click at [294, 203] on div "Properties of water cohesion/adhesion, surface tension, moderation of temperatu…" at bounding box center [515, 181] width 473 height 115
click at [293, 176] on div "Properties of water cohesion/adhesion, surface tension, moderation of temperatu…" at bounding box center [515, 181] width 473 height 115
click at [295, 176] on p "Properties of water" at bounding box center [516, 174] width 442 height 21
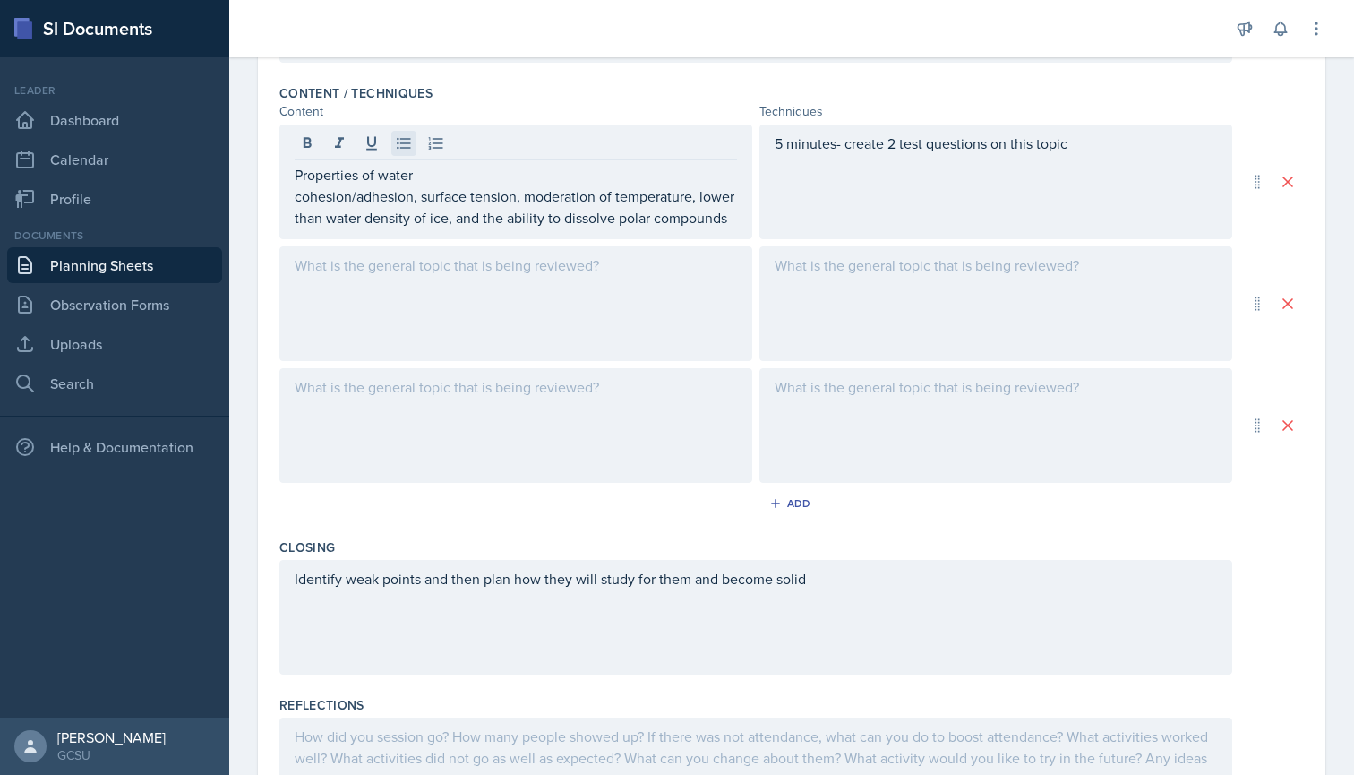
click at [410, 145] on icon at bounding box center [404, 143] width 18 height 18
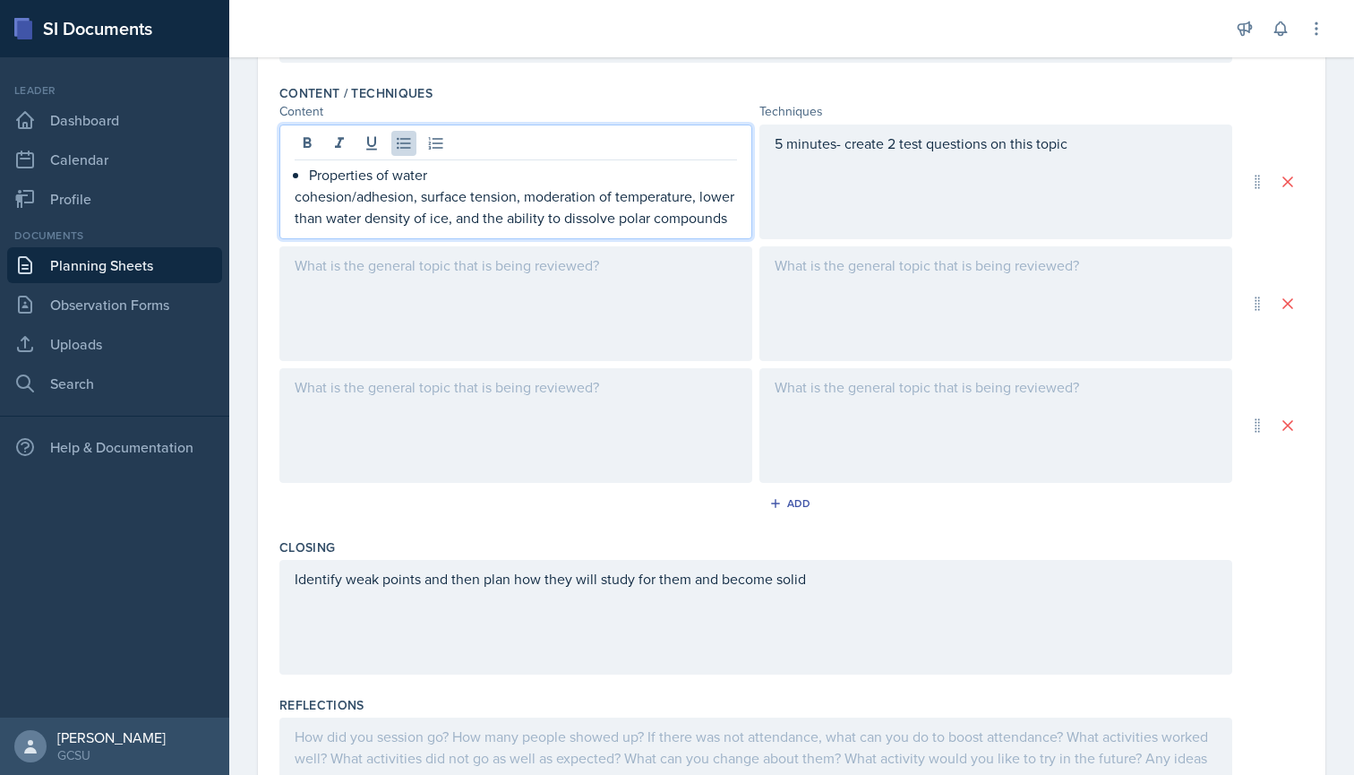
click at [295, 201] on p "cohesion/adhesion, surface tension, moderation of temperature, lower than water…" at bounding box center [516, 206] width 442 height 43
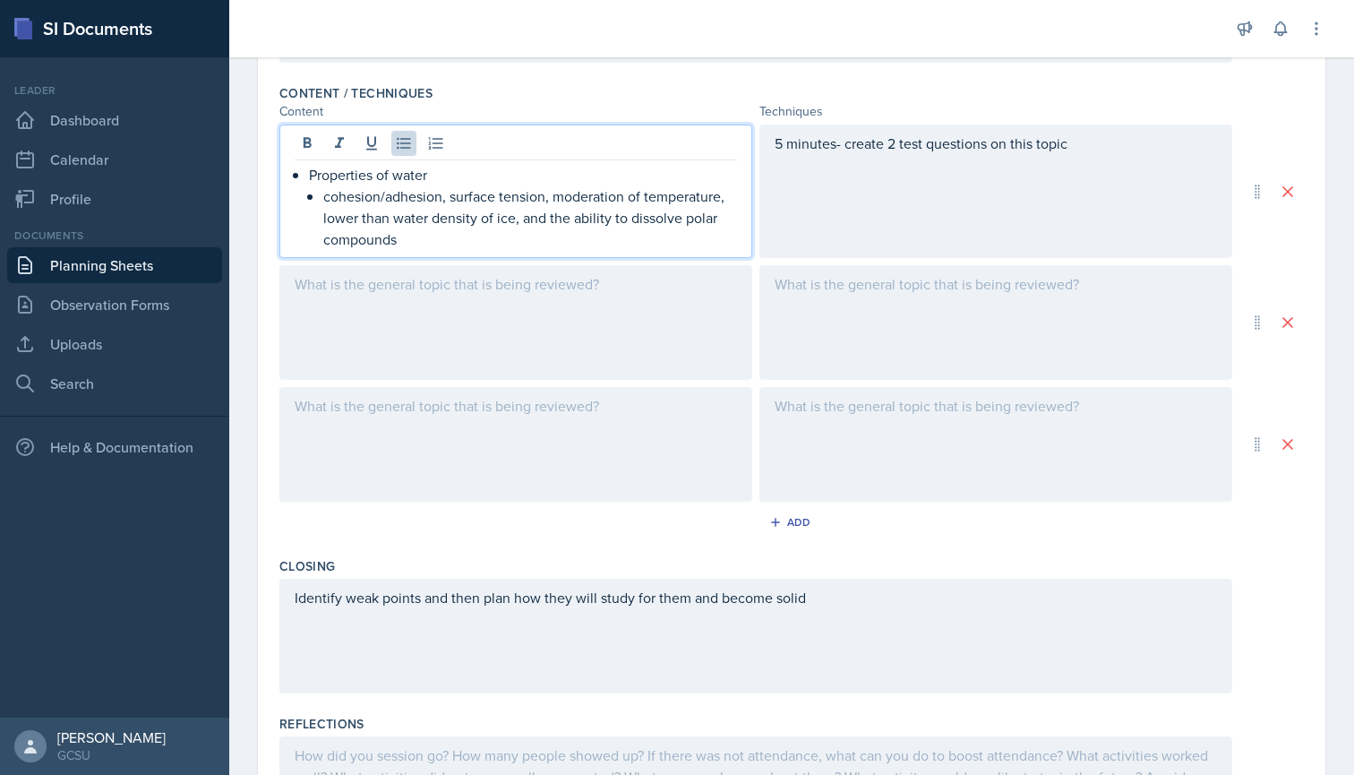
click at [450, 196] on p "cohesion/adhesion, surface tension, moderation of temperature, lower than water…" at bounding box center [530, 217] width 414 height 64
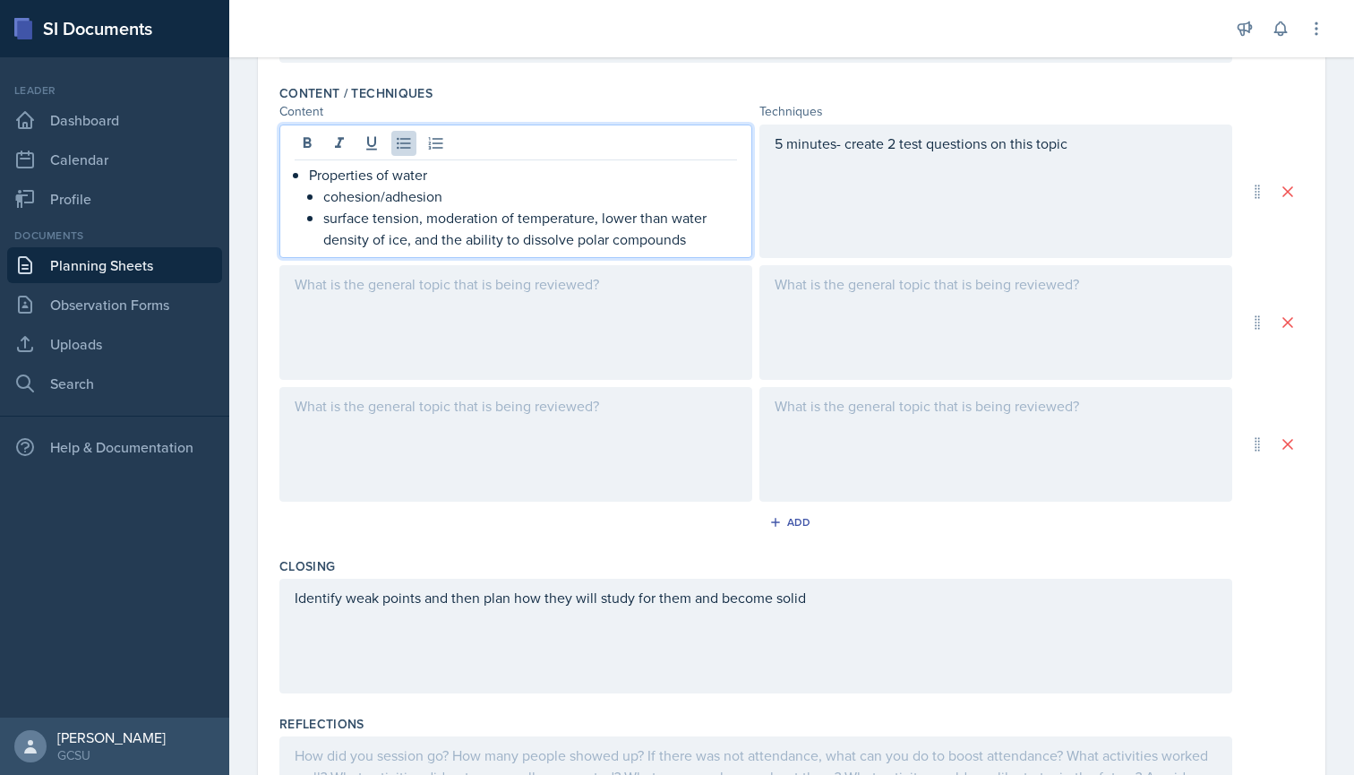
click at [427, 223] on p "surface tension, moderation of temperature, lower than water density of ice, an…" at bounding box center [530, 228] width 414 height 43
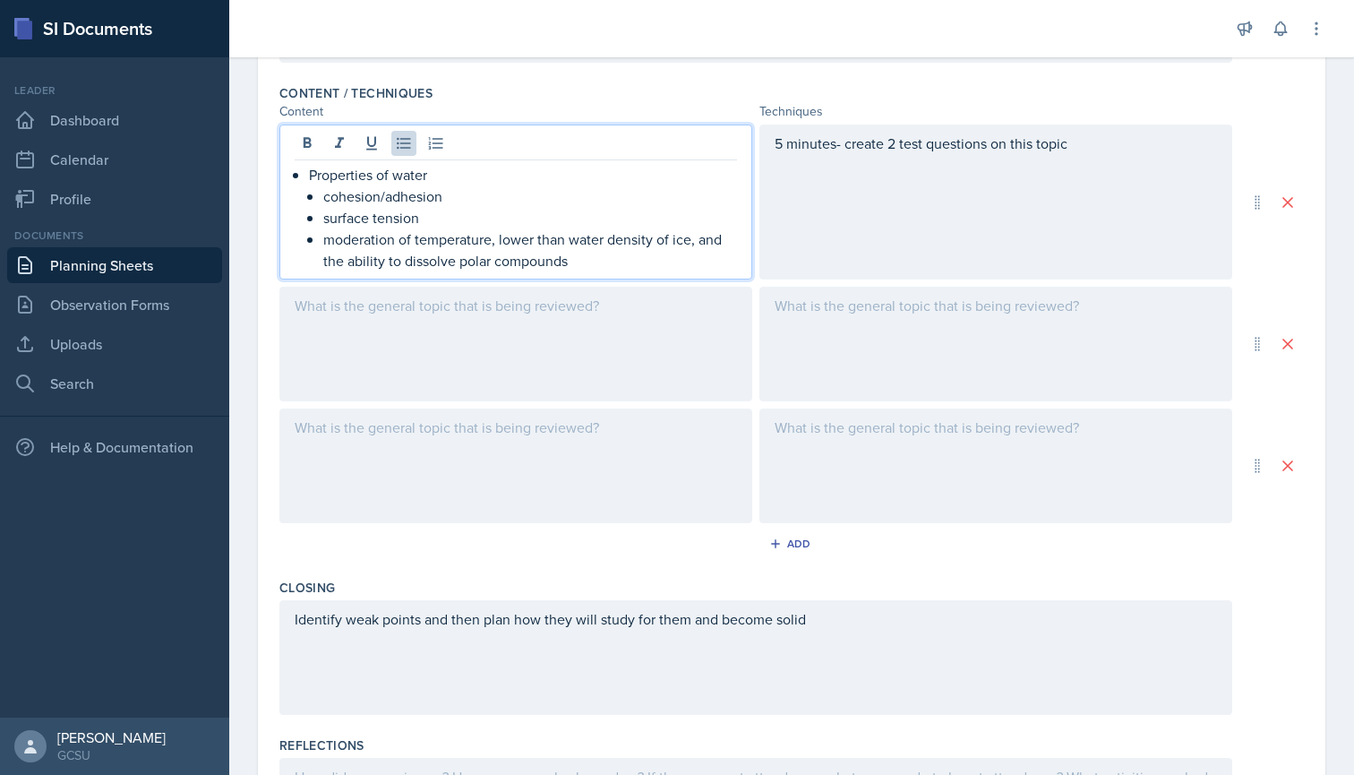
click at [501, 240] on p "moderation of temperature, lower than water density of ice, and the ability to …" at bounding box center [530, 249] width 414 height 43
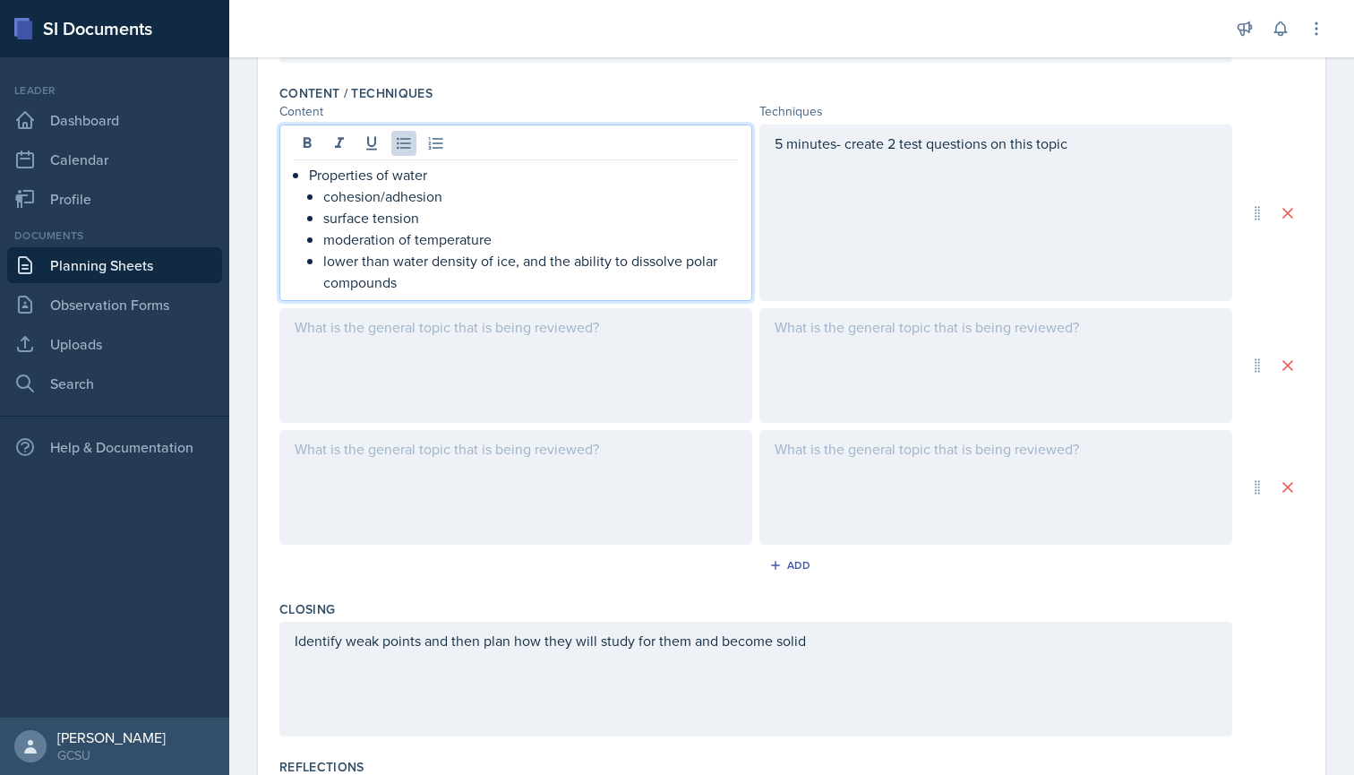
click at [548, 262] on p "lower than water density of ice, and the ability to dissolve polar compounds" at bounding box center [530, 271] width 414 height 43
click at [781, 142] on div "5 minutes- create 2 test questions on this topic" at bounding box center [995, 212] width 473 height 176
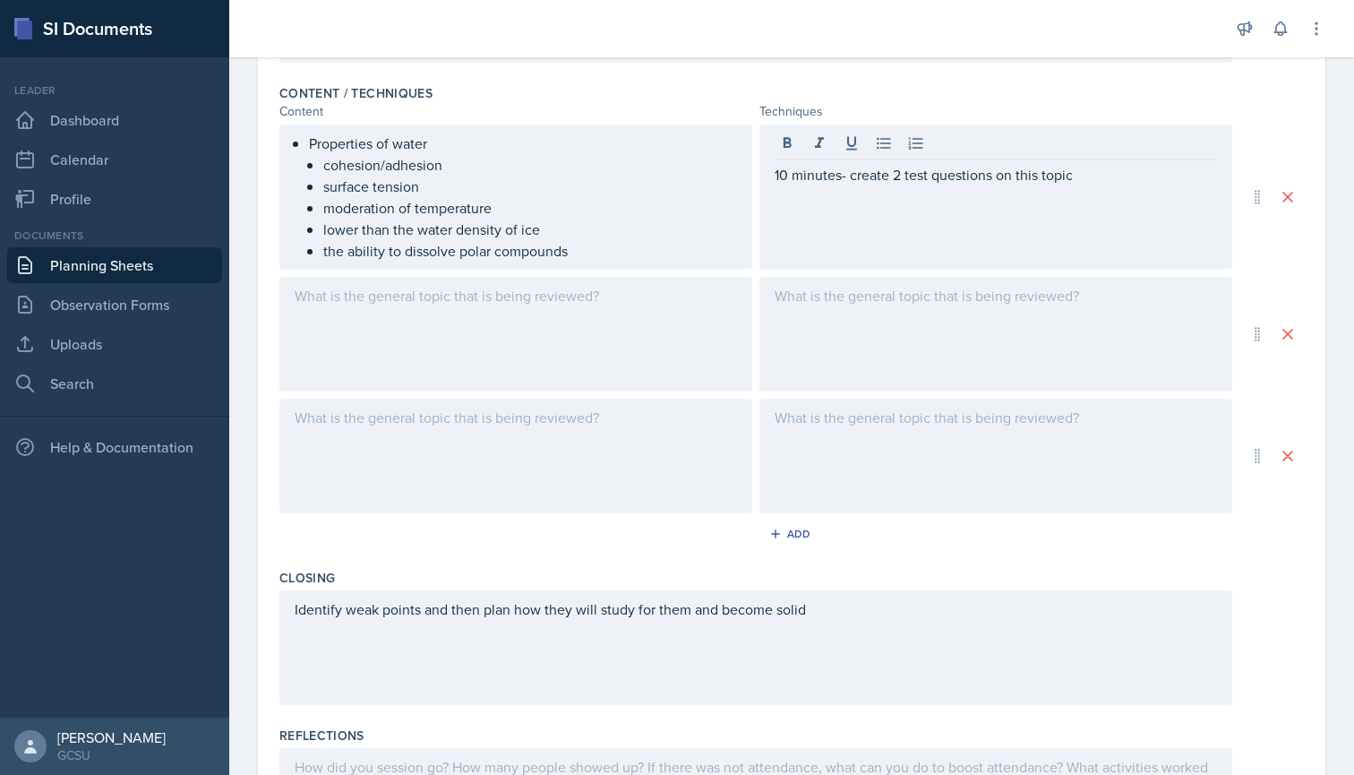
click at [529, 313] on div at bounding box center [515, 334] width 473 height 115
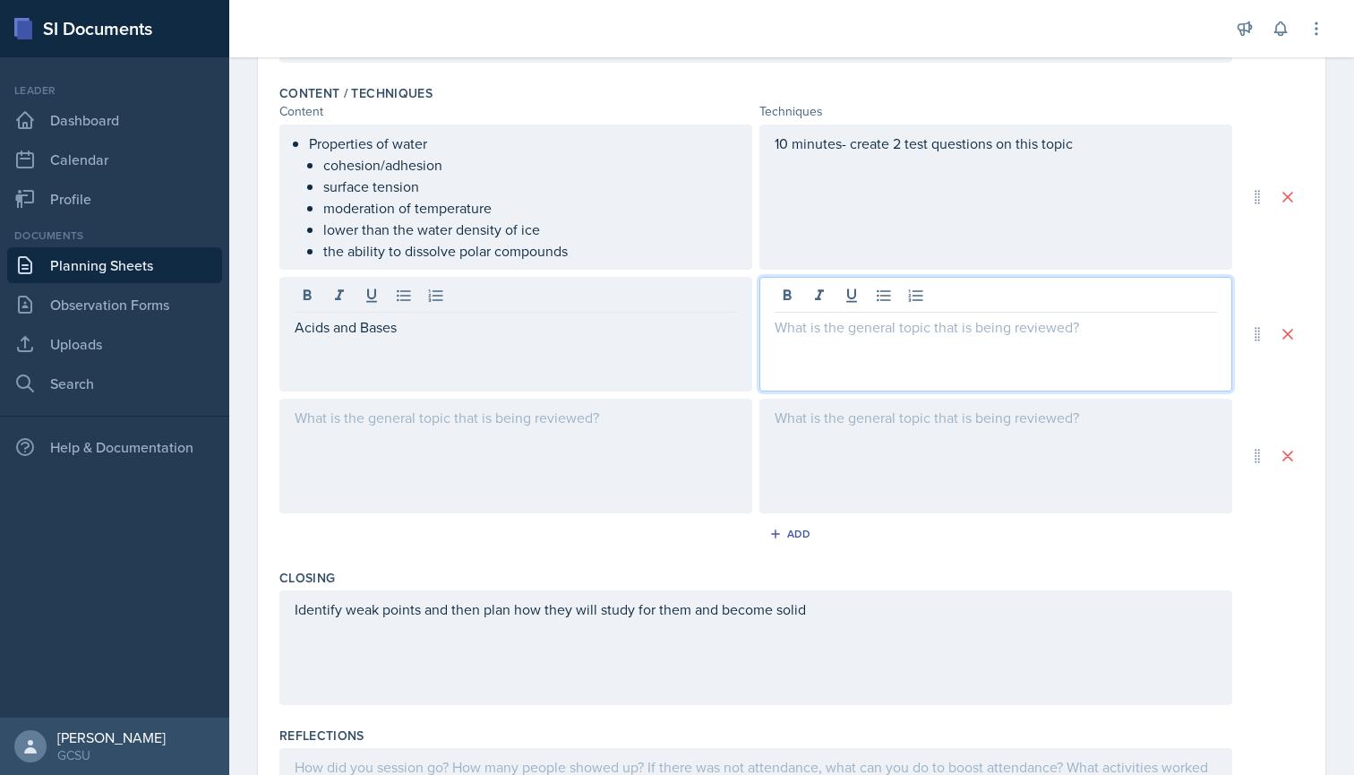
click at [946, 300] on div at bounding box center [995, 334] width 473 height 115
click at [407, 415] on div at bounding box center [515, 455] width 473 height 115
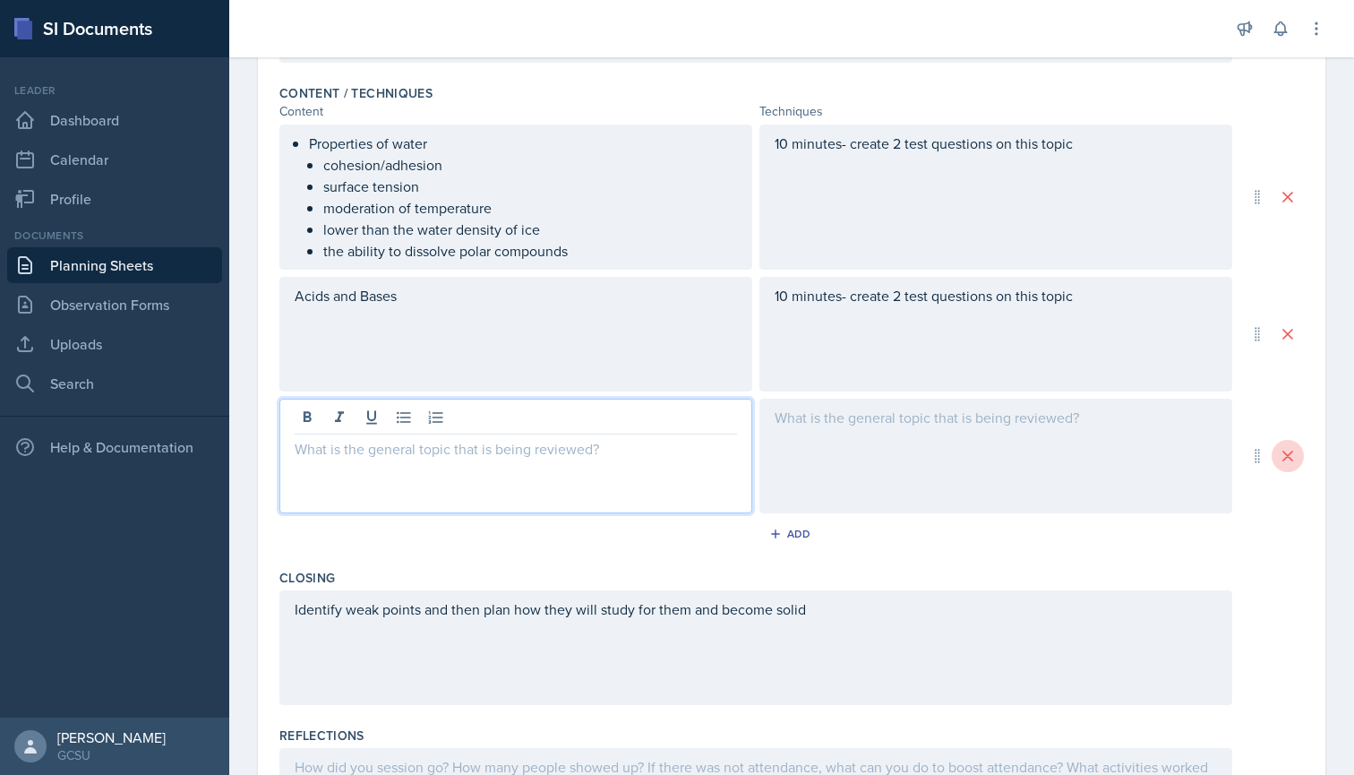
click at [1285, 455] on icon at bounding box center [1288, 456] width 18 height 18
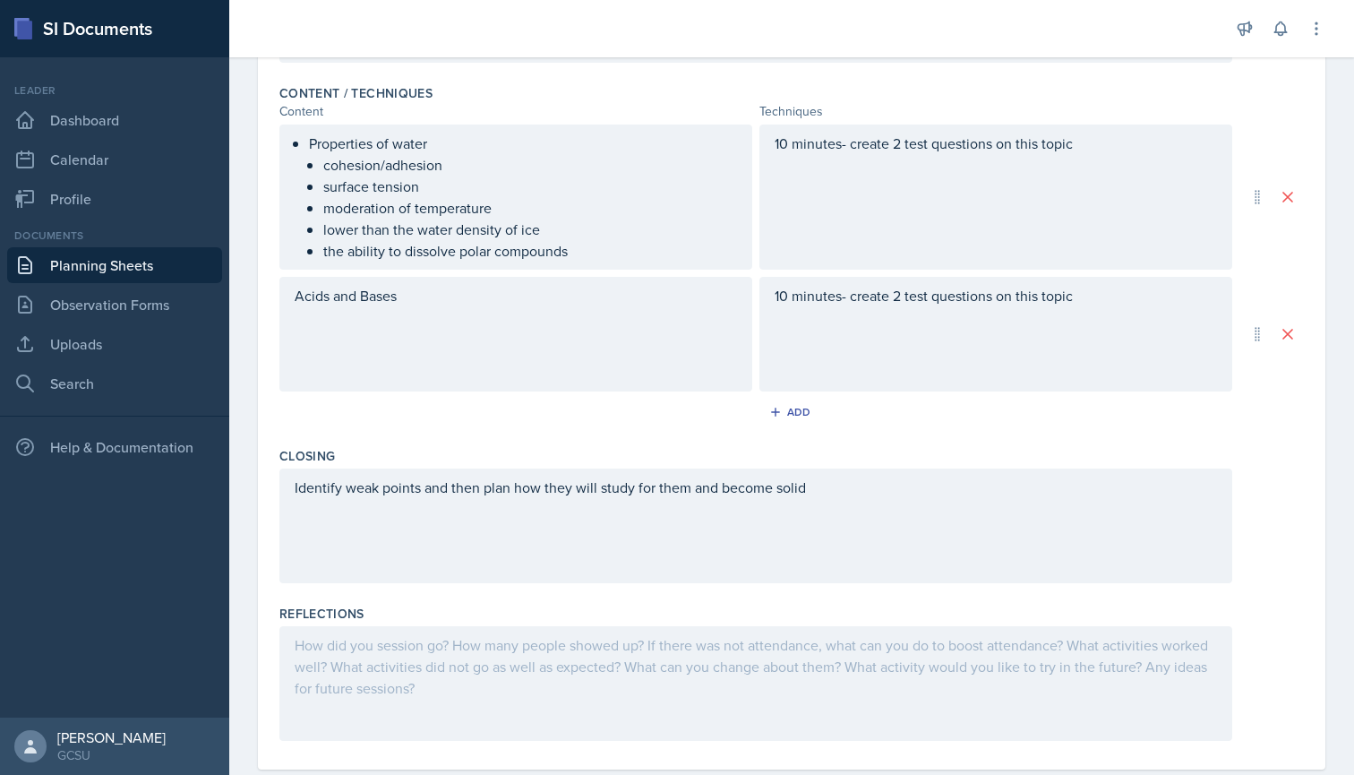
click at [1023, 46] on div at bounding box center [729, 28] width 971 height 57
click at [989, 25] on div at bounding box center [729, 28] width 971 height 57
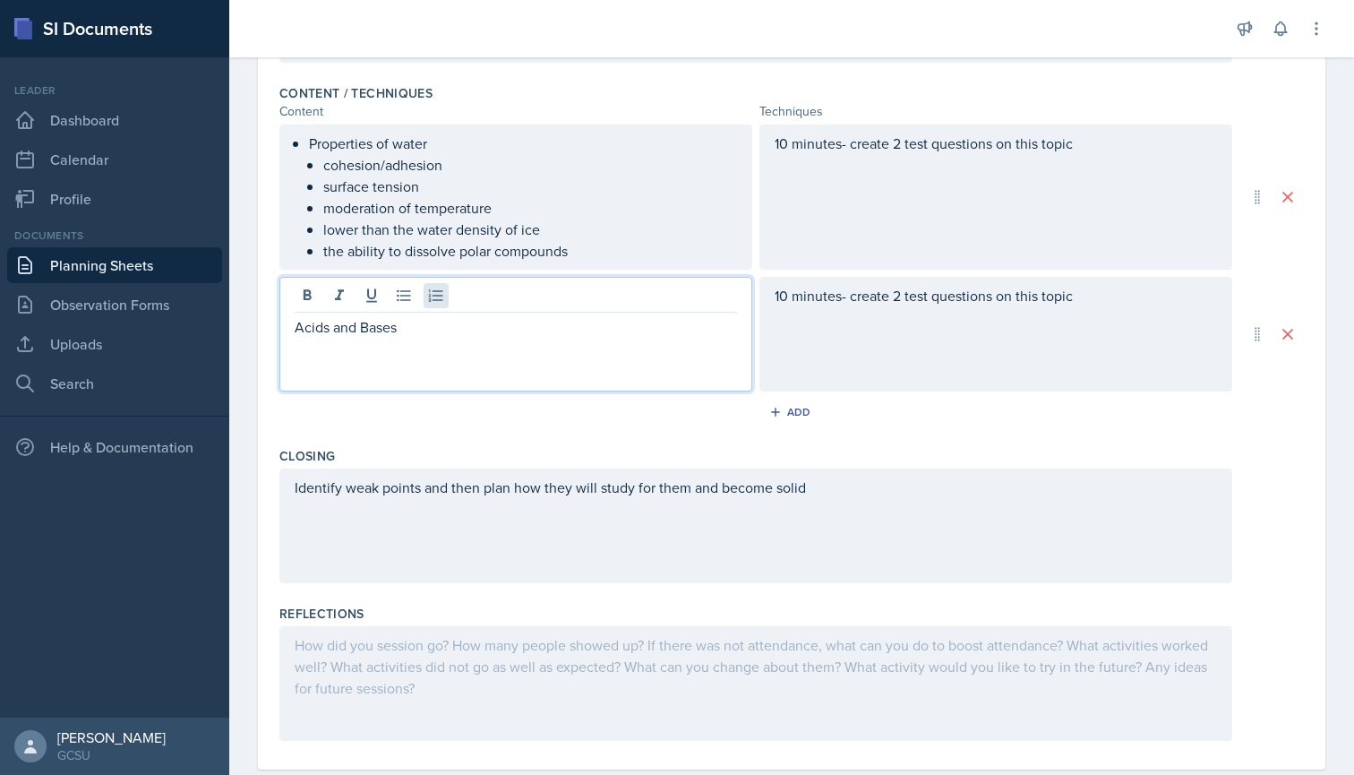
click at [445, 292] on div "Acids and Bases" at bounding box center [515, 334] width 473 height 115
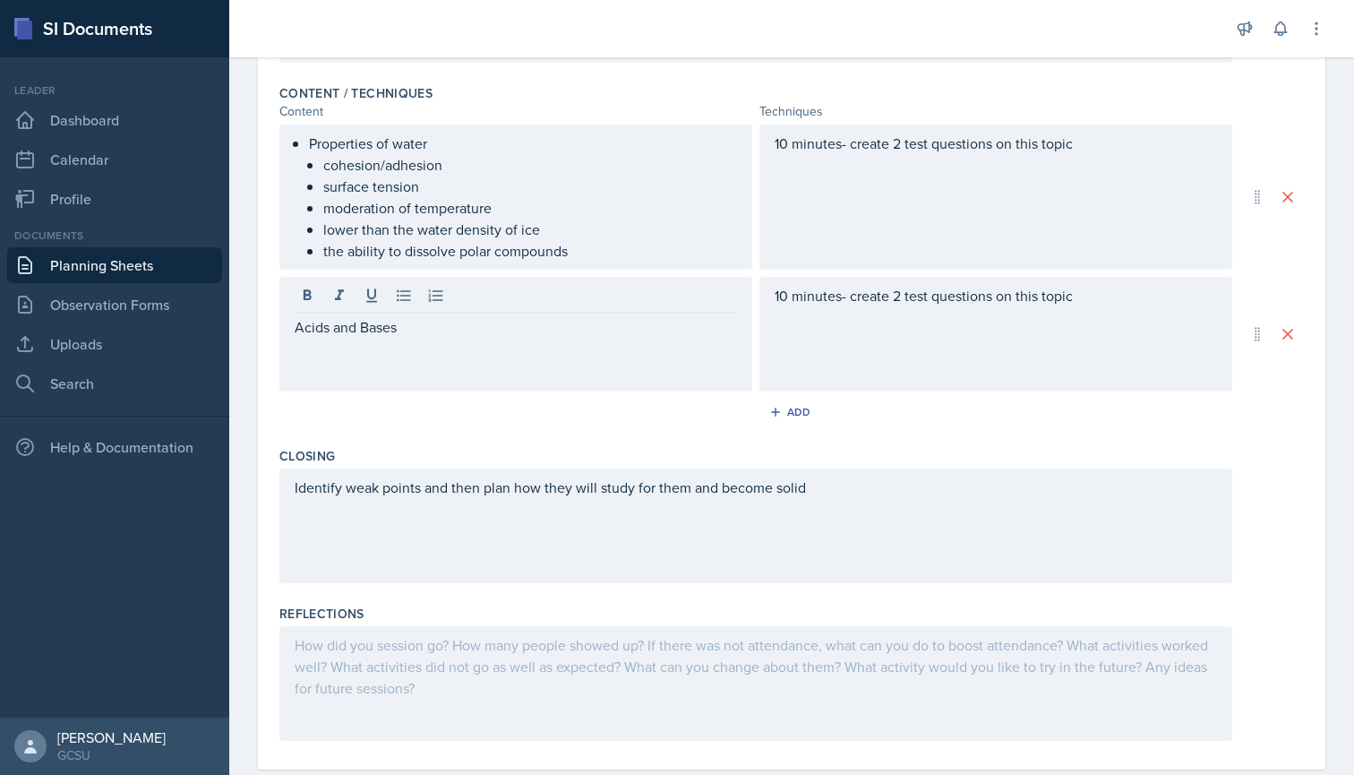
click at [390, 297] on div at bounding box center [516, 298] width 442 height 30
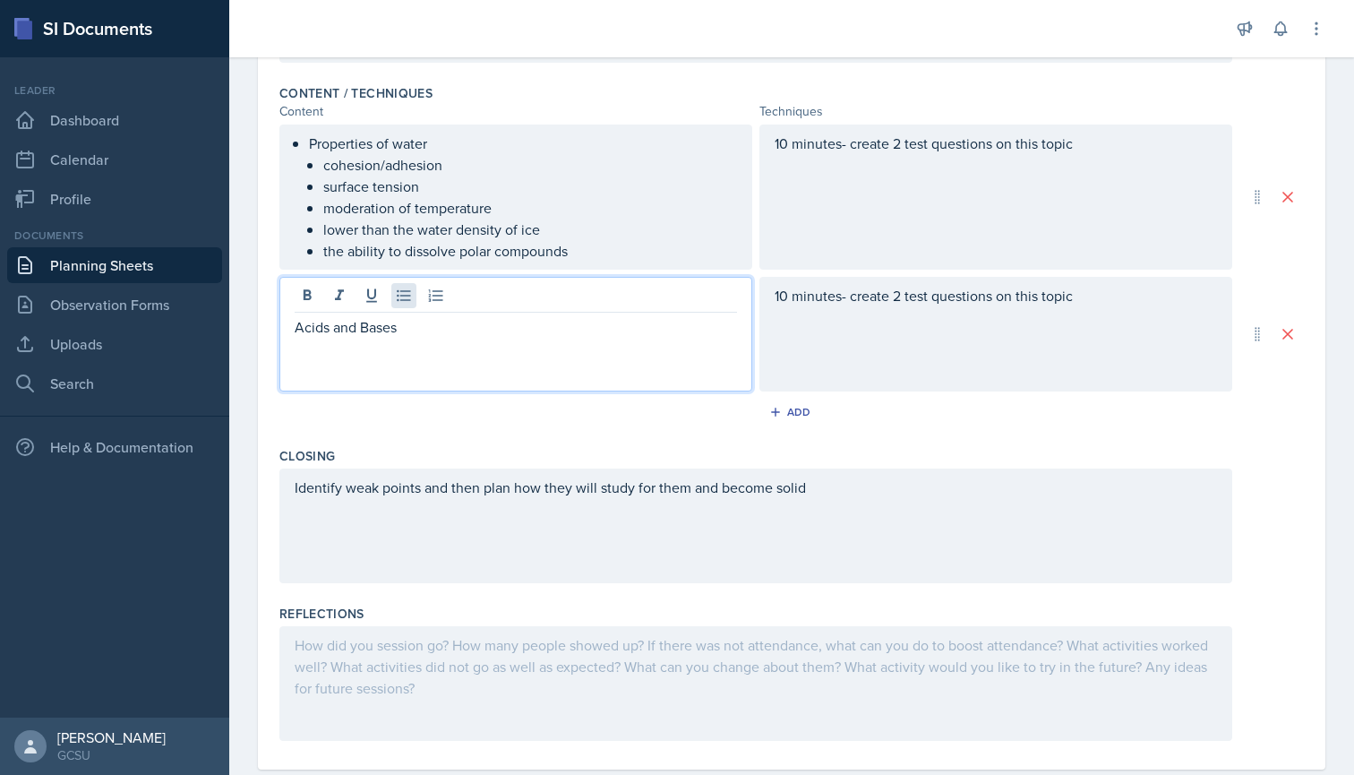
click at [398, 297] on icon at bounding box center [404, 296] width 18 height 18
click at [427, 335] on p "Acids and Bases" at bounding box center [523, 326] width 428 height 21
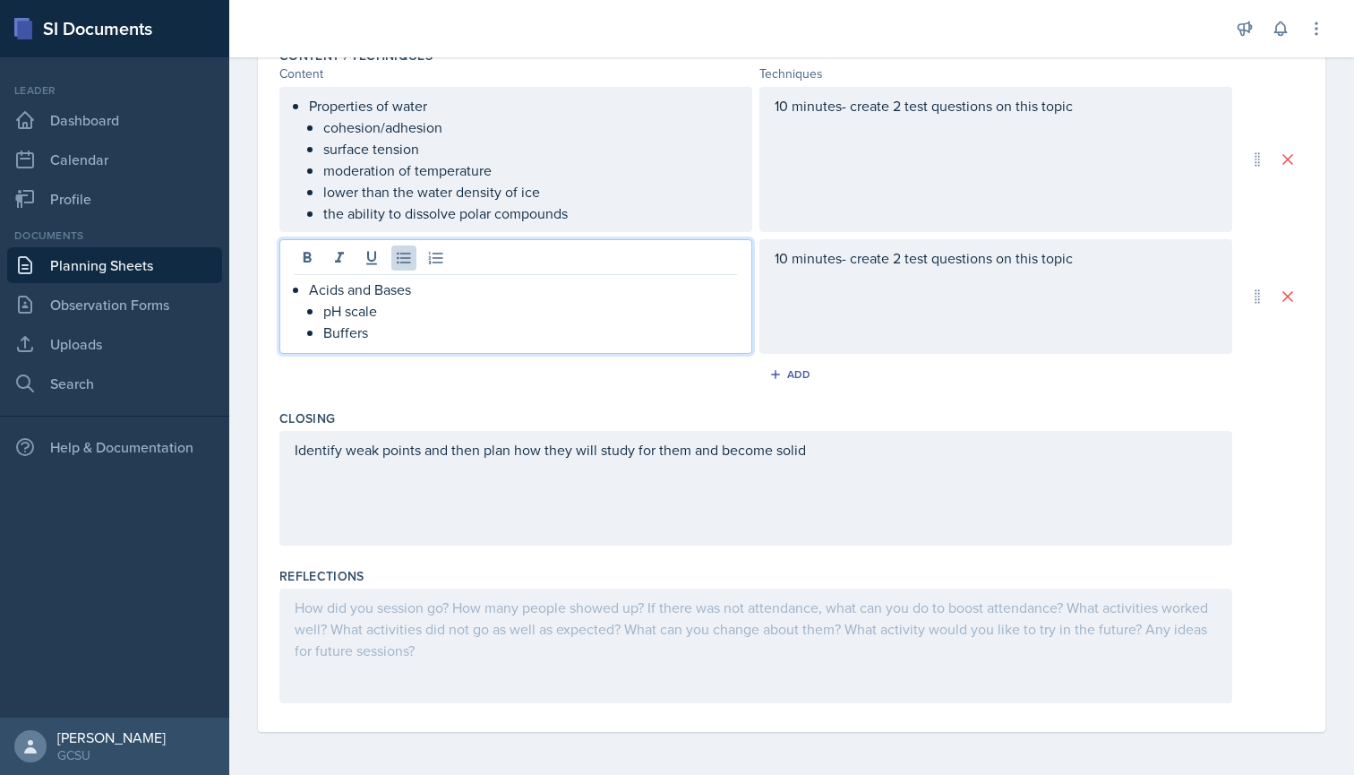
scroll to position [0, 0]
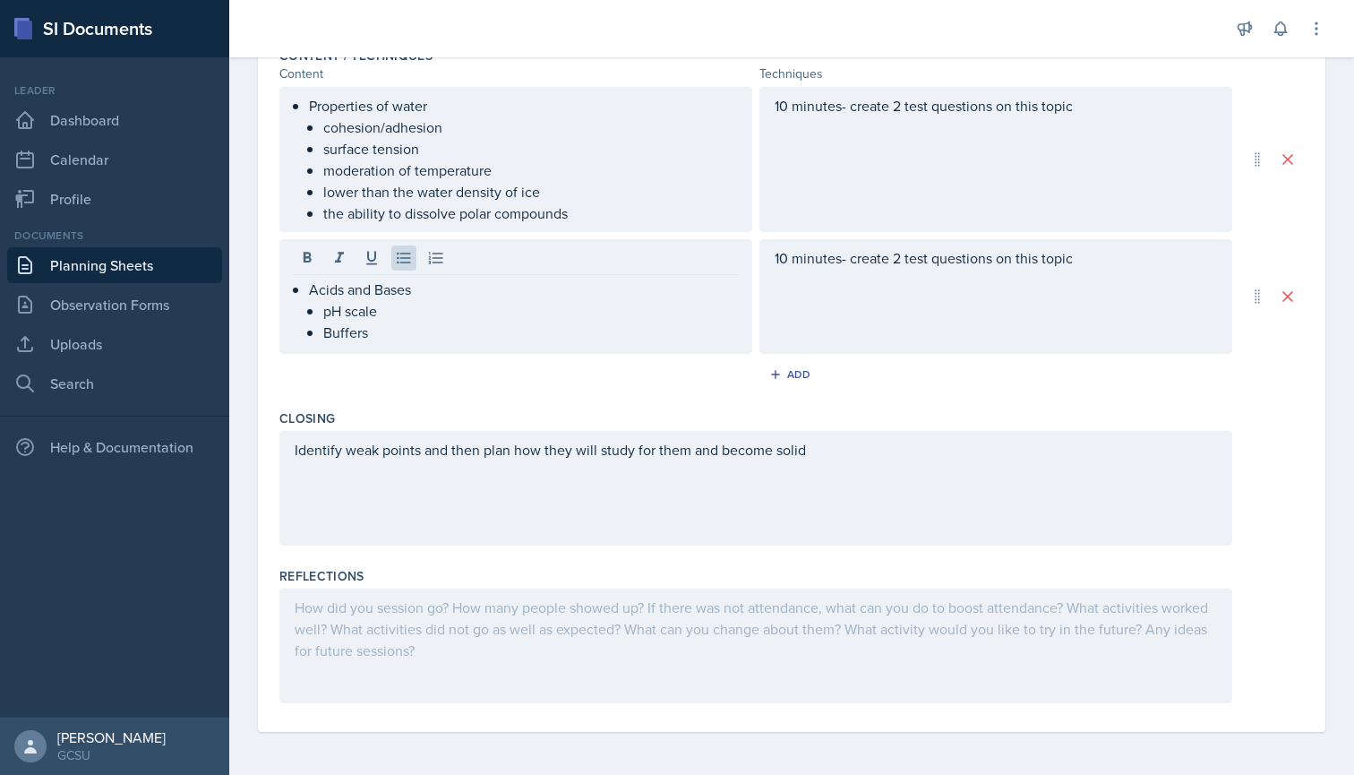
click at [418, 626] on div at bounding box center [755, 645] width 953 height 115
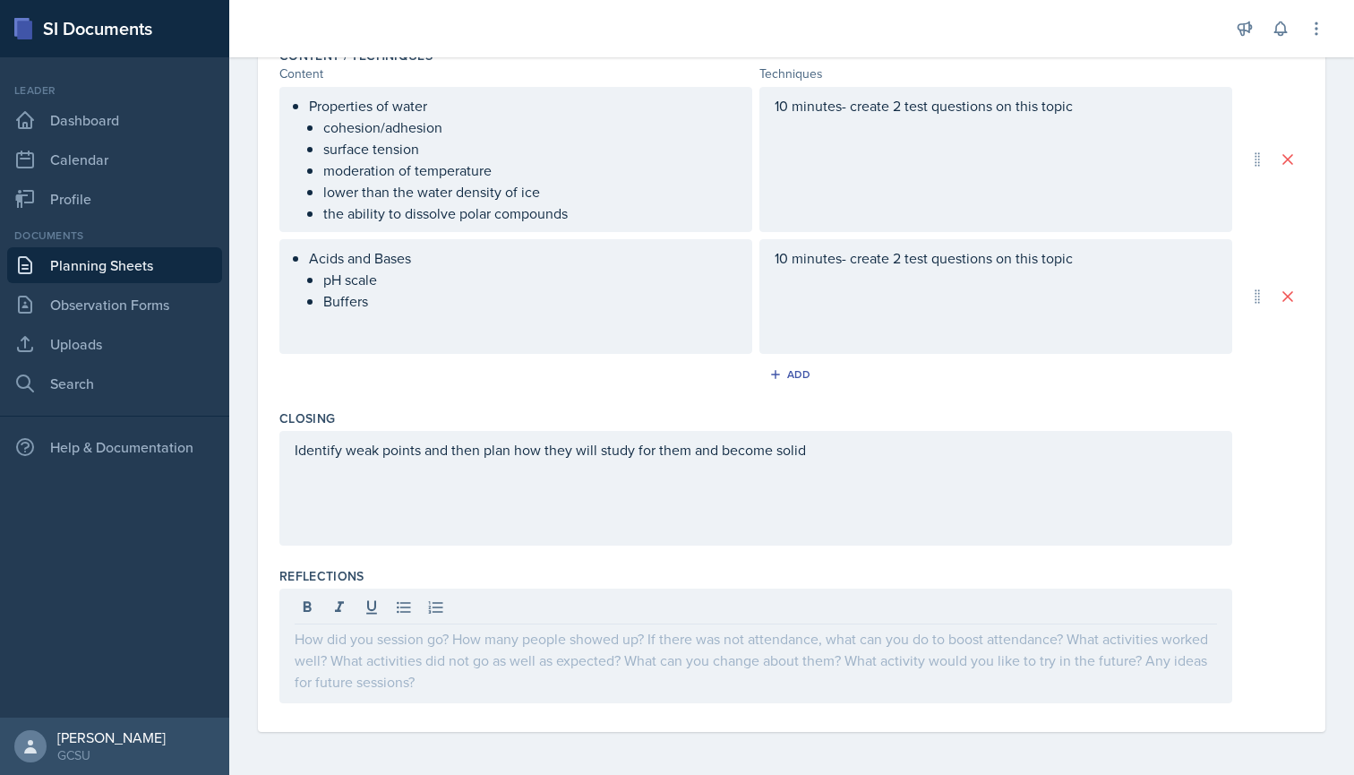
click at [418, 626] on div at bounding box center [755, 645] width 953 height 115
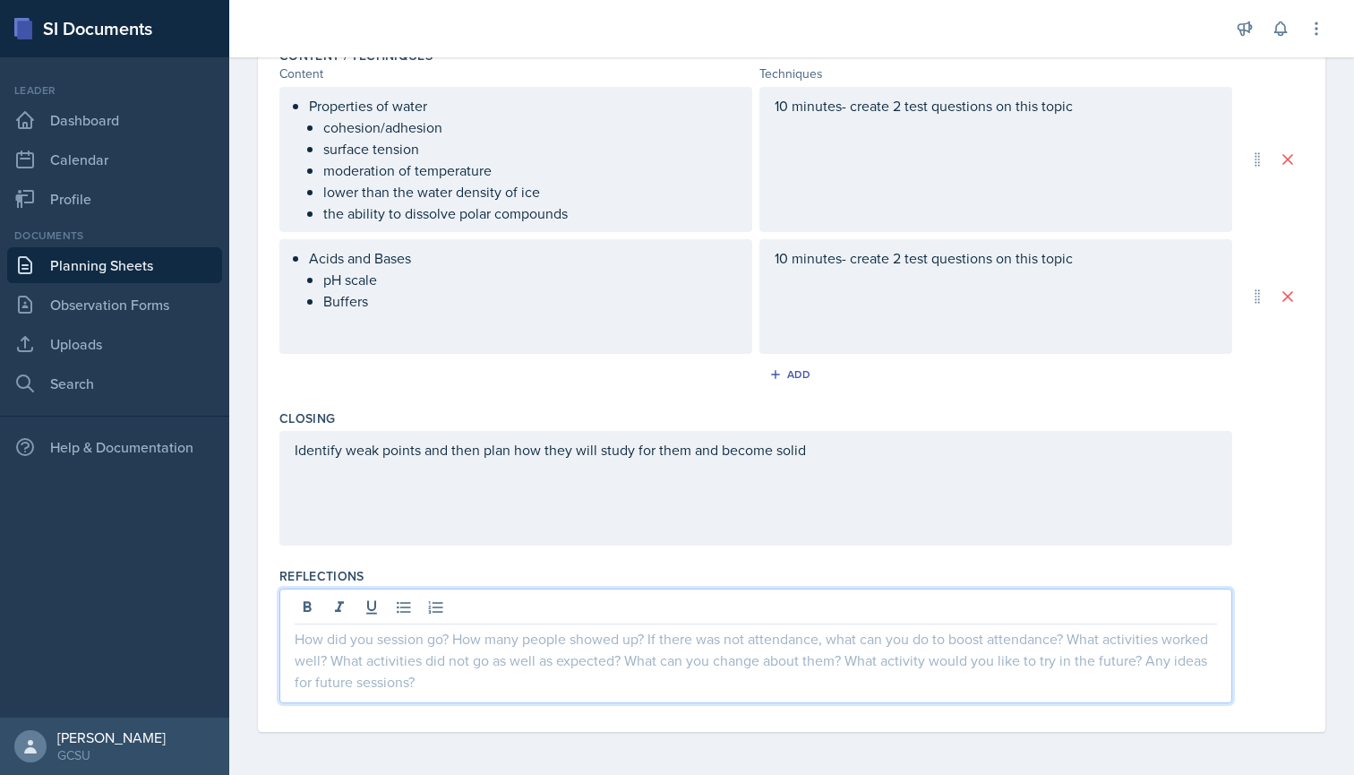
click at [421, 640] on p at bounding box center [756, 638] width 922 height 21
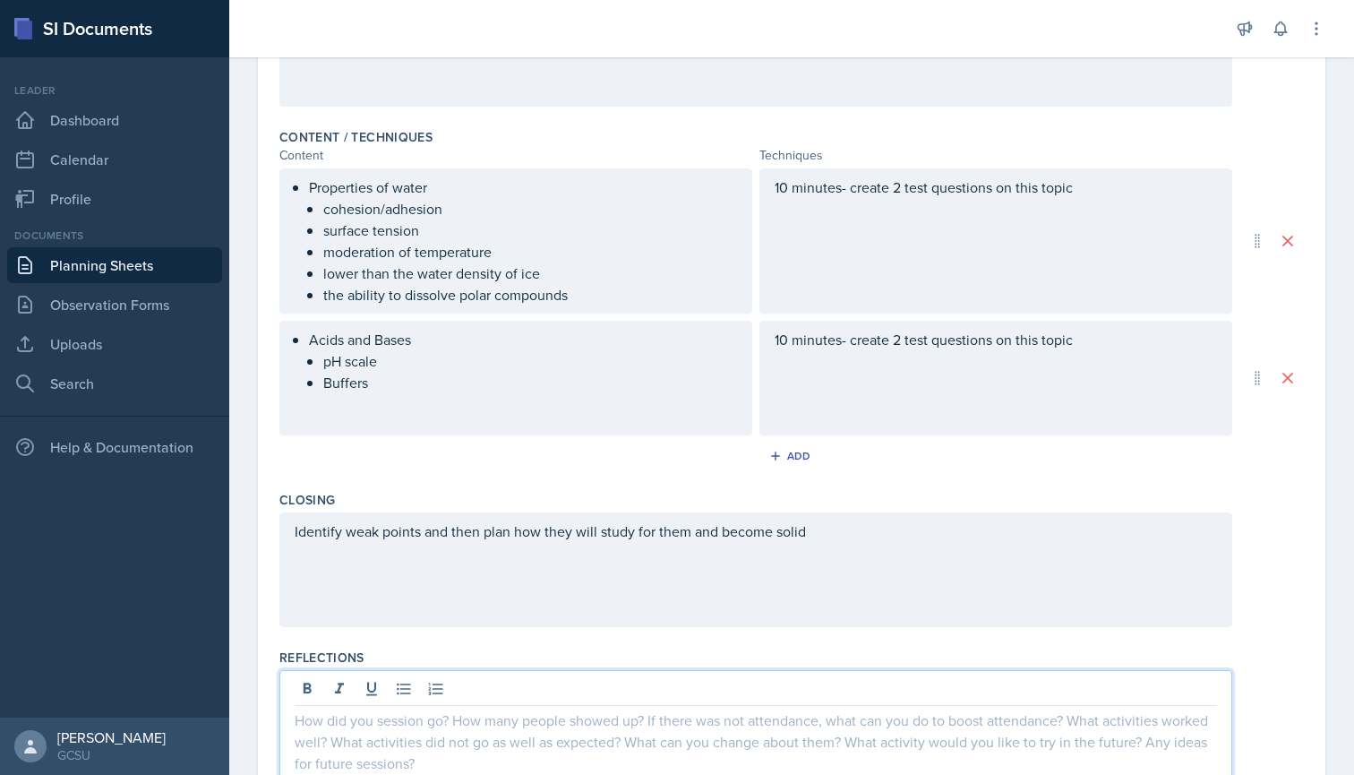
scroll to position [515, 0]
click at [804, 448] on div "Add" at bounding box center [792, 452] width 39 height 14
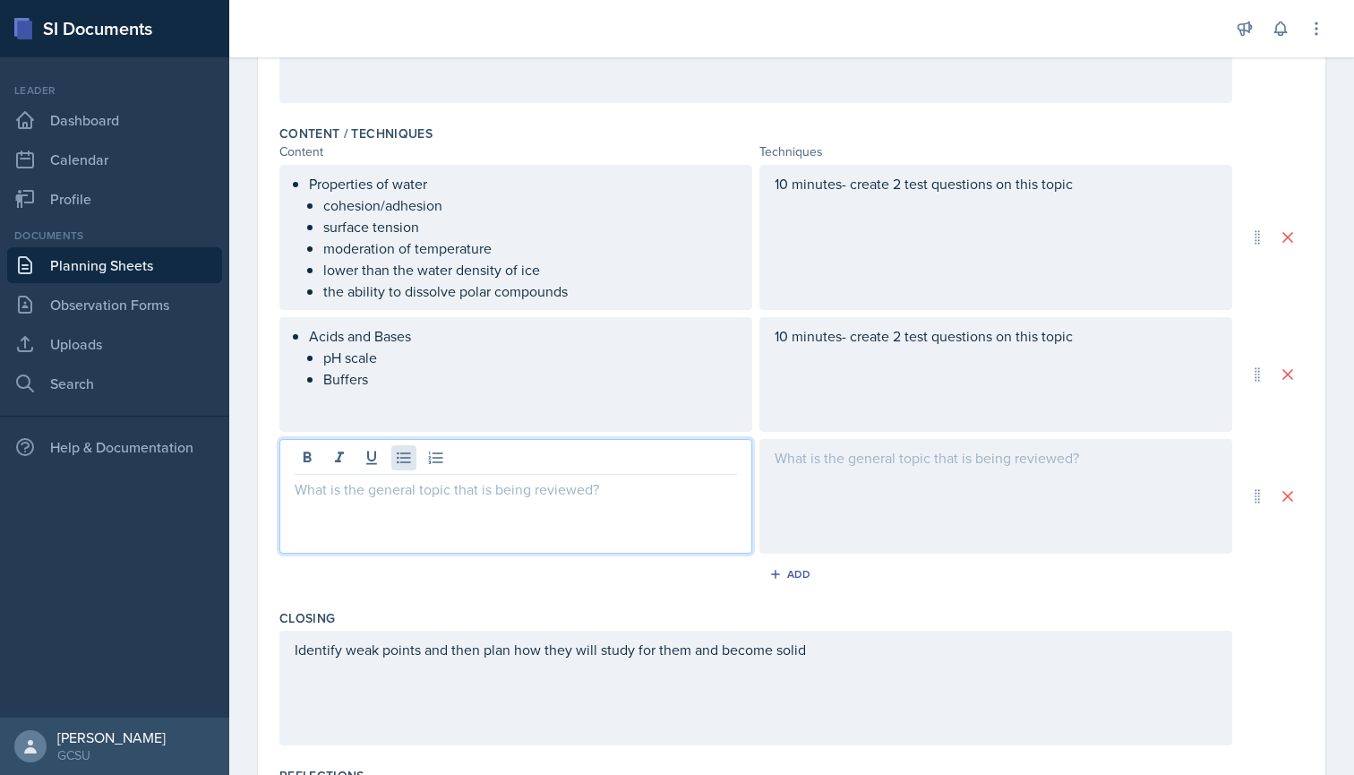
click at [396, 454] on div at bounding box center [515, 496] width 473 height 115
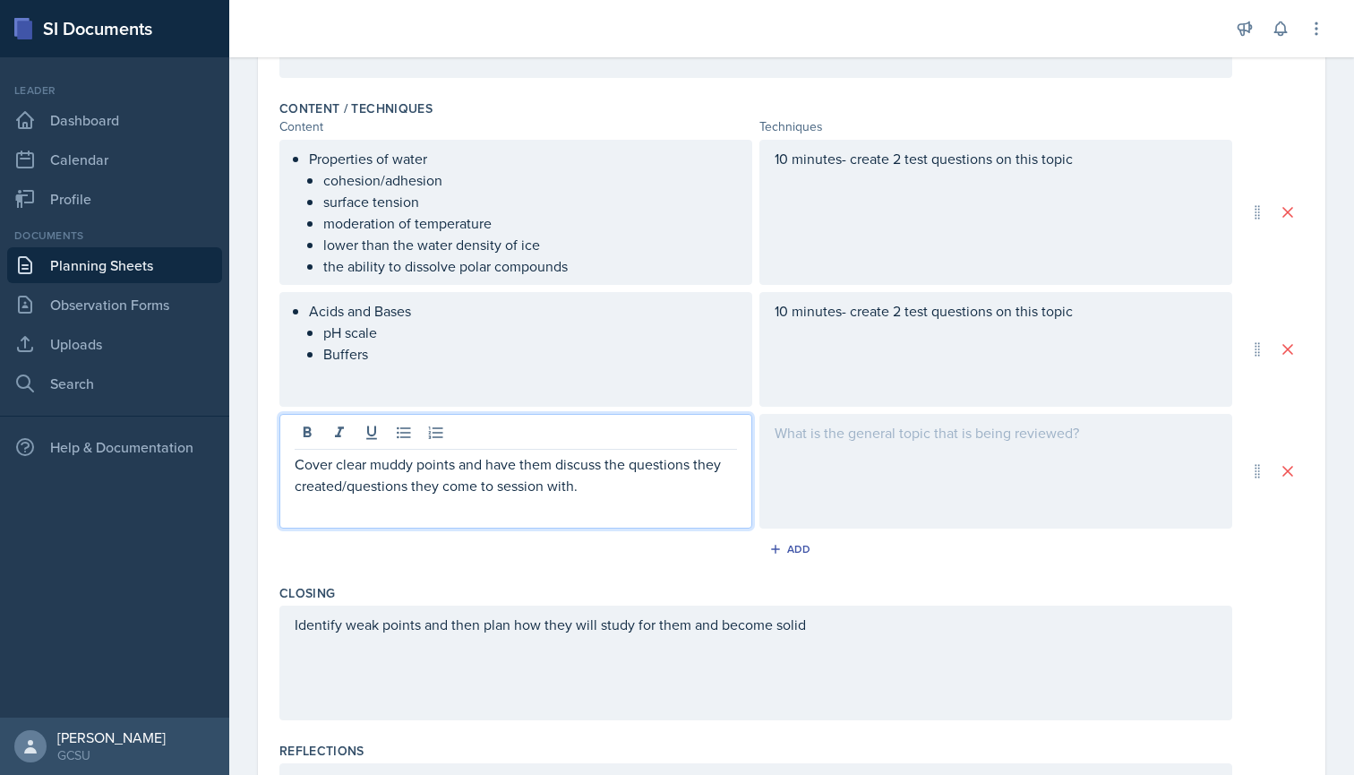
scroll to position [546, 0]
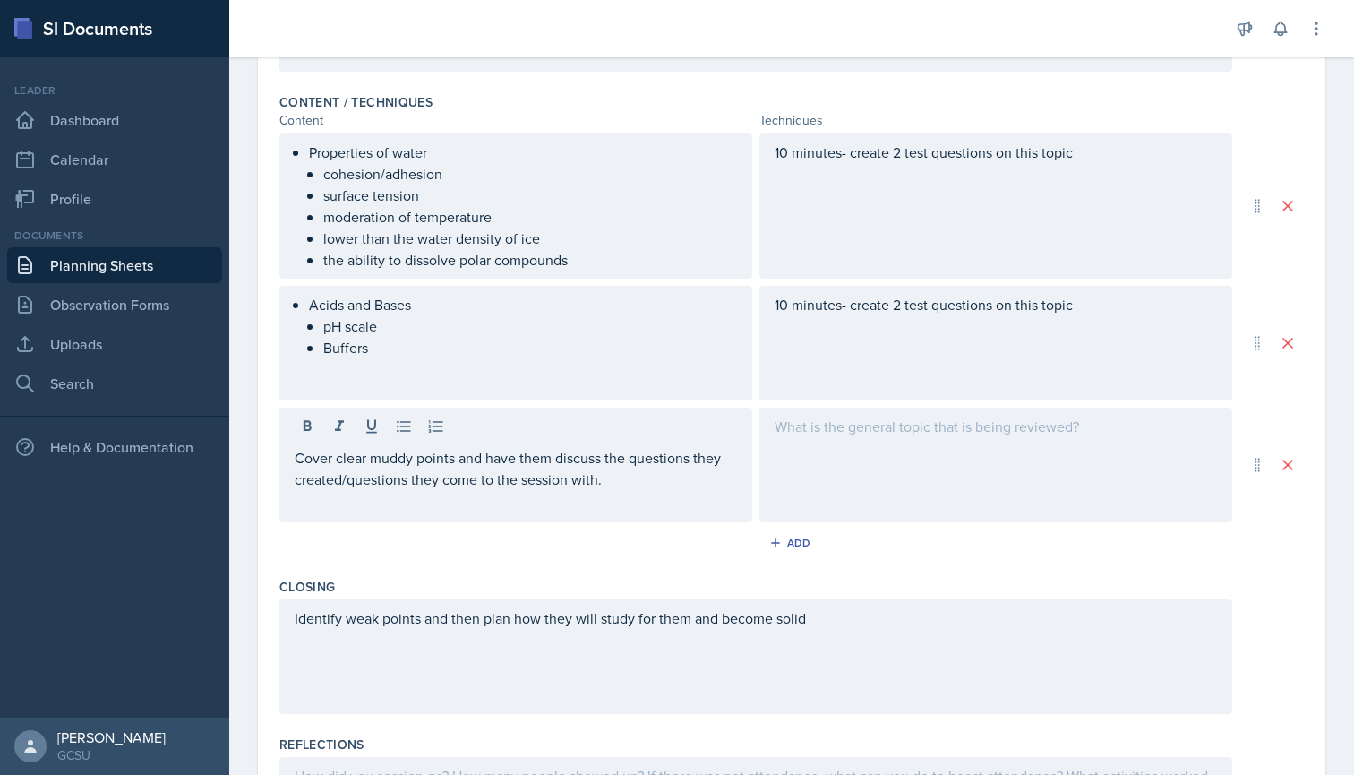
click at [618, 493] on div "Cover clear muddy points and have them discuss the questions they created/quest…" at bounding box center [515, 464] width 473 height 115
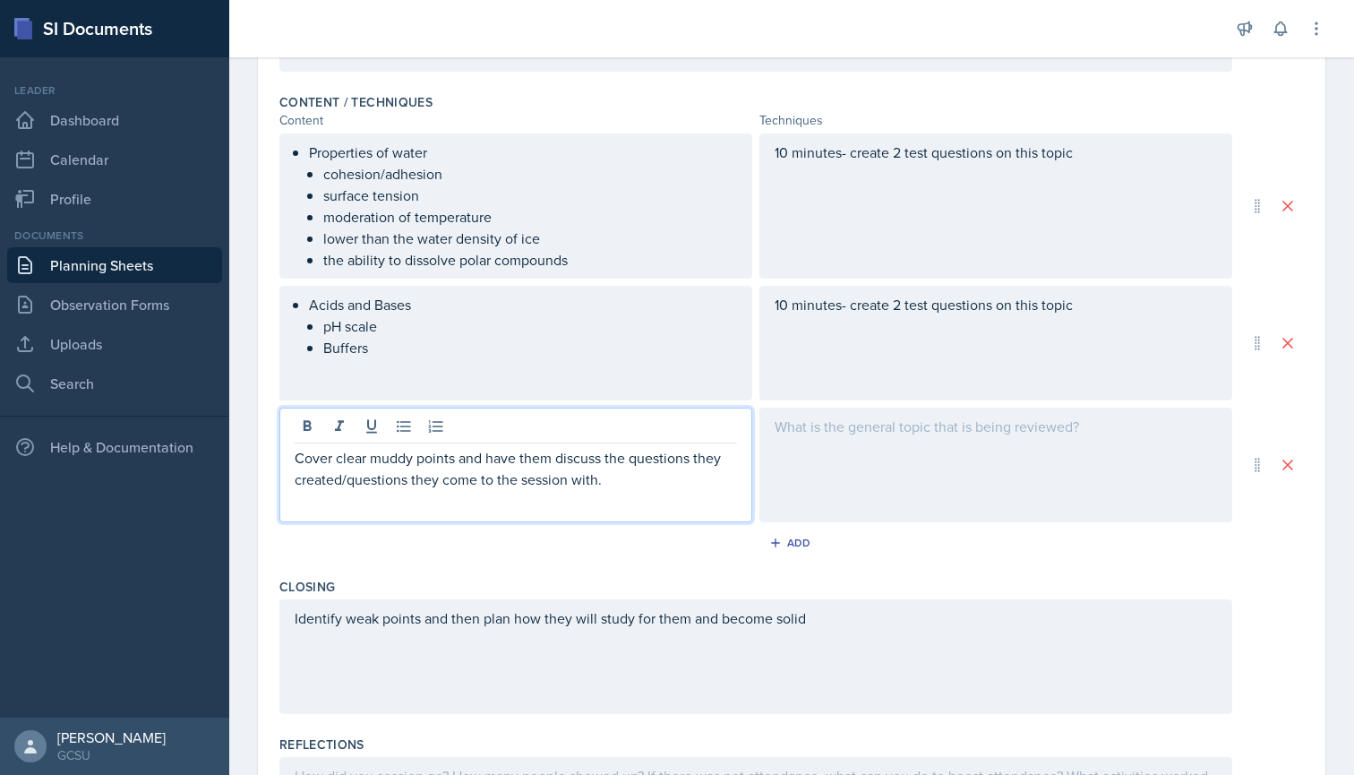
click at [621, 478] on p "Cover clear muddy points and have them discuss the questions they created/quest…" at bounding box center [516, 468] width 442 height 43
click at [657, 481] on p "Cover clear muddy points and have them discuss the questions they created/quest…" at bounding box center [516, 468] width 442 height 43
click at [886, 428] on div at bounding box center [995, 464] width 473 height 115
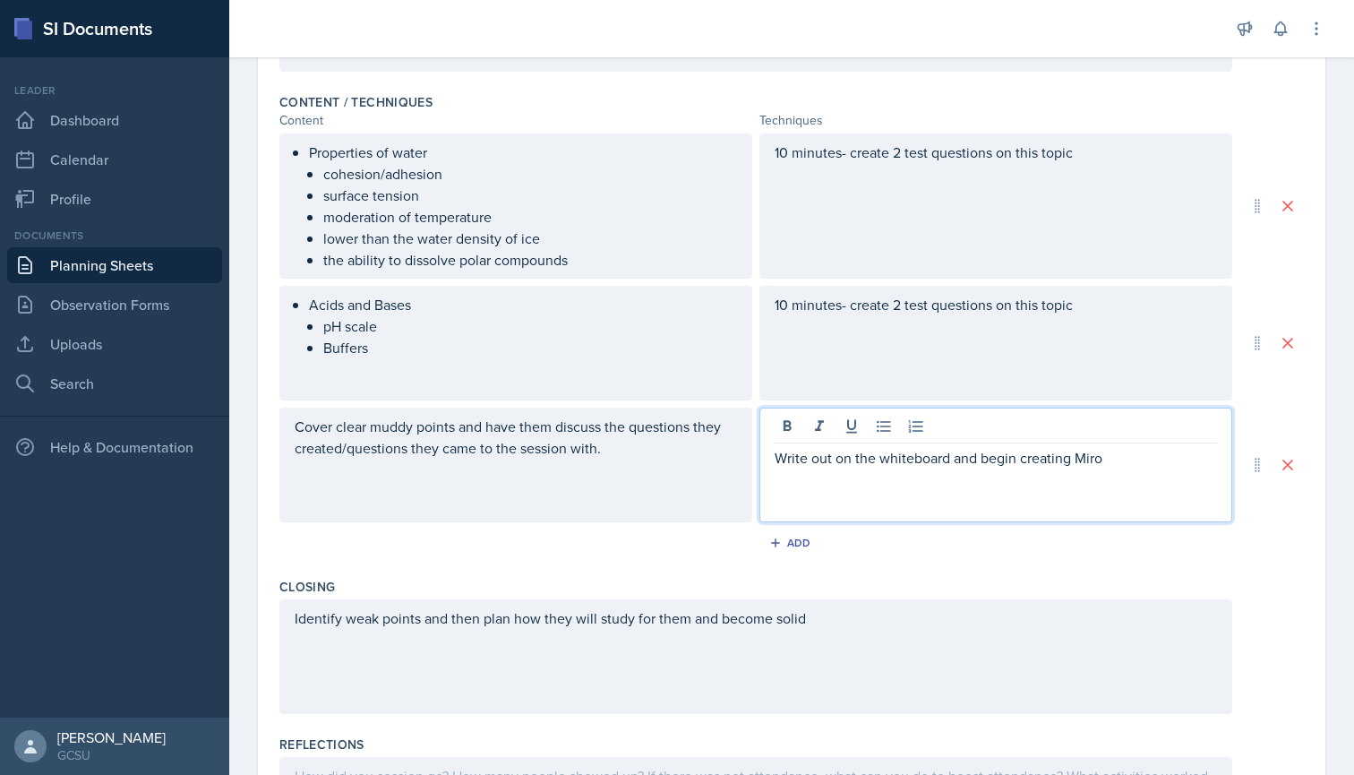
click at [874, 560] on div "Add" at bounding box center [791, 546] width 1024 height 34
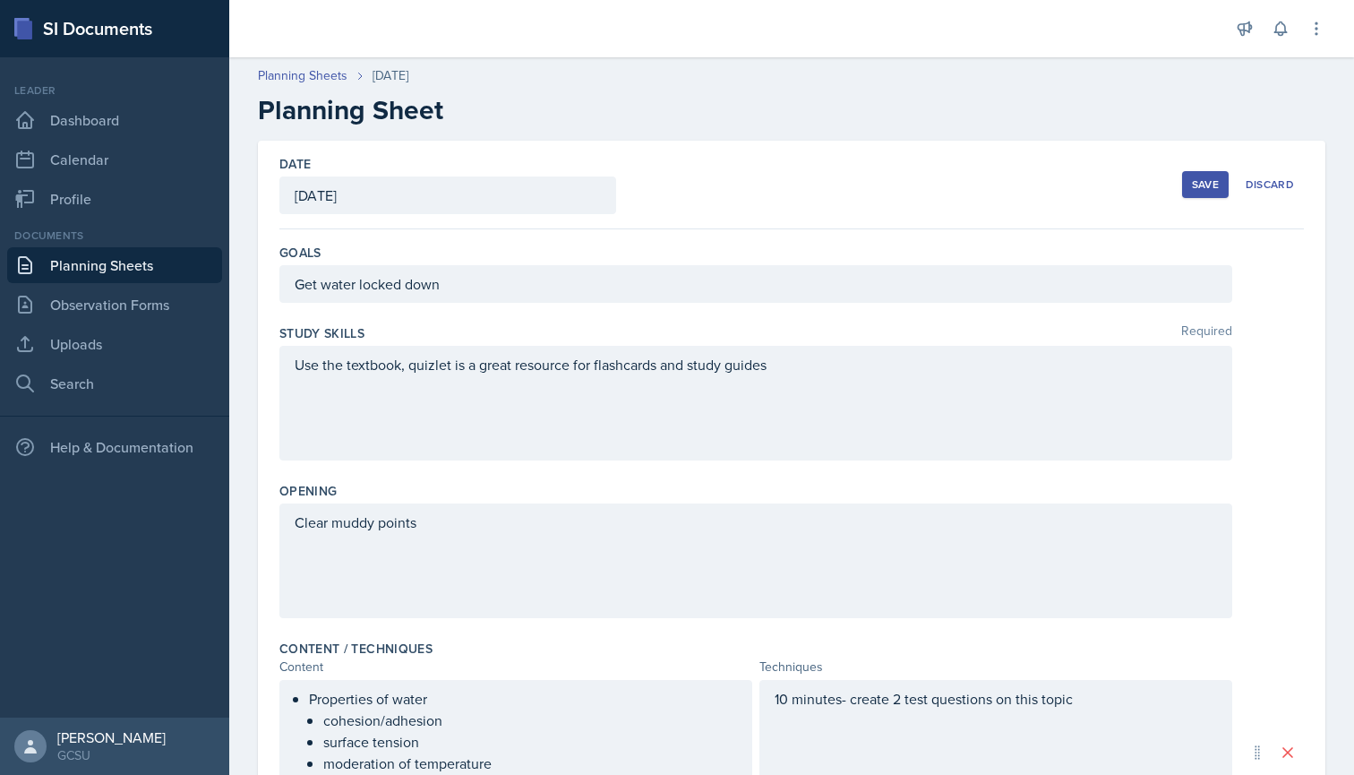
scroll to position [0, 0]
click at [1194, 182] on div "Save" at bounding box center [1205, 184] width 27 height 14
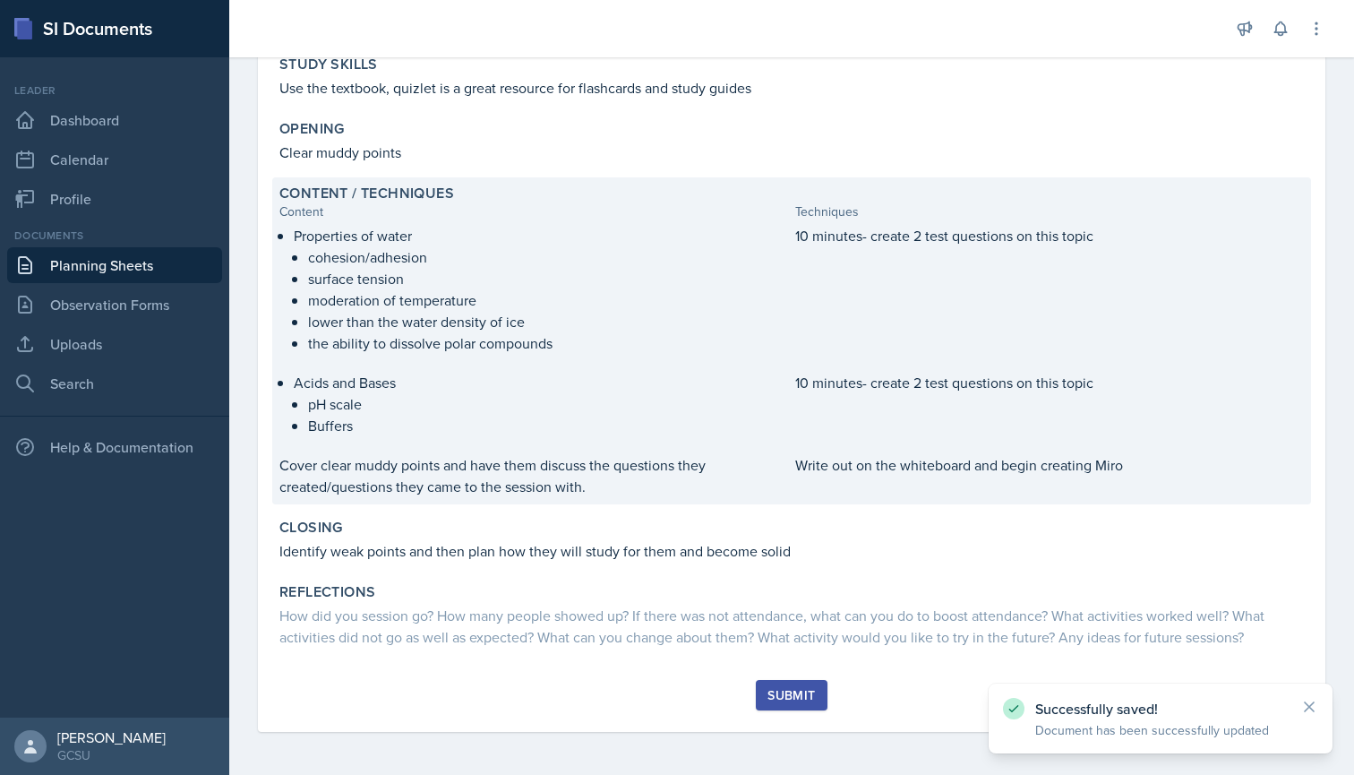
scroll to position [243, 0]
